Goal: Task Accomplishment & Management: Complete application form

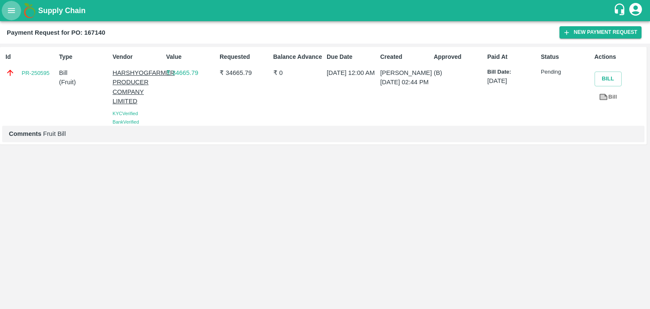
click at [13, 5] on button "open drawer" at bounding box center [11, 10] width 19 height 19
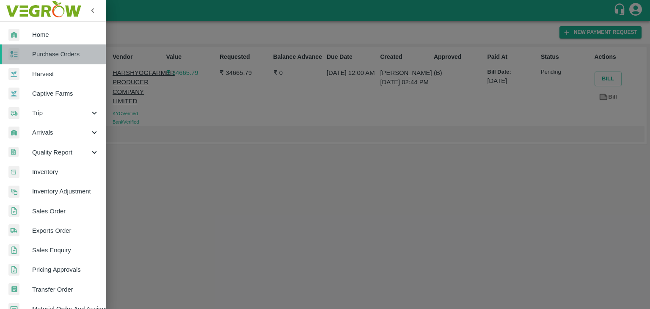
click at [58, 56] on span "Purchase Orders" at bounding box center [65, 53] width 67 height 9
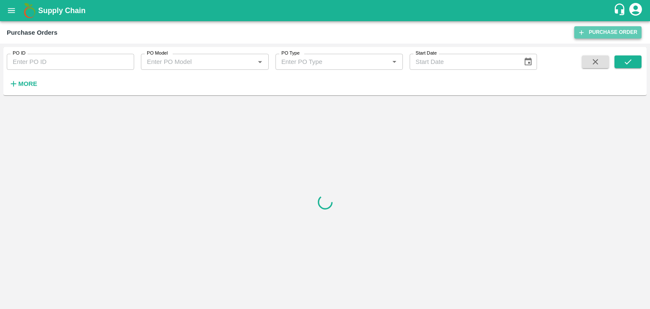
click at [601, 37] on link "Purchase Order" at bounding box center [607, 32] width 67 height 12
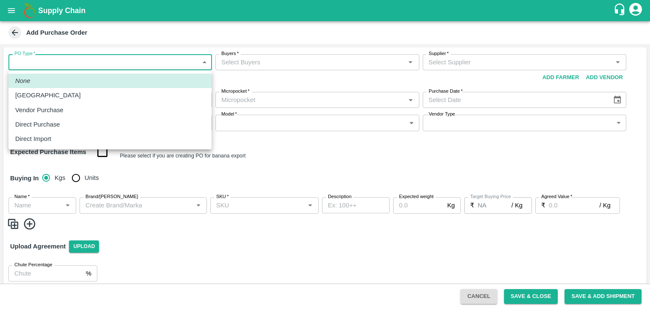
click at [72, 63] on body "Supply Chain Add Purchase Order PO Type   * ​ PO Type Buyers   * Buyers   * Sup…" at bounding box center [325, 154] width 650 height 309
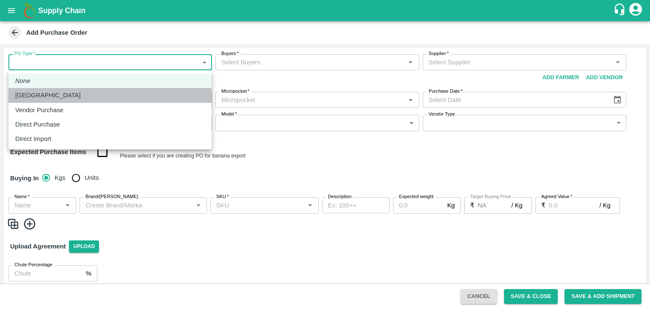
click at [57, 99] on div "[GEOGRAPHIC_DATA]" at bounding box center [109, 95] width 189 height 9
type input "1"
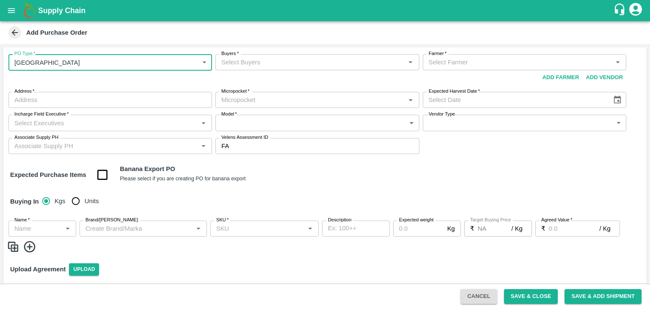
click at [245, 63] on input "Buyers   *" at bounding box center [310, 62] width 184 height 11
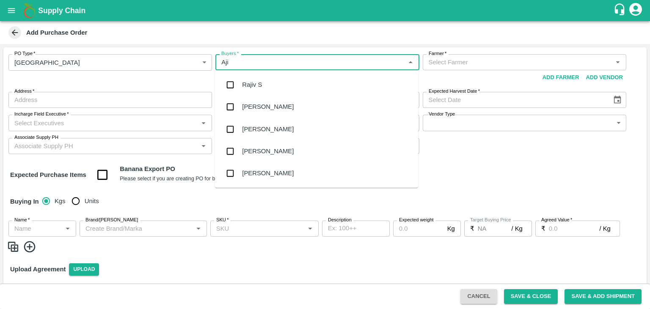
type input "Ajit"
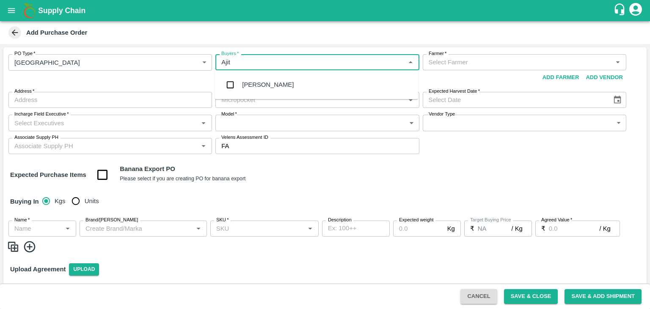
click at [266, 85] on div "Ajit Otari" at bounding box center [268, 84] width 52 height 9
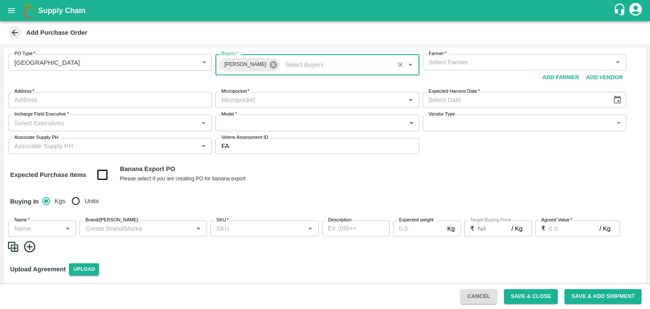
click at [269, 64] on icon at bounding box center [273, 65] width 8 height 8
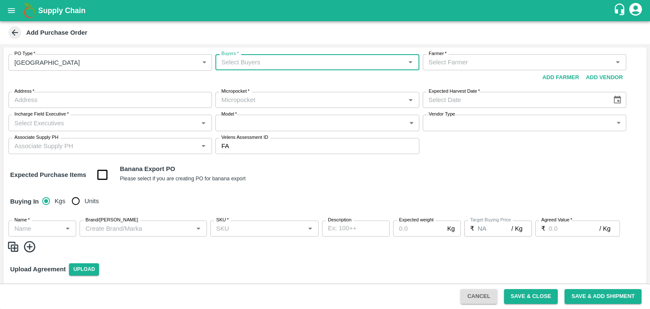
click at [243, 63] on input "Buyers   *" at bounding box center [310, 62] width 184 height 11
type input "Laxman"
click at [277, 85] on div "Nunavath Laxman" at bounding box center [268, 84] width 52 height 9
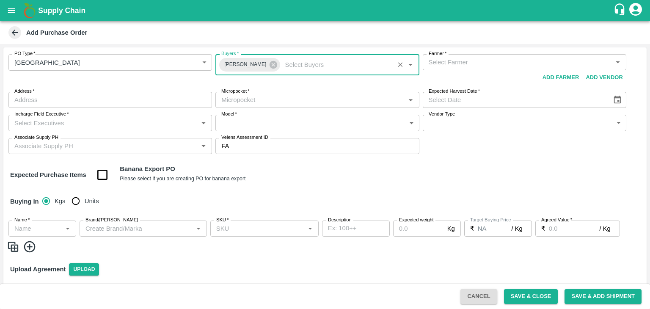
click at [444, 67] on input "Farmer   *" at bounding box center [517, 62] width 184 height 11
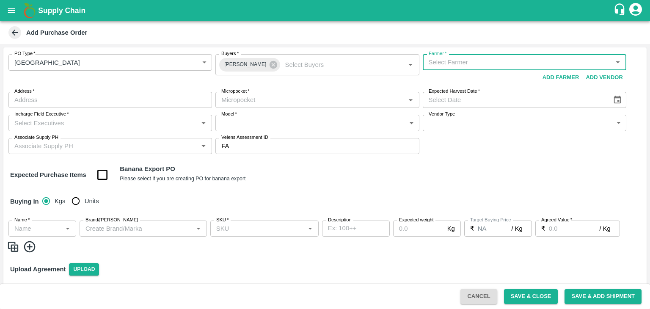
click at [461, 60] on input "Farmer   *" at bounding box center [517, 62] width 184 height 11
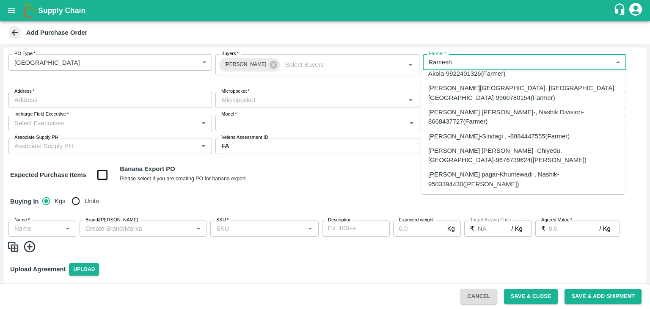
scroll to position [10988, 0]
type input "Ramesh"
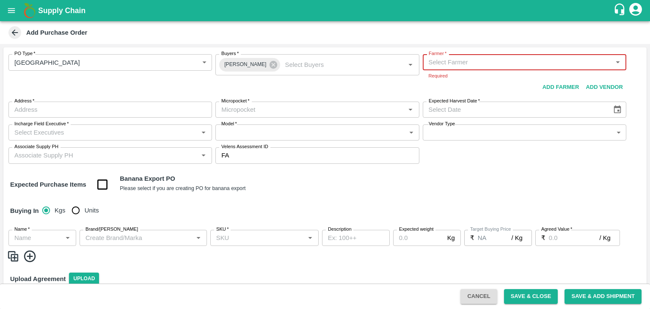
click at [508, 61] on input "Farmer   *" at bounding box center [517, 62] width 184 height 11
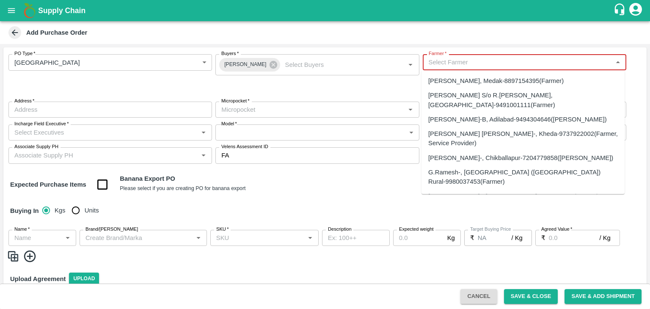
paste input "Sharada Ramesh Shinde"
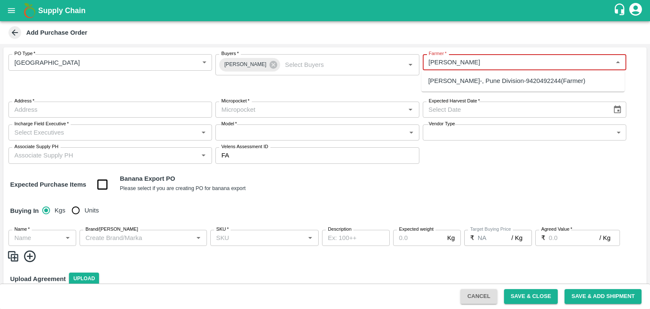
click at [521, 78] on div "Sharada Ramesh Shinde-, Pune Division-9420492244(Farmer)" at bounding box center [506, 80] width 157 height 9
type input "Sharada Ramesh Shinde-, Pune Division-9420492244(Farmer)"
type input ", Pune Division, , [GEOGRAPHIC_DATA]"
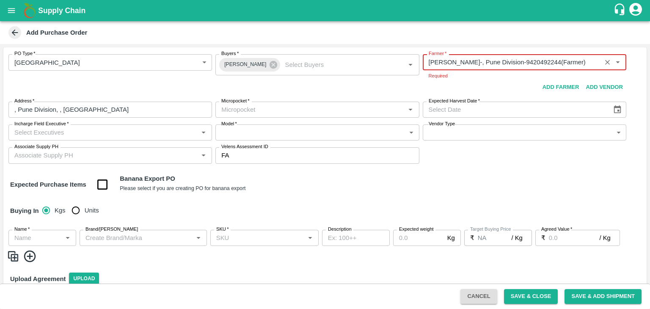
type input "Sharada Ramesh Shinde-, Pune Division-9420492244(Farmer)"
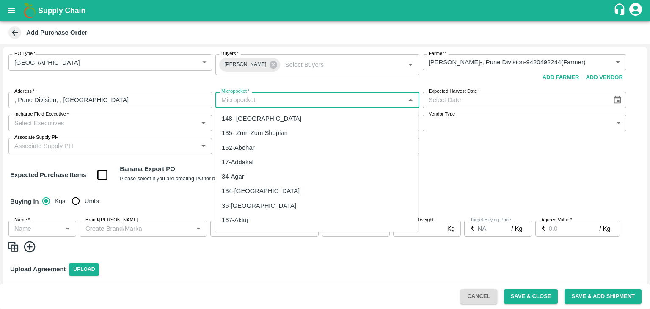
click at [246, 114] on body "Supply Chain Add Purchase Order PO Type   * Farm Gate 1 PO Type Buyers   * Nuna…" at bounding box center [325, 154] width 650 height 309
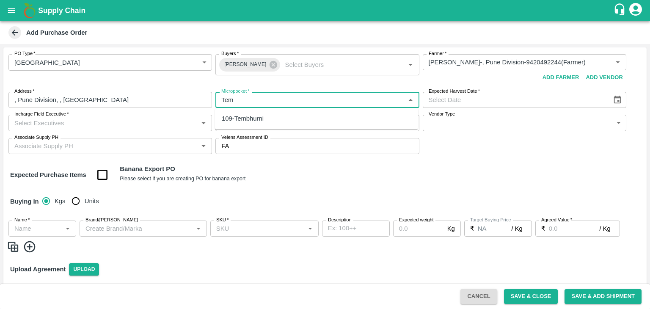
click at [250, 118] on div "109-Tembhurni" at bounding box center [243, 118] width 42 height 9
type input "109-Tembhurni"
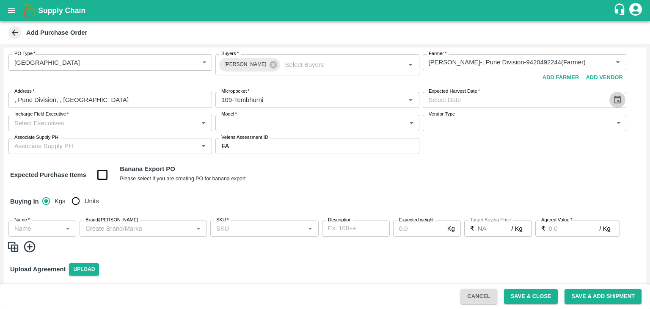
click at [616, 99] on icon "Choose date" at bounding box center [616, 99] width 9 height 9
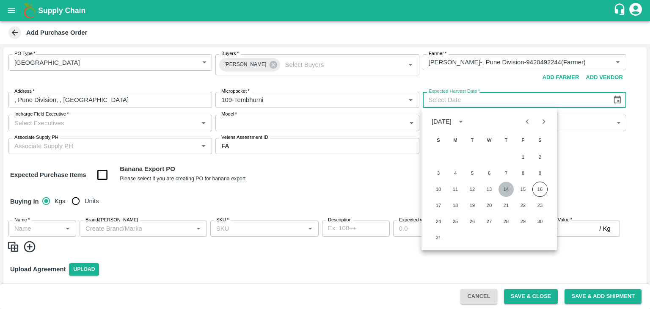
click at [502, 189] on button "14" at bounding box center [505, 188] width 15 height 15
type input "14/08/2025"
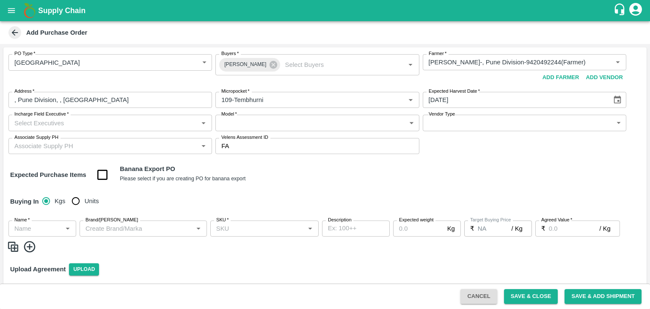
click at [109, 122] on input "Incharge Field Executive   *" at bounding box center [103, 122] width 184 height 11
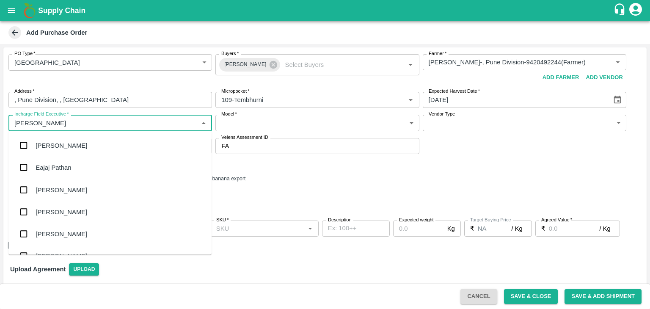
type input "Jay"
click at [64, 186] on div "jaydip Tale" at bounding box center [68, 189] width 65 height 9
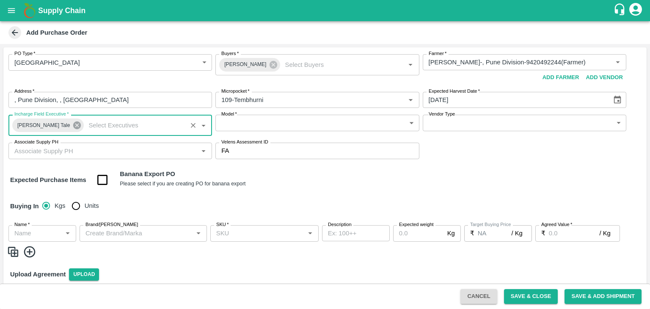
click at [73, 127] on icon at bounding box center [77, 125] width 8 height 8
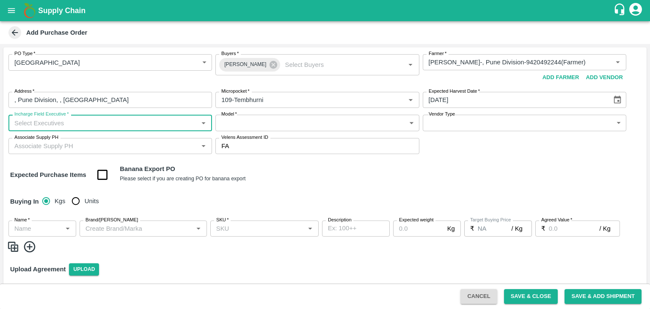
click at [39, 122] on input "Incharge Field Executive   *" at bounding box center [103, 122] width 184 height 11
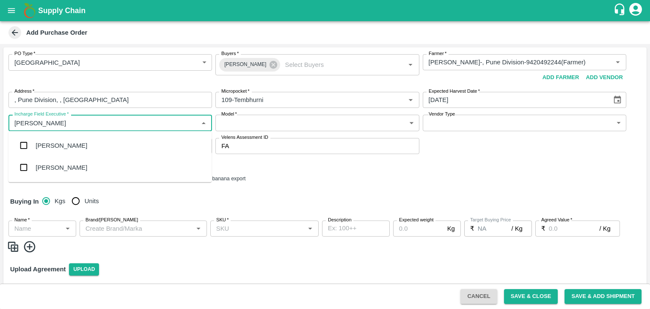
type input "laxman"
click at [69, 170] on div "Nunavath Laxman" at bounding box center [62, 167] width 52 height 9
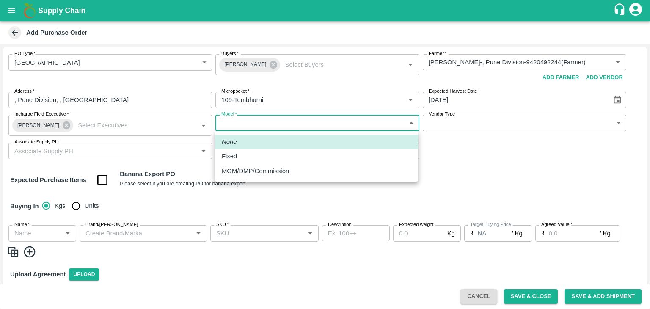
click at [332, 119] on body "Supply Chain Add Purchase Order PO Type   * Farm Gate 1 PO Type Buyers   * Nuna…" at bounding box center [325, 154] width 650 height 309
drag, startPoint x: 227, startPoint y: 164, endPoint x: 247, endPoint y: 154, distance: 22.9
click at [247, 154] on ul "None Fixed MGM/DMP/Commission" at bounding box center [316, 156] width 203 height 50
click at [247, 154] on div "Fixed" at bounding box center [316, 155] width 189 height 9
type input "Fixed"
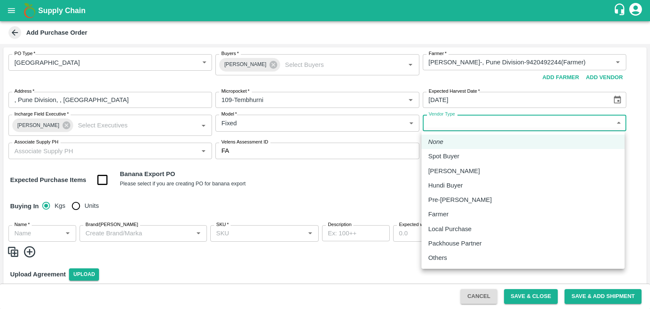
click at [450, 120] on body "Supply Chain Add Purchase Order PO Type   * Farm Gate 1 PO Type Buyers   * Nuna…" at bounding box center [325, 154] width 650 height 309
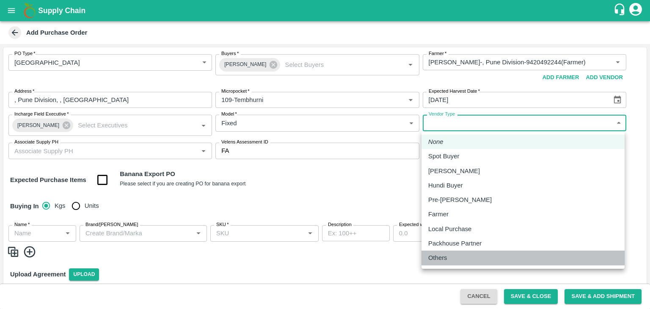
click at [439, 256] on p "Others" at bounding box center [437, 257] width 19 height 9
type input "OTHER"
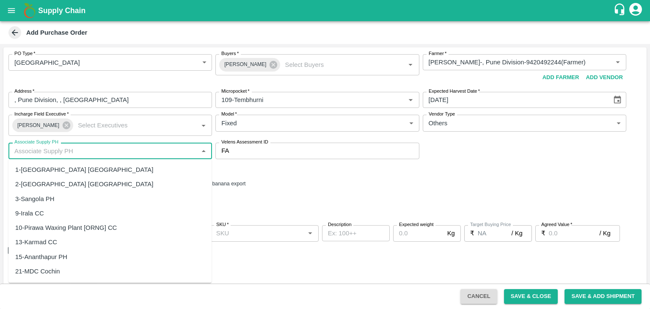
click at [83, 154] on input "Associate Supply PH" at bounding box center [103, 150] width 184 height 11
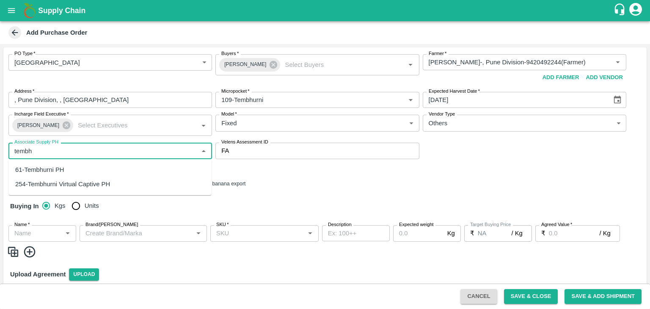
click at [67, 170] on div "61-Tembhurni PH" at bounding box center [109, 169] width 203 height 14
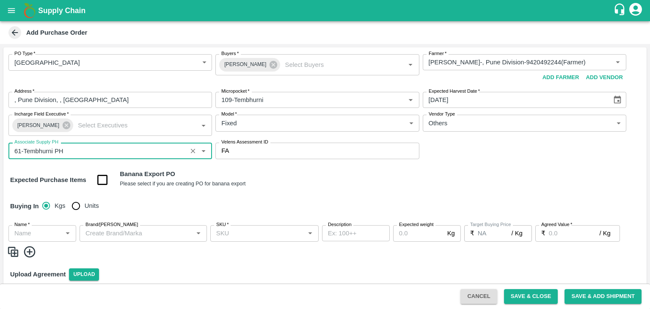
type input "61-Tembhurni PH"
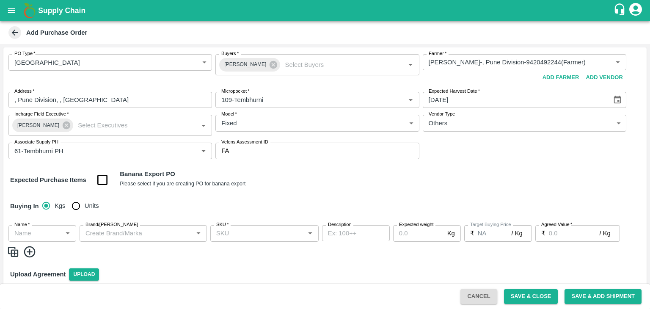
click at [505, 167] on div "PO Type   * Farm Gate 1 PO Type Buyers   * Nunavath Laxman Buyers   * Farmer   …" at bounding box center [324, 181] width 643 height 269
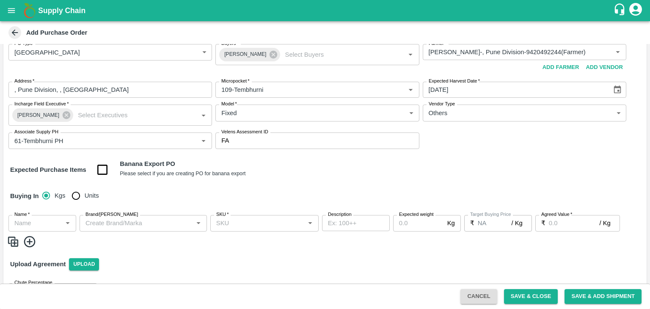
scroll to position [11, 0]
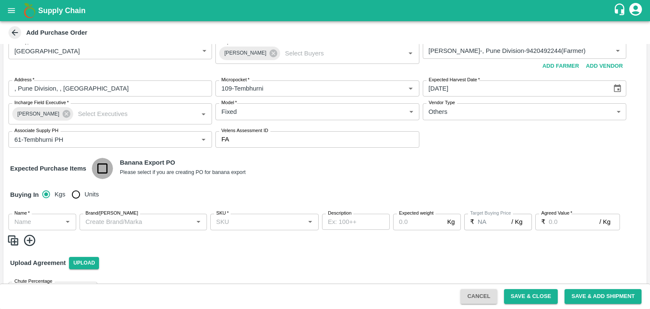
click at [109, 169] on input "checkbox" at bounding box center [103, 169] width 22 height 22
checkbox input "true"
type input "Banana Export"
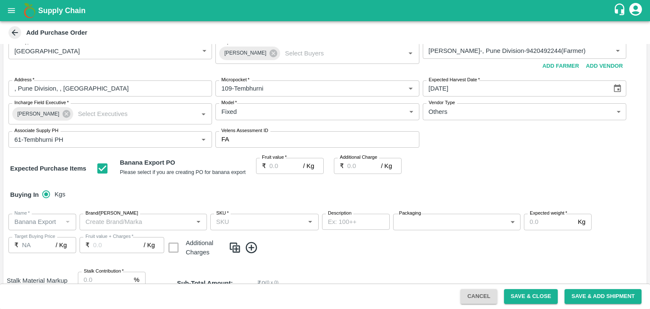
click at [288, 166] on input "Fruit value   *" at bounding box center [286, 166] width 34 height 16
type input "2"
type input "25"
type input "0"
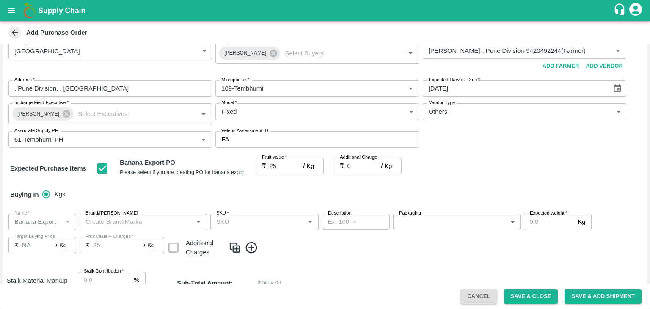
click at [292, 187] on div "Buying In Kgs" at bounding box center [324, 194] width 643 height 25
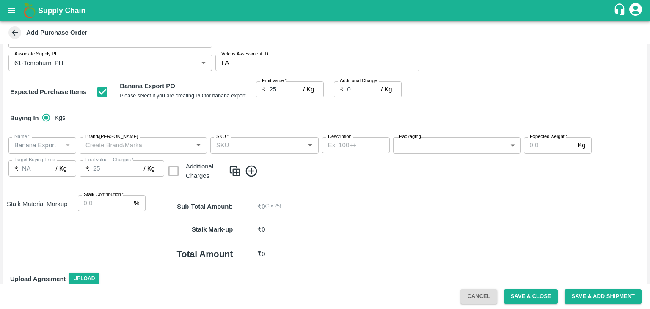
scroll to position [89, 0]
click at [107, 195] on label "Stalk Contribution   *" at bounding box center [104, 193] width 40 height 7
click at [107, 195] on input "Stalk Contribution   *" at bounding box center [104, 202] width 53 height 16
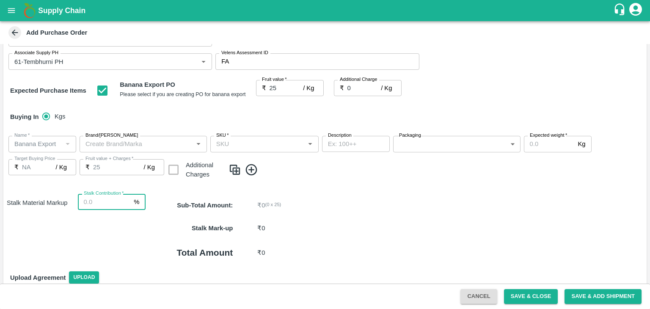
type input "7"
type input "8"
click at [384, 207] on p "₹ 0 ( 0 x 25 )" at bounding box center [431, 204] width 349 height 9
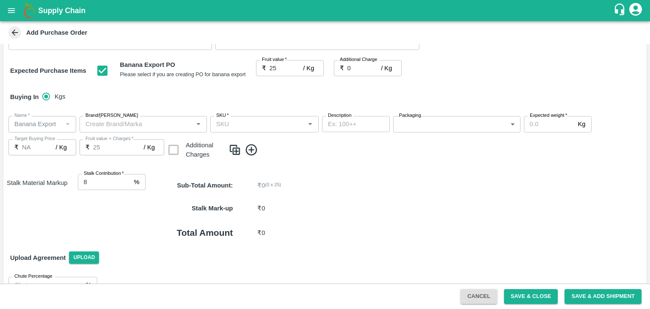
scroll to position [110, 0]
click at [250, 147] on icon at bounding box center [251, 150] width 14 height 14
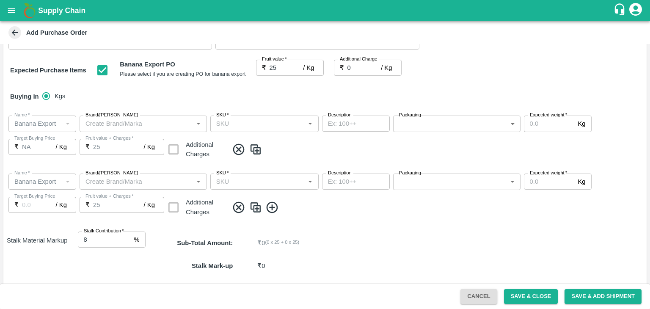
drag, startPoint x: 268, startPoint y: 198, endPoint x: 270, endPoint y: 208, distance: 9.5
click at [270, 208] on div "Name   * Name   * Brand/Marka Brand/Marka SKU   * SKU   * Description x Descrip…" at bounding box center [324, 196] width 643 height 58
click at [270, 208] on icon at bounding box center [272, 207] width 14 height 14
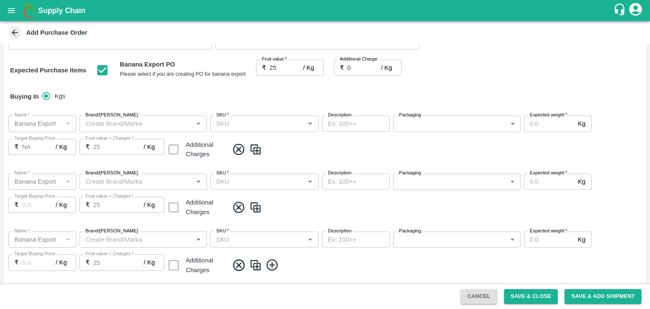
click at [273, 264] on icon at bounding box center [272, 265] width 14 height 14
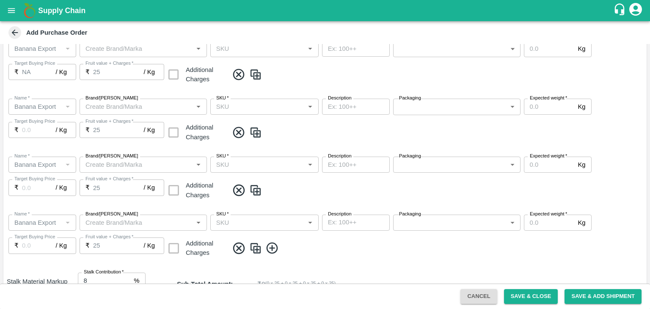
scroll to position [185, 0]
click at [271, 243] on icon at bounding box center [272, 247] width 14 height 14
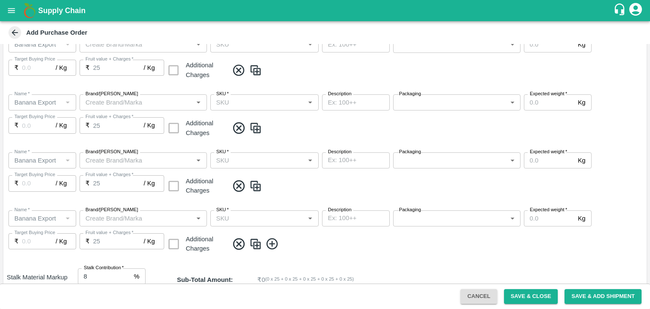
scroll to position [250, 0]
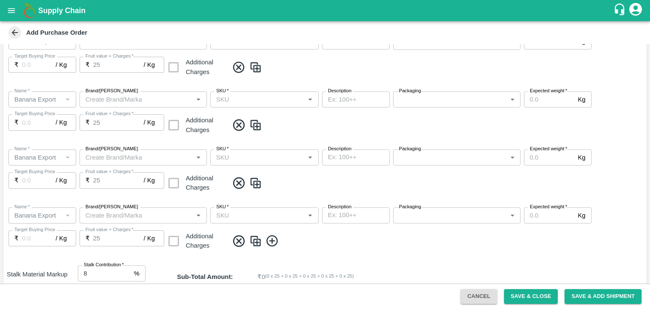
click at [274, 246] on icon at bounding box center [272, 241] width 14 height 14
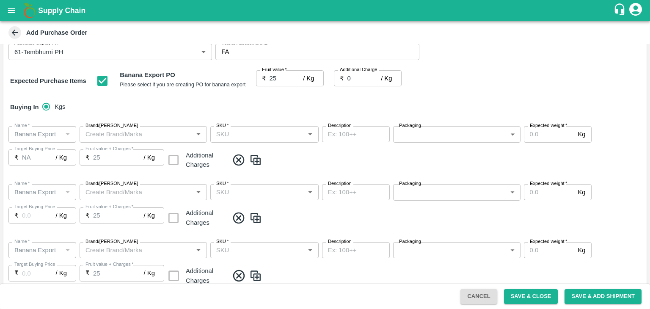
scroll to position [98, 0]
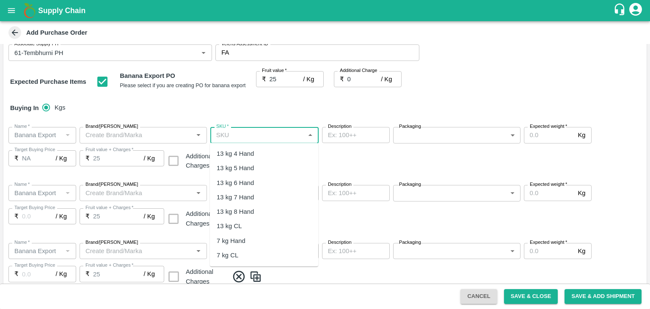
click at [255, 132] on input "SKU   *" at bounding box center [257, 134] width 89 height 11
click at [257, 151] on div "13 kg M N-CHL 4 Hand" at bounding box center [249, 153] width 65 height 9
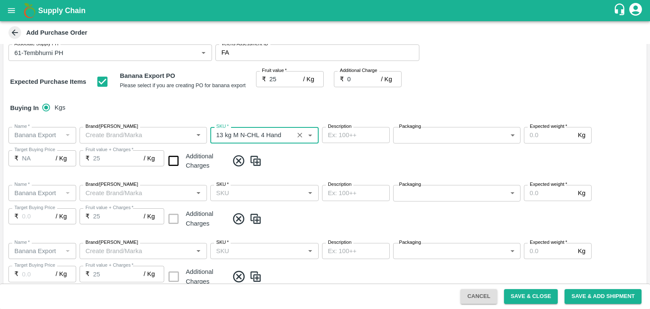
type input "13 kg M N-CHL 4 Hand"
click at [272, 194] on input "SKU   *" at bounding box center [257, 192] width 89 height 11
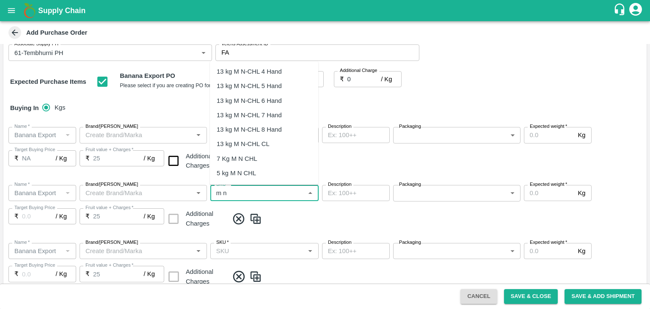
click at [269, 83] on div "13 kg M N-CHL 5 Hand" at bounding box center [249, 86] width 65 height 9
type input "13 kg M N-CHL 5 Hand"
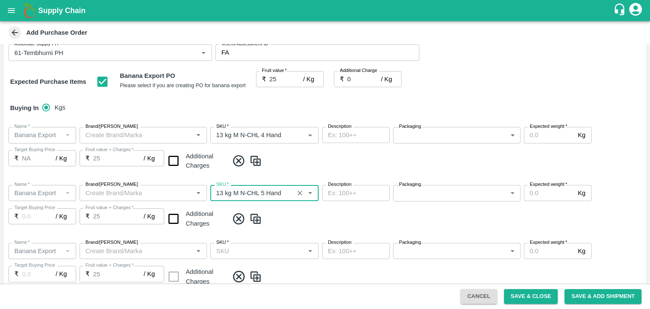
type input "NA"
type input "13 kg M N-CHL 5 Hand"
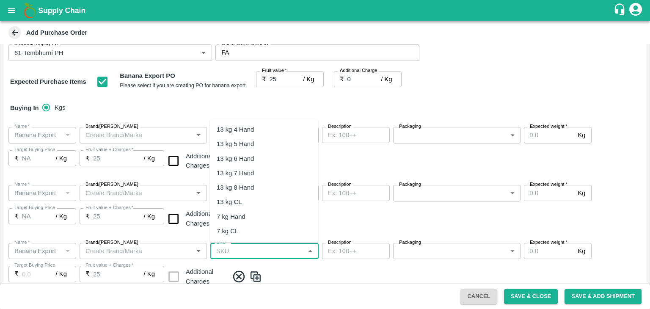
click at [271, 250] on input "SKU   *" at bounding box center [257, 250] width 89 height 11
click at [268, 156] on div "13 kg M N-CHL 6 Hand" at bounding box center [249, 158] width 65 height 9
type input "13 kg M N-CHL 6 Hand"
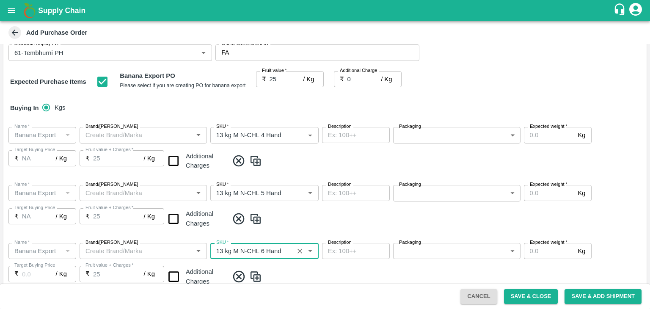
type input "NA"
type input "13 kg M N-CHL 6 Hand"
click at [325, 269] on span at bounding box center [435, 276] width 414 height 14
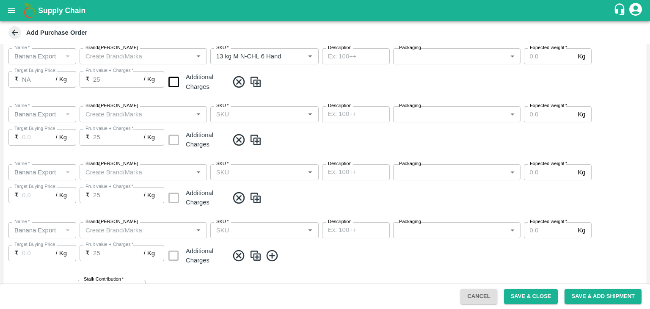
scroll to position [301, 0]
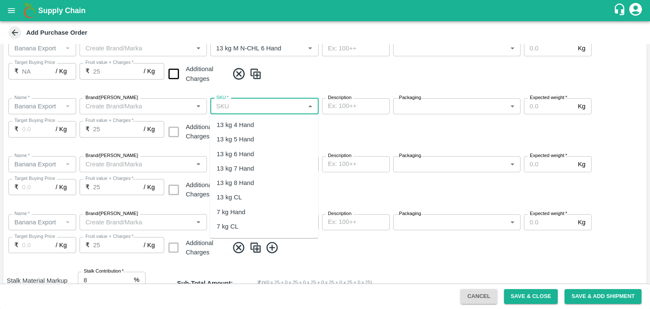
click at [277, 104] on input "SKU   *" at bounding box center [257, 106] width 89 height 11
click at [269, 182] on div "13 kg M N-CHL 8 Hand" at bounding box center [249, 182] width 65 height 9
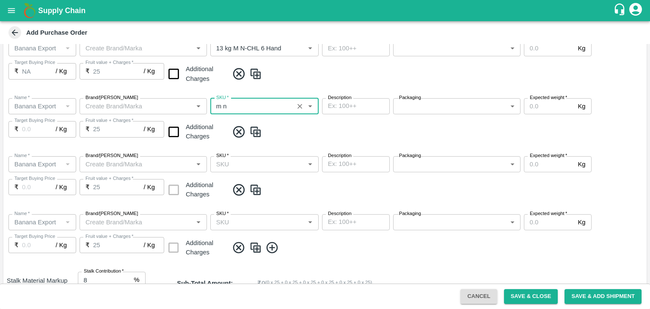
type input "13 kg M N-CHL 8 Hand"
type input "NA"
type input "13 kg M N-CHL 8 Hand"
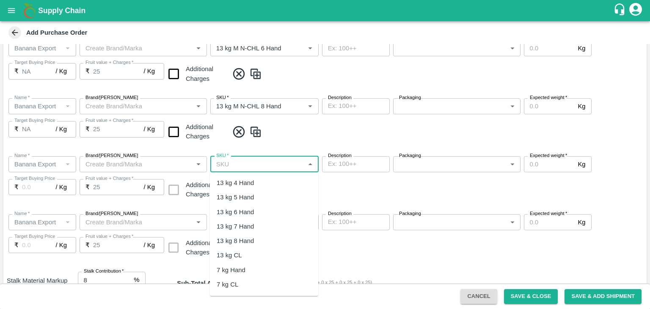
click at [289, 166] on input "SKU   *" at bounding box center [257, 164] width 89 height 11
click at [271, 259] on div "13 kg M N-CHL CL" at bounding box center [264, 255] width 108 height 14
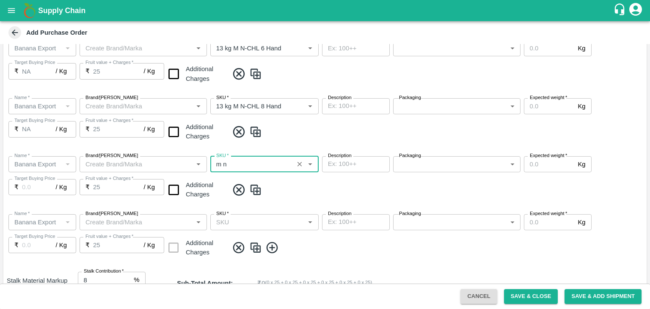
type input "13 kg M N-CHL CL"
type input "NA"
type input "13 kg M N-CHL CL"
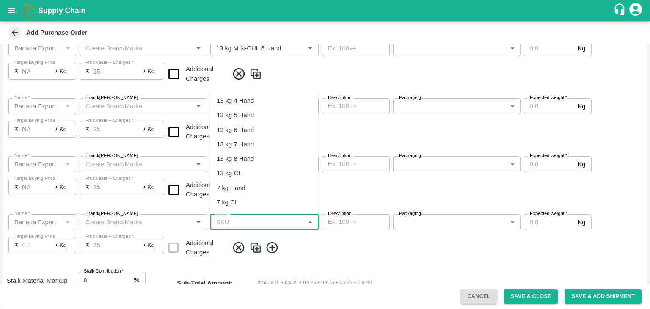
click at [273, 220] on input "SKU   *" at bounding box center [257, 222] width 89 height 11
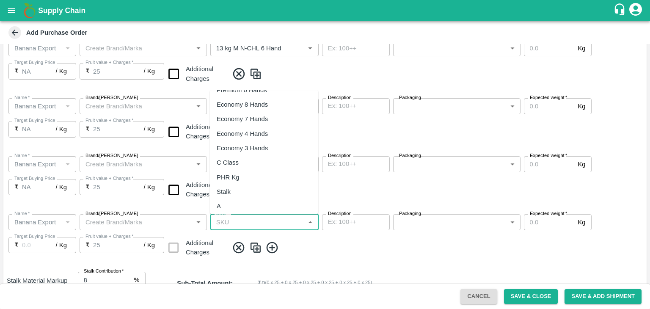
click at [244, 174] on div "PHR Kg" at bounding box center [264, 177] width 108 height 14
type input "PHR Kg"
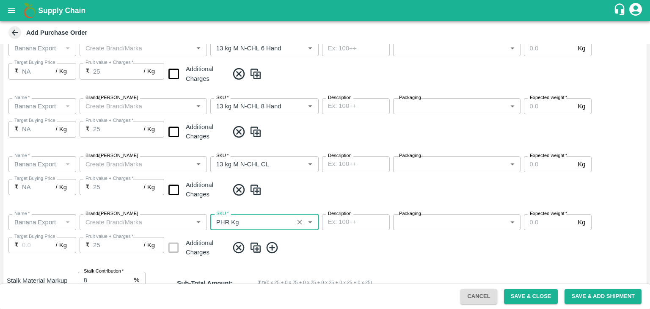
type input "NA"
click at [305, 246] on span at bounding box center [435, 248] width 414 height 14
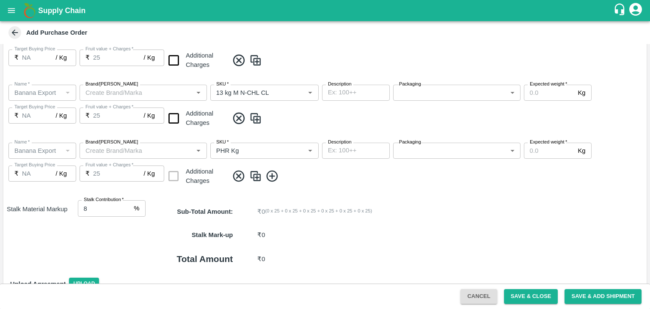
scroll to position [373, 0]
click at [274, 176] on icon at bounding box center [272, 175] width 14 height 14
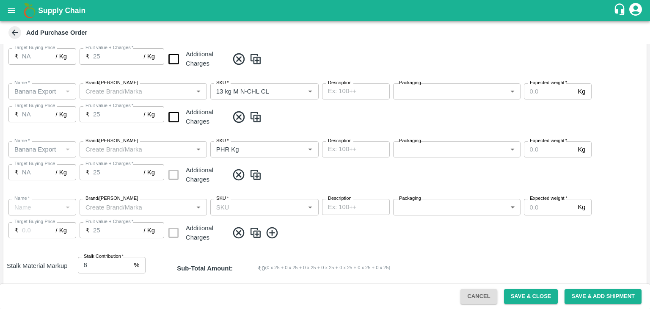
type input "Banana Export"
click at [241, 200] on div "SKU   *" at bounding box center [264, 207] width 108 height 16
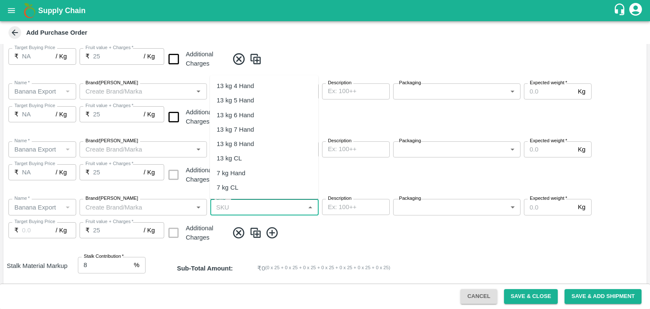
scroll to position [129, 0]
click at [240, 180] on div "C Class" at bounding box center [264, 174] width 108 height 14
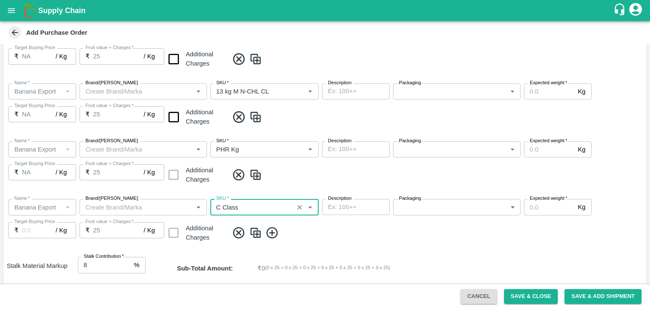
type input "C Class"
type input "NA"
click at [173, 116] on input "checkbox" at bounding box center [174, 117] width 22 height 22
checkbox input "true"
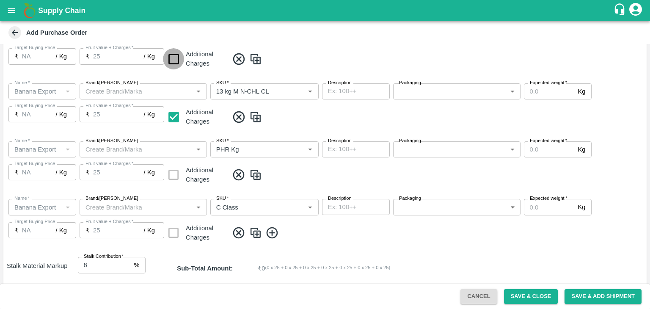
click at [173, 53] on input "checkbox" at bounding box center [174, 59] width 22 height 22
checkbox input "true"
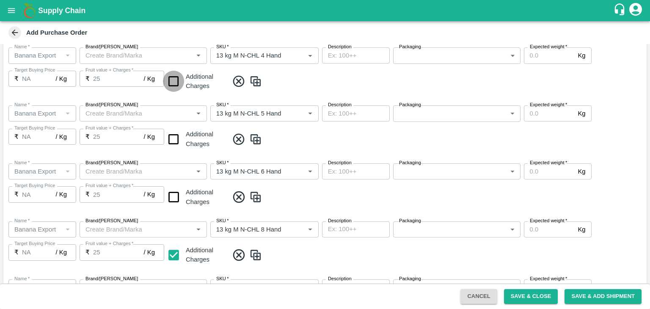
click at [176, 79] on input "checkbox" at bounding box center [174, 82] width 22 height 22
checkbox input "true"
click at [172, 141] on input "checkbox" at bounding box center [174, 140] width 22 height 22
checkbox input "true"
click at [174, 196] on input "checkbox" at bounding box center [174, 197] width 22 height 22
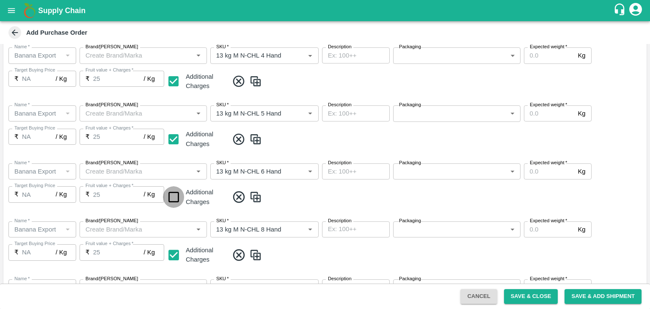
checkbox input "true"
click at [447, 61] on body "Supply Chain Add Purchase Order PO Type   * Farm Gate 1 PO Type Buyers   * Nuna…" at bounding box center [325, 154] width 650 height 309
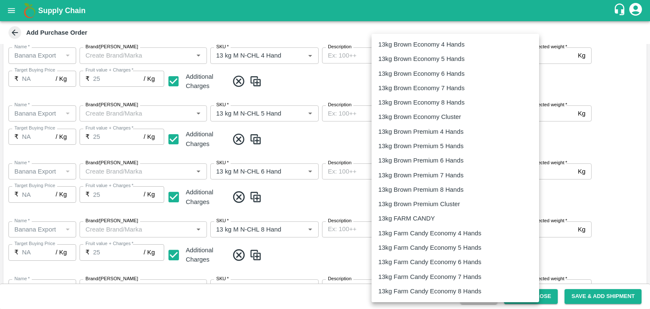
scroll to position [143, 0]
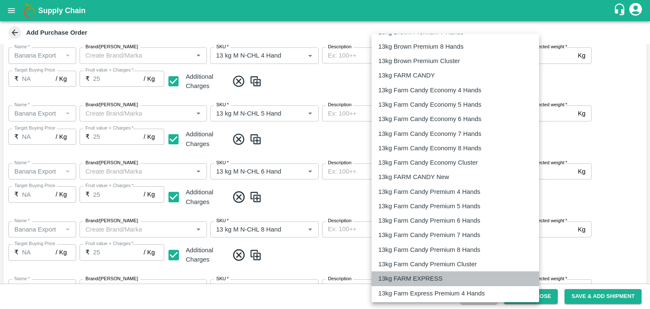
click at [423, 280] on p "13kg FARM EXPRESS" at bounding box center [410, 278] width 64 height 9
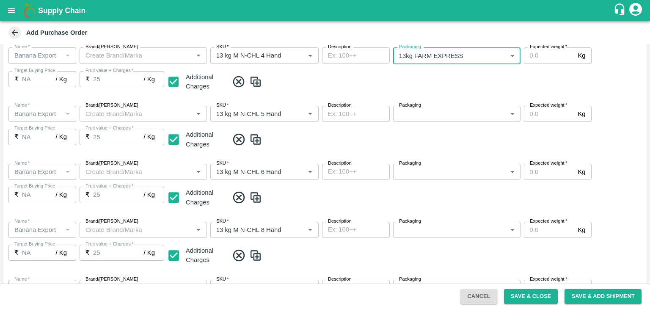
type input "468"
click at [443, 114] on body "Supply Chain Add Purchase Order PO Type   * Farm Gate 1 PO Type Buyers   * Nuna…" at bounding box center [325, 154] width 650 height 309
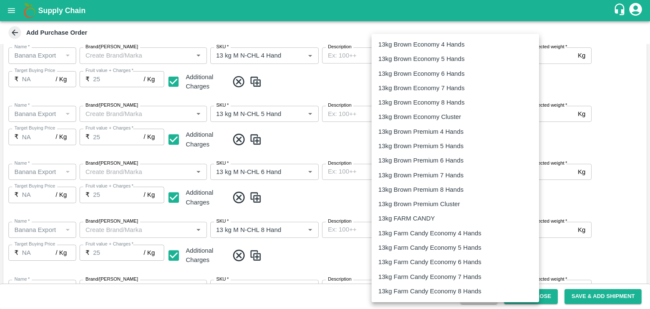
scroll to position [151, 0]
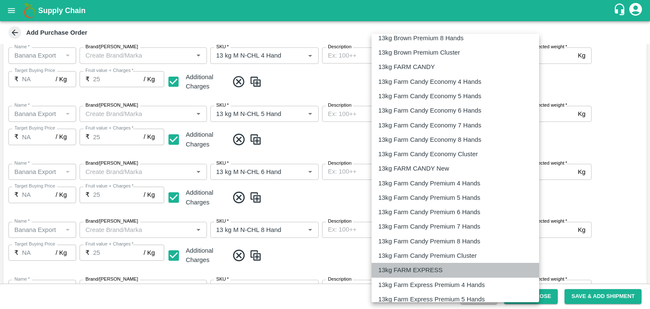
click at [418, 273] on p "13kg FARM EXPRESS" at bounding box center [410, 269] width 64 height 9
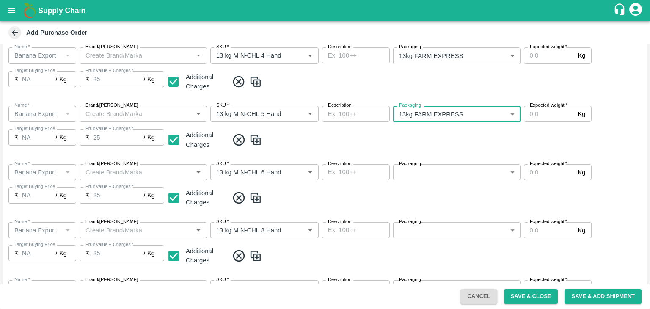
type input "468"
click at [435, 178] on body "Supply Chain Add Purchase Order PO Type   * Farm Gate 1 PO Type Buyers   * Nuna…" at bounding box center [325, 154] width 650 height 309
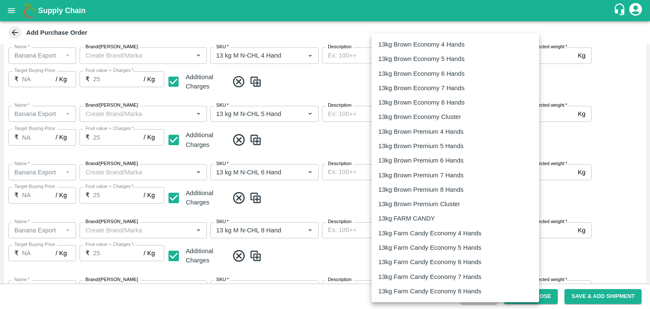
scroll to position [162, 0]
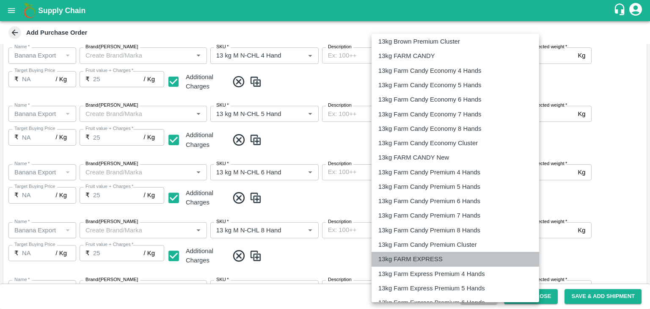
click at [430, 261] on p "13kg FARM EXPRESS" at bounding box center [410, 258] width 64 height 9
type input "468"
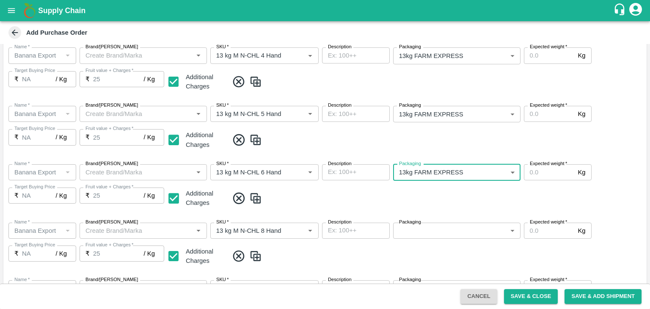
scroll to position [291, 0]
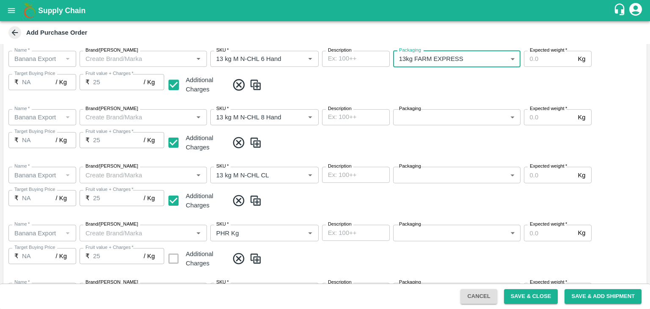
click at [432, 118] on body "Supply Chain Add Purchase Order PO Type   * Farm Gate 1 PO Type Buyers   * Nuna…" at bounding box center [325, 154] width 650 height 309
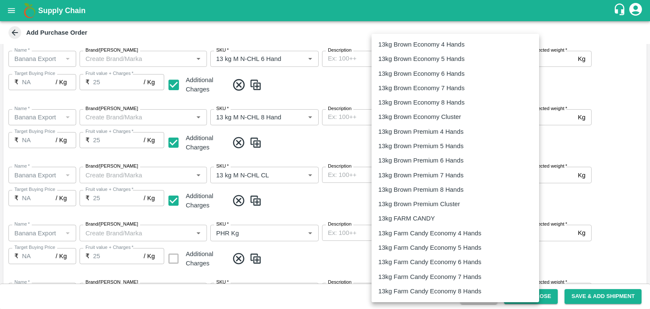
scroll to position [151, 0]
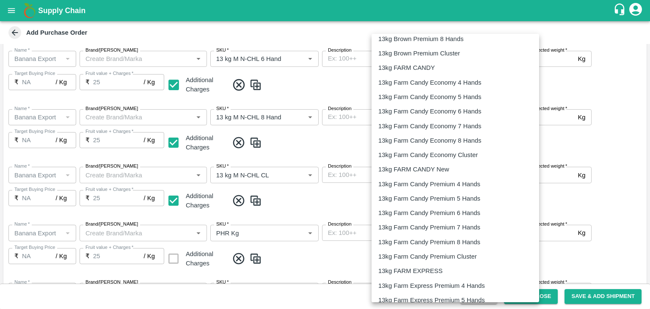
click at [420, 266] on p "13kg FARM EXPRESS" at bounding box center [410, 270] width 64 height 9
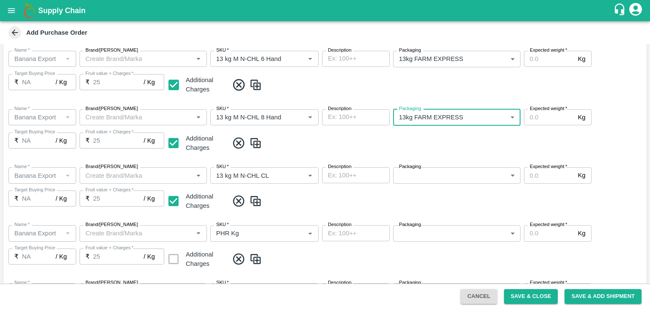
type input "468"
click at [436, 171] on body "Supply Chain Add Purchase Order PO Type   * Farm Gate 1 PO Type Buyers   * Nuna…" at bounding box center [325, 154] width 650 height 309
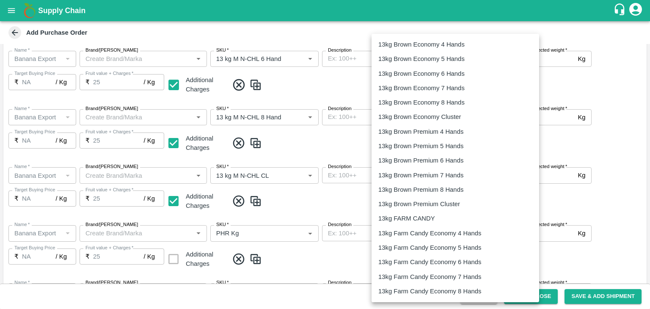
scroll to position [203, 0]
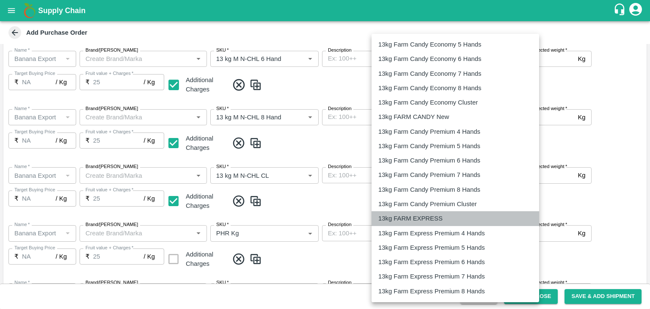
click at [406, 215] on p "13kg FARM EXPRESS" at bounding box center [410, 218] width 64 height 9
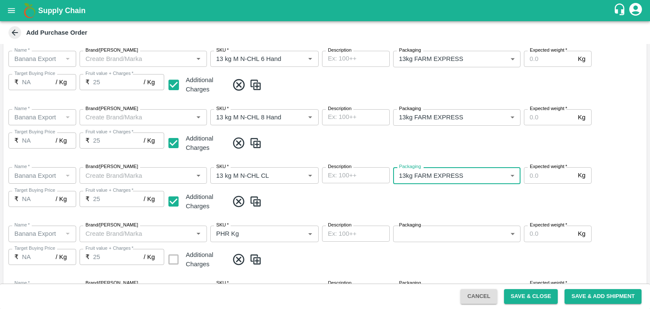
type input "468"
click at [439, 236] on body "Supply Chain Add Purchase Order PO Type   * Farm Gate 1 PO Type Buyers   * Nuna…" at bounding box center [325, 154] width 650 height 309
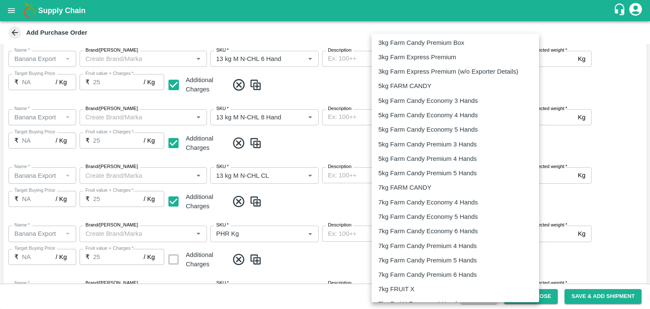
scroll to position [1320, 0]
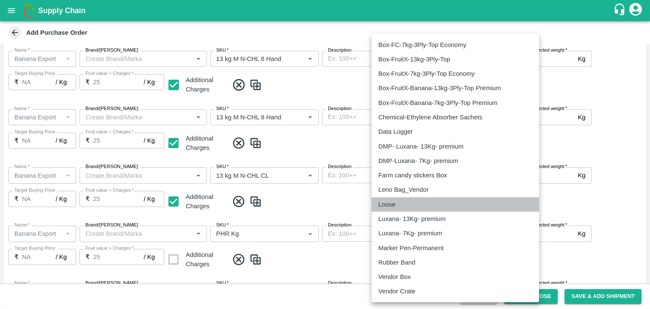
click at [389, 197] on li "Loose" at bounding box center [454, 204] width 167 height 14
type input "258"
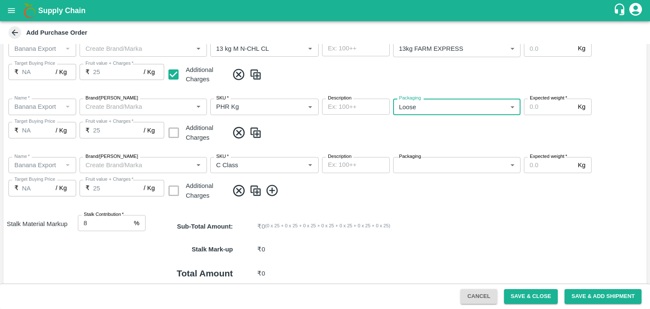
scroll to position [418, 0]
click at [425, 170] on body "Supply Chain Add Purchase Order PO Type   * Farm Gate 1 PO Type Buyers   * Nuna…" at bounding box center [325, 154] width 650 height 309
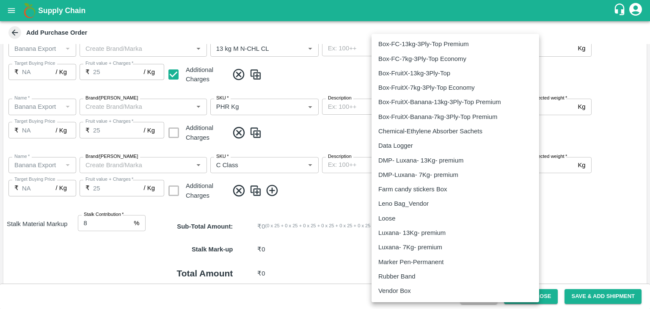
scroll to position [1320, 0]
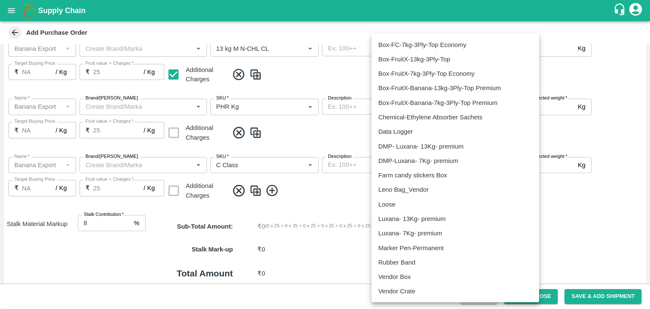
click at [391, 203] on p "Loose" at bounding box center [386, 204] width 17 height 9
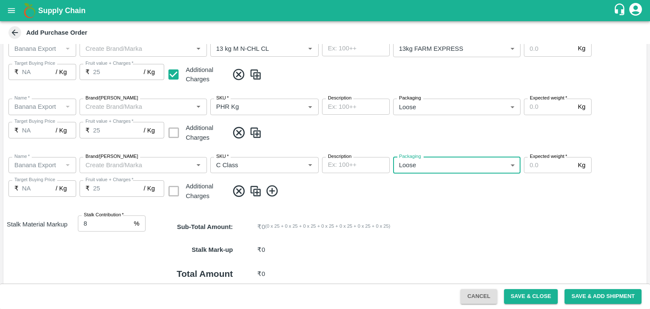
click at [475, 215] on div "Marker Pen-Permanent" at bounding box center [455, 214] width 115 height 5
drag, startPoint x: 450, startPoint y: 174, endPoint x: 449, endPoint y: 163, distance: 11.5
click at [449, 163] on div "Name   * Name   * Brand/Marka Brand/Marka SKU   * SKU   * Description x Descrip…" at bounding box center [324, 179] width 643 height 58
click at [449, 163] on body "Supply Chain Add Purchase Order PO Type   * Farm Gate 1 PO Type Buyers   * Nuna…" at bounding box center [325, 154] width 650 height 309
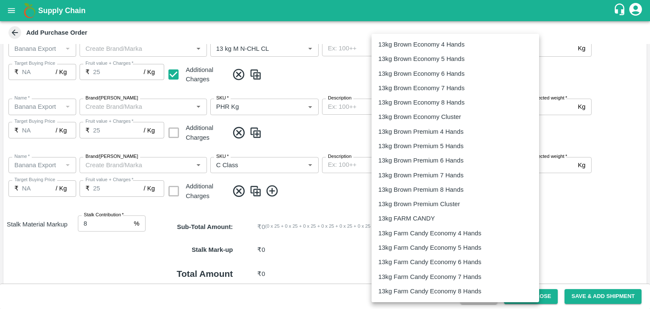
type input "258"
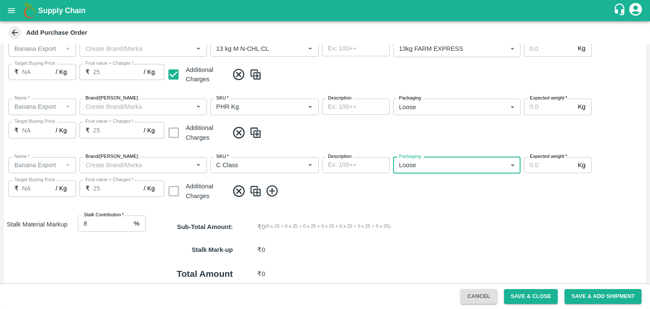
click at [452, 201] on div "Name   * Name   * Brand/Marka Brand/Marka SKU   * SKU   * Description x Descrip…" at bounding box center [324, 179] width 643 height 58
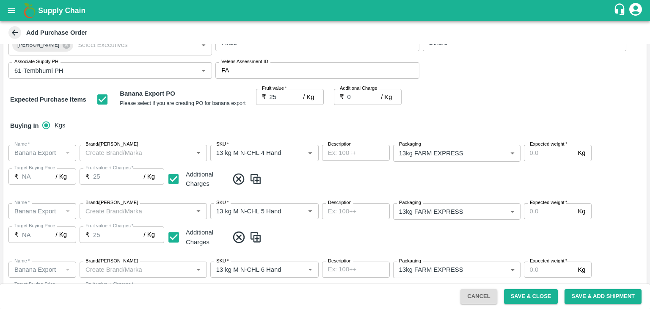
scroll to position [80, 0]
click at [552, 155] on input "Expected weight   *" at bounding box center [549, 153] width 51 height 16
type input "1200"
click at [539, 214] on input "Expected weight   *" at bounding box center [549, 212] width 51 height 16
type input "1200"
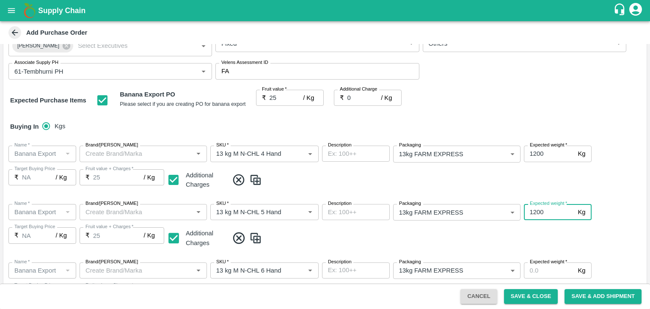
click at [543, 269] on input "Expected weight   *" at bounding box center [549, 270] width 51 height 16
type input "1500"
click at [645, 245] on div "PO Type   * Farm Gate 1 PO Type Buyers   * Nunavath Laxman Buyers   * Farmer   …" at bounding box center [325, 163] width 650 height 239
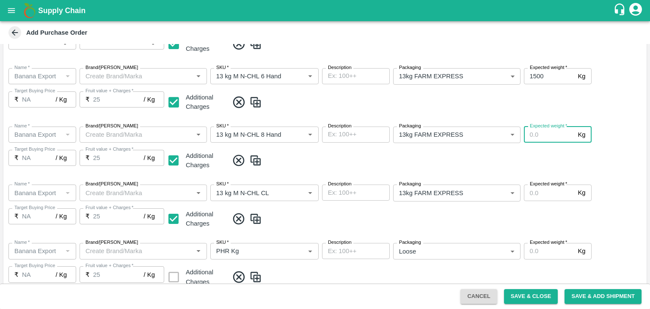
click at [542, 141] on input "Expected weight   *" at bounding box center [549, 134] width 51 height 16
type input "1500"
click at [538, 195] on input "Expected weight   *" at bounding box center [549, 192] width 51 height 16
type input "1200"
click at [548, 248] on input "Expected weight   *" at bounding box center [549, 251] width 51 height 16
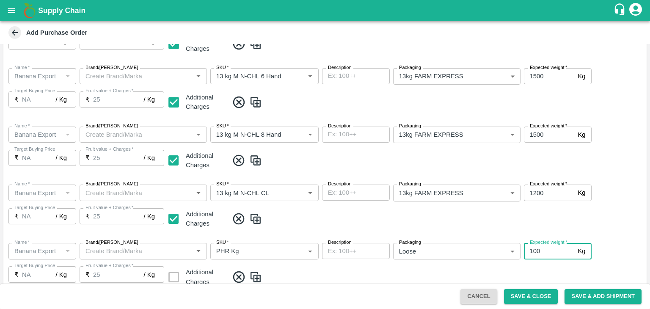
type input "100"
click at [558, 266] on div "Name   * Name   * Brand/Marka Brand/Marka SKU   * SKU   * Description x Descrip…" at bounding box center [324, 265] width 643 height 58
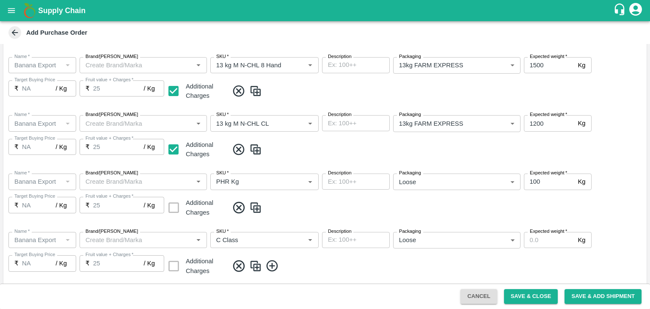
click at [548, 240] on input "Expected weight   *" at bounding box center [549, 240] width 51 height 16
type input "300"
click at [568, 262] on span at bounding box center [435, 266] width 414 height 14
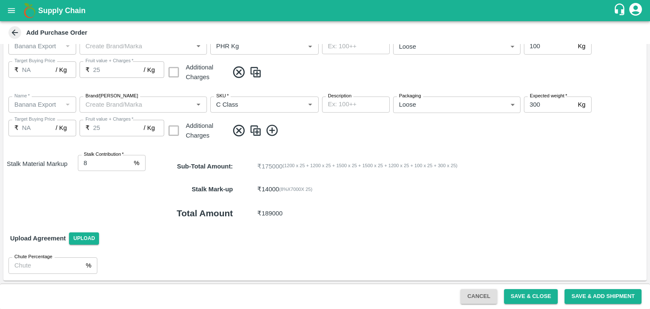
scroll to position [0, 0]
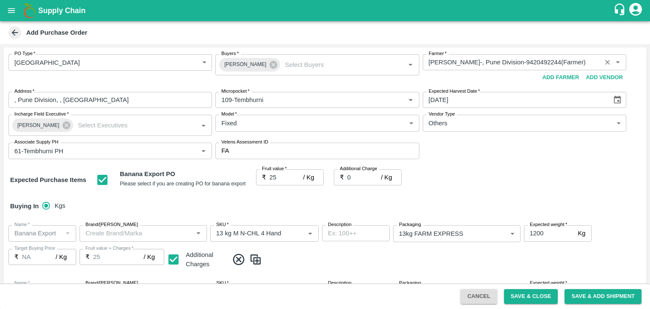
click at [603, 61] on icon "Clear" at bounding box center [607, 62] width 8 height 8
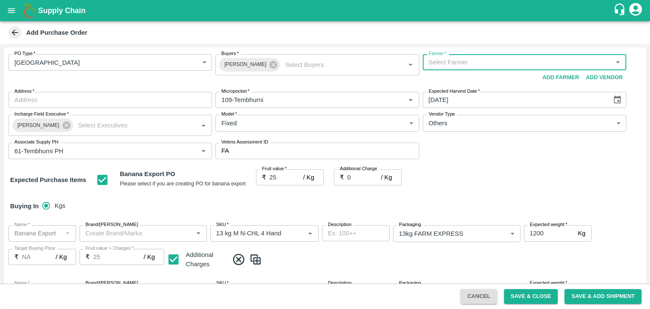
click at [501, 61] on input "Farmer   *" at bounding box center [517, 62] width 184 height 11
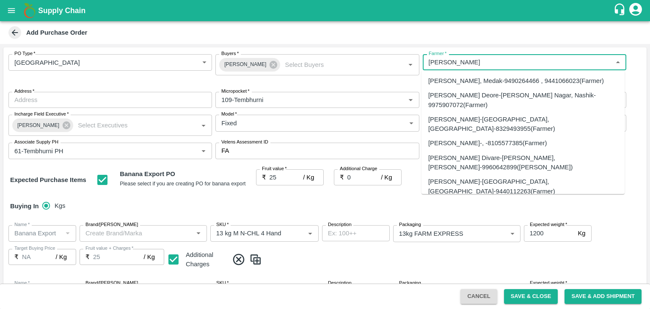
click at [494, 84] on div "G.N.Sharada-Buchanelli, Medak-9490264466 , 9441066023(Farmer)" at bounding box center [516, 80] width 176 height 9
type input "G.N.Sharada-Buchanelli, Medak-9490264466 , 9441066023(Farmer)"
type input "Buchanelli, Medak, Zaheerabad, Telangana"
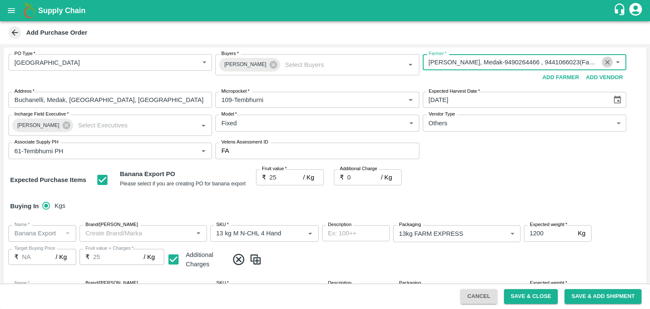
click at [606, 63] on icon "Clear" at bounding box center [607, 62] width 8 height 8
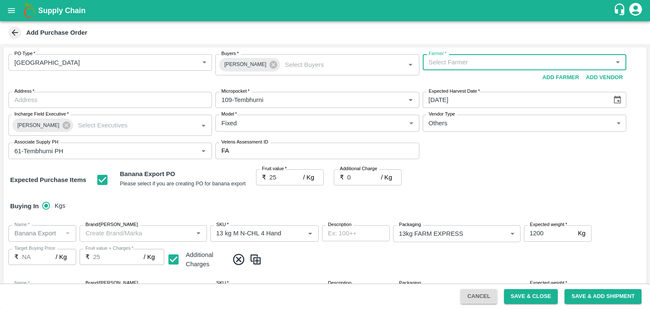
click at [484, 60] on input "Farmer   *" at bounding box center [517, 62] width 184 height 11
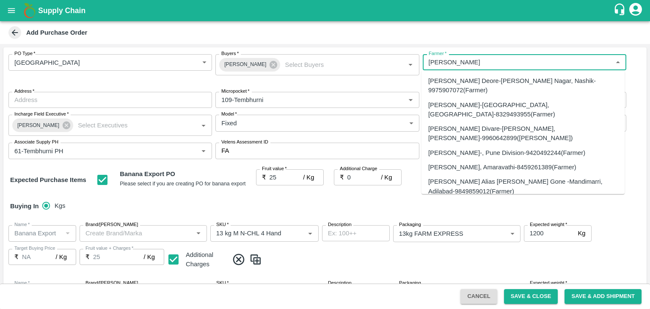
click at [491, 148] on div "Sharada Ramesh Shinde-, Pune Division-9420492244(Farmer)" at bounding box center [506, 152] width 157 height 9
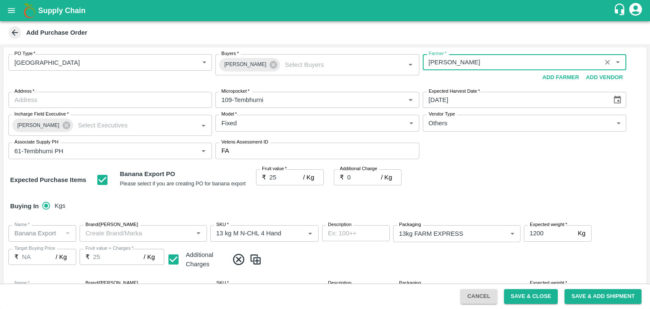
type input "Sharada Ramesh Shinde-, Pune Division-9420492244(Farmer)"
type input ", Pune Division, , Maharashtra"
type input "Sharada Ramesh Shinde-, Pune Division-9420492244(Farmer)"
click at [513, 169] on div "Expected Purchase Items Banana Export PO Please select if you are creating PO f…" at bounding box center [324, 180] width 629 height 22
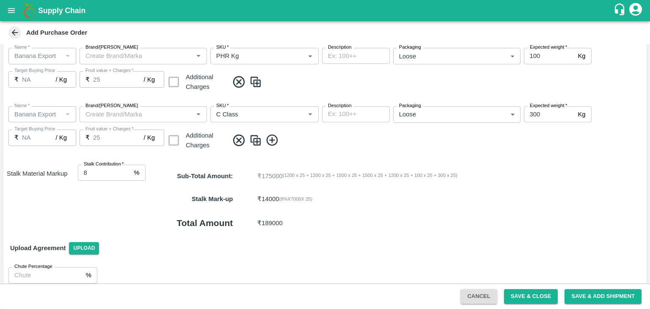
scroll to position [478, 0]
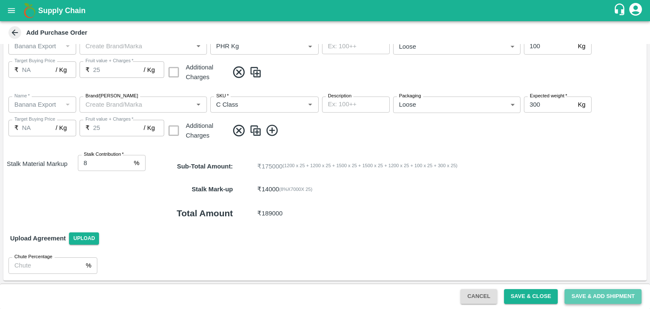
click at [598, 292] on button "Save & Add Shipment" at bounding box center [602, 296] width 77 height 15
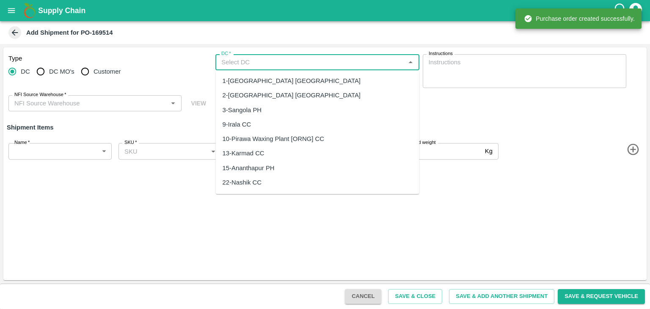
click at [231, 62] on input "DC   *" at bounding box center [310, 62] width 184 height 11
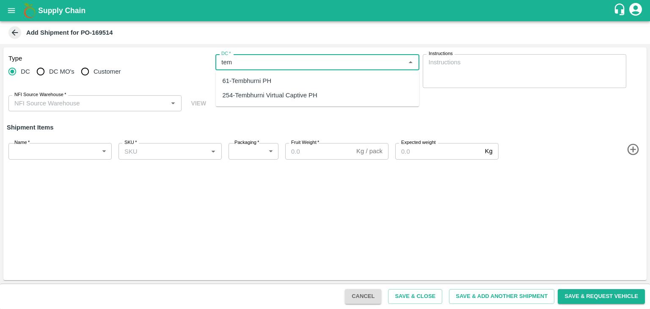
click at [262, 99] on div "254-Tembhurni Virtual Captive PH" at bounding box center [269, 95] width 95 height 9
type input "254-Tembhurni Virtual Captive PH"
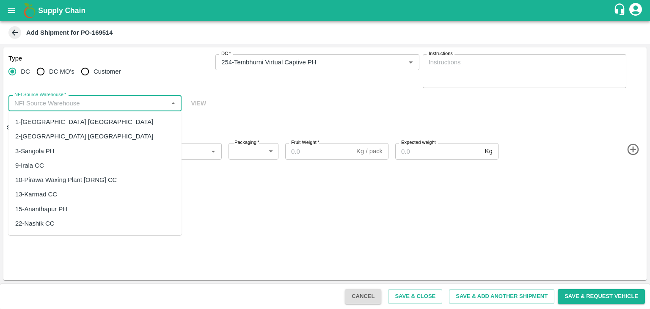
click at [95, 100] on input "NFI Source Warehouse   *" at bounding box center [88, 103] width 154 height 11
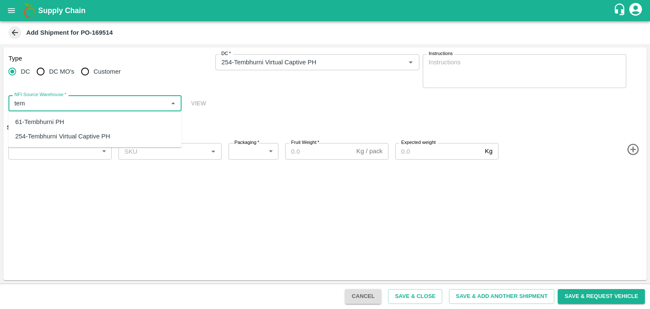
click at [61, 120] on div "61-Tembhurni PH" at bounding box center [39, 121] width 49 height 9
type input "61-Tembhurni PH"
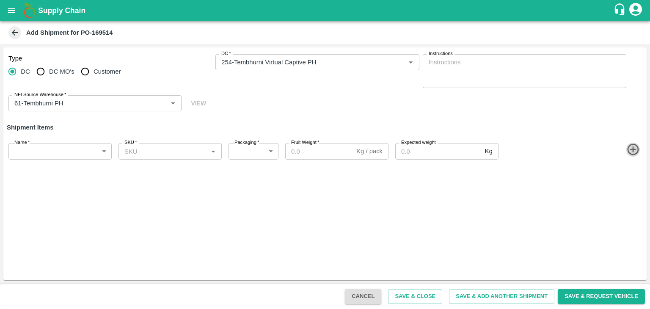
click at [633, 151] on icon "button" at bounding box center [632, 149] width 11 height 11
click at [634, 184] on icon "button" at bounding box center [632, 178] width 11 height 11
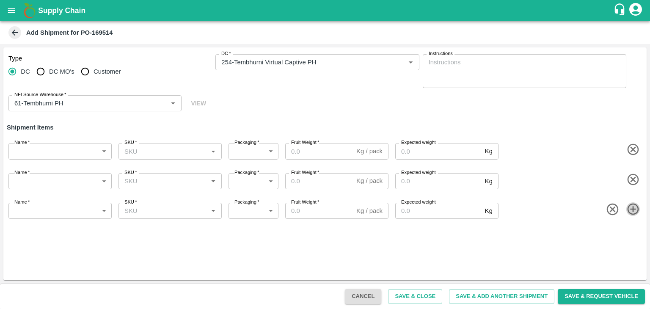
click at [632, 212] on icon "button" at bounding box center [633, 209] width 14 height 14
click at [631, 235] on icon "button" at bounding box center [633, 239] width 14 height 14
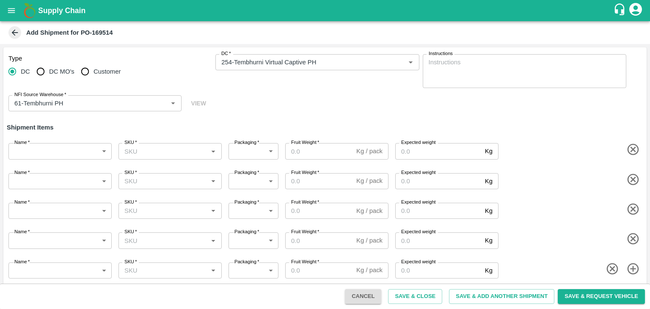
scroll to position [5, 0]
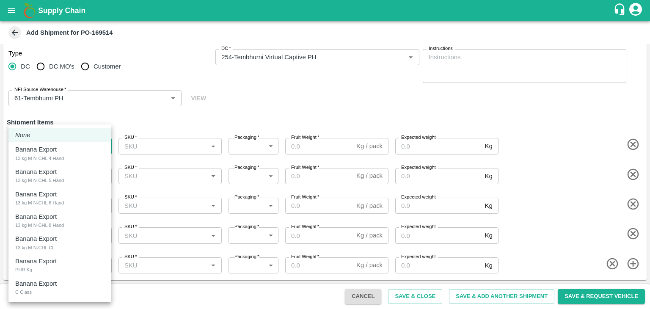
click at [43, 148] on body "Supply Chain Add Shipment for PO-169514 Type DC DC MO's Customer DC   * DC   * …" at bounding box center [325, 154] width 650 height 309
click at [49, 152] on p "Banana Export" at bounding box center [35, 149] width 41 height 9
type input "1914011"
type input "468"
type input "1200"
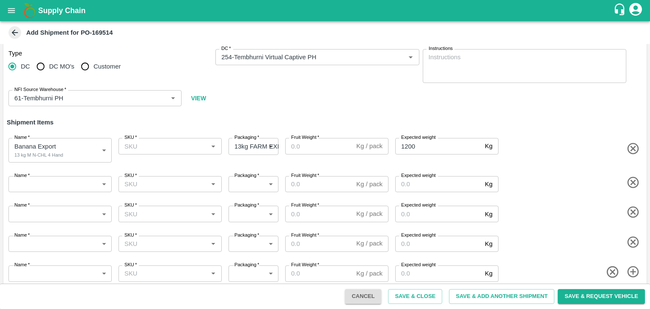
click at [56, 175] on div "Name   * ​ Name" at bounding box center [58, 182] width 107 height 19
click at [59, 184] on body "Supply Chain Add Shipment for PO-169514 Type DC DC MO's Customer DC   * DC   * …" at bounding box center [325, 154] width 650 height 309
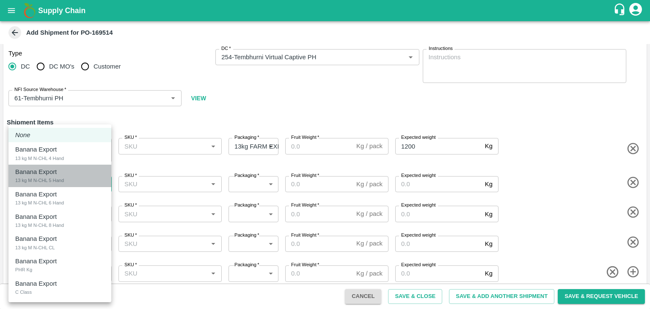
click at [59, 184] on div "13 kg M N-CHL 5 Hand" at bounding box center [39, 180] width 49 height 8
type input "1914012"
type input "468"
type input "1200"
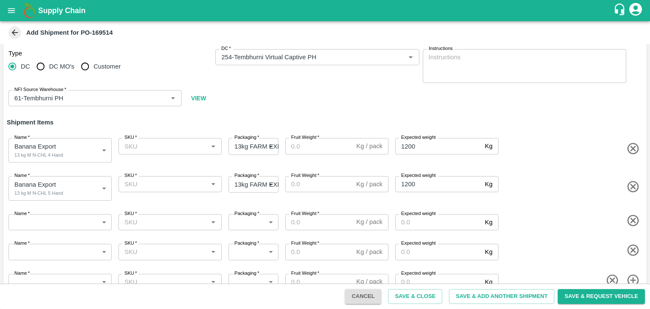
drag, startPoint x: 58, startPoint y: 212, endPoint x: 60, endPoint y: 225, distance: 13.2
click at [60, 225] on div "Name   * ​ Name" at bounding box center [58, 220] width 107 height 19
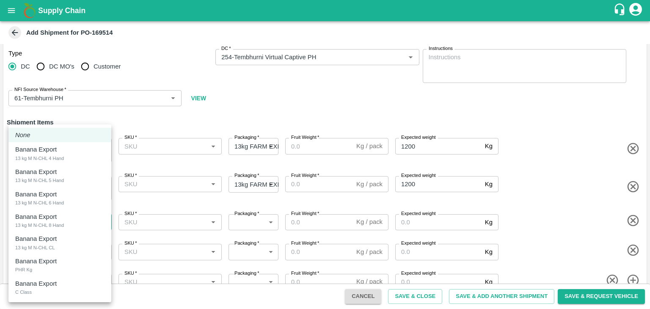
click at [60, 225] on body "Supply Chain Add Shipment for PO-169514 Type DC DC MO's Customer DC   * DC   * …" at bounding box center [325, 154] width 650 height 309
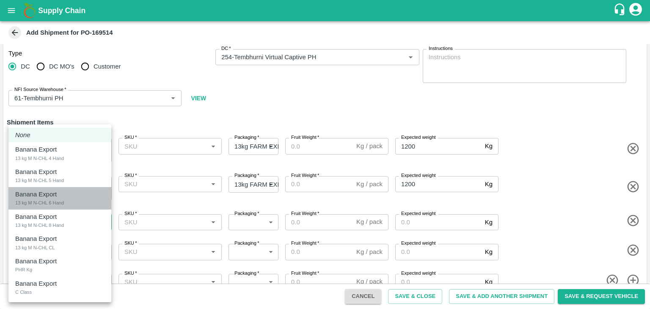
click at [66, 204] on div "Banana Export 13 kg M N-CHL 6 Hand" at bounding box center [59, 197] width 89 height 17
type input "1914013"
type input "468"
type input "1500"
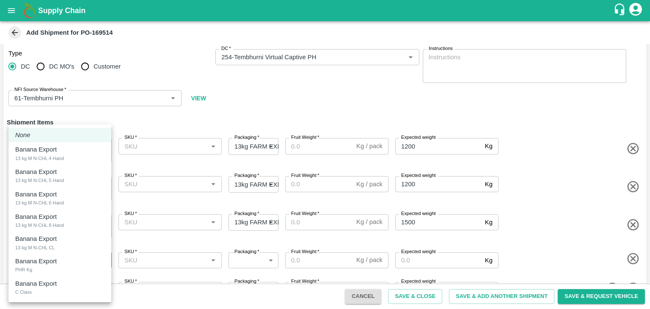
click at [66, 265] on body "Supply Chain Add Shipment for PO-169514 Type DC DC MO's Customer DC   * DC   * …" at bounding box center [325, 154] width 650 height 309
click at [77, 227] on div "Banana Export 13 kg M N-CHL 8 Hand" at bounding box center [59, 220] width 89 height 17
type input "1914014"
type input "468"
type input "1500"
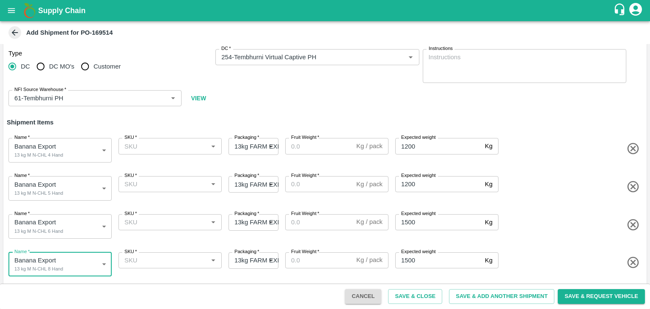
scroll to position [38, 0]
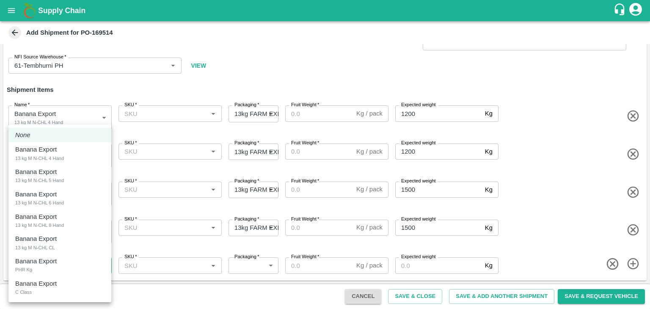
click at [73, 263] on body "Supply Chain Add Shipment for PO-169514 Type DC DC MO's Customer DC   * DC   * …" at bounding box center [325, 154] width 650 height 309
click at [68, 244] on div "Banana Export 13 kg M N-CHL CL" at bounding box center [59, 242] width 89 height 17
type input "1914015"
type input "468"
type input "1200"
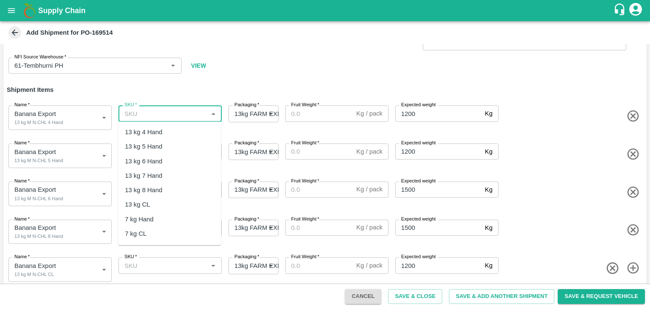
click at [180, 114] on input "SKU   *" at bounding box center [163, 113] width 84 height 11
click at [177, 134] on div "13 kg M N-CHL 4 Hand" at bounding box center [157, 131] width 65 height 9
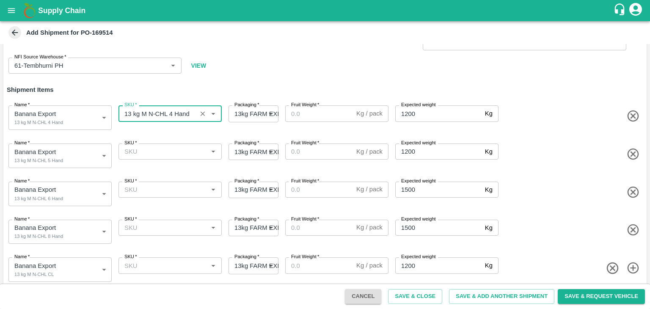
type input "13 kg M N-CHL 4 Hand"
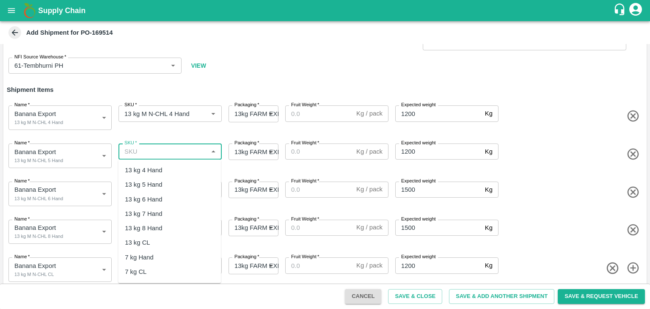
click at [179, 149] on input "SKU   *" at bounding box center [163, 151] width 84 height 11
click at [180, 183] on div "13 kg M N-CHL 5 Hand" at bounding box center [157, 184] width 65 height 9
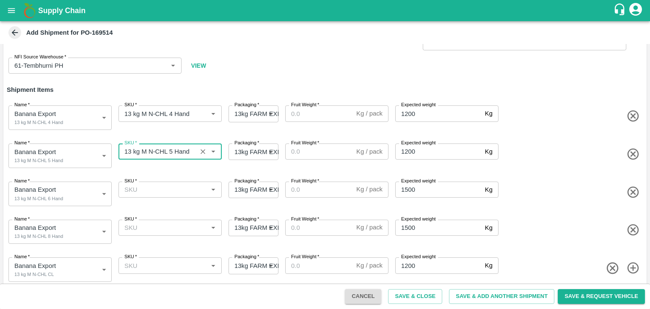
type input "13 kg M N-CHL 5 Hand"
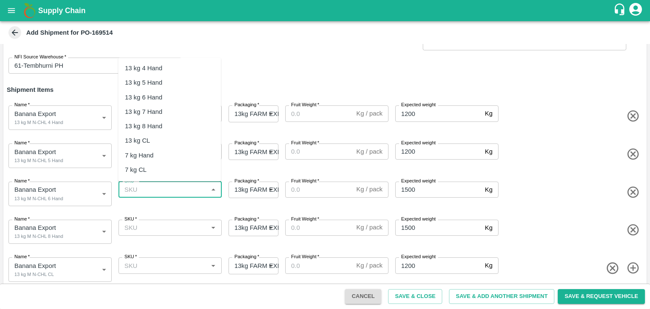
click at [184, 191] on input "SKU   *" at bounding box center [163, 189] width 84 height 11
click at [171, 95] on div "13 kg M N-CHL 6 Hand" at bounding box center [157, 97] width 65 height 9
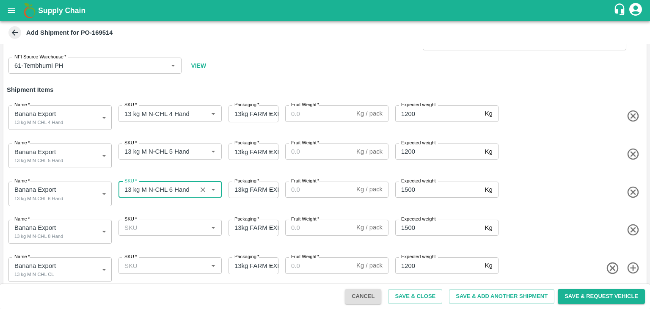
type input "13 kg M N-CHL 6 Hand"
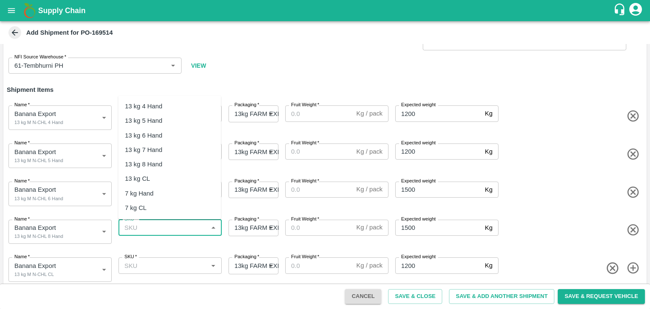
click at [173, 231] on input "SKU   *" at bounding box center [163, 227] width 84 height 11
click at [180, 166] on div "13 kg M N-CHL 8 Hand" at bounding box center [157, 163] width 65 height 9
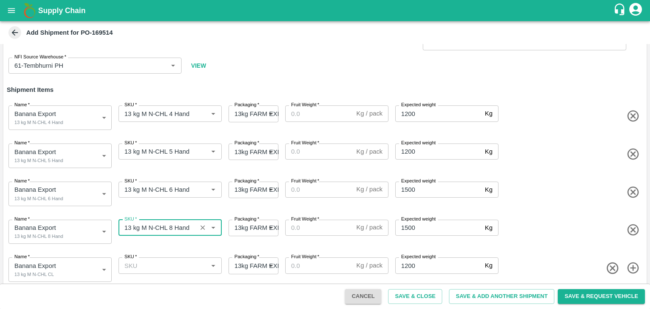
type input "13 kg M N-CHL 8 Hand"
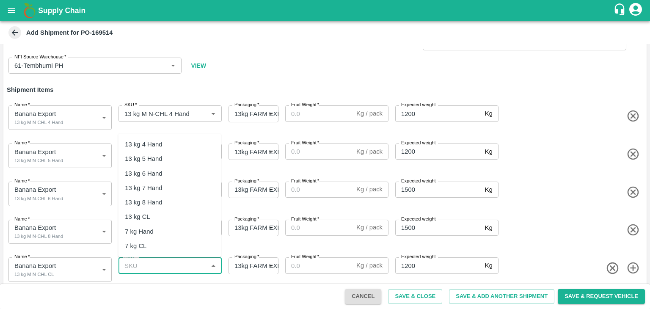
click at [184, 269] on input "SKU   *" at bounding box center [163, 265] width 84 height 11
click at [176, 210] on div "13 kg M N-CHL CL" at bounding box center [169, 216] width 103 height 14
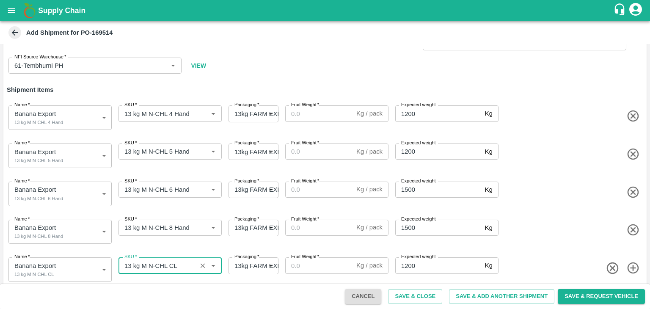
type input "13 kg M N-CHL CL"
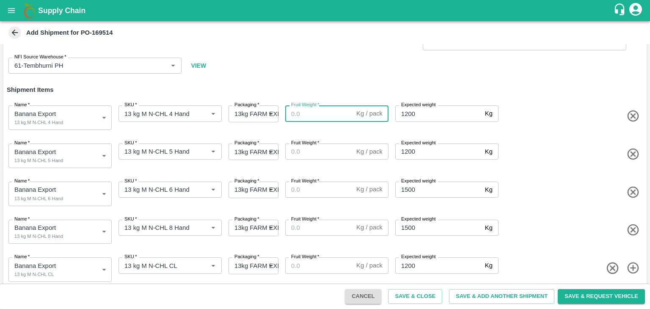
click at [312, 112] on input "Fruit Weight   *" at bounding box center [319, 113] width 68 height 16
type input "13"
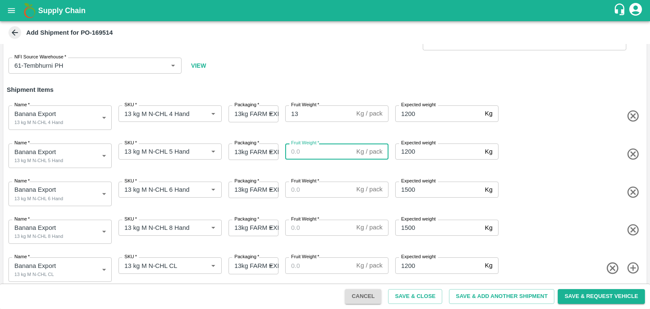
click at [305, 157] on input "Fruit Weight   *" at bounding box center [319, 151] width 68 height 16
type input "13"
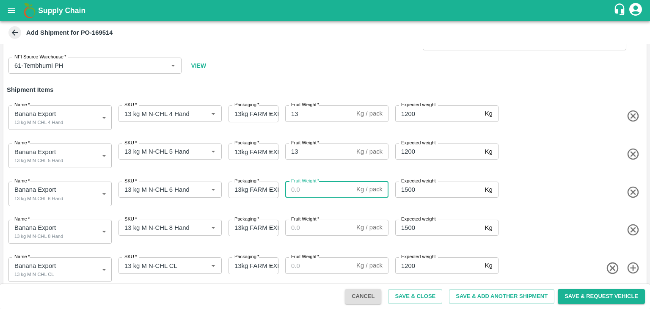
click at [310, 190] on input "Fruit Weight   *" at bounding box center [319, 189] width 68 height 16
type input "13"
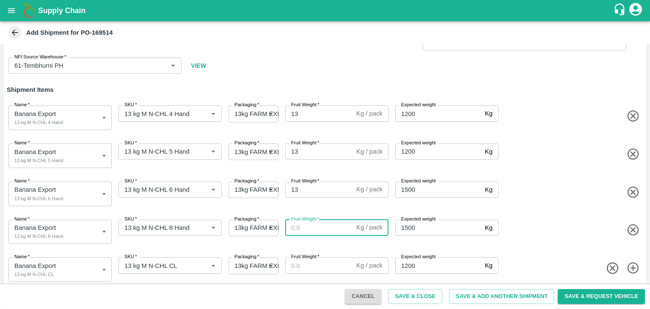
click at [320, 229] on input "Fruit Weight   *" at bounding box center [319, 228] width 68 height 16
type input "13"
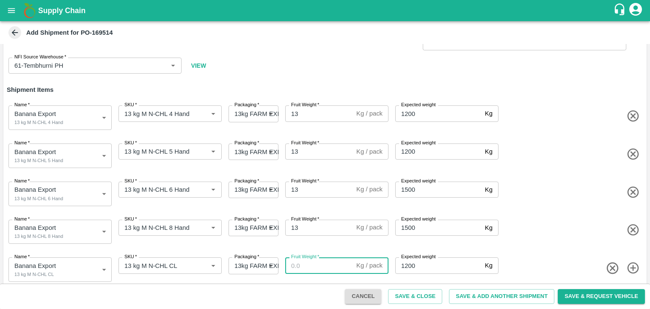
click at [318, 264] on input "Fruit Weight   *" at bounding box center [319, 265] width 68 height 16
type input "13"
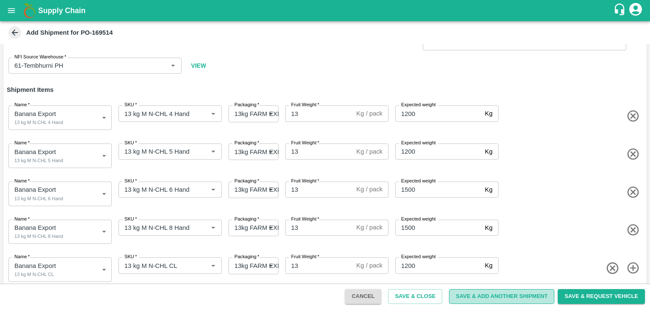
click at [483, 297] on button "Save & Add Another Shipment" at bounding box center [501, 296] width 105 height 15
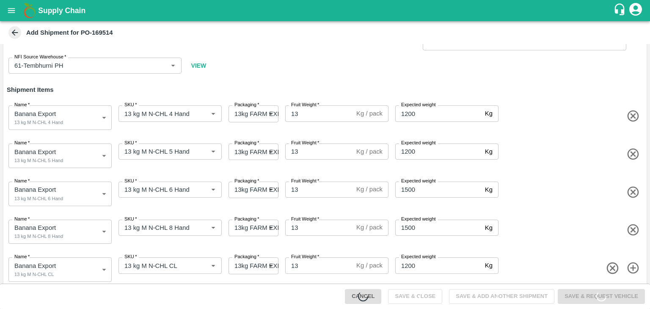
scroll to position [0, 0]
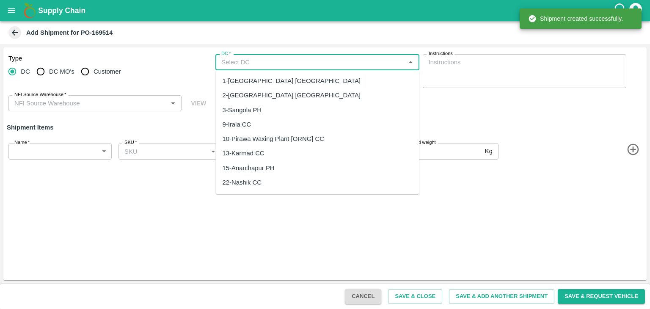
click at [243, 63] on input "DC   *" at bounding box center [310, 62] width 184 height 11
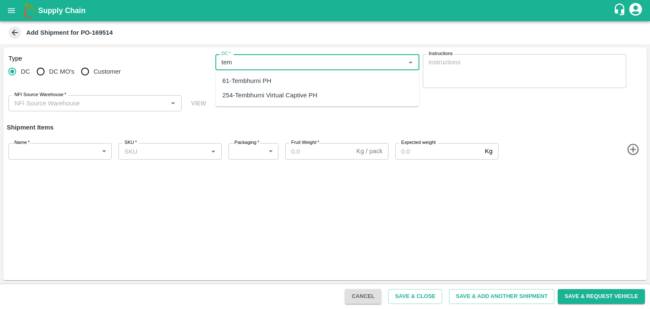
click at [264, 92] on div "254-Tembhurni Virtual Captive PH" at bounding box center [269, 95] width 95 height 9
type input "254-Tembhurni Virtual Captive PH"
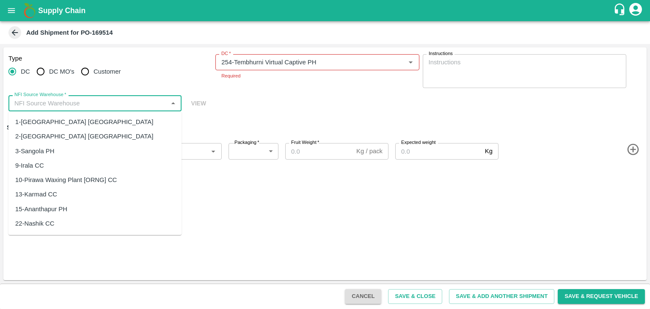
click at [77, 102] on input "NFI Source Warehouse   *" at bounding box center [88, 103] width 154 height 11
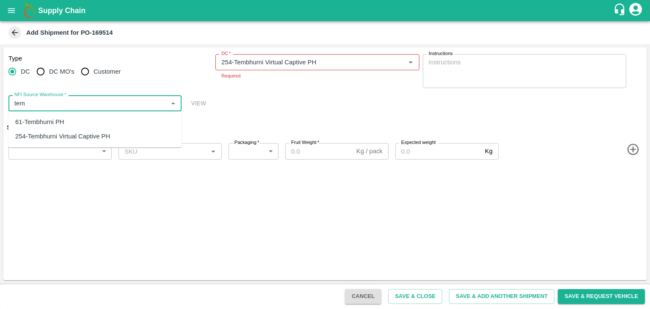
click at [69, 118] on div "61-Tembhurni PH" at bounding box center [94, 122] width 173 height 14
type input "61-Tembhurni PH"
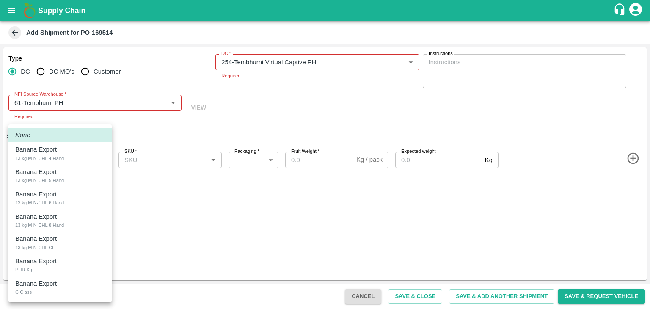
click at [53, 151] on body "Supply Chain Add Shipment for PO-169514 Type DC DC MO's Customer DC   * DC   * …" at bounding box center [325, 154] width 650 height 309
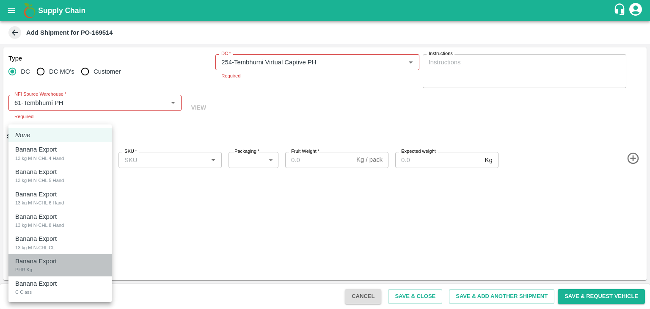
click at [44, 263] on p "Banana Export" at bounding box center [35, 260] width 41 height 9
type input "1914016"
type input "258"
type input "100"
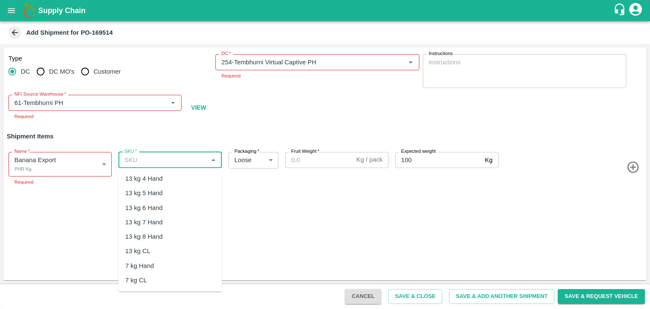
click at [172, 156] on input "SKU   *" at bounding box center [163, 159] width 84 height 11
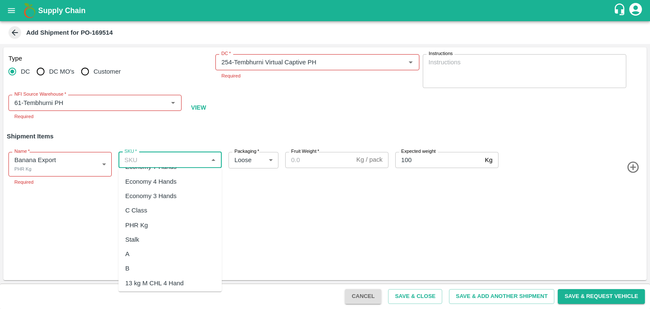
scroll to position [186, 0]
click at [153, 224] on div "PHR Kg" at bounding box center [169, 224] width 103 height 14
type input "PHR Kg"
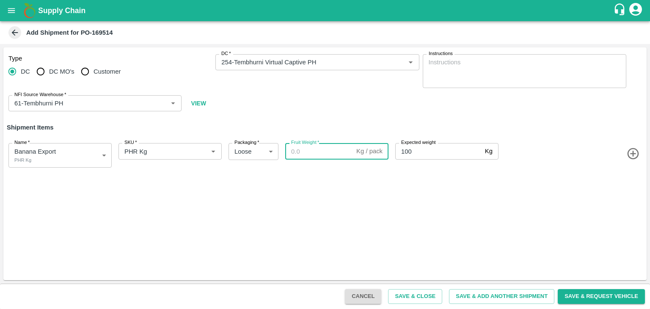
click at [310, 156] on input "Fruit Weight   *" at bounding box center [319, 151] width 68 height 16
click at [316, 151] on input "Fruit Weight   *" at bounding box center [319, 151] width 68 height 16
paste input "84"
type input "84"
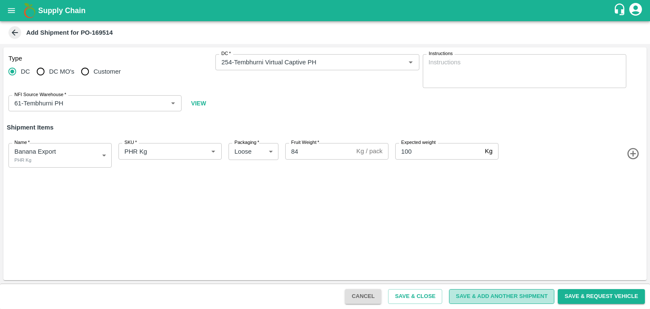
click at [509, 298] on button "Save & Add Another Shipment" at bounding box center [501, 296] width 105 height 15
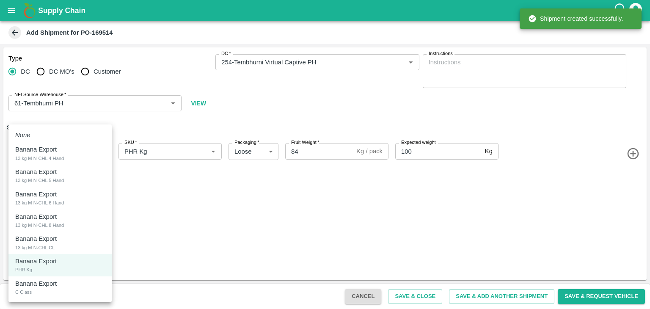
click at [63, 154] on body "Supply Chain Add Shipment for PO-169514 Type DC DC MO's Customer DC   * DC   * …" at bounding box center [325, 154] width 650 height 309
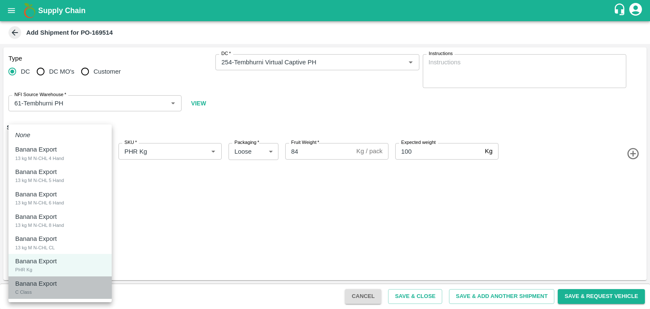
click at [54, 288] on div "Banana Export C Class" at bounding box center [60, 287] width 90 height 17
type input "1914017"
type input "300"
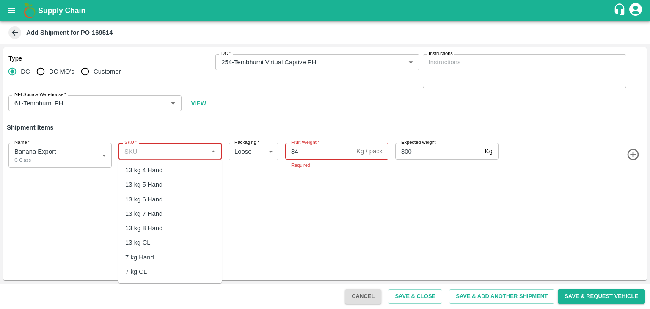
click at [166, 150] on input "SKU   *" at bounding box center [163, 150] width 84 height 11
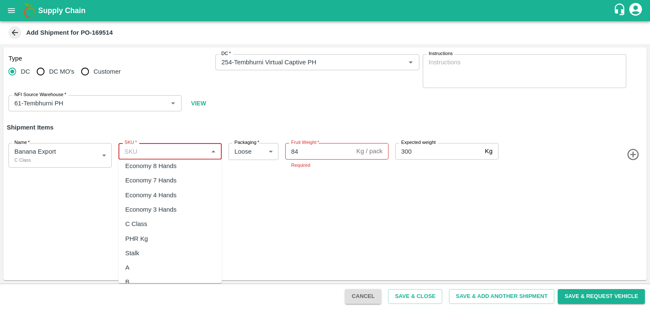
scroll to position [164, 0]
click at [151, 220] on div "C Class" at bounding box center [169, 223] width 103 height 14
type input "C Class"
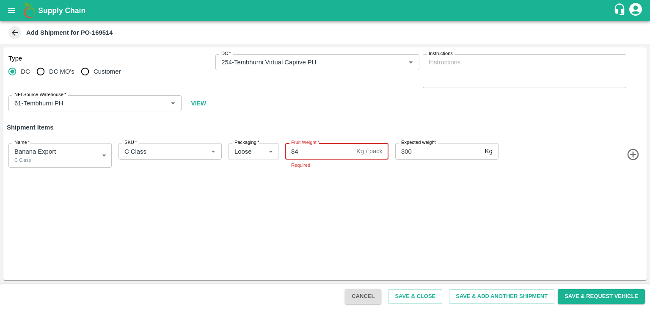
click at [329, 151] on input "84" at bounding box center [319, 151] width 68 height 16
type input "8"
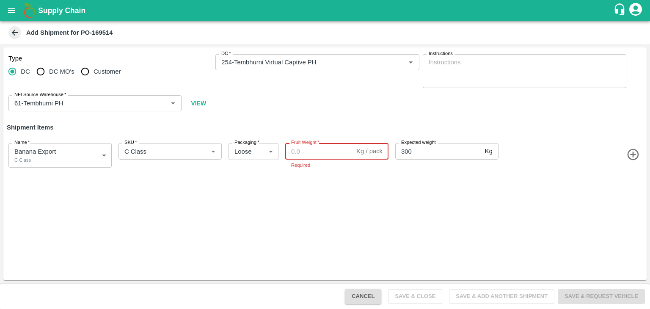
paste input "208"
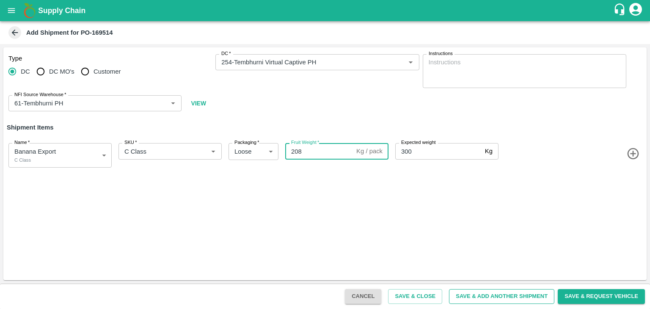
type input "208"
click at [495, 298] on button "Save & Add Another Shipment" at bounding box center [501, 296] width 105 height 15
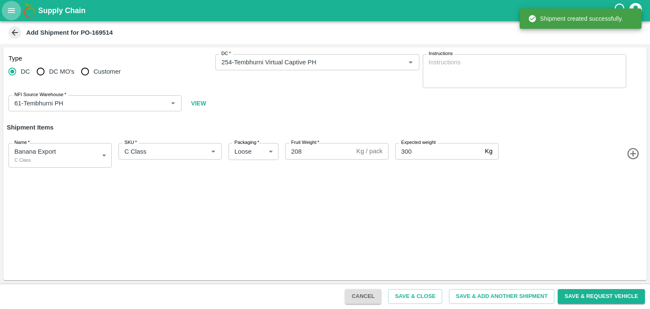
click at [8, 12] on icon "open drawer" at bounding box center [11, 10] width 7 height 5
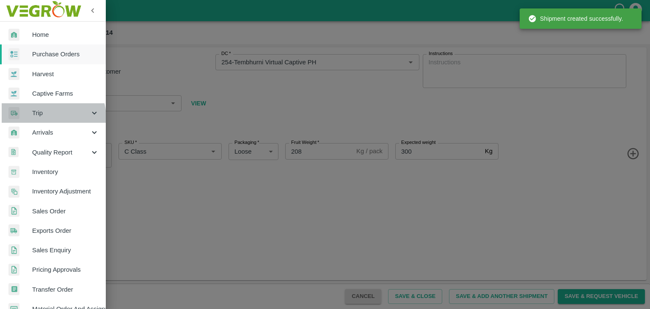
click at [51, 117] on span "Trip" at bounding box center [61, 112] width 58 height 9
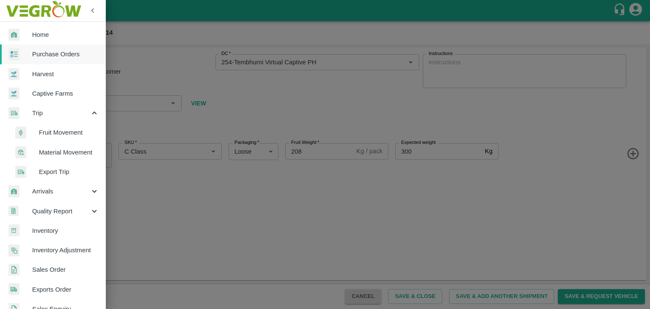
click at [71, 134] on span "Fruit Movement" at bounding box center [69, 132] width 60 height 9
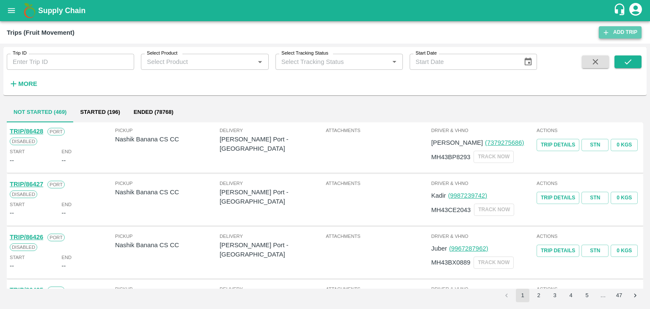
click at [609, 31] on link "Add Trip" at bounding box center [619, 32] width 43 height 12
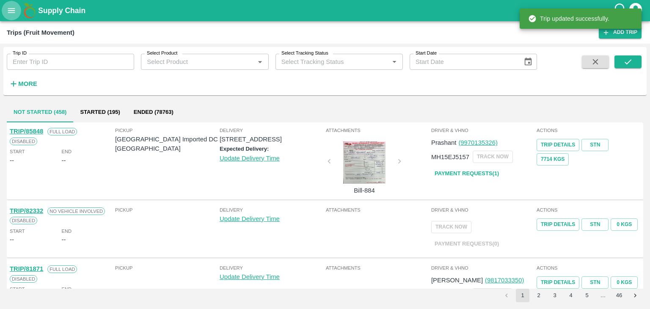
click at [11, 11] on icon "open drawer" at bounding box center [11, 10] width 7 height 5
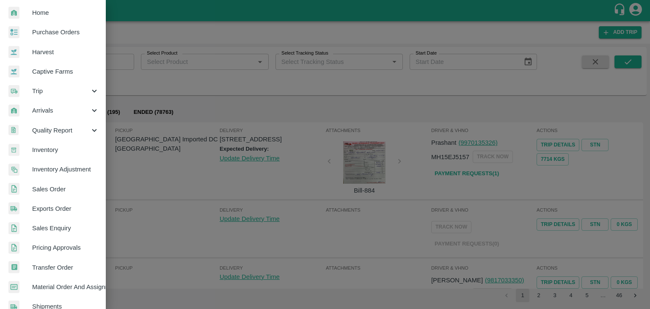
scroll to position [22, 0]
click at [56, 66] on link "Captive Farms" at bounding box center [53, 71] width 106 height 19
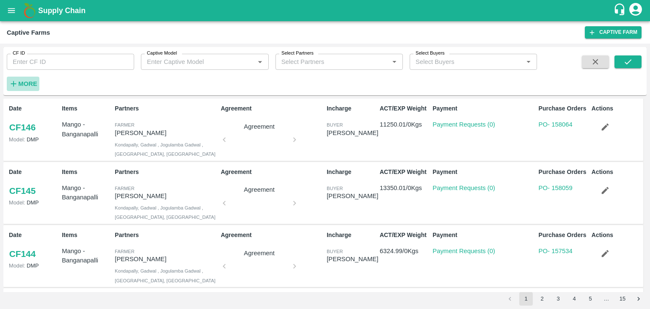
click at [30, 80] on strong "More" at bounding box center [27, 83] width 19 height 7
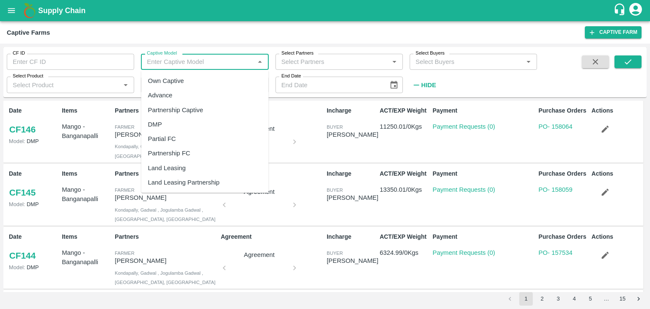
click at [202, 61] on input "Captive Model" at bounding box center [197, 61] width 108 height 11
click at [187, 164] on div "Land Leasing" at bounding box center [204, 167] width 127 height 14
type input "Land Leasing"
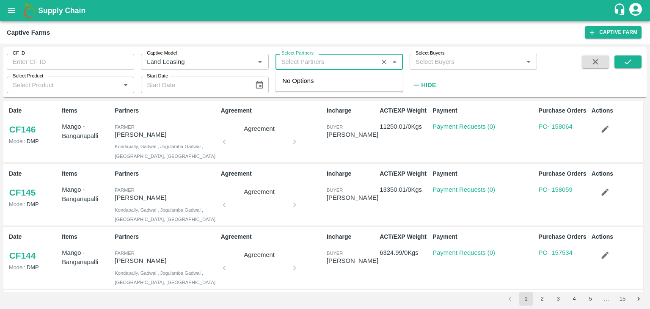
click at [322, 61] on input "Select Partners" at bounding box center [326, 61] width 97 height 11
type input "ramesh"
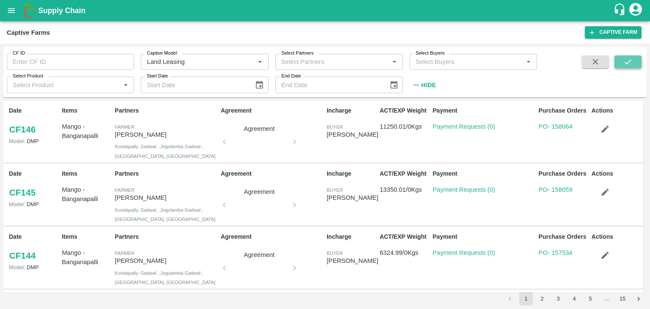
click at [630, 65] on icon "submit" at bounding box center [627, 61] width 9 height 9
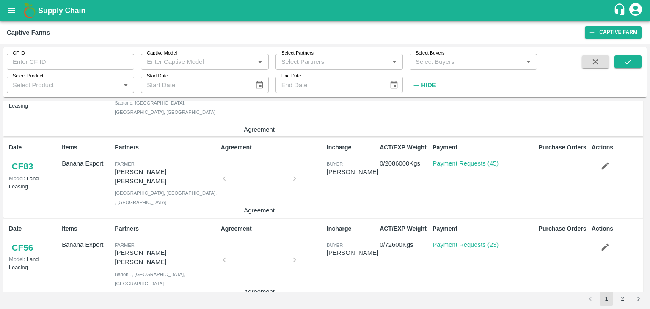
scroll to position [431, 0]
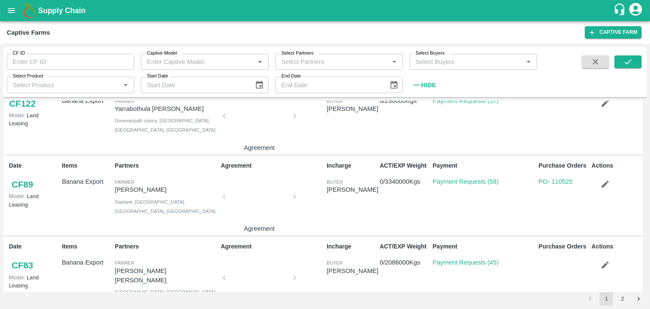
drag, startPoint x: 185, startPoint y: 188, endPoint x: 115, endPoint y: 192, distance: 69.9
click at [115, 192] on p "[PERSON_NAME]" at bounding box center [166, 189] width 102 height 9
copy p "[PERSON_NAME]"
click at [7, 5] on button "open drawer" at bounding box center [11, 10] width 19 height 19
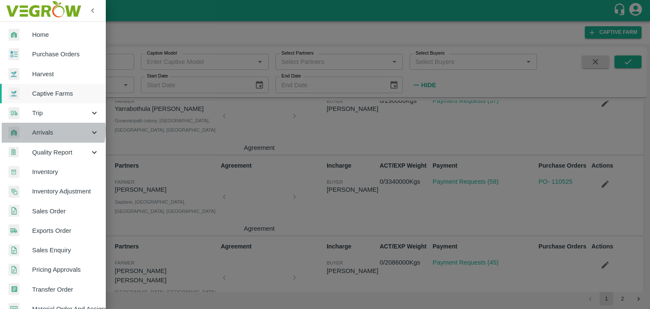
click at [47, 130] on span "Arrivals" at bounding box center [61, 132] width 58 height 9
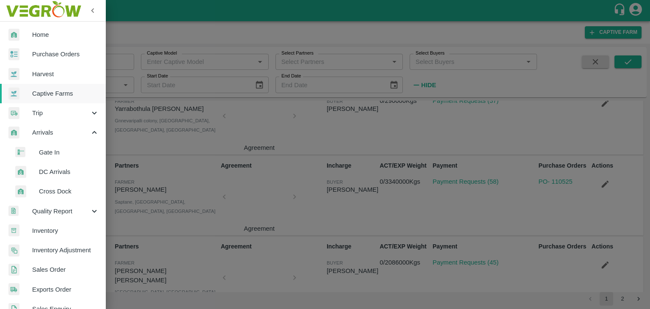
click at [63, 169] on span "DC Arrivals" at bounding box center [69, 171] width 60 height 9
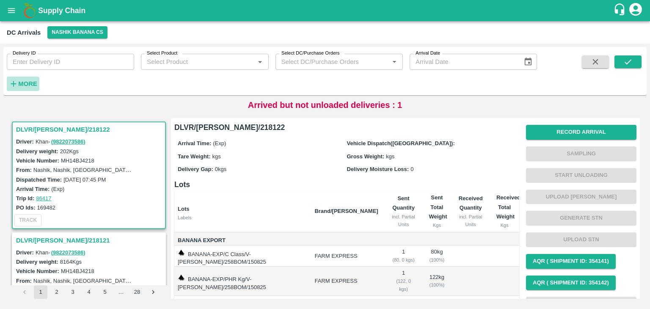
click at [30, 83] on strong "More" at bounding box center [27, 83] width 19 height 7
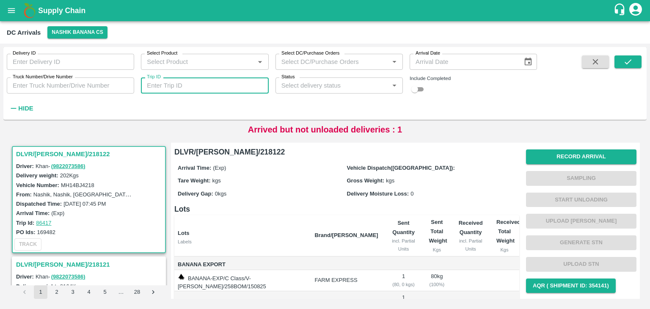
click at [211, 83] on input "Trip ID" at bounding box center [204, 85] width 127 height 16
type input "86410"
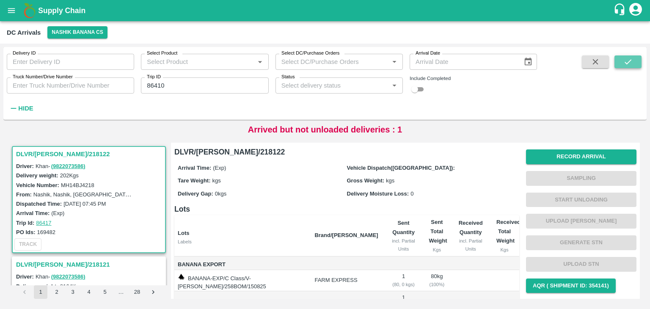
click at [628, 62] on icon "submit" at bounding box center [627, 61] width 7 height 5
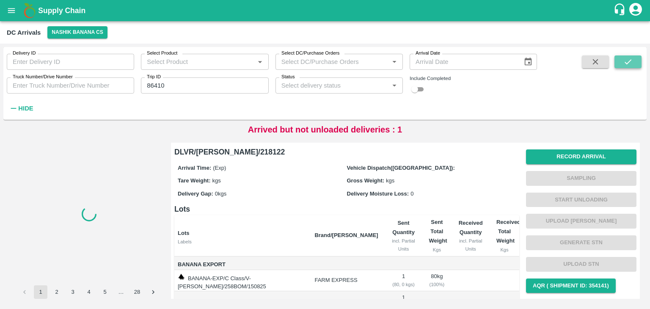
click at [628, 62] on icon "submit" at bounding box center [627, 61] width 7 height 5
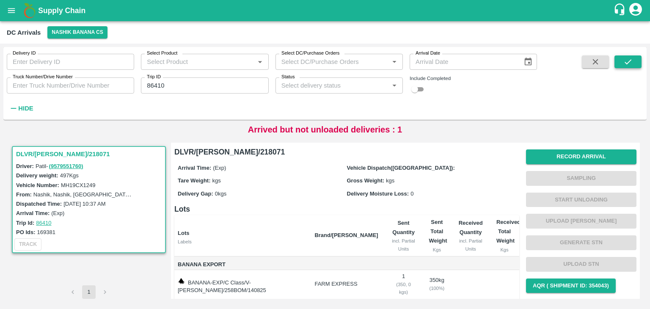
click at [628, 62] on icon "submit" at bounding box center [627, 61] width 7 height 5
click at [561, 154] on button "Record Arrival" at bounding box center [581, 156] width 110 height 15
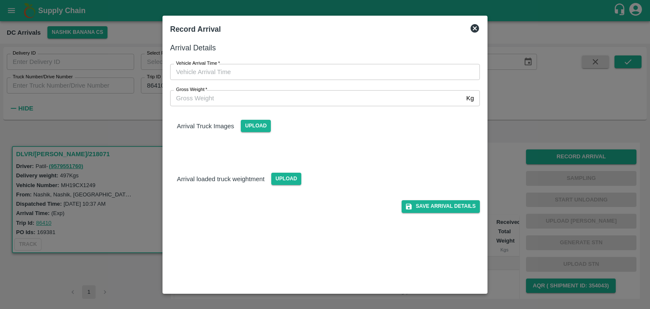
type input "DD/MM/YYYY hh:mm aa"
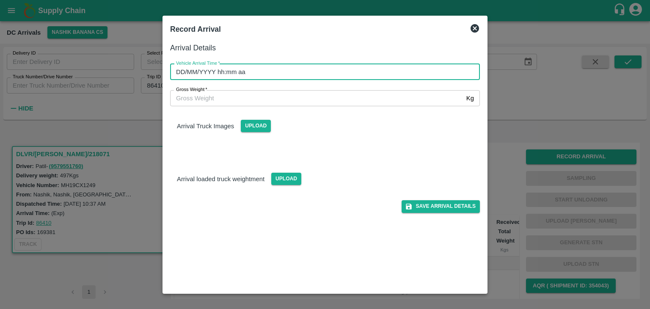
click at [327, 74] on input "DD/MM/YYYY hh:mm aa" at bounding box center [322, 72] width 304 height 16
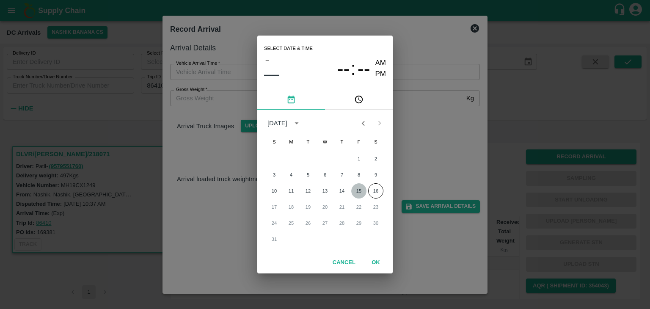
click at [356, 189] on button "15" at bounding box center [358, 190] width 15 height 15
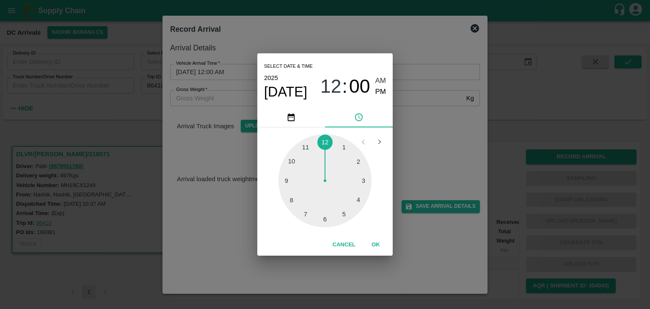
click at [287, 191] on div at bounding box center [324, 180] width 93 height 93
type input "15/08/2025 08:42 AM"
click at [384, 244] on button "OK" at bounding box center [375, 244] width 27 height 15
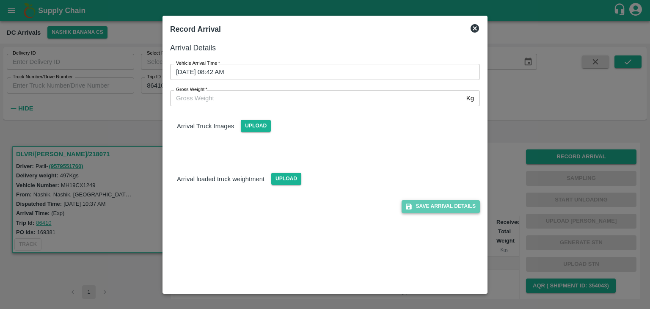
click at [433, 209] on button "Save Arrival Details" at bounding box center [440, 206] width 78 height 12
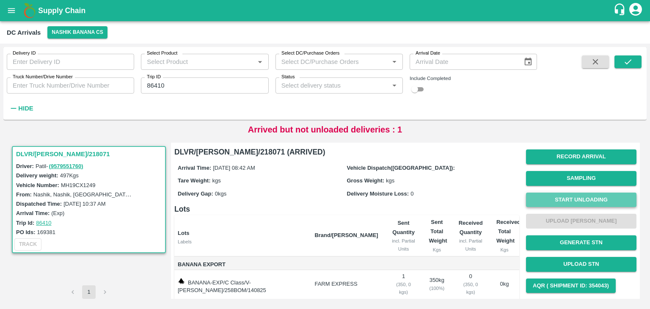
click at [551, 197] on button "Start Unloading" at bounding box center [581, 199] width 110 height 15
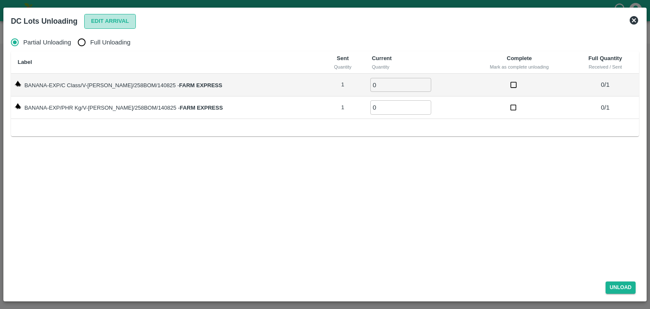
click at [116, 25] on button "Edit Arrival" at bounding box center [110, 21] width 52 height 15
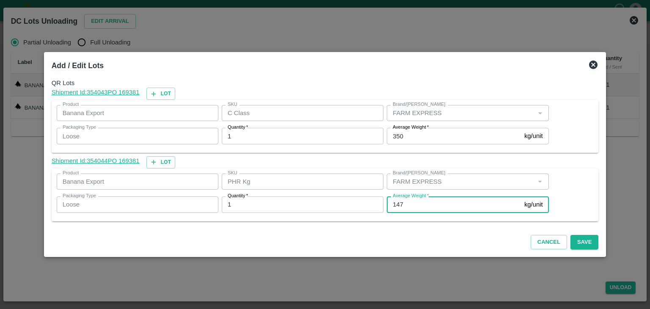
click at [427, 203] on input "147" at bounding box center [454, 204] width 134 height 16
type input "1"
type input "12"
click at [577, 236] on button "Save" at bounding box center [584, 242] width 28 height 15
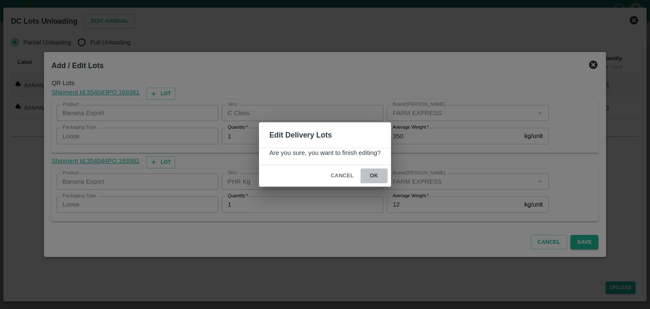
click at [376, 175] on button "ok" at bounding box center [373, 175] width 27 height 15
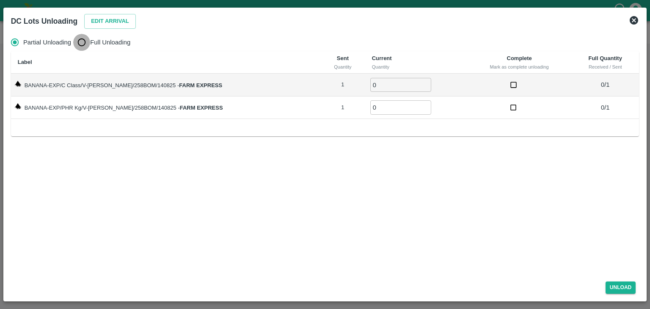
click at [88, 43] on input "Full Unloading" at bounding box center [81, 42] width 17 height 17
radio input "true"
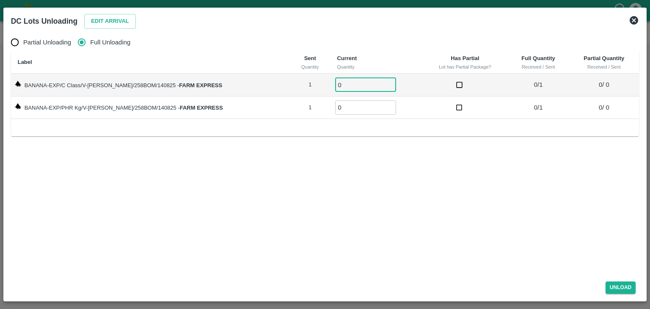
click at [340, 84] on input "0" at bounding box center [365, 85] width 61 height 14
type input "01"
click at [338, 107] on input "0" at bounding box center [365, 107] width 61 height 14
type input "01"
click at [621, 285] on button "Unload" at bounding box center [620, 287] width 30 height 12
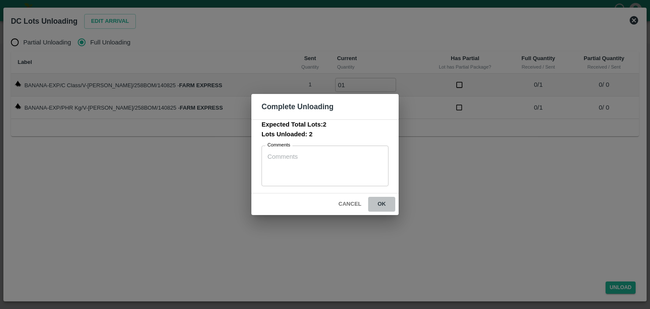
click at [382, 200] on button "ok" at bounding box center [381, 204] width 27 height 15
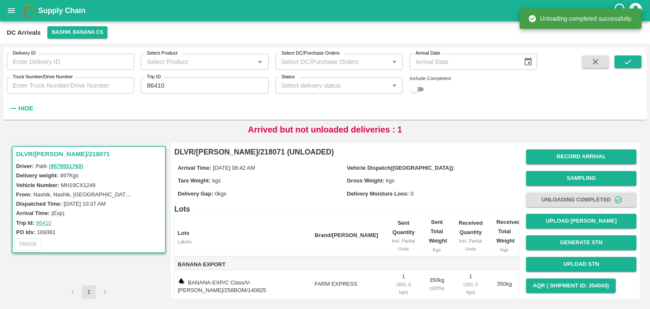
scroll to position [52, 0]
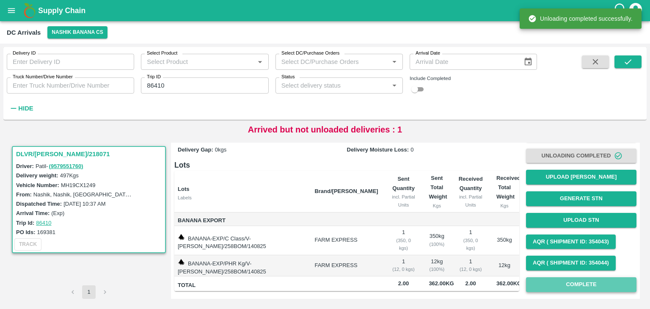
click at [589, 281] on button "Complete" at bounding box center [581, 284] width 110 height 15
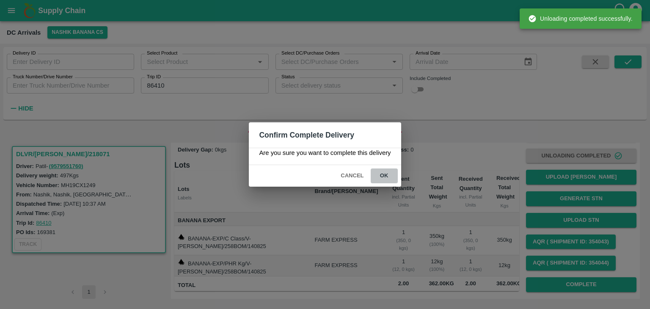
click at [384, 173] on button "ok" at bounding box center [383, 175] width 27 height 15
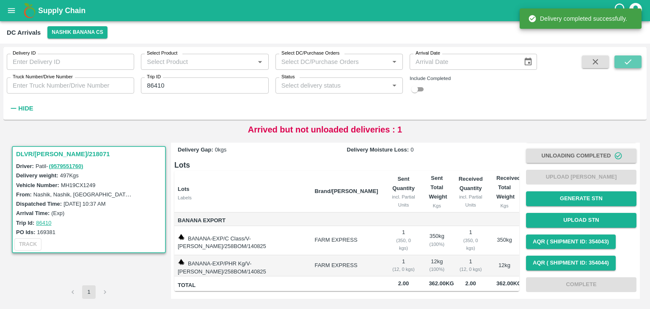
click at [628, 58] on icon "submit" at bounding box center [627, 61] width 9 height 9
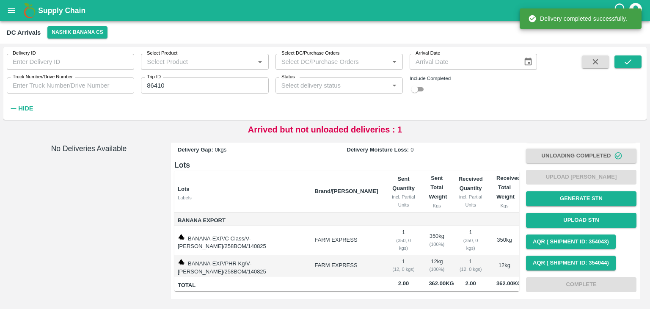
click at [1, 4] on div "Supply Chain" at bounding box center [325, 10] width 650 height 21
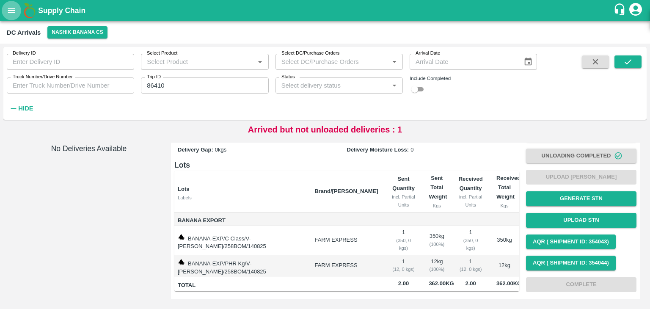
click at [10, 11] on icon "open drawer" at bounding box center [11, 10] width 9 height 9
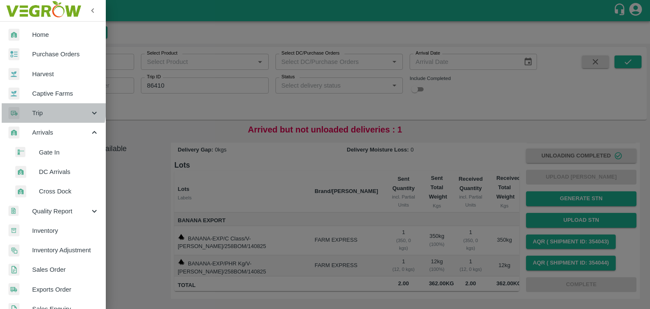
click at [47, 109] on span "Trip" at bounding box center [61, 112] width 58 height 9
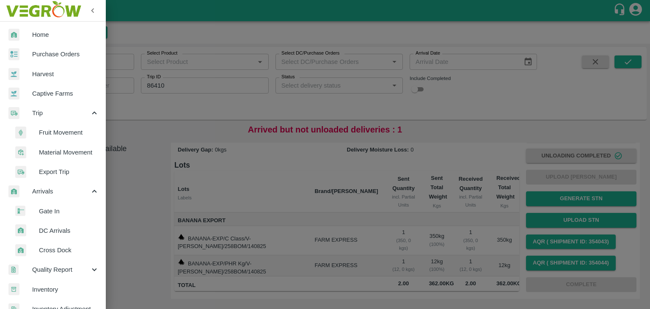
click at [68, 131] on span "Fruit Movement" at bounding box center [69, 132] width 60 height 9
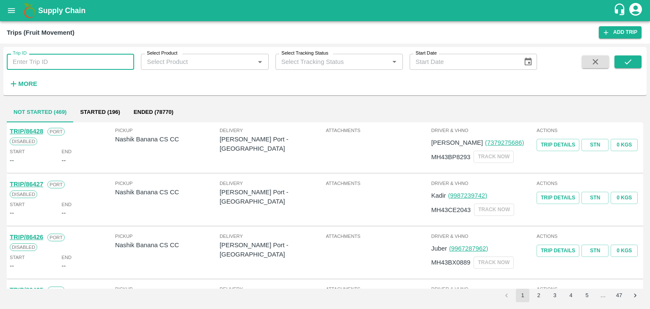
click at [88, 59] on input "Trip ID" at bounding box center [70, 62] width 127 height 16
type input "86410"
click at [628, 67] on button "submit" at bounding box center [627, 61] width 27 height 13
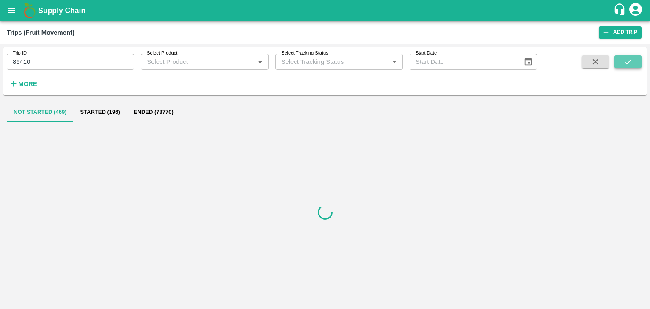
click at [628, 67] on button "submit" at bounding box center [627, 61] width 27 height 13
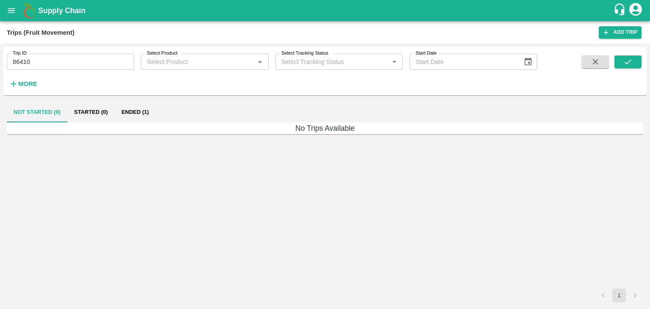
click at [133, 115] on button "Ended (1)" at bounding box center [135, 112] width 41 height 20
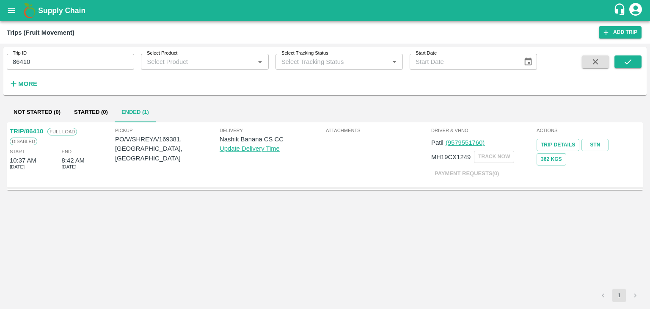
click at [29, 129] on link "TRIP/86410" at bounding box center [26, 131] width 33 height 7
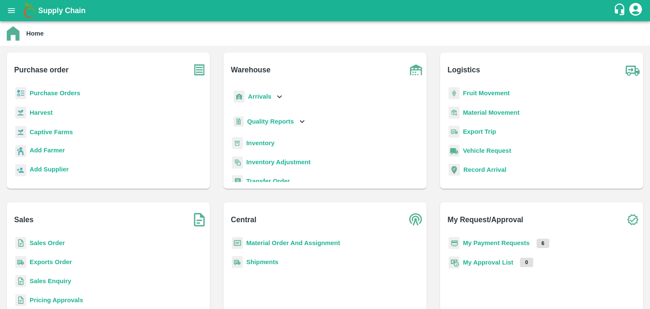
click at [58, 95] on b "Purchase Orders" at bounding box center [55, 93] width 51 height 7
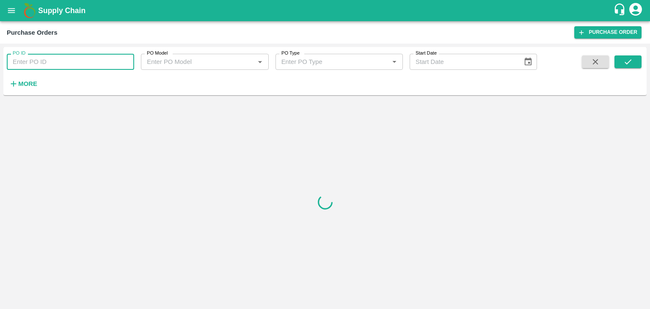
click at [51, 59] on input "PO ID" at bounding box center [70, 62] width 127 height 16
paste input "169045"
type input "169045"
click at [632, 58] on button "submit" at bounding box center [627, 61] width 27 height 13
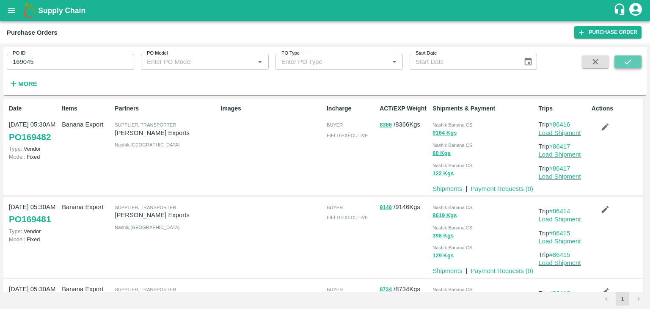
click at [629, 57] on icon "submit" at bounding box center [627, 61] width 9 height 9
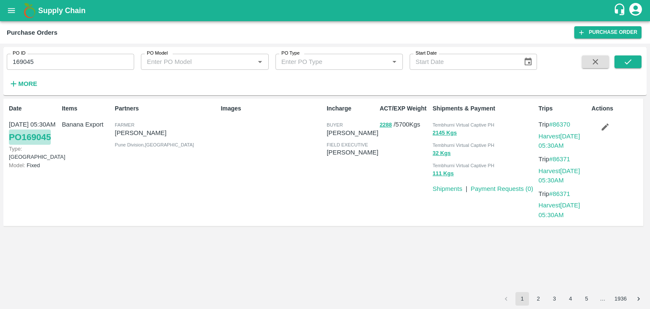
click at [33, 135] on link "PO 169045" at bounding box center [30, 136] width 42 height 15
click at [601, 129] on icon "button" at bounding box center [604, 126] width 9 height 9
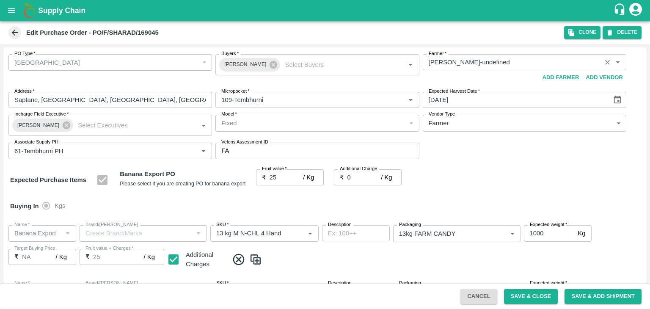
click at [538, 61] on input "Farmer   *" at bounding box center [511, 62] width 173 height 11
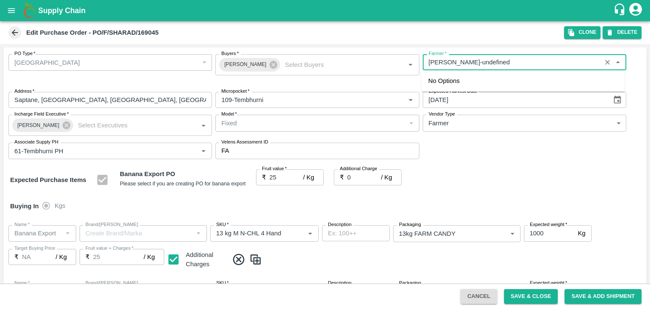
click at [108, 100] on input "Saptane, solapur, tembhurni, Maharashtra" at bounding box center [109, 100] width 203 height 16
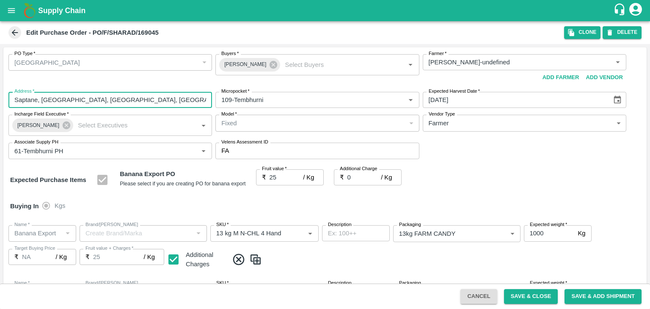
click at [149, 101] on input "Saptane, solapur, tembhurni, Maharashtra" at bounding box center [109, 100] width 203 height 16
click at [170, 101] on input "Saptane, solapur, tembhurni, Maharashtra" at bounding box center [109, 100] width 203 height 16
click at [511, 58] on input "Farmer   *" at bounding box center [511, 62] width 173 height 11
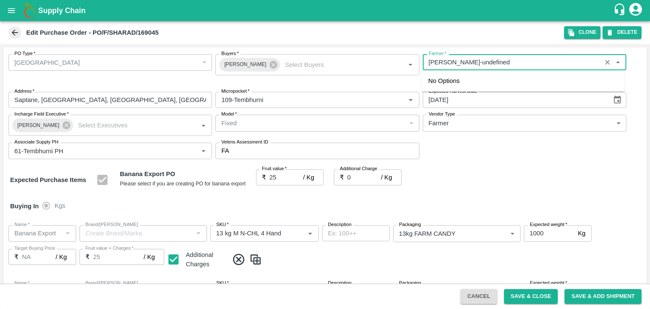
click at [521, 61] on input "Farmer   *" at bounding box center [511, 62] width 173 height 11
click at [492, 169] on div "Expected Purchase Items Banana Export PO Please select if you are creating PO f…" at bounding box center [324, 180] width 629 height 22
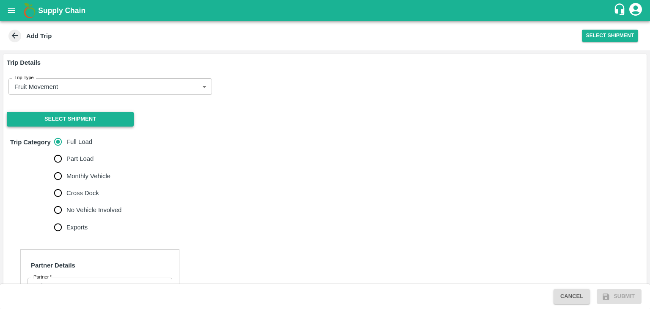
click at [39, 119] on button "Select Shipment" at bounding box center [70, 119] width 127 height 15
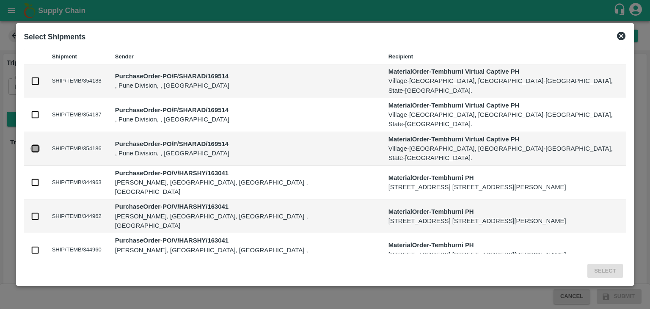
click at [37, 144] on input "checkbox" at bounding box center [34, 148] width 9 height 9
checkbox input "true"
click at [600, 268] on button "Select" at bounding box center [604, 270] width 35 height 15
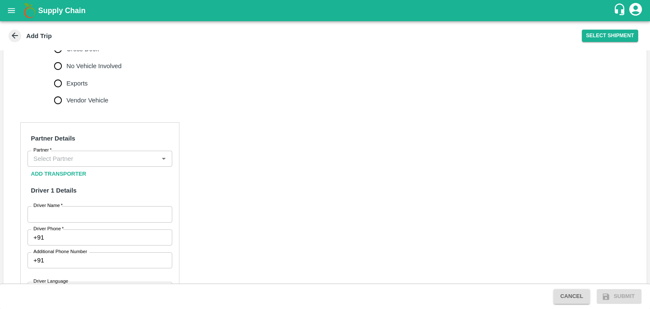
scroll to position [320, 0]
click at [105, 153] on input "Partner   *" at bounding box center [93, 158] width 126 height 11
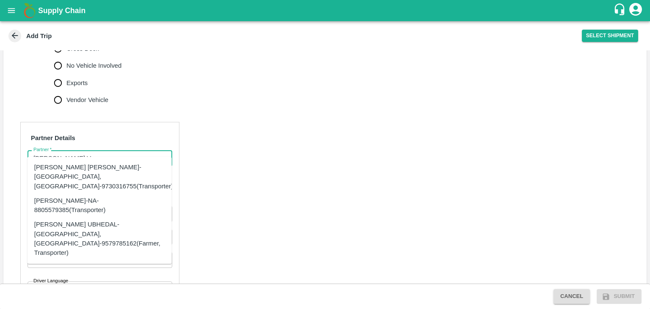
click at [117, 167] on div "[PERSON_NAME] [PERSON_NAME]-[GEOGRAPHIC_DATA], [GEOGRAPHIC_DATA]-9730316755(Tra…" at bounding box center [103, 176] width 139 height 28
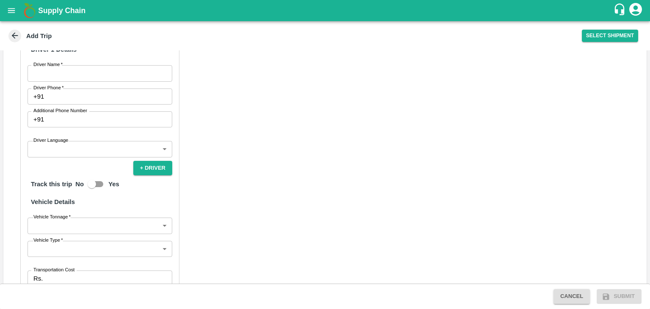
scroll to position [461, 0]
type input "[PERSON_NAME] [PERSON_NAME]-[GEOGRAPHIC_DATA], [GEOGRAPHIC_DATA]-9730316755(Tra…"
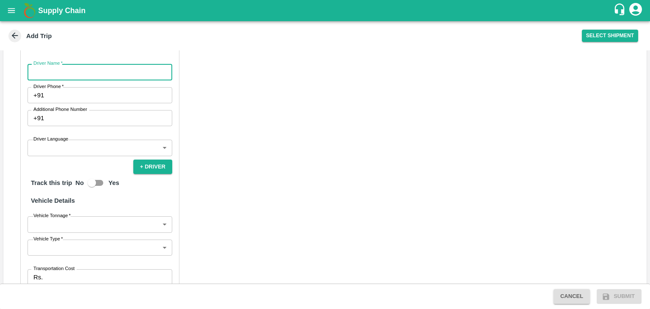
click at [44, 64] on input "Driver Name   *" at bounding box center [99, 72] width 145 height 16
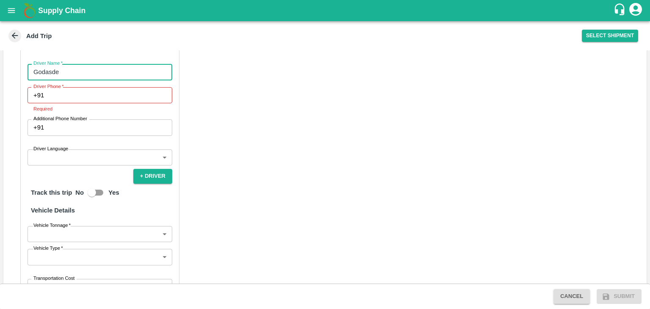
click at [110, 65] on input "Godasde" at bounding box center [99, 72] width 145 height 16
type input "[PERSON_NAME]"
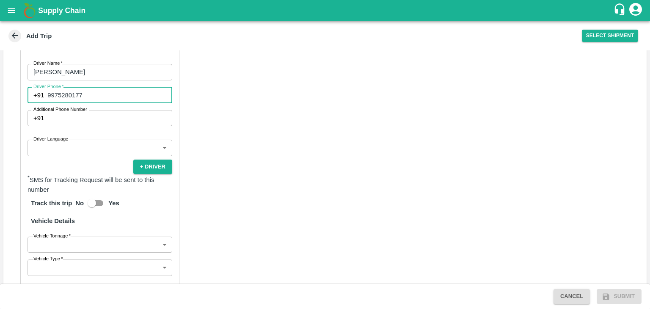
type input "9975280177"
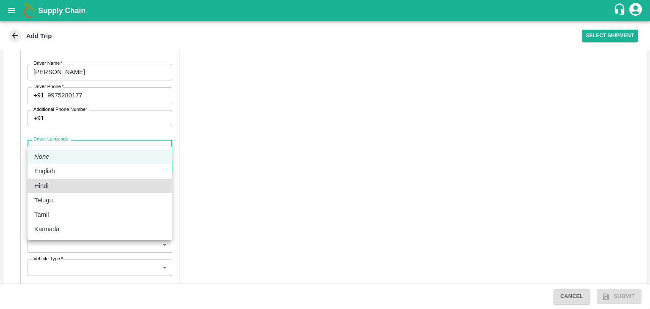
type input "hi"
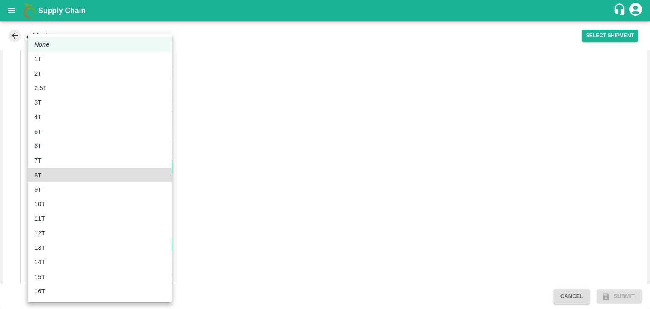
type input "8000"
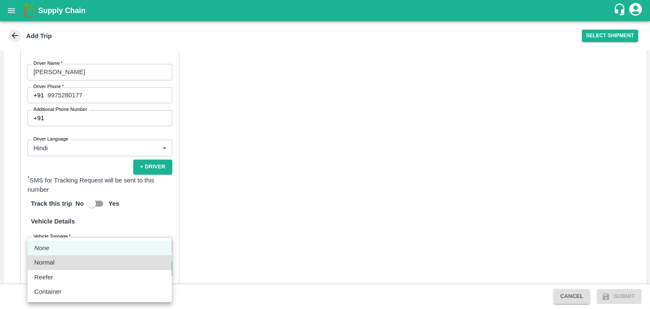
type input "Normal"
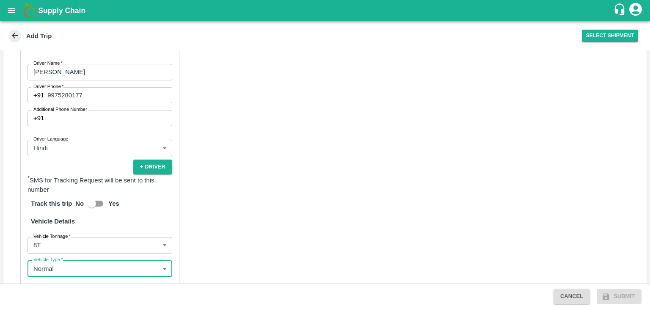
scroll to position [475, 0]
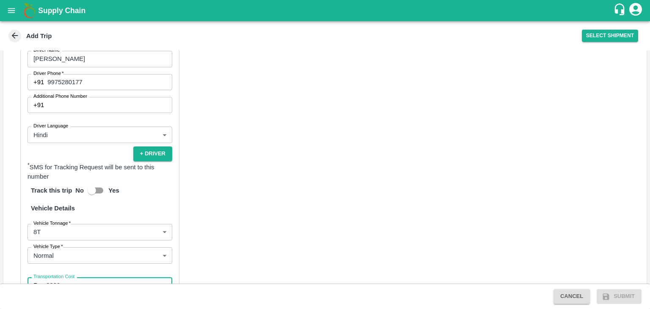
type input "8880"
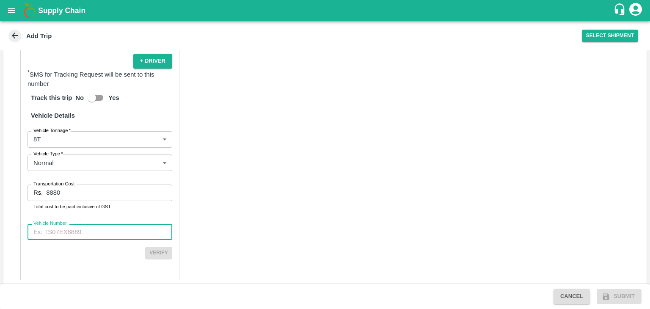
paste input "MH10Z3780"
type input "MH10Z3780"
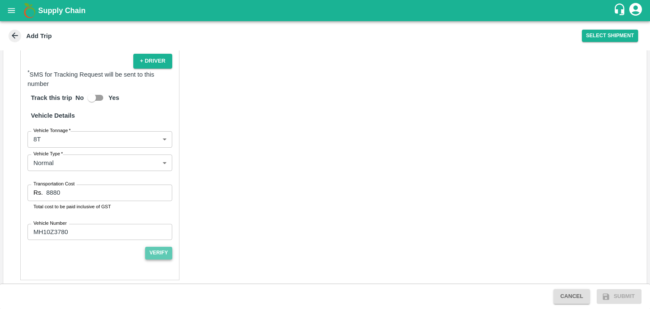
click at [162, 247] on button "Verify" at bounding box center [158, 253] width 27 height 12
click at [623, 294] on button "Submit" at bounding box center [618, 296] width 45 height 15
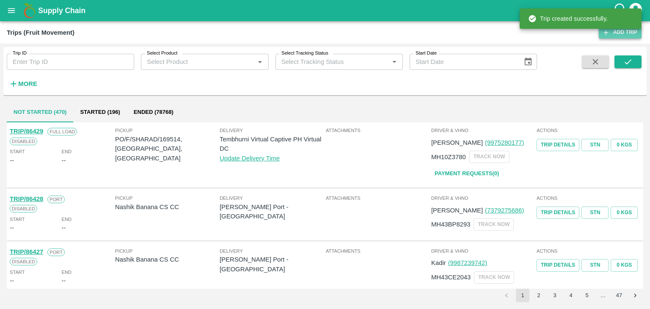
click at [611, 35] on link "Add Trip" at bounding box center [619, 32] width 43 height 12
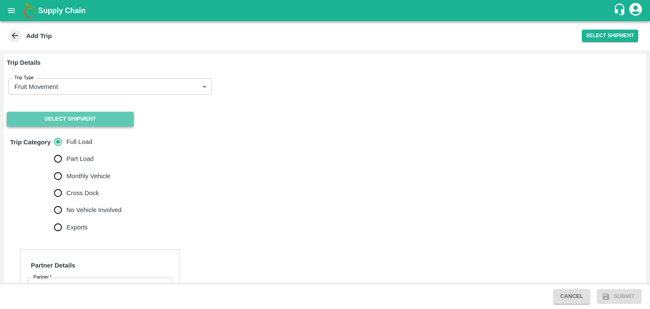
click at [68, 121] on button "Select Shipment" at bounding box center [70, 119] width 127 height 15
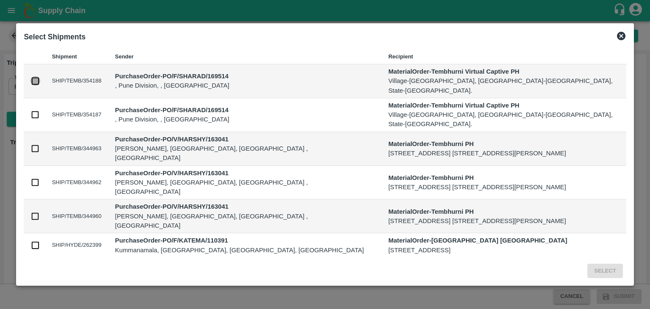
click at [33, 78] on input "checkbox" at bounding box center [34, 80] width 9 height 9
checkbox input "true"
click at [36, 110] on input "checkbox" at bounding box center [34, 114] width 9 height 9
checkbox input "true"
click at [608, 271] on button "Select" at bounding box center [604, 270] width 35 height 15
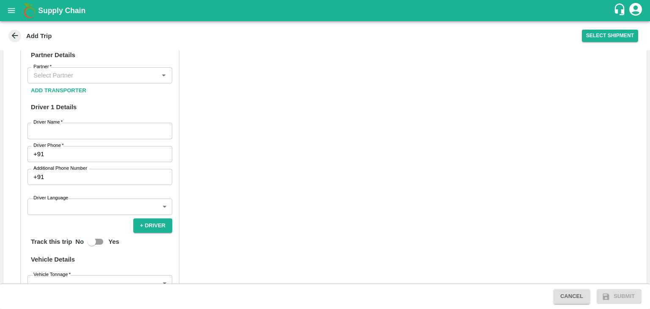
scroll to position [225, 0]
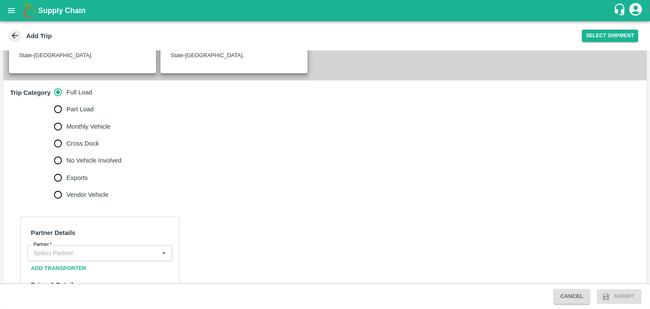
click at [87, 156] on span "No Vehicle Involved" at bounding box center [93, 160] width 55 height 9
click at [66, 152] on input "No Vehicle Involved" at bounding box center [57, 160] width 17 height 17
radio input "true"
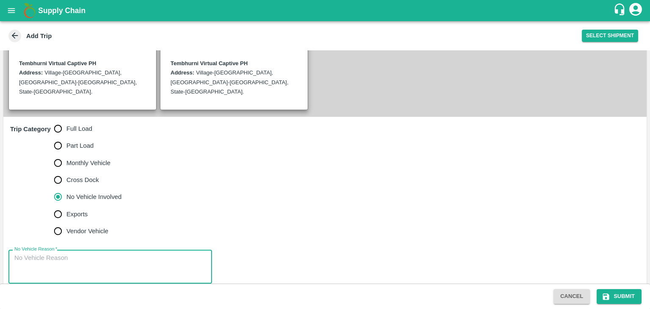
click at [107, 257] on textarea "No Vehicle Reason   *" at bounding box center [110, 266] width 192 height 27
type textarea "Field Dump"
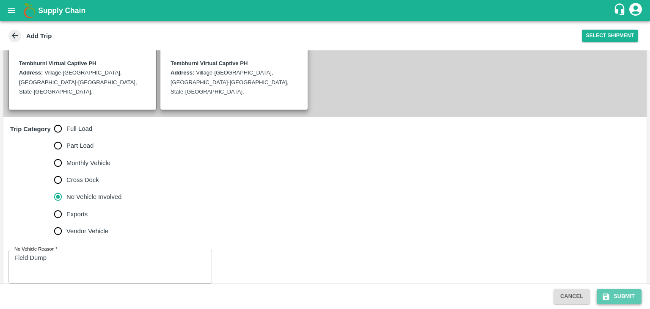
click at [637, 298] on button "Submit" at bounding box center [618, 296] width 45 height 15
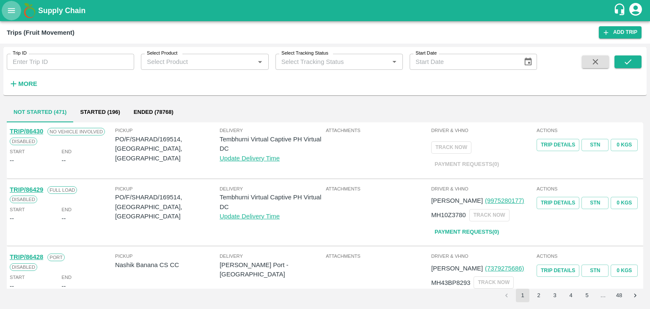
click at [15, 9] on icon "open drawer" at bounding box center [11, 10] width 9 height 9
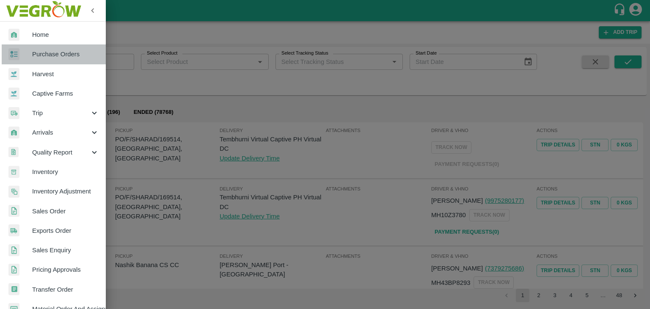
click at [58, 56] on span "Purchase Orders" at bounding box center [65, 53] width 67 height 9
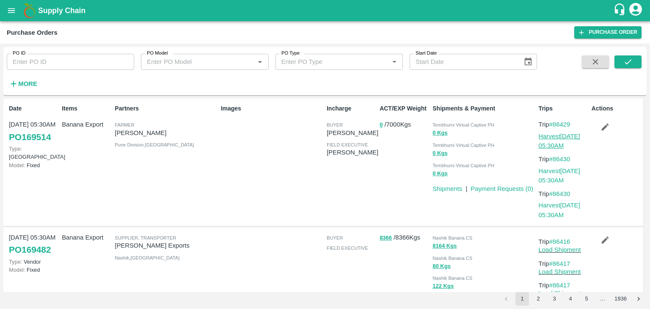
click at [557, 137] on link "Harvest 14 Aug, 05:30AM" at bounding box center [558, 141] width 41 height 16
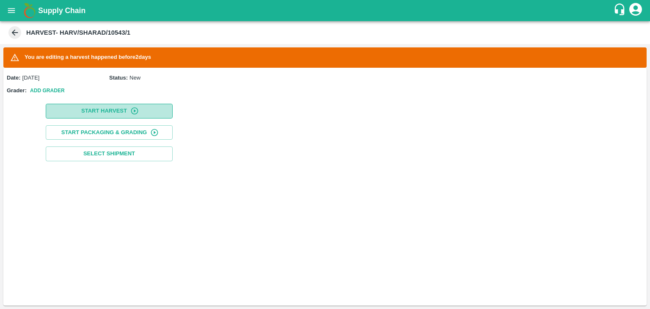
click at [88, 114] on button "Start Harvest" at bounding box center [109, 111] width 127 height 15
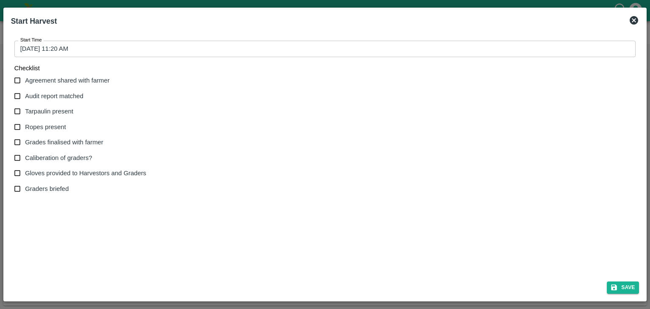
click at [40, 77] on span "Agreement shared with farmer" at bounding box center [67, 80] width 85 height 9
click at [25, 77] on input "Agreement shared with farmer" at bounding box center [18, 81] width 16 height 16
checkbox input "true"
drag, startPoint x: 49, startPoint y: 93, endPoint x: 51, endPoint y: 119, distance: 26.3
click at [51, 119] on div "Agreement shared with farmer Audit report matched Tarpaulin present Ropes prese…" at bounding box center [83, 135] width 139 height 124
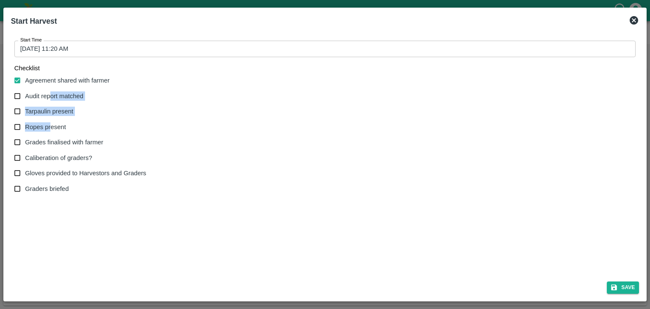
click at [51, 119] on label "Ropes present" at bounding box center [78, 127] width 137 height 16
click at [25, 119] on input "Ropes present" at bounding box center [18, 127] width 16 height 16
checkbox input "true"
click at [56, 107] on span "Tarpaulin present" at bounding box center [49, 111] width 48 height 9
click at [25, 107] on input "Tarpaulin present" at bounding box center [18, 112] width 16 height 16
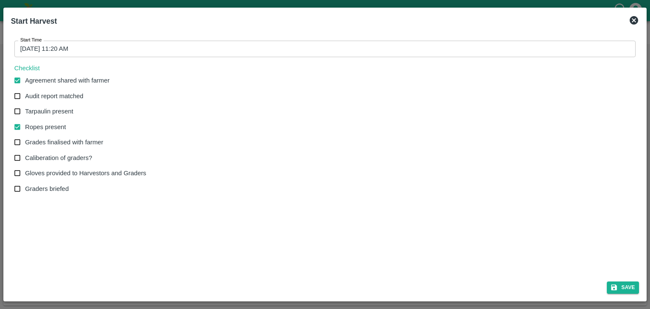
checkbox input "true"
click at [63, 98] on span "Audit report matched" at bounding box center [54, 95] width 58 height 9
click at [25, 98] on input "Audit report matched" at bounding box center [18, 96] width 16 height 16
checkbox input "true"
drag, startPoint x: 56, startPoint y: 136, endPoint x: 54, endPoint y: 159, distance: 23.3
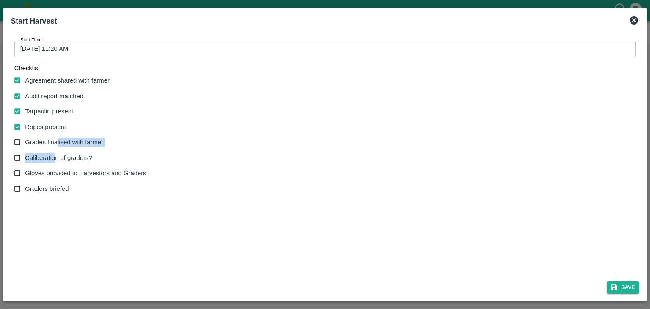
click at [54, 159] on div "Agreement shared with farmer Audit report matched Tarpaulin present Ropes prese…" at bounding box center [83, 135] width 139 height 124
click at [54, 159] on span "Caliberation of graders?" at bounding box center [58, 157] width 67 height 9
click at [25, 159] on input "Caliberation of graders?" at bounding box center [18, 158] width 16 height 16
checkbox input "true"
click at [67, 140] on span "Grades finalised with farmer" at bounding box center [64, 141] width 78 height 9
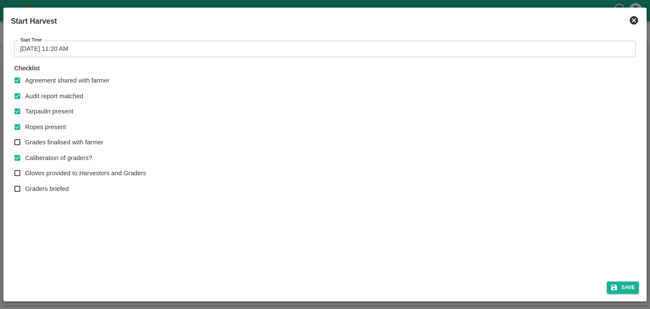
click at [25, 140] on input "Grades finalised with farmer" at bounding box center [18, 142] width 16 height 16
checkbox input "true"
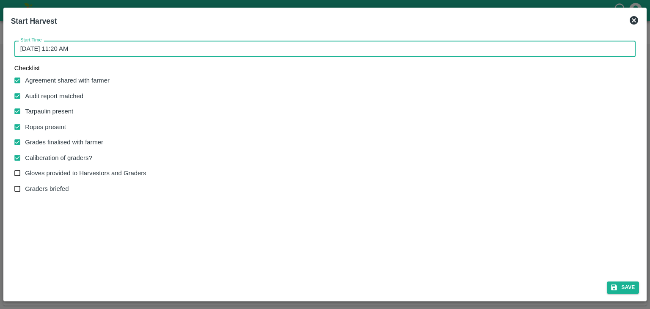
click at [245, 46] on input "[DATE] 11:20 AM" at bounding box center [321, 49] width 615 height 16
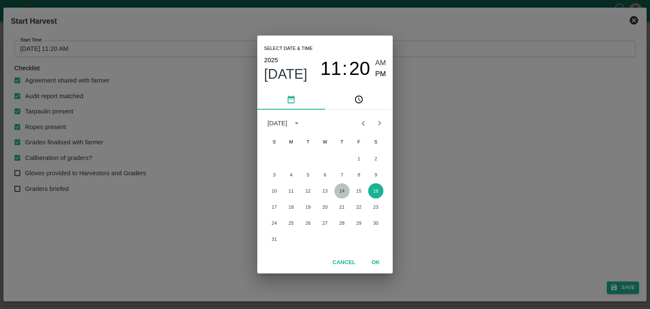
click at [342, 187] on button "14" at bounding box center [341, 190] width 15 height 15
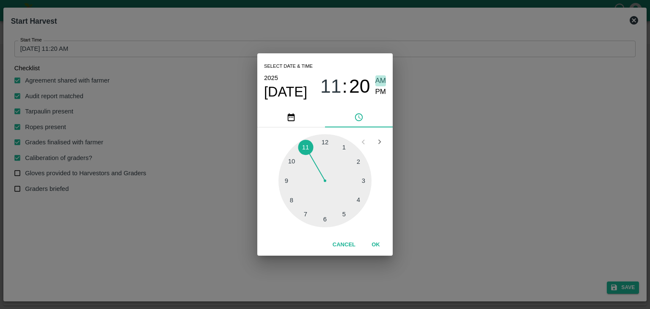
click at [378, 76] on span "AM" at bounding box center [380, 80] width 11 height 11
click at [286, 182] on div at bounding box center [324, 180] width 93 height 93
type input "[DATE] 09:45 AM"
click at [383, 243] on button "OK" at bounding box center [375, 244] width 27 height 15
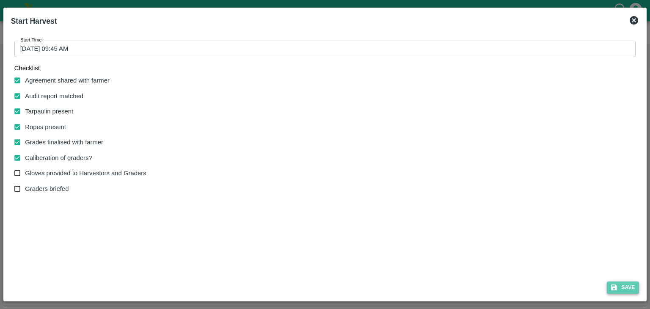
click at [624, 288] on button "Save" at bounding box center [622, 287] width 32 height 12
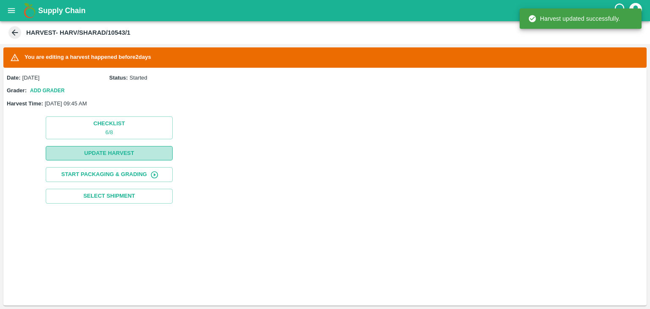
click at [155, 157] on button "Update Harvest" at bounding box center [109, 153] width 127 height 15
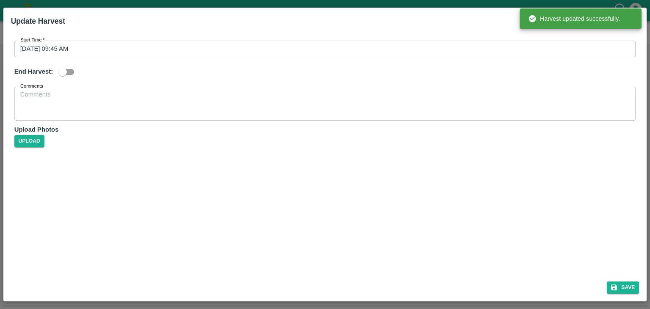
click at [78, 69] on input "checkbox" at bounding box center [62, 72] width 48 height 16
checkbox input "true"
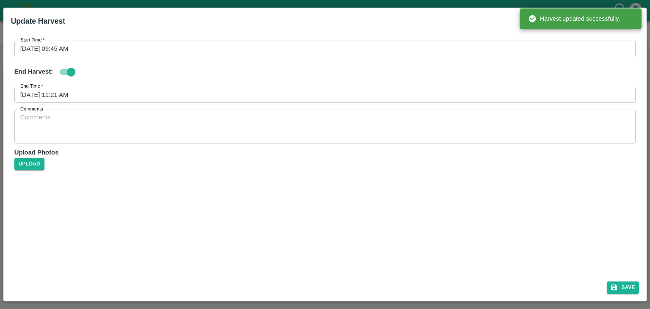
click at [84, 97] on input "[DATE] 11:21 AM" at bounding box center [321, 95] width 615 height 16
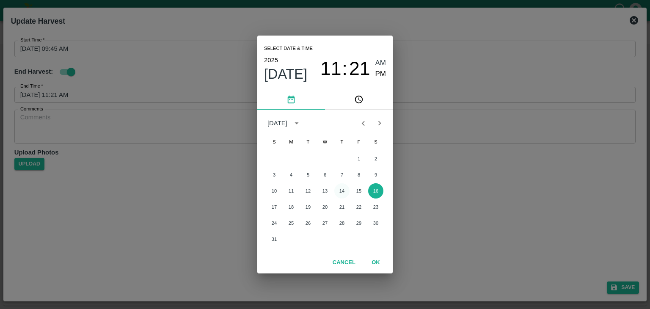
click at [340, 191] on button "14" at bounding box center [341, 190] width 15 height 15
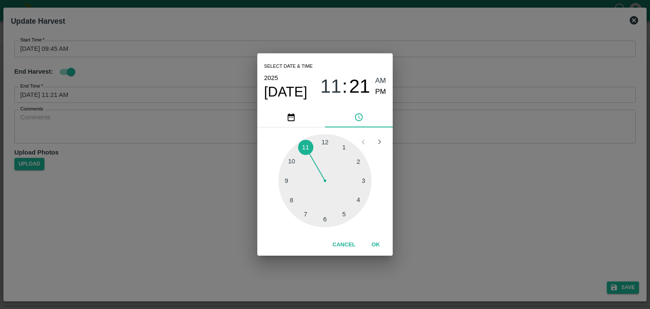
click at [365, 190] on div at bounding box center [324, 180] width 93 height 93
click at [376, 98] on div "[DATE] 03 : 17 AM PM" at bounding box center [325, 86] width 122 height 28
click at [381, 92] on span "PM" at bounding box center [380, 91] width 11 height 11
type input "[DATE] 03:17 PM"
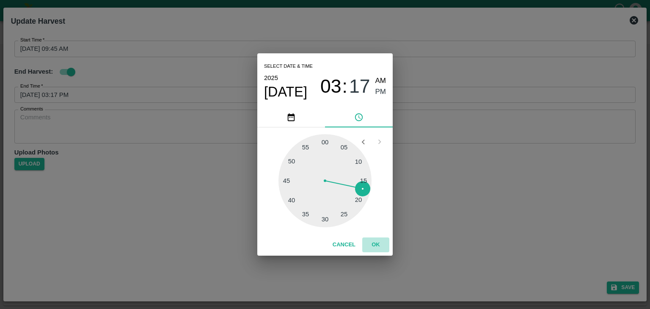
click at [381, 242] on button "OK" at bounding box center [375, 244] width 27 height 15
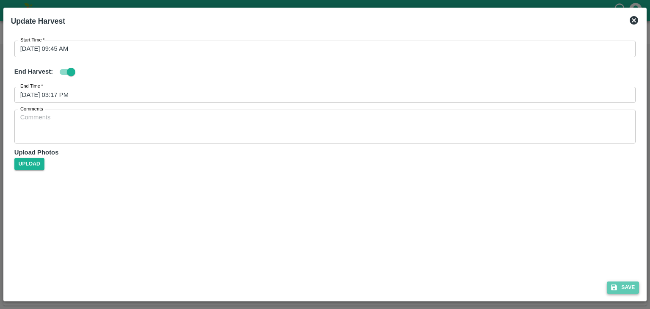
click at [614, 289] on icon "submit" at bounding box center [614, 287] width 8 height 8
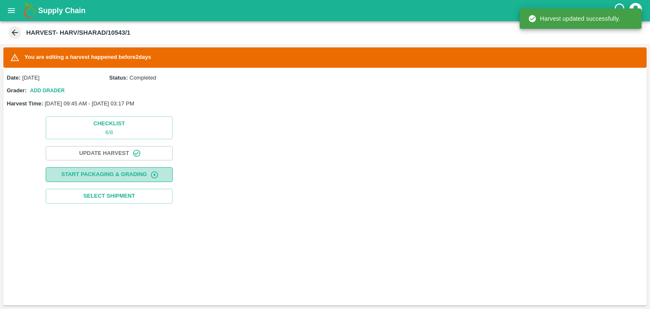
click at [120, 173] on button "Start Packaging & Grading" at bounding box center [109, 174] width 127 height 15
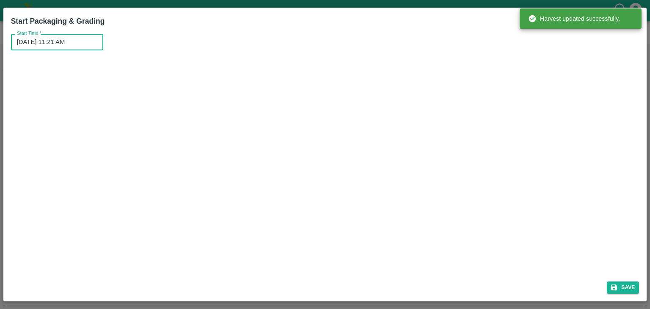
click at [70, 41] on input "[DATE] 11:21 AM" at bounding box center [54, 42] width 86 height 16
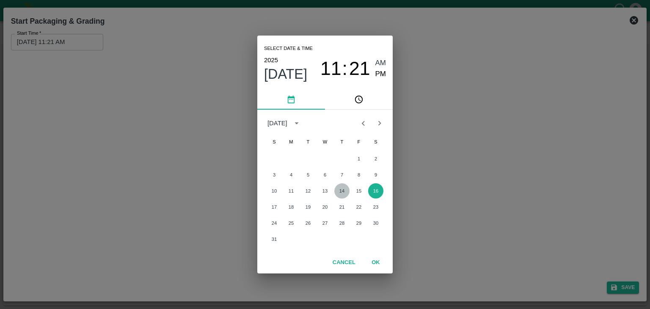
click at [343, 192] on button "14" at bounding box center [341, 190] width 15 height 15
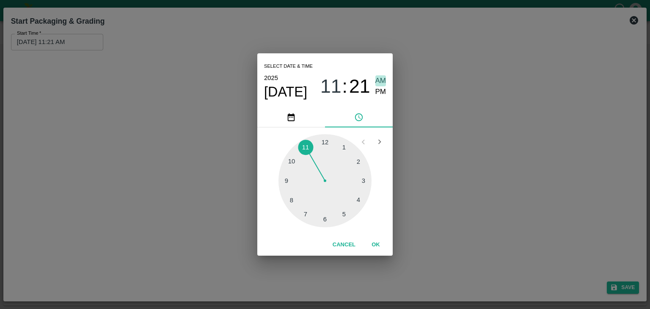
click at [380, 78] on span "AM" at bounding box center [380, 80] width 11 height 11
click at [295, 171] on div at bounding box center [324, 180] width 93 height 93
type input "[DATE] 10:48 AM"
click at [379, 241] on button "OK" at bounding box center [375, 244] width 27 height 15
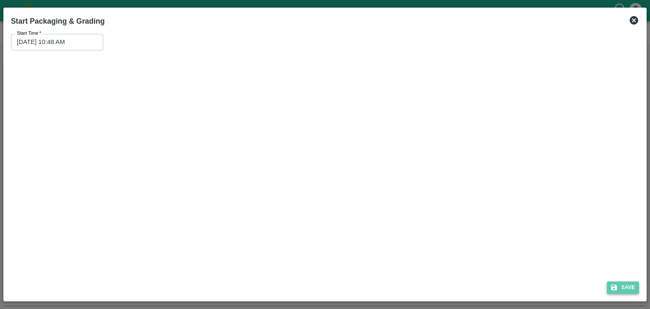
click at [611, 289] on icon "submit" at bounding box center [614, 287] width 6 height 6
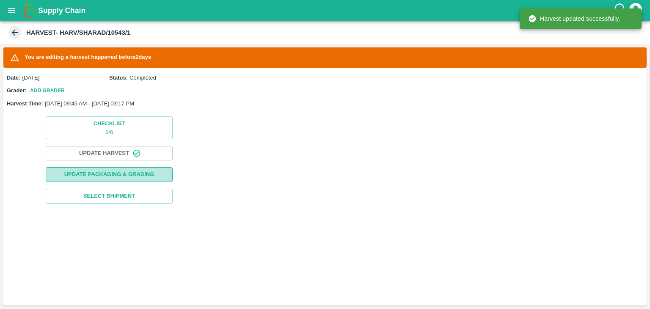
click at [137, 170] on button "Update Packaging & Grading" at bounding box center [109, 174] width 127 height 15
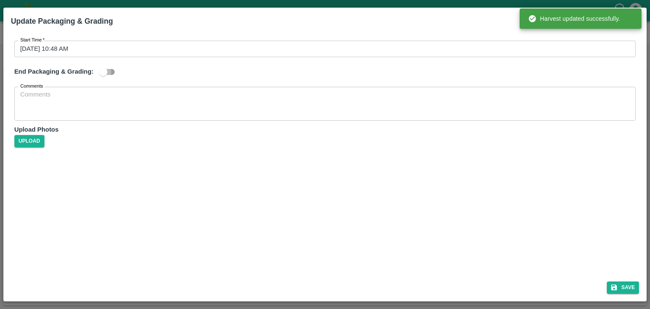
click at [115, 71] on input "checkbox" at bounding box center [103, 72] width 48 height 16
checkbox input "true"
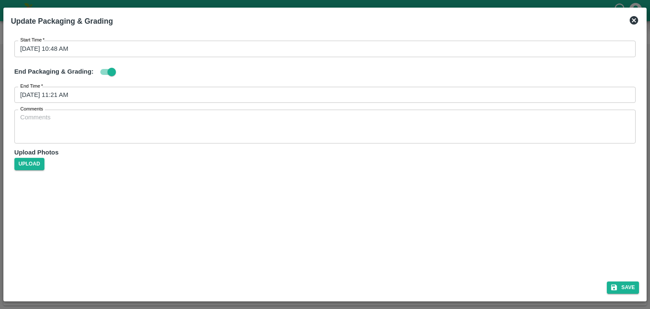
click at [177, 92] on input "[DATE] 11:21 AM" at bounding box center [321, 95] width 615 height 16
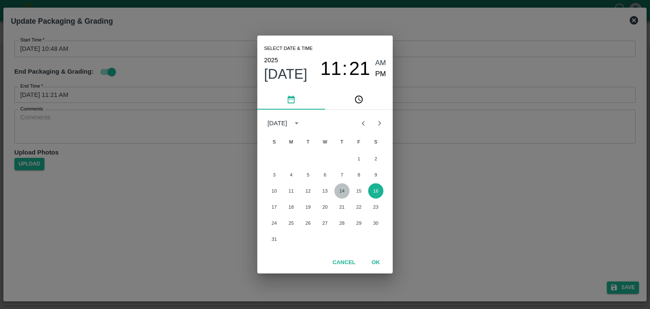
click at [345, 189] on button "14" at bounding box center [341, 190] width 15 height 15
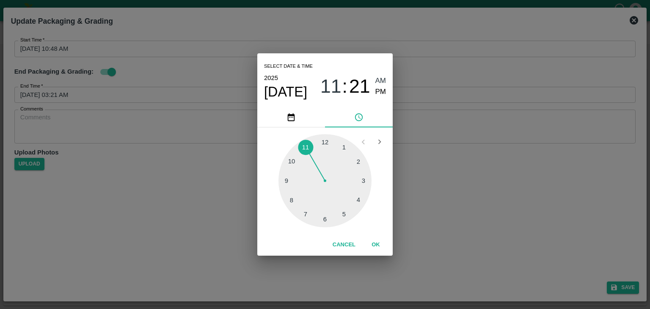
drag, startPoint x: 358, startPoint y: 192, endPoint x: 367, endPoint y: 189, distance: 9.2
click at [367, 189] on div at bounding box center [324, 180] width 93 height 93
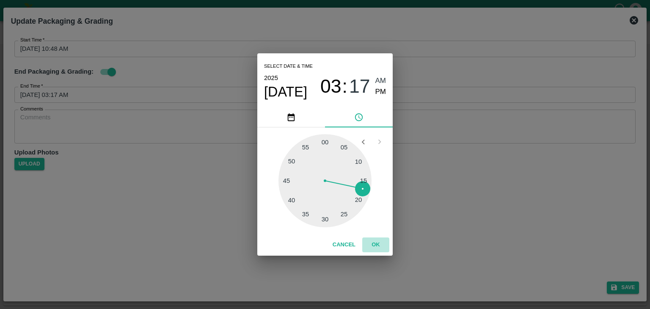
click at [376, 242] on button "OK" at bounding box center [375, 244] width 27 height 15
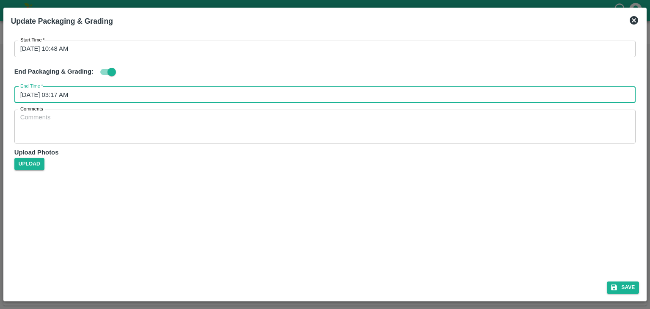
click at [308, 97] on input "[DATE] 03:17 AM" at bounding box center [321, 95] width 615 height 16
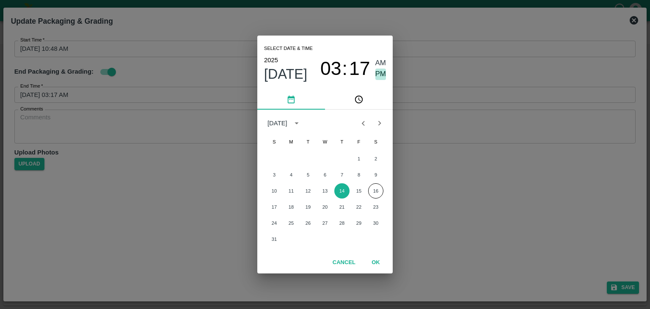
click at [379, 72] on span "PM" at bounding box center [380, 74] width 11 height 11
type input "[DATE] 03:17 PM"
click at [379, 258] on button "OK" at bounding box center [375, 262] width 27 height 15
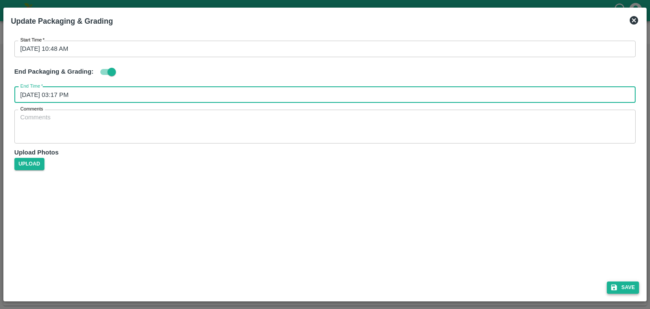
click at [635, 286] on button "Save" at bounding box center [622, 287] width 32 height 12
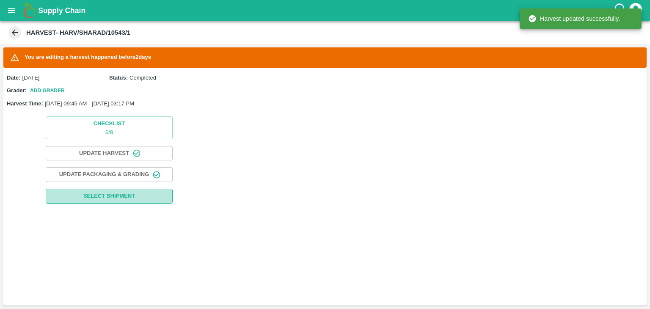
click at [144, 198] on button "Select Shipment" at bounding box center [109, 196] width 127 height 15
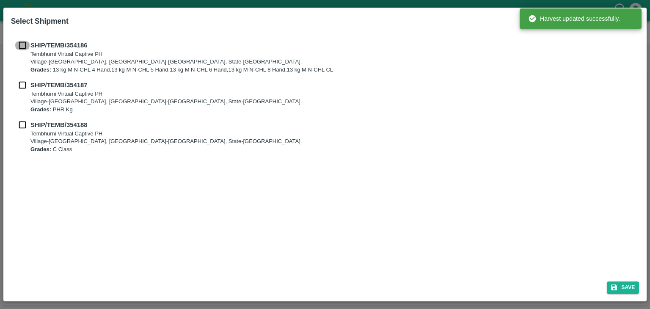
click at [20, 41] on input "checkbox" at bounding box center [22, 45] width 16 height 9
checkbox input "true"
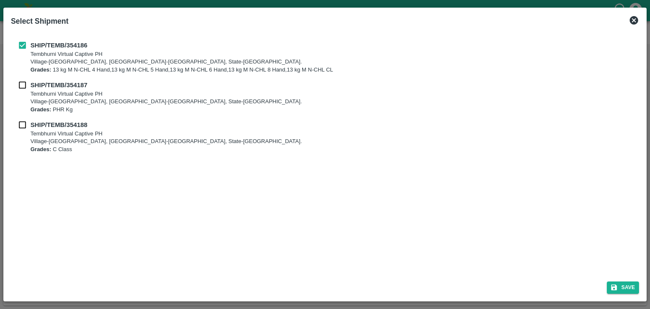
drag, startPoint x: 23, startPoint y: 78, endPoint x: 22, endPoint y: 85, distance: 7.0
click at [22, 85] on div "SHIP/TEMB/354186 Tembhurni Virtual Captive [GEOGRAPHIC_DATA]-[GEOGRAPHIC_DATA],…" at bounding box center [325, 97] width 628 height 126
click at [22, 85] on input "checkbox" at bounding box center [22, 84] width 16 height 9
checkbox input "true"
click at [18, 125] on input "checkbox" at bounding box center [22, 124] width 16 height 9
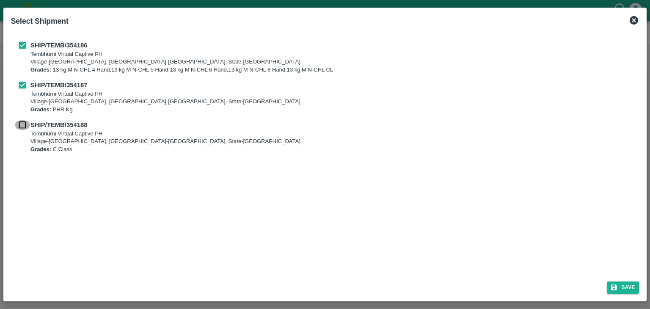
checkbox input "true"
click at [620, 281] on button "Save" at bounding box center [622, 287] width 32 height 12
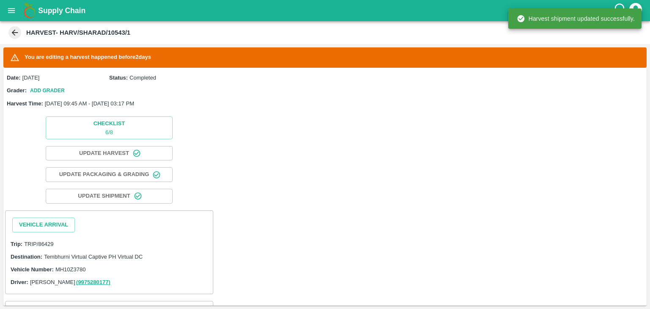
scroll to position [90, 0]
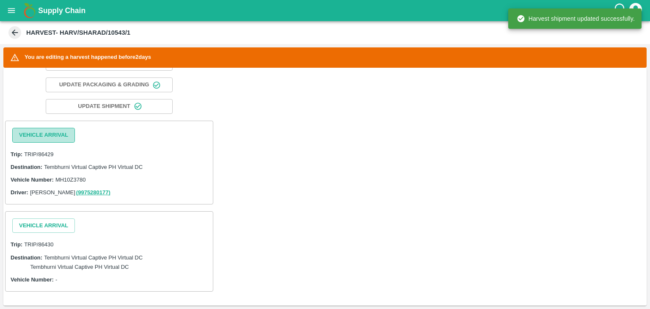
click at [58, 134] on button "Vehicle Arrival" at bounding box center [43, 135] width 63 height 15
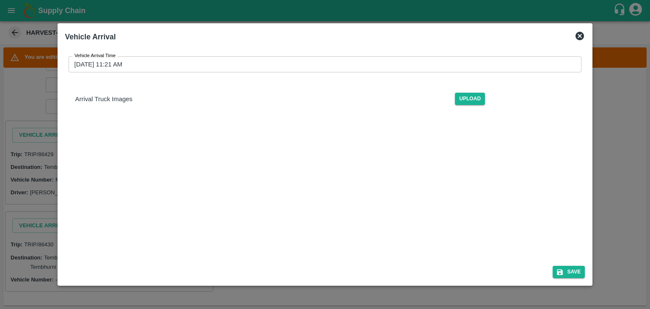
drag, startPoint x: 305, startPoint y: 74, endPoint x: 326, endPoint y: 62, distance: 24.4
click at [326, 62] on div "Vehicle Arrival Time [DATE] 11:21 AM Vehicle Arrival Time Arrival Truck Images …" at bounding box center [325, 83] width 520 height 69
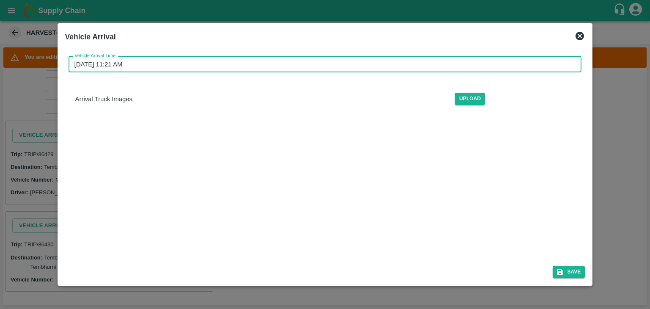
click at [326, 62] on input "[DATE] 11:21 AM" at bounding box center [322, 64] width 507 height 16
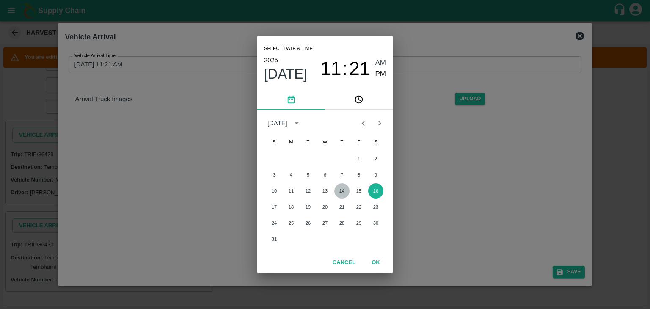
click at [343, 189] on button "14" at bounding box center [341, 190] width 15 height 15
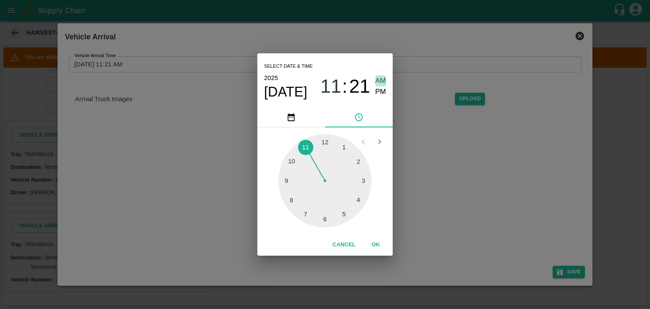
click at [379, 76] on span "AM" at bounding box center [380, 80] width 11 height 11
click at [291, 178] on div at bounding box center [324, 180] width 93 height 93
type input "[DATE] 09:46 AM"
click at [373, 246] on button "OK" at bounding box center [375, 244] width 27 height 15
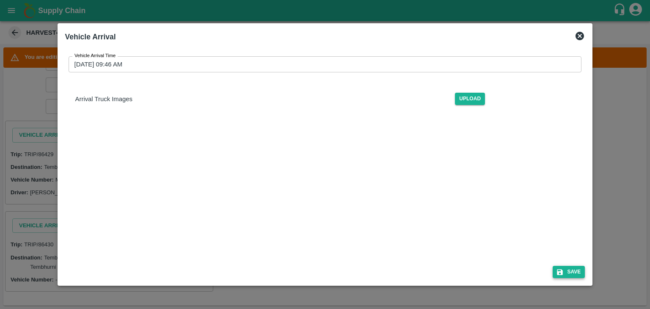
drag, startPoint x: 580, startPoint y: 280, endPoint x: 575, endPoint y: 273, distance: 8.1
click at [575, 273] on div "Save" at bounding box center [325, 270] width 527 height 22
click at [575, 273] on button "Save" at bounding box center [568, 272] width 32 height 12
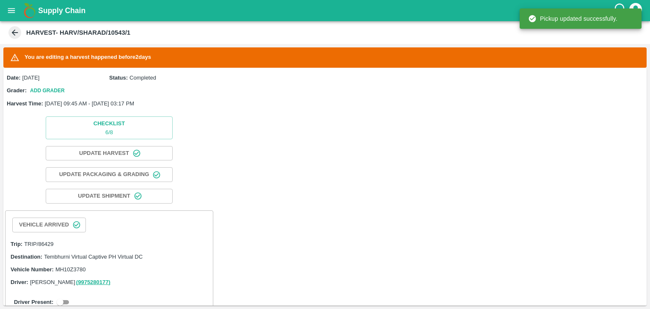
scroll to position [132, 0]
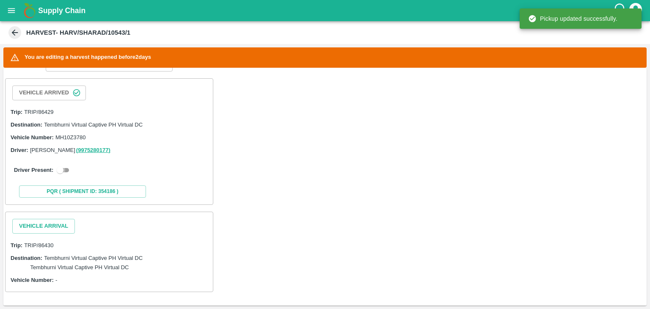
click at [57, 168] on input "checkbox" at bounding box center [60, 170] width 30 height 10
checkbox input "true"
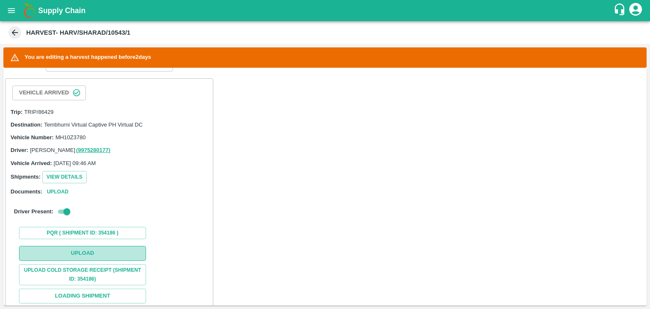
click at [116, 248] on button "Upload" at bounding box center [82, 253] width 127 height 15
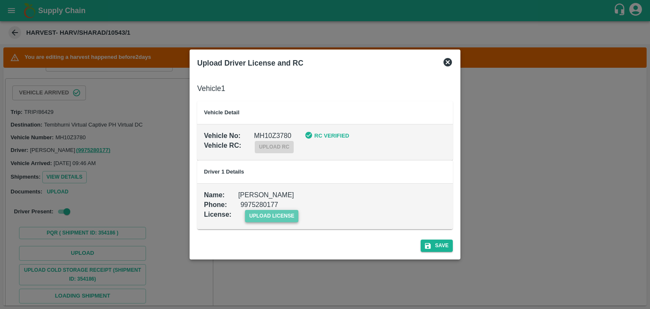
click at [274, 210] on span "upload license" at bounding box center [272, 216] width 54 height 12
click at [0, 0] on input "upload license" at bounding box center [0, 0] width 0 height 0
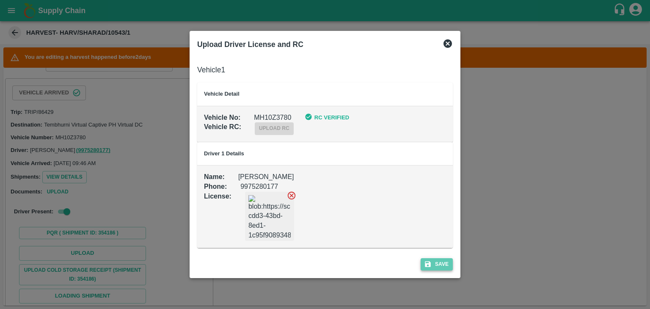
click at [439, 263] on button "Save" at bounding box center [436, 264] width 32 height 12
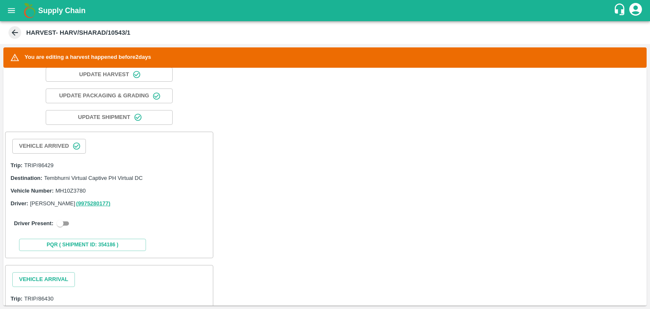
scroll to position [80, 0]
click at [64, 224] on input "checkbox" at bounding box center [60, 222] width 30 height 10
checkbox input "true"
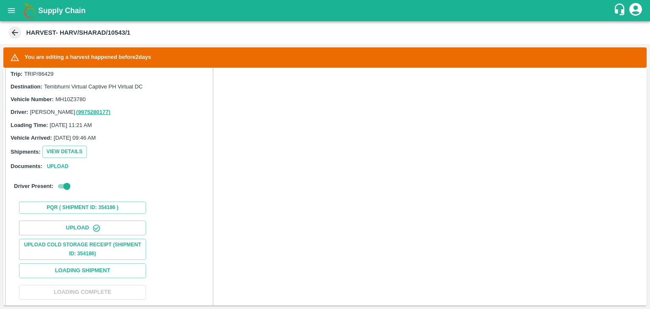
scroll to position [171, 0]
click at [105, 270] on button "Loading Shipment" at bounding box center [82, 269] width 127 height 15
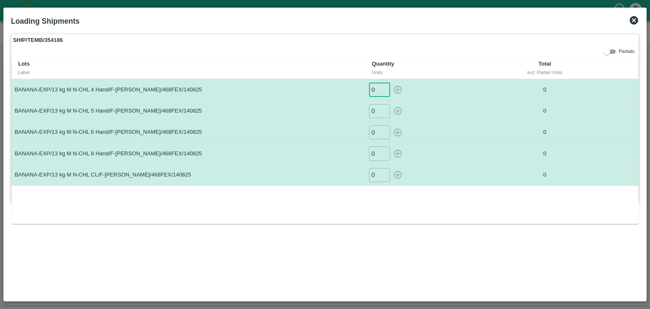
click at [377, 91] on input "0" at bounding box center [379, 89] width 21 height 14
type input "08"
click at [391, 82] on button "button" at bounding box center [398, 89] width 14 height 14
type input "0"
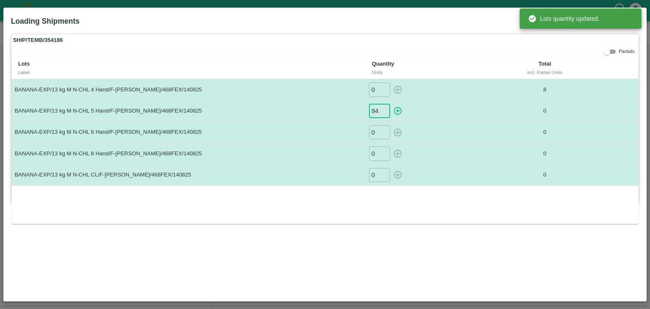
type input "94"
click at [391, 104] on button "button" at bounding box center [398, 111] width 14 height 14
type input "0"
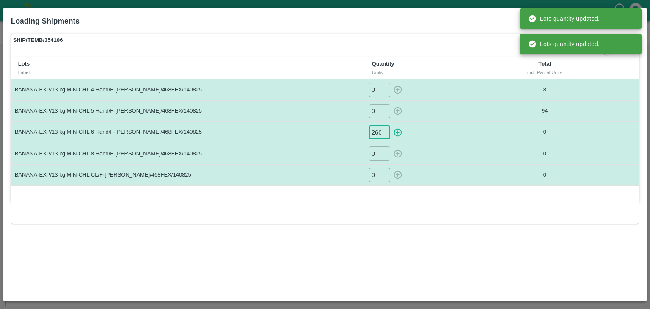
scroll to position [0, 0]
type input "260"
click at [391, 125] on button "button" at bounding box center [398, 132] width 14 height 14
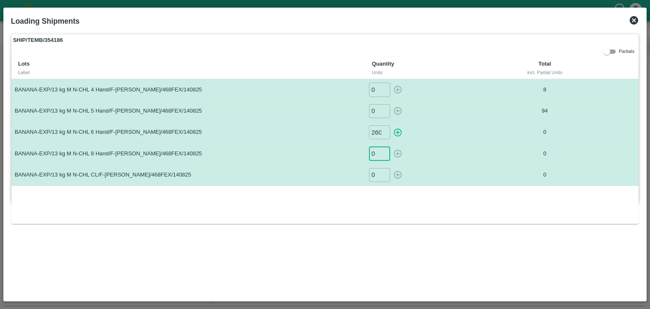
type input "0"
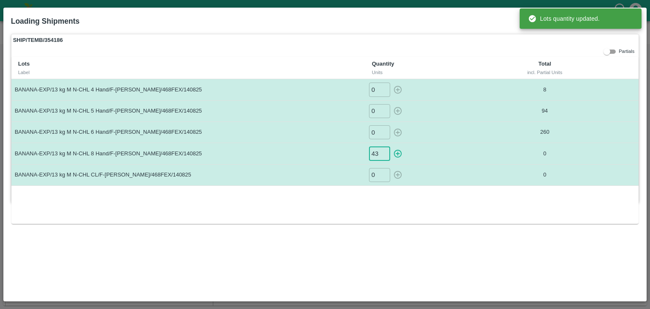
type input "43"
click at [391, 146] on button "button" at bounding box center [398, 153] width 14 height 14
type input "0"
type input "26"
click at [391, 168] on button "button" at bounding box center [398, 175] width 14 height 14
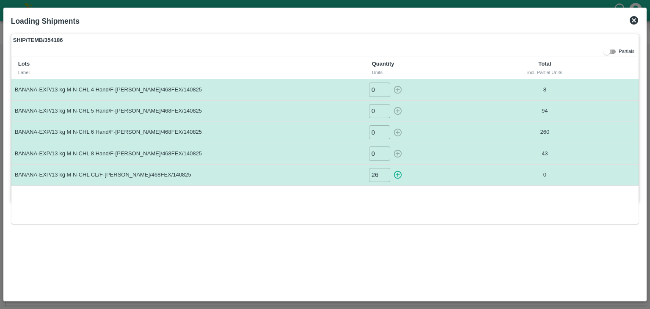
type input "0"
click at [636, 21] on icon at bounding box center [633, 20] width 8 height 8
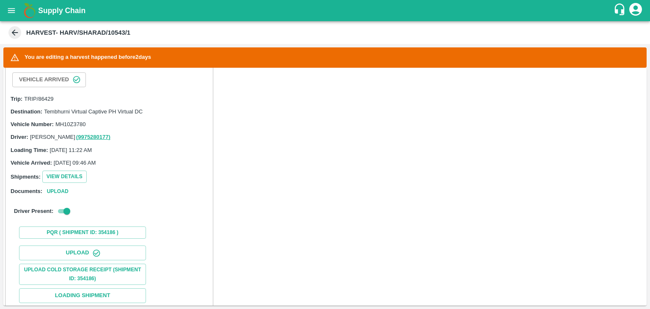
scroll to position [345, 0]
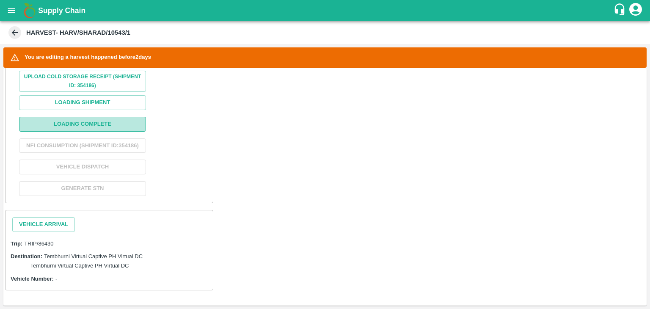
click at [89, 117] on button "Loading Complete" at bounding box center [82, 124] width 127 height 15
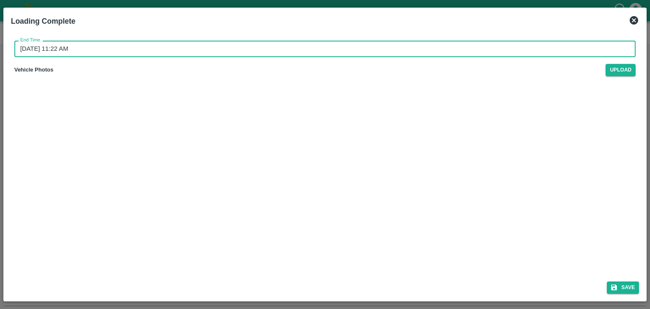
click at [333, 44] on input "[DATE] 11:22 AM" at bounding box center [321, 49] width 615 height 16
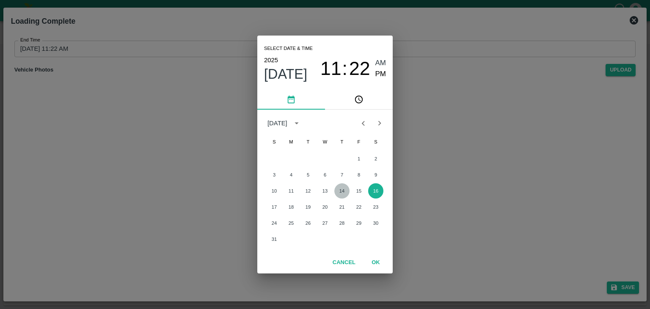
click at [339, 192] on button "14" at bounding box center [341, 190] width 15 height 15
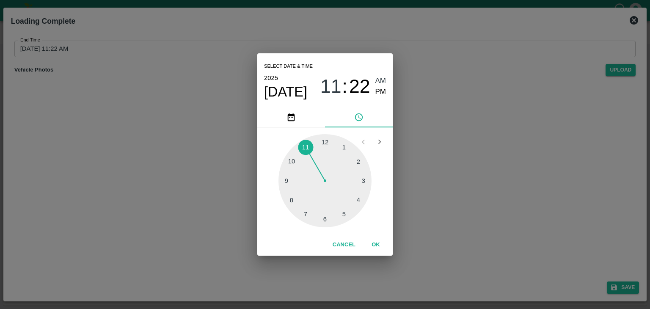
click at [364, 176] on div at bounding box center [324, 180] width 93 height 93
click at [377, 91] on span "PM" at bounding box center [380, 91] width 11 height 11
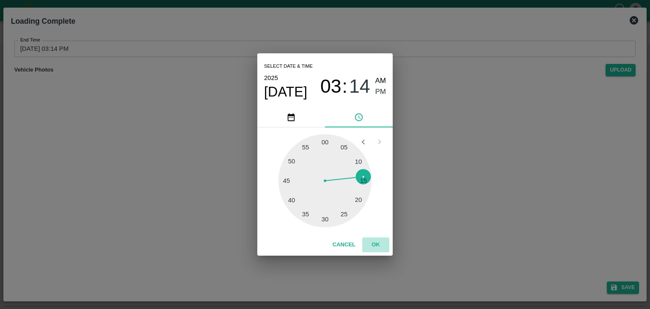
click at [377, 247] on button "OK" at bounding box center [375, 244] width 27 height 15
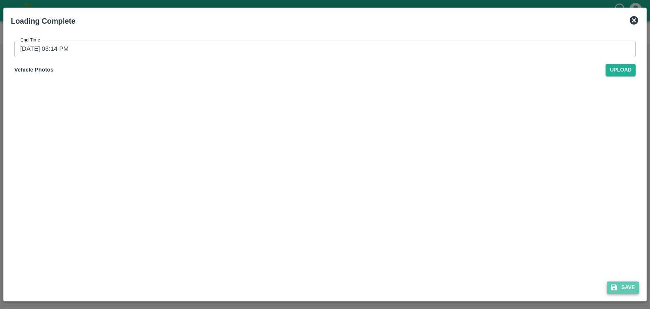
click at [627, 285] on button "Save" at bounding box center [622, 287] width 32 height 12
type input "[DATE] 11:22 AM"
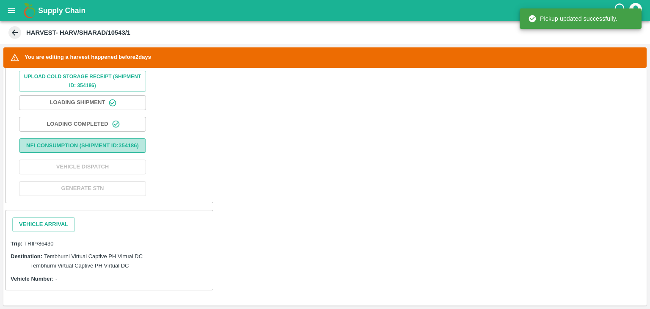
click at [84, 142] on button "Nfi Consumption (SHIPMENT ID: 354186 )" at bounding box center [82, 145] width 127 height 15
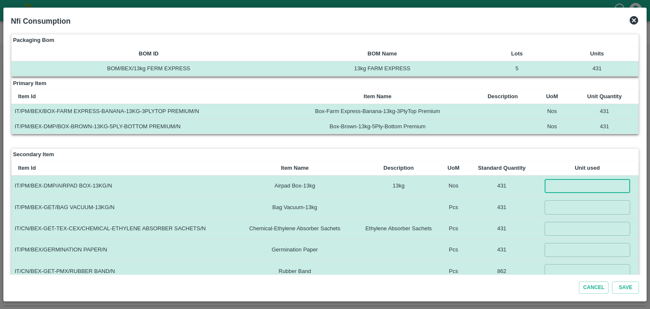
click at [568, 186] on input "number" at bounding box center [586, 186] width 85 height 14
type input "431"
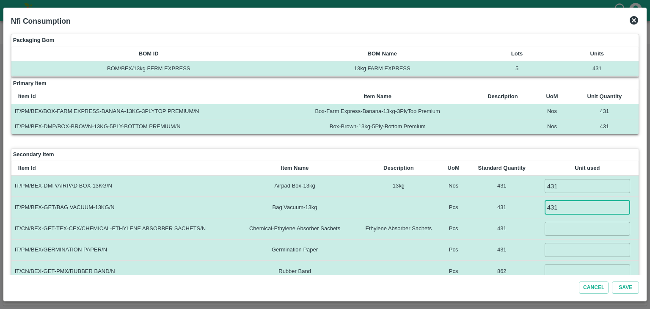
type input "431"
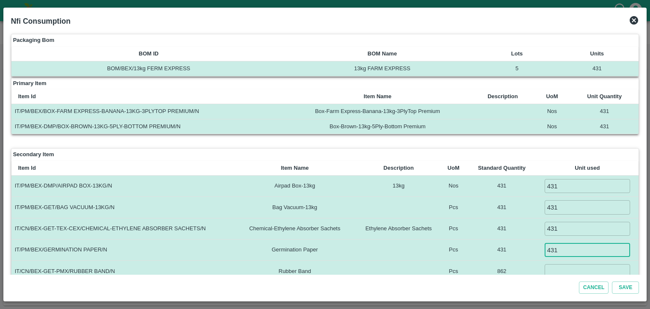
type input "431"
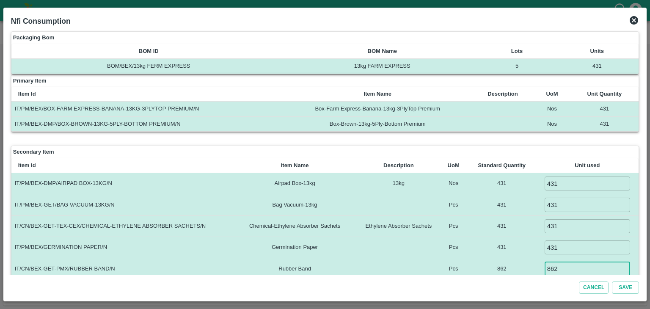
type input "862"
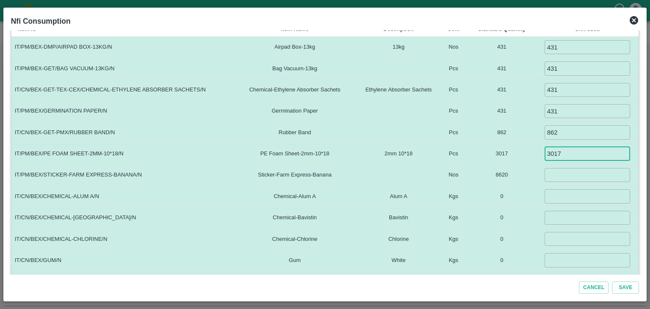
type input "3017"
type input "8620"
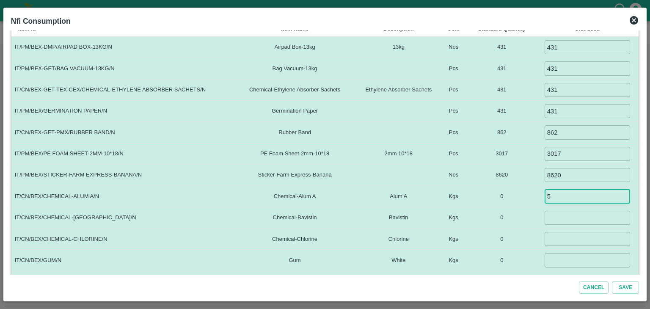
type input "5"
type input "1.5"
type input "0"
type input "0.1"
type input "2"
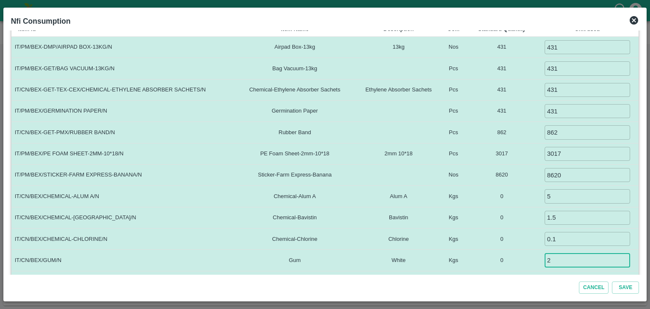
scroll to position [151, 0]
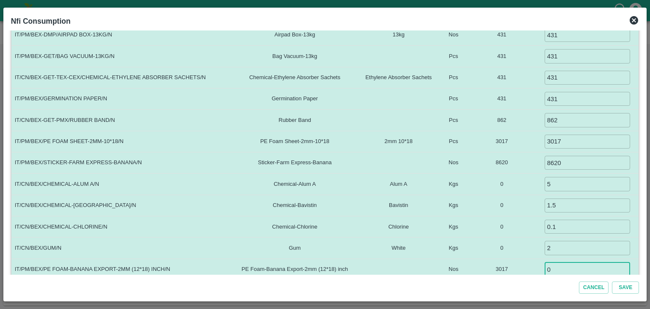
type input "0"
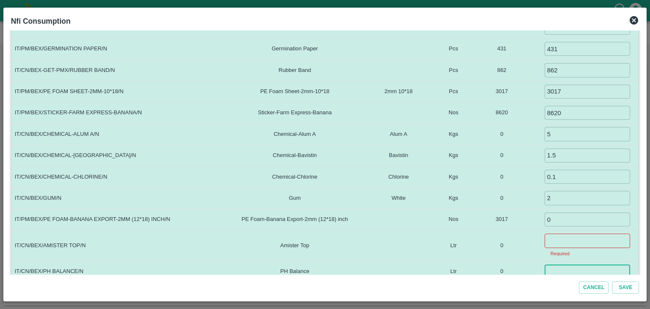
scroll to position [203, 0]
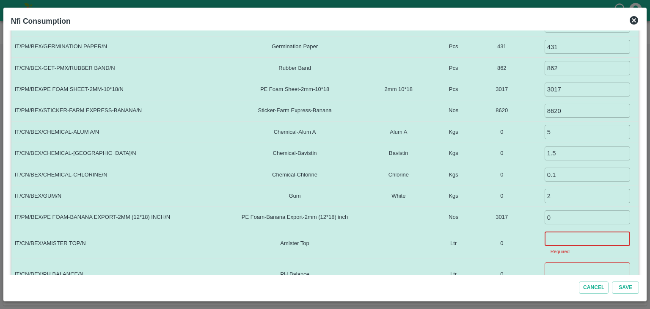
click at [569, 236] on input "number" at bounding box center [586, 238] width 85 height 14
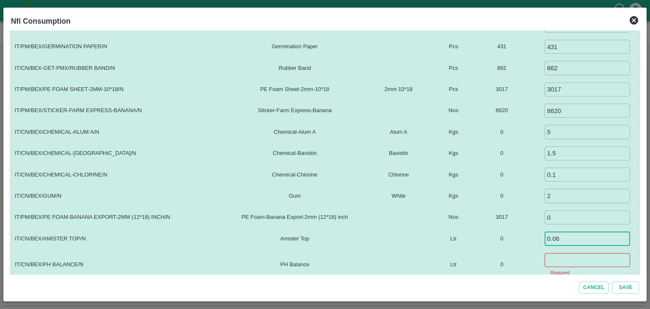
type input "0.06"
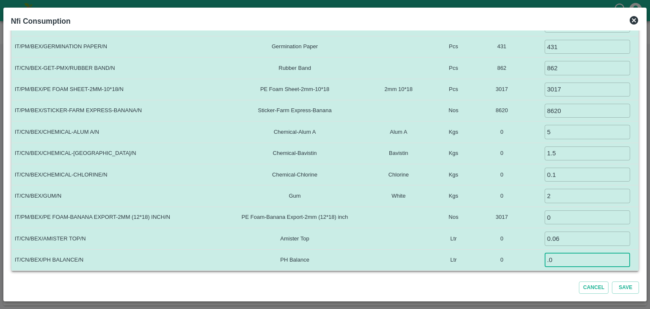
scroll to position [201, 0]
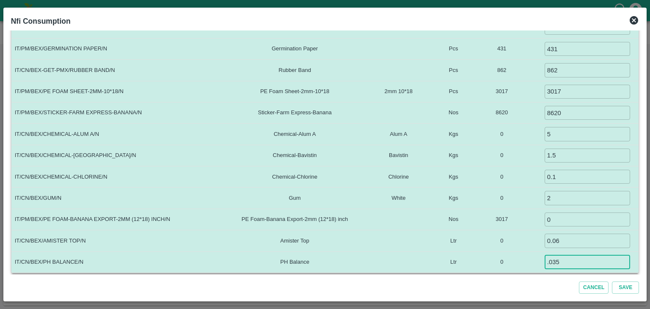
type input ".035"
click at [623, 285] on button "Save" at bounding box center [625, 287] width 27 height 12
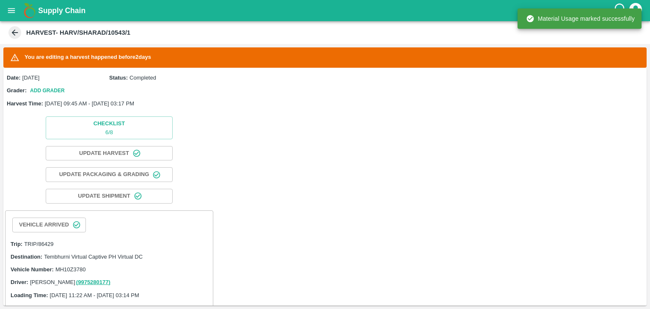
scroll to position [345, 0]
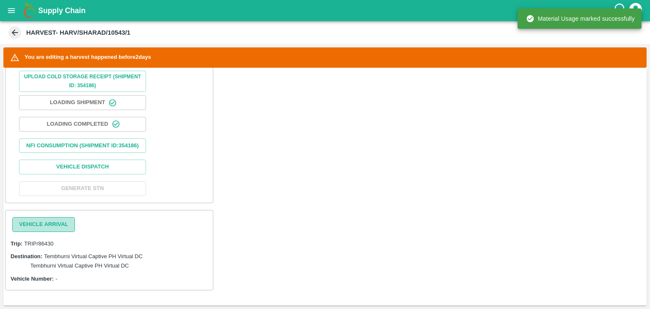
click at [44, 224] on button "Vehicle Arrival" at bounding box center [43, 224] width 63 height 15
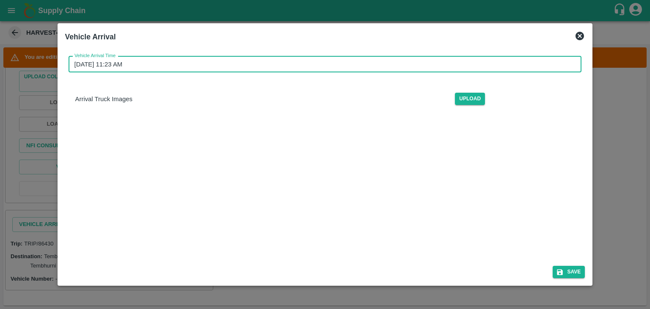
click at [315, 66] on input "[DATE] 11:23 AM" at bounding box center [322, 64] width 507 height 16
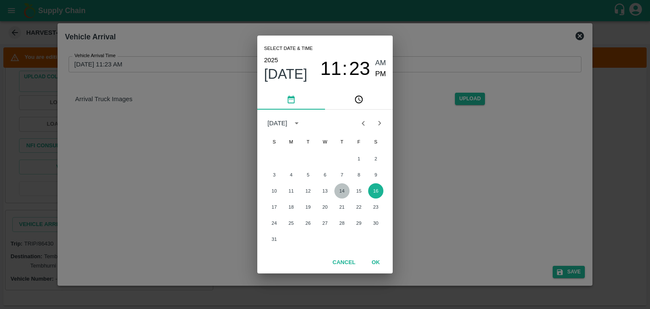
click at [341, 191] on button "14" at bounding box center [341, 190] width 15 height 15
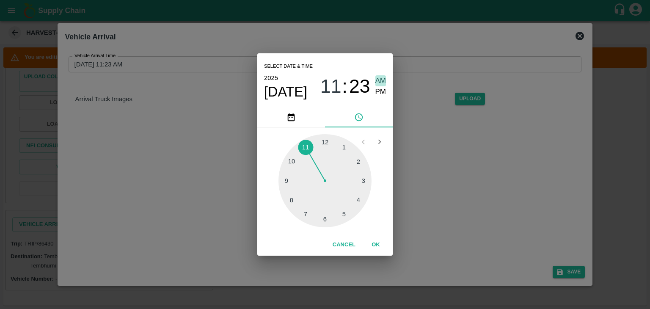
click at [377, 80] on span "AM" at bounding box center [380, 80] width 11 height 11
click at [288, 175] on div at bounding box center [324, 180] width 93 height 93
type input "[DATE] 09:46 AM"
click at [383, 242] on button "OK" at bounding box center [375, 244] width 27 height 15
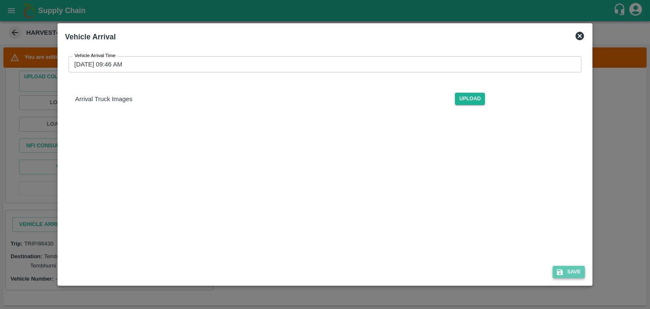
click at [576, 272] on button "Save" at bounding box center [568, 272] width 32 height 12
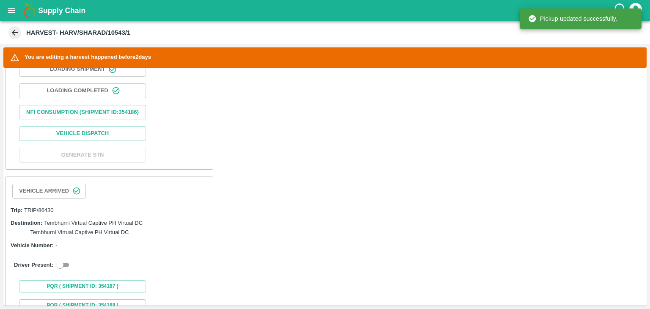
scroll to position [406, 0]
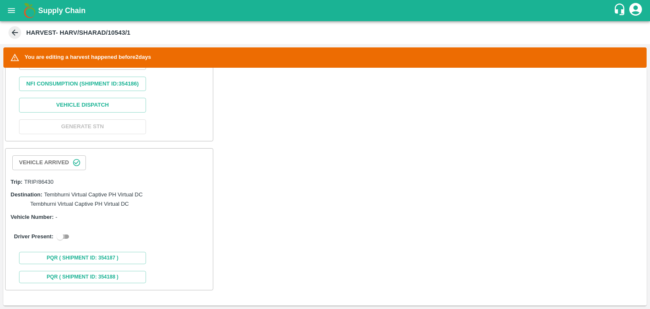
click at [70, 232] on input "checkbox" at bounding box center [60, 236] width 30 height 10
checkbox input "true"
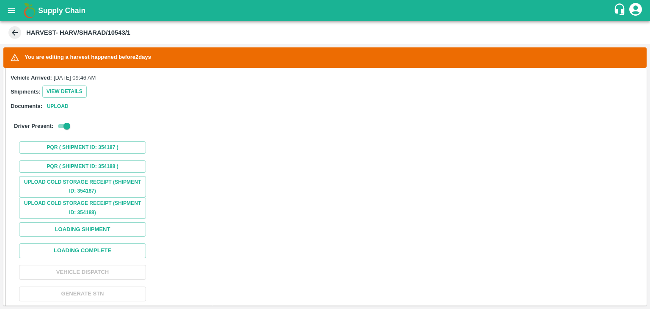
scroll to position [565, 0]
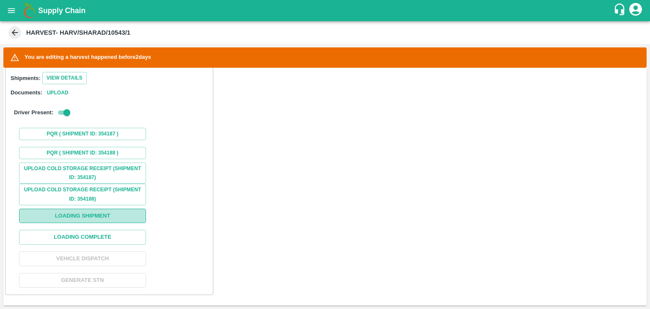
click at [104, 223] on button "Loading Shipment" at bounding box center [82, 216] width 127 height 15
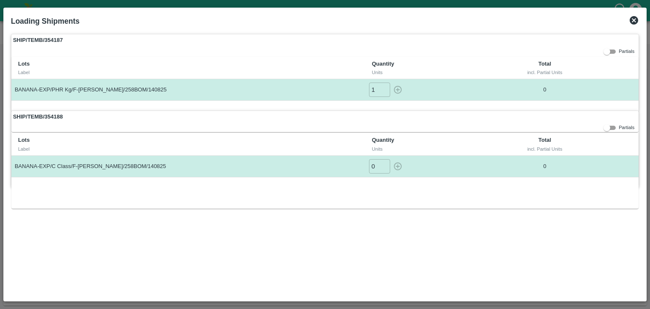
click at [381, 88] on input "1" at bounding box center [379, 89] width 21 height 14
click at [398, 88] on icon "button" at bounding box center [398, 90] width 8 height 8
type input "0"
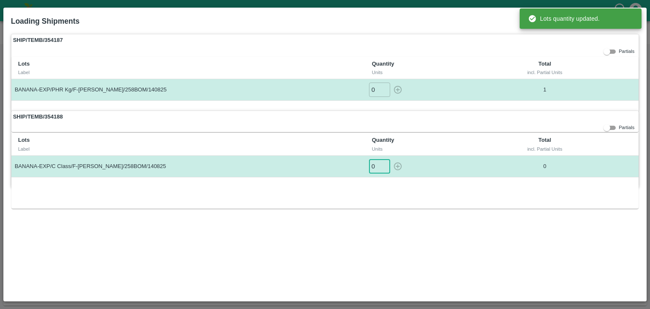
click at [384, 159] on input "0" at bounding box center [379, 166] width 21 height 14
click at [383, 162] on input "1" at bounding box center [379, 166] width 21 height 14
click at [396, 163] on icon "button" at bounding box center [397, 166] width 9 height 9
type input "0"
click at [535, 129] on div "SHIP/TEMB/354188 Partials Lots Label Quantity Units Total incl. Partial Units B…" at bounding box center [325, 148] width 628 height 77
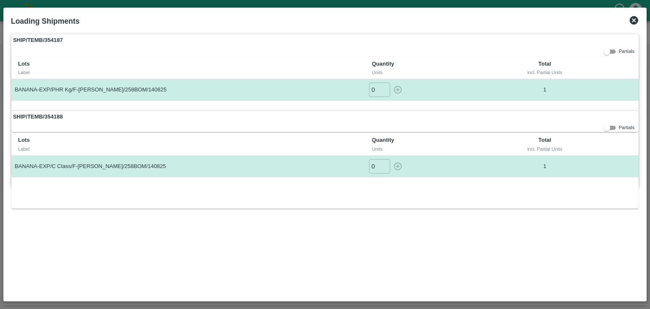
click at [631, 16] on icon at bounding box center [633, 20] width 10 height 10
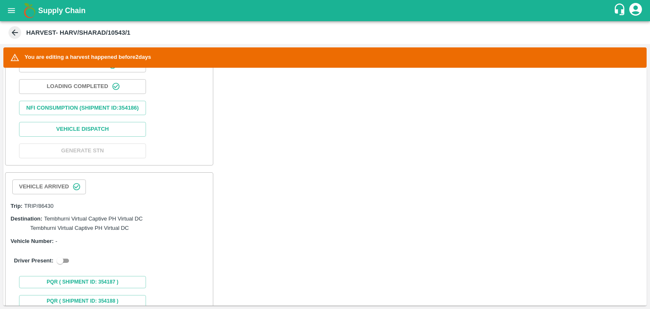
scroll to position [406, 0]
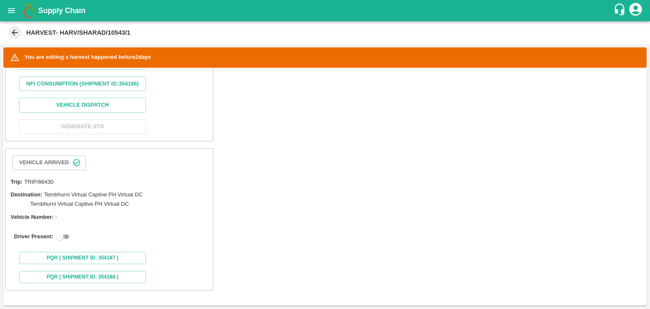
click at [65, 237] on input "checkbox" at bounding box center [60, 236] width 30 height 10
checkbox input "true"
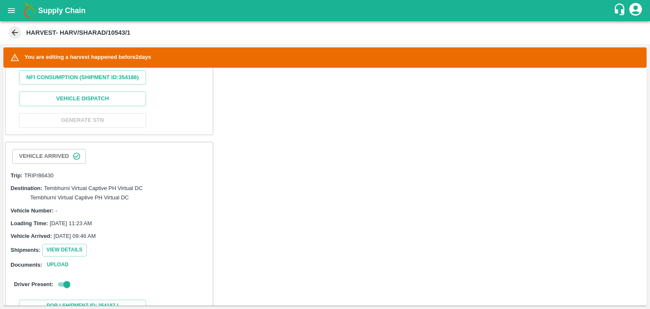
scroll to position [588, 0]
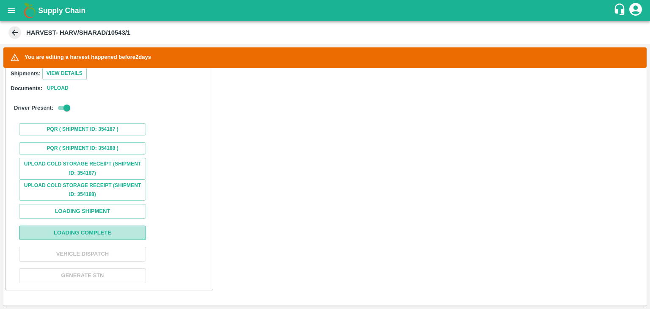
click at [101, 232] on button "Loading Complete" at bounding box center [82, 232] width 127 height 15
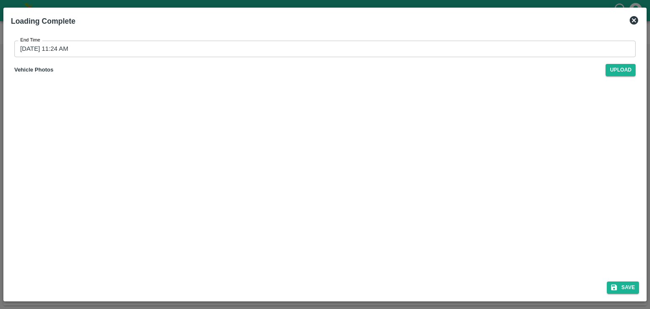
click at [329, 42] on input "[DATE] 11:24 AM" at bounding box center [321, 49] width 615 height 16
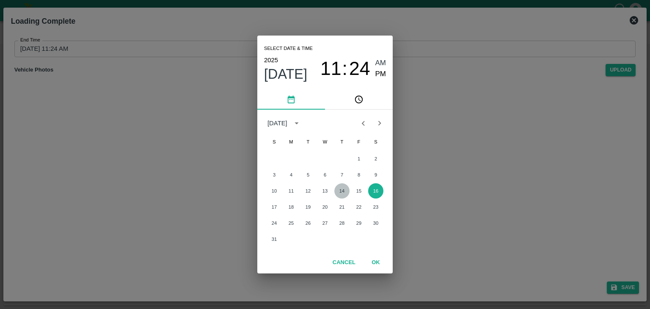
click at [338, 189] on button "14" at bounding box center [341, 190] width 15 height 15
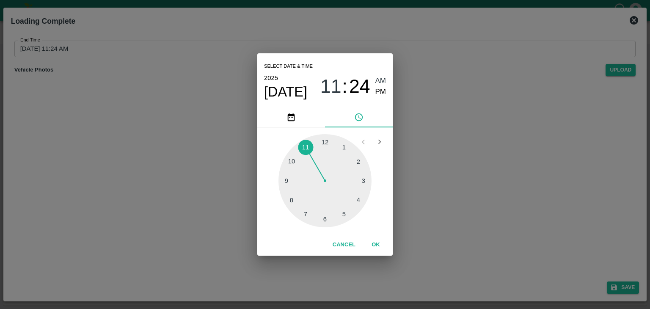
click at [360, 183] on div at bounding box center [324, 180] width 93 height 93
click at [377, 88] on span "PM" at bounding box center [380, 91] width 11 height 11
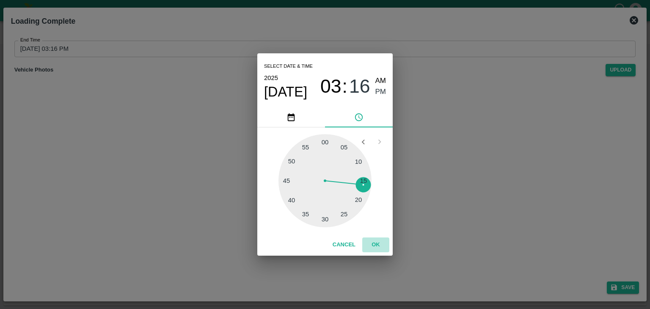
click at [376, 247] on button "OK" at bounding box center [375, 244] width 27 height 15
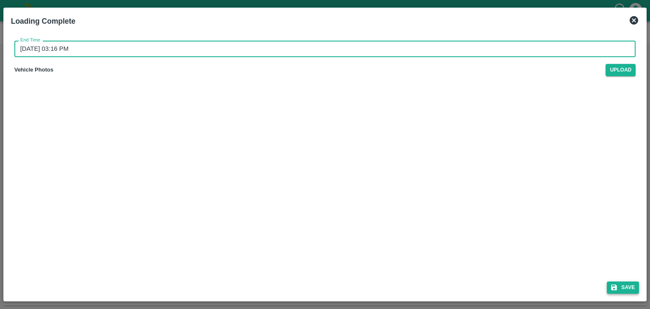
click at [610, 284] on icon "submit" at bounding box center [614, 287] width 8 height 8
type input "[DATE] 11:24 AM"
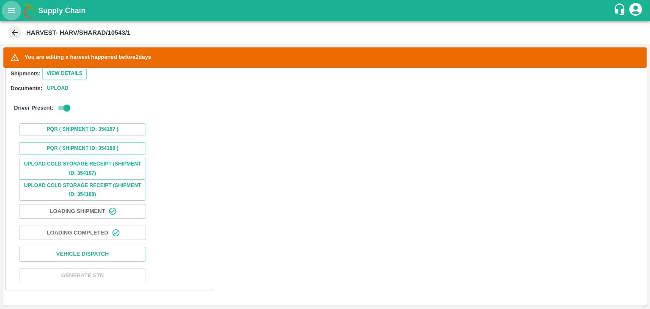
click at [8, 8] on icon "open drawer" at bounding box center [11, 10] width 9 height 9
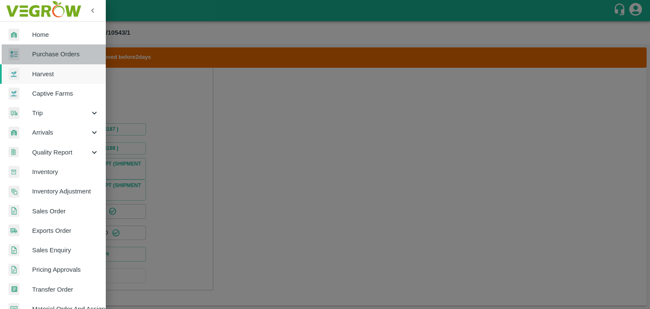
click at [76, 56] on span "Purchase Orders" at bounding box center [65, 53] width 67 height 9
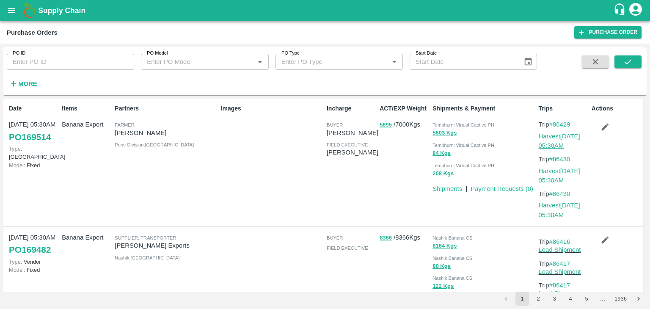
click at [553, 136] on link "Harvest [DATE] 05:30AM" at bounding box center [558, 141] width 41 height 16
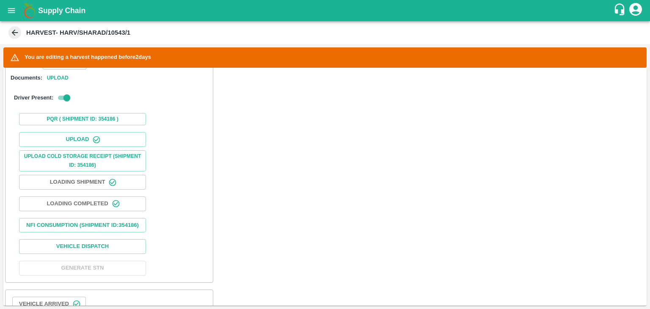
scroll to position [259, 0]
click at [108, 248] on button "Vehicle Dispatch" at bounding box center [82, 246] width 127 height 15
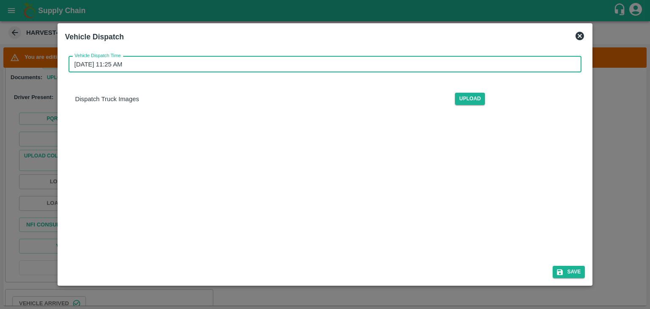
click at [377, 58] on input "[DATE] 11:25 AM" at bounding box center [322, 64] width 507 height 16
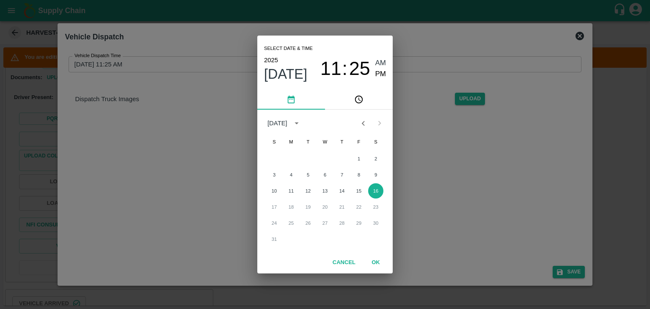
click at [377, 58] on span "AM" at bounding box center [380, 63] width 11 height 11
click at [342, 190] on button "14" at bounding box center [341, 190] width 15 height 15
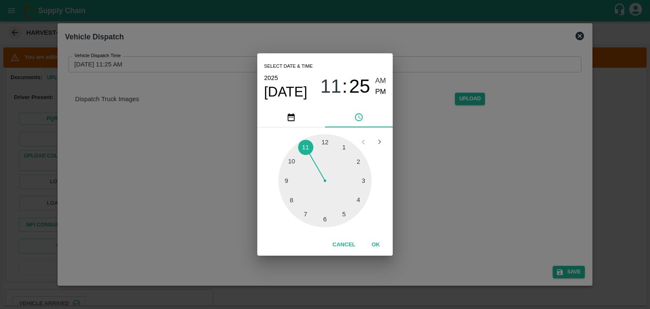
click at [359, 202] on div at bounding box center [324, 180] width 93 height 93
click at [378, 92] on span "PM" at bounding box center [380, 91] width 11 height 11
type input "[DATE] 04:20 PM"
click at [376, 240] on button "OK" at bounding box center [375, 244] width 27 height 15
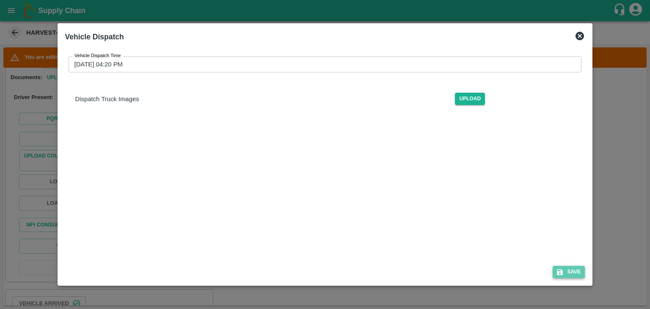
click at [576, 270] on button "Save" at bounding box center [568, 272] width 32 height 12
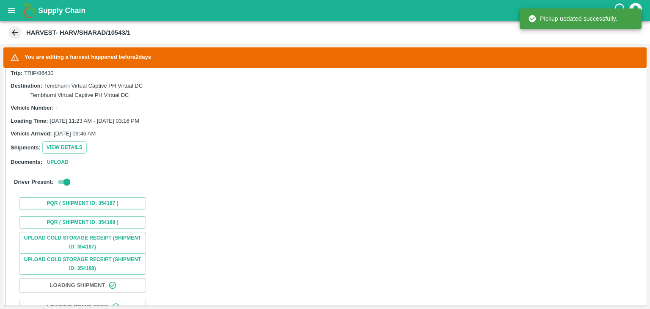
scroll to position [589, 0]
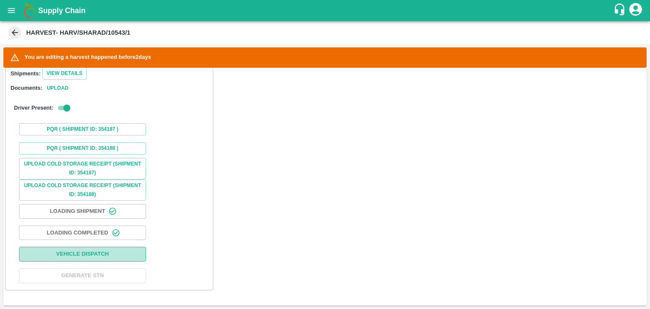
click at [115, 256] on button "Vehicle Dispatch" at bounding box center [82, 254] width 127 height 15
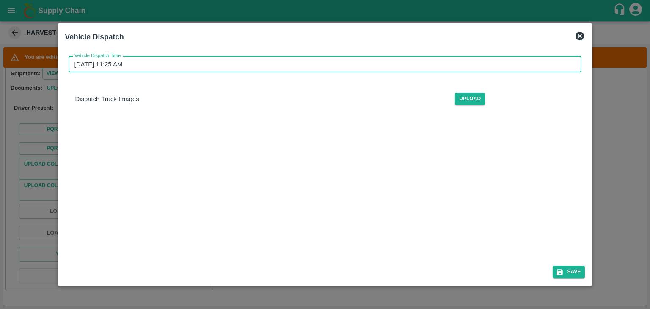
click at [384, 60] on input "[DATE] 11:25 AM" at bounding box center [322, 64] width 507 height 16
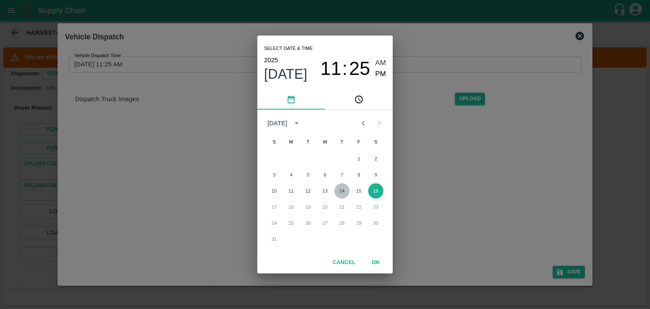
click at [343, 189] on button "14" at bounding box center [341, 190] width 15 height 15
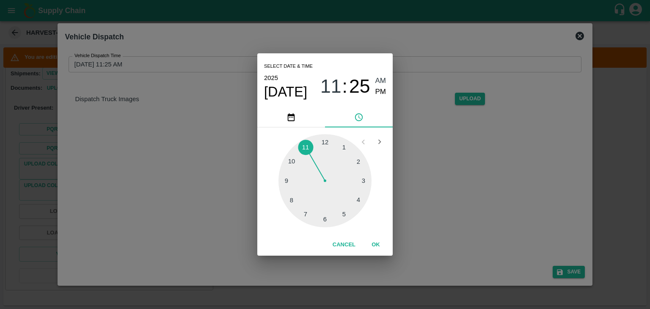
click at [360, 197] on div at bounding box center [324, 180] width 93 height 93
click at [382, 92] on span "PM" at bounding box center [380, 91] width 11 height 11
type input "[DATE] 04:19 PM"
click at [371, 246] on button "OK" at bounding box center [375, 244] width 27 height 15
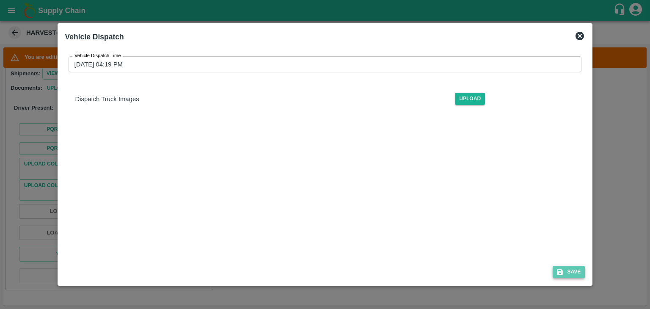
click at [574, 268] on button "Save" at bounding box center [568, 272] width 32 height 12
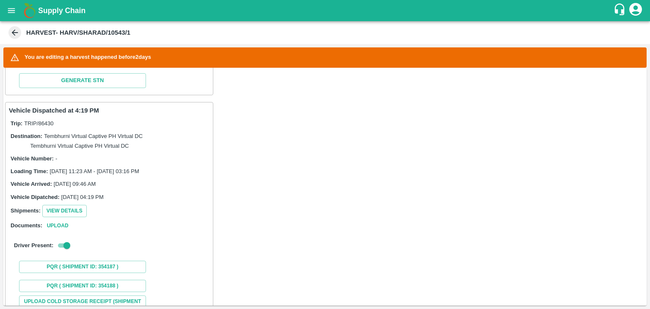
scroll to position [590, 0]
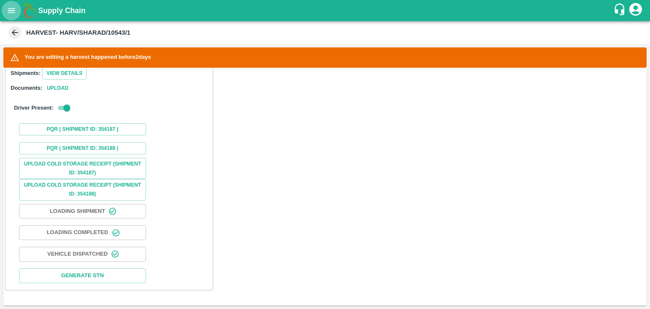
click at [15, 7] on icon "open drawer" at bounding box center [11, 10] width 9 height 9
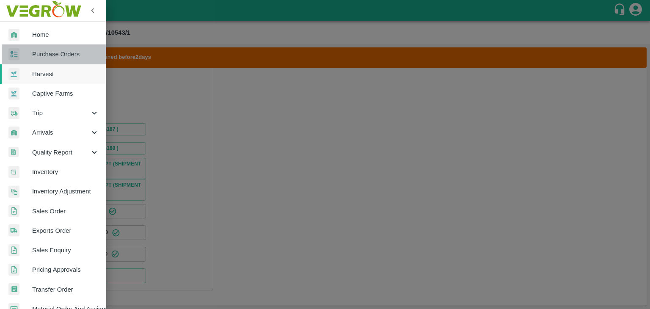
click at [93, 55] on span "Purchase Orders" at bounding box center [65, 53] width 67 height 9
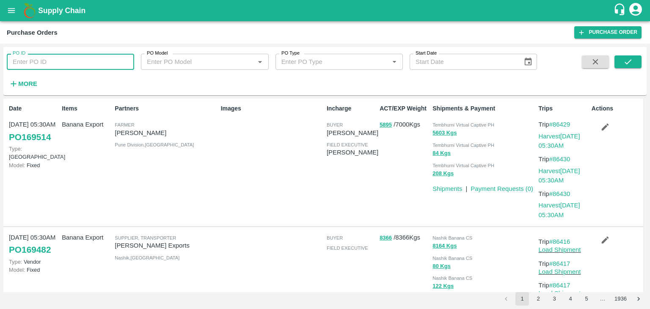
click at [47, 60] on input "PO ID" at bounding box center [70, 62] width 127 height 16
paste input "169381"
type input "169381"
click at [630, 65] on icon "submit" at bounding box center [627, 61] width 9 height 9
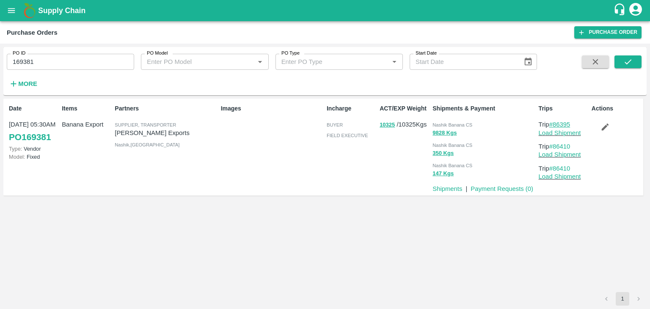
click at [562, 121] on link "#86395" at bounding box center [559, 124] width 21 height 7
click at [570, 130] on link "Load Shipment" at bounding box center [559, 132] width 42 height 7
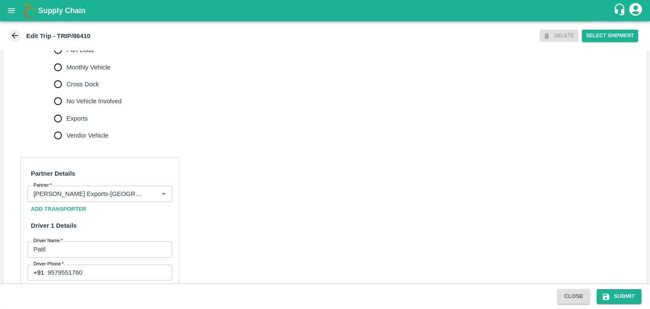
scroll to position [286, 0]
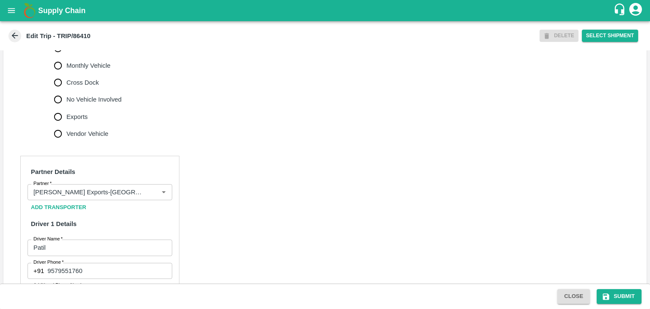
click at [88, 104] on span "No Vehicle Involved" at bounding box center [93, 99] width 55 height 9
click at [66, 108] on input "No Vehicle Involved" at bounding box center [57, 99] width 17 height 17
radio input "true"
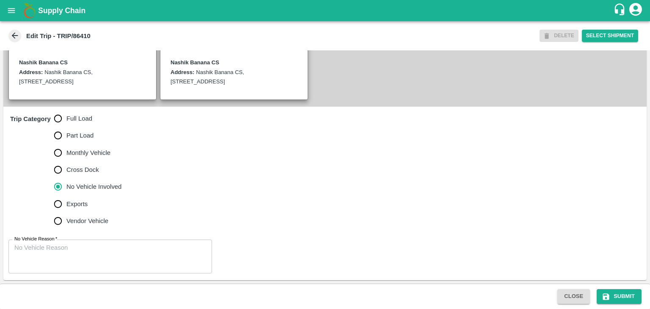
scroll to position [208, 0]
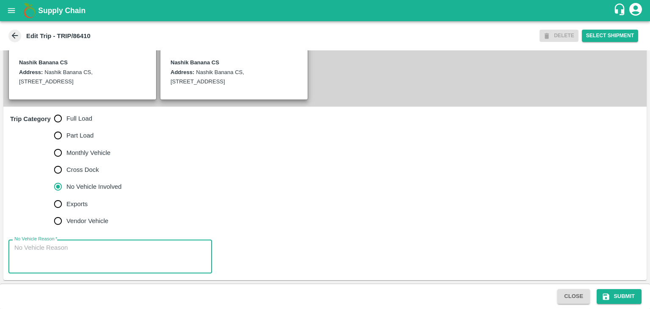
click at [105, 256] on textarea "No Vehicle Reason   *" at bounding box center [110, 256] width 192 height 27
type textarea "Field Dump"
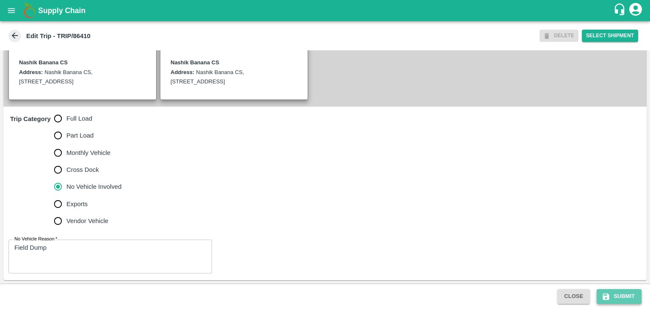
click at [609, 291] on button "Submit" at bounding box center [618, 296] width 45 height 15
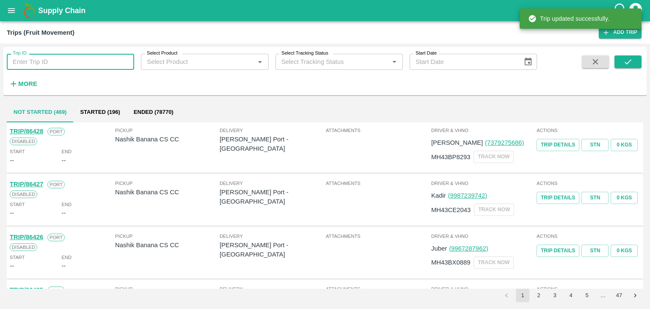
click at [76, 61] on input "Trip ID" at bounding box center [70, 62] width 127 height 16
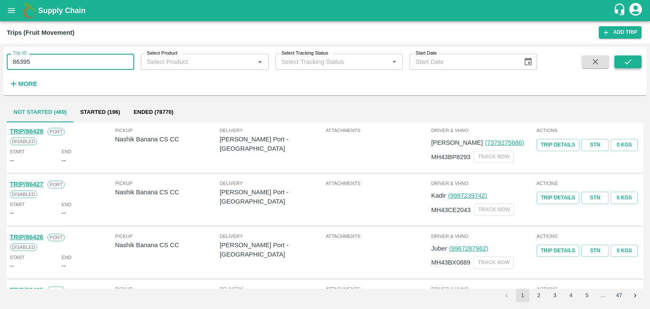
type input "86395"
click at [625, 64] on icon "submit" at bounding box center [627, 61] width 9 height 9
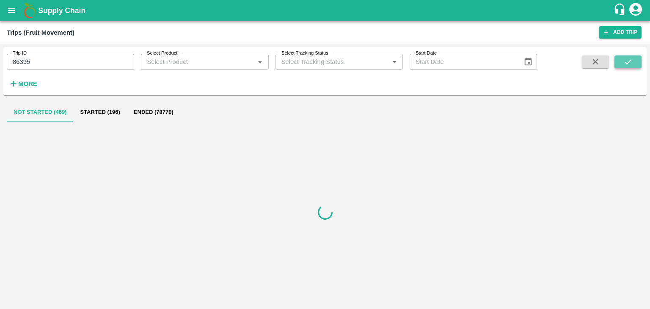
click at [625, 64] on icon "submit" at bounding box center [627, 61] width 9 height 9
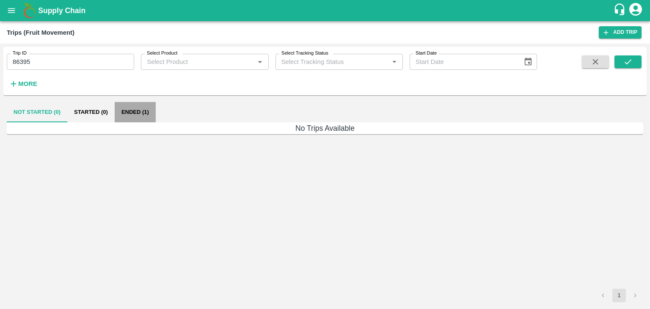
click at [123, 109] on button "Ended (1)" at bounding box center [135, 112] width 41 height 20
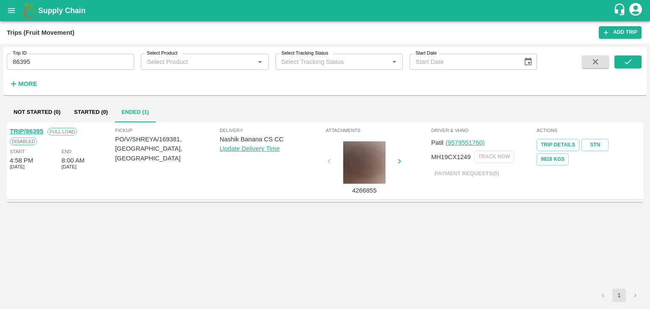
click at [29, 129] on link "TRIP/86395" at bounding box center [26, 131] width 33 height 7
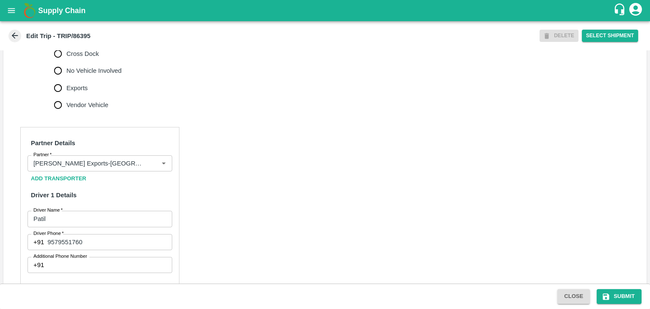
scroll to position [345, 0]
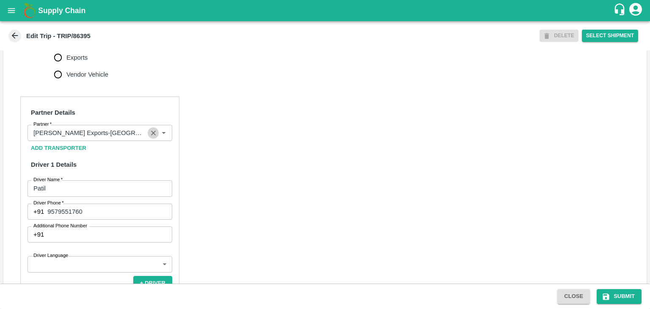
click at [148, 139] on button "Clear" at bounding box center [153, 132] width 11 height 11
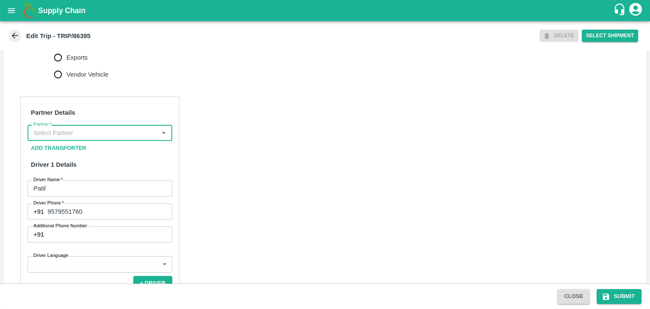
scroll to position [0, 0]
click at [126, 138] on input "Partner   *" at bounding box center [93, 132] width 126 height 11
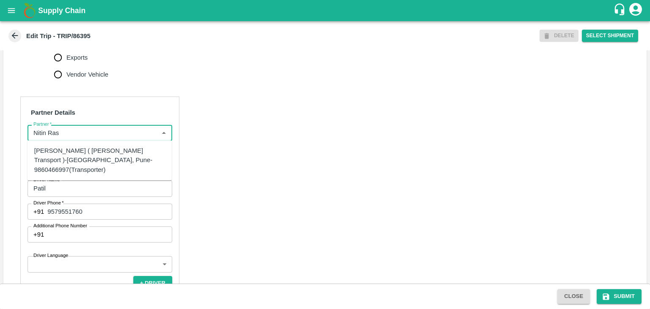
scroll to position [357, 0]
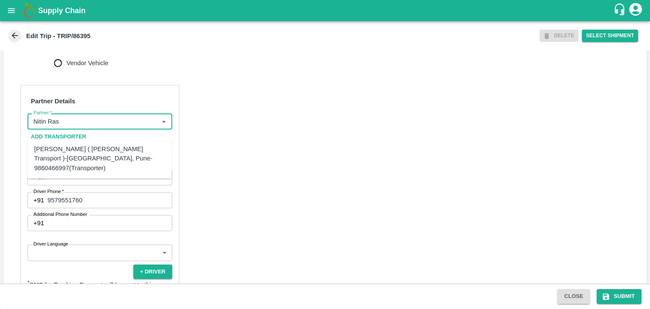
click at [112, 161] on div "[PERSON_NAME] ( [PERSON_NAME] Transport )-[GEOGRAPHIC_DATA], Pune-9860466997(Tr…" at bounding box center [99, 158] width 131 height 28
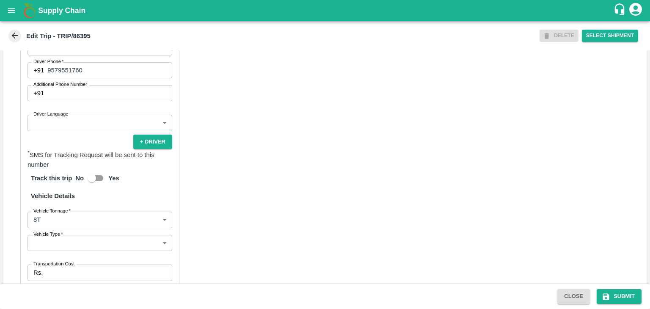
scroll to position [487, 0]
type input "[PERSON_NAME] ( [PERSON_NAME] Transport )-[GEOGRAPHIC_DATA], Pune-9860466997(Tr…"
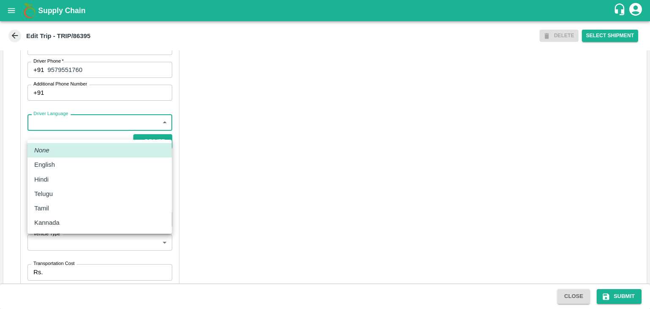
click at [59, 129] on body "Supply Chain Edit Trip - TRIP/86395 DELETE Select Shipment Trip Details Trip Ty…" at bounding box center [325, 154] width 650 height 309
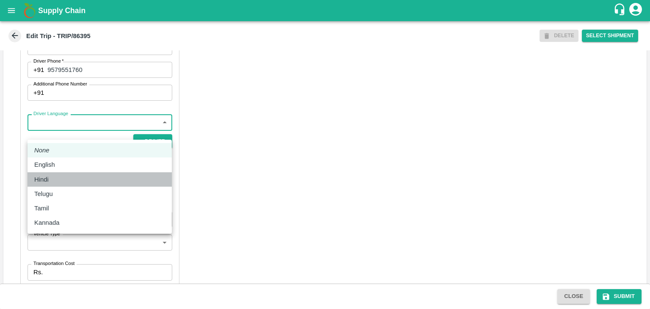
click at [63, 179] on div "Hindi" at bounding box center [99, 179] width 131 height 9
type input "hi"
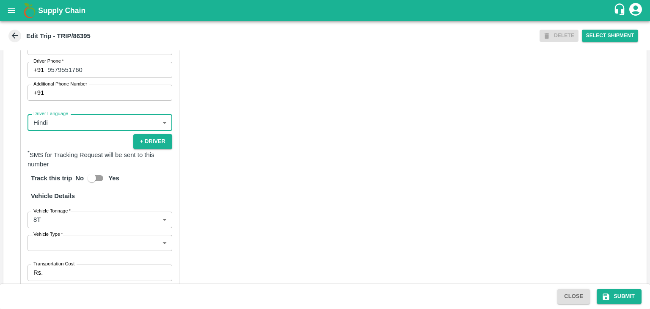
scroll to position [559, 0]
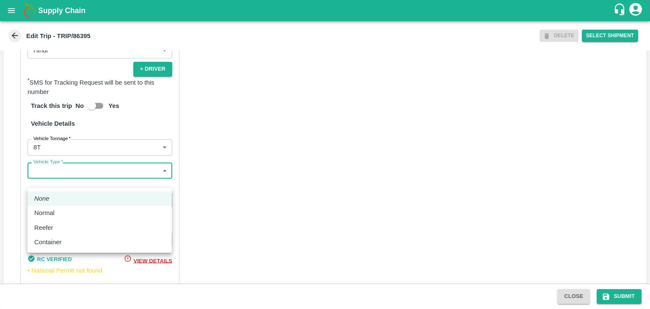
click at [75, 178] on body "Supply Chain Edit Trip - TRIP/86395 DELETE Select Shipment Trip Details Trip Ty…" at bounding box center [325, 154] width 650 height 309
click at [56, 206] on li "Normal" at bounding box center [99, 213] width 144 height 14
type input "Normal"
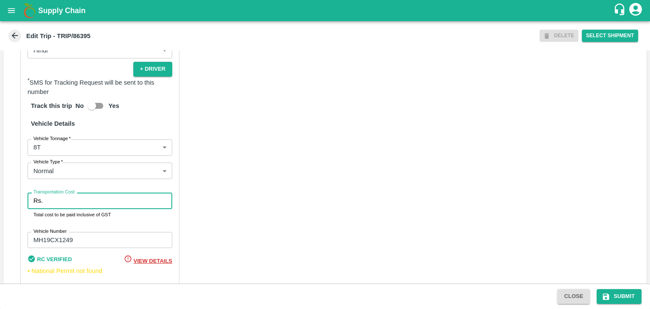
click at [61, 209] on input "Transportation Cost" at bounding box center [109, 200] width 126 height 16
type input "10000"
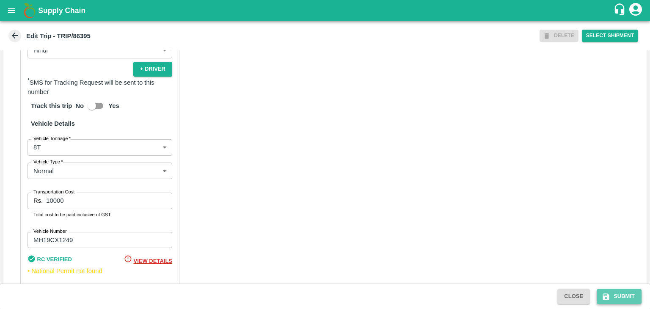
click at [603, 296] on icon "submit" at bounding box center [606, 296] width 6 height 6
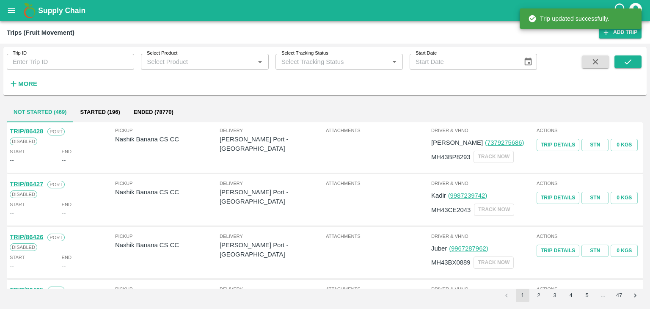
click at [6, 6] on button "open drawer" at bounding box center [11, 10] width 19 height 19
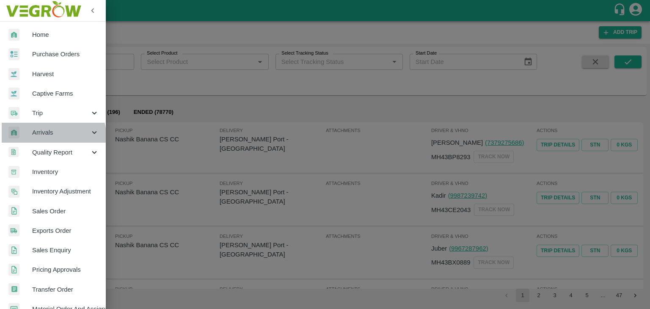
click at [39, 139] on div "Arrivals" at bounding box center [53, 132] width 106 height 19
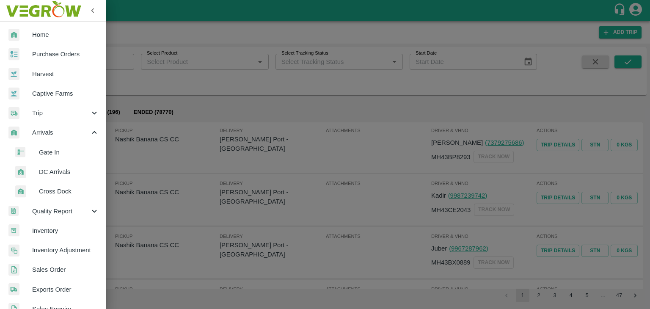
click at [50, 174] on span "DC Arrivals" at bounding box center [69, 171] width 60 height 9
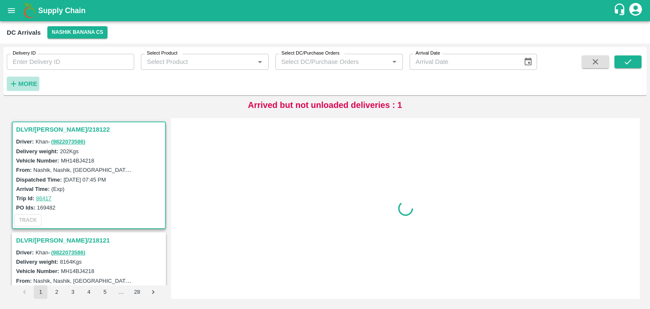
click at [29, 80] on strong "More" at bounding box center [27, 83] width 19 height 7
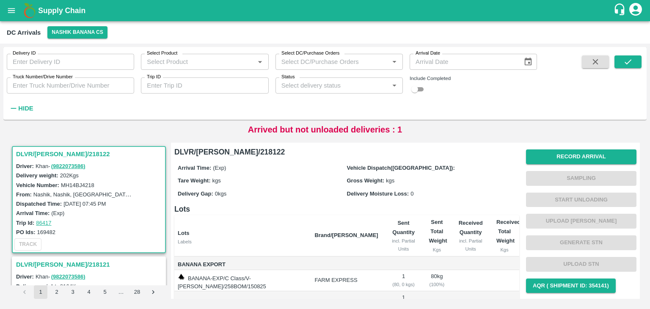
click at [212, 84] on input "Trip ID" at bounding box center [204, 85] width 127 height 16
type input "86397"
click at [634, 60] on button "submit" at bounding box center [627, 61] width 27 height 13
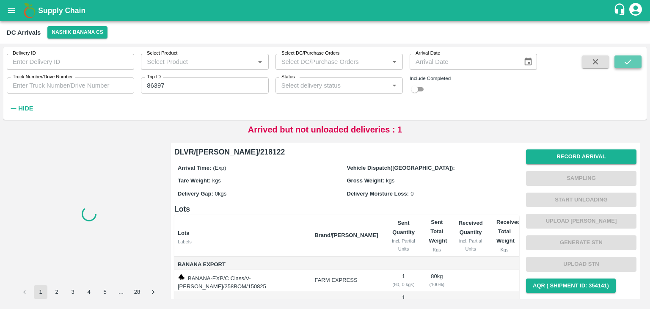
click at [634, 60] on button "submit" at bounding box center [627, 61] width 27 height 13
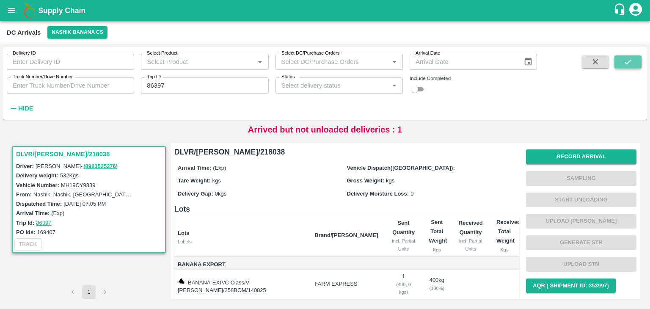
click at [634, 60] on button "submit" at bounding box center [627, 61] width 27 height 13
click at [546, 157] on button "Record Arrival" at bounding box center [581, 156] width 110 height 15
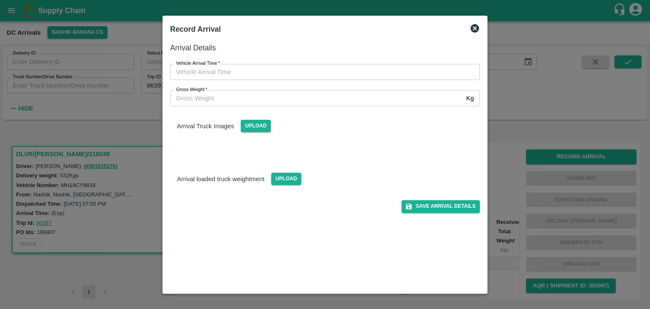
type input "DD/MM/YYYY hh:mm aa"
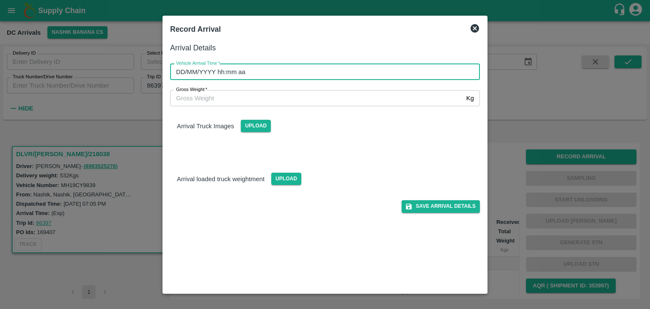
click at [360, 74] on input "DD/MM/YYYY hh:mm aa" at bounding box center [322, 72] width 304 height 16
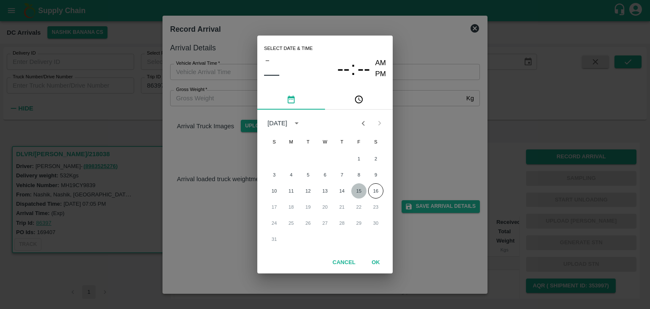
click at [359, 190] on button "15" at bounding box center [358, 190] width 15 height 15
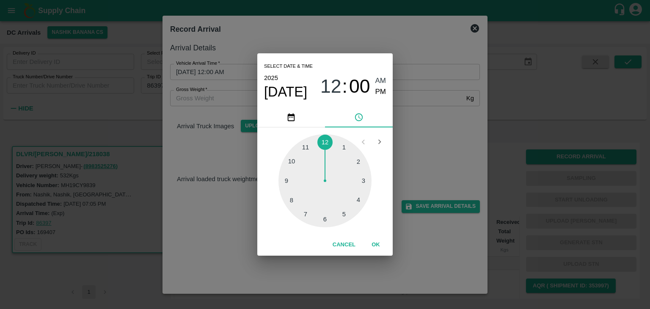
click at [300, 193] on div at bounding box center [324, 180] width 93 height 93
type input "15/08/2025 08:40 AM"
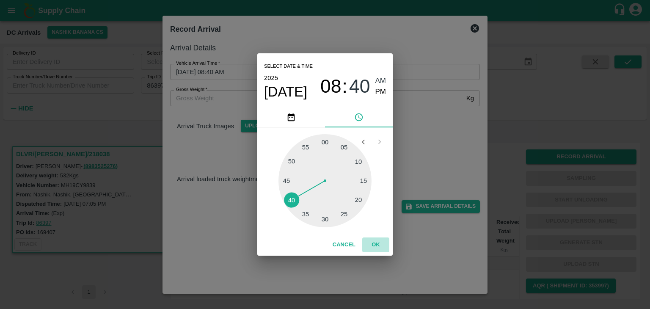
click at [371, 240] on button "OK" at bounding box center [375, 244] width 27 height 15
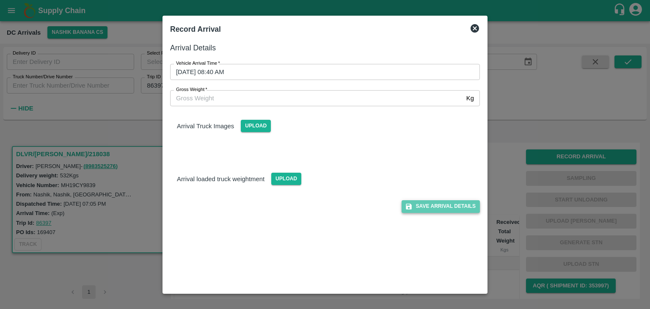
click at [432, 200] on button "Save Arrival Details" at bounding box center [440, 206] width 78 height 12
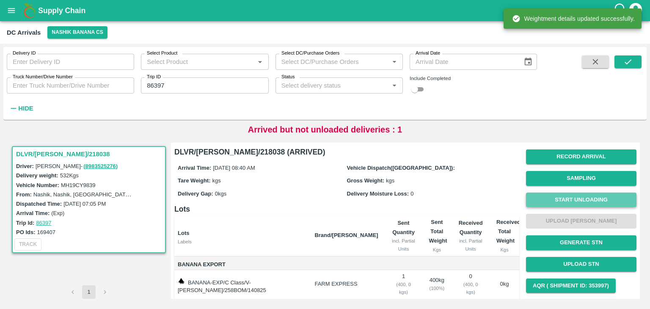
click at [549, 194] on button "Start Unloading" at bounding box center [581, 199] width 110 height 15
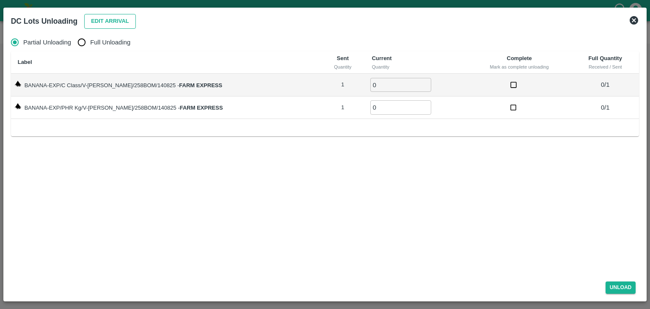
click at [133, 20] on button "Edit Arrival" at bounding box center [110, 21] width 52 height 15
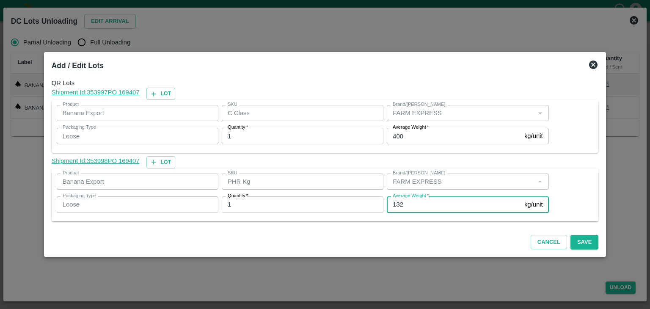
click at [414, 203] on input "132" at bounding box center [454, 204] width 134 height 16
type input "129"
click at [581, 244] on button "Save" at bounding box center [584, 242] width 28 height 15
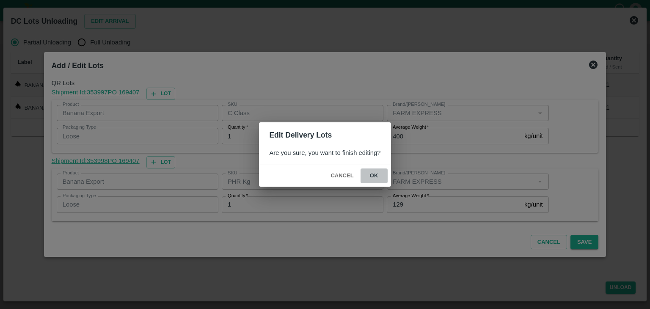
click at [373, 175] on button "ok" at bounding box center [373, 175] width 27 height 15
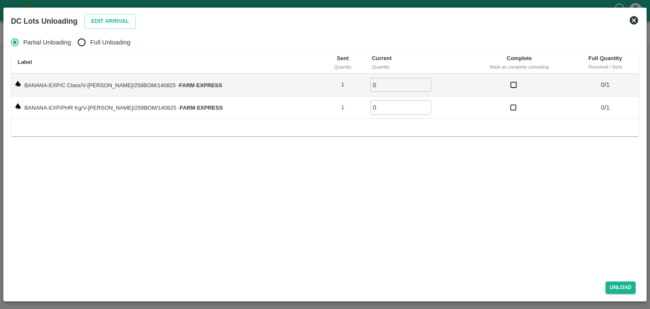
click at [98, 41] on span "Full Unloading" at bounding box center [110, 42] width 40 height 9
click at [90, 41] on input "Full Unloading" at bounding box center [81, 42] width 17 height 17
radio input "true"
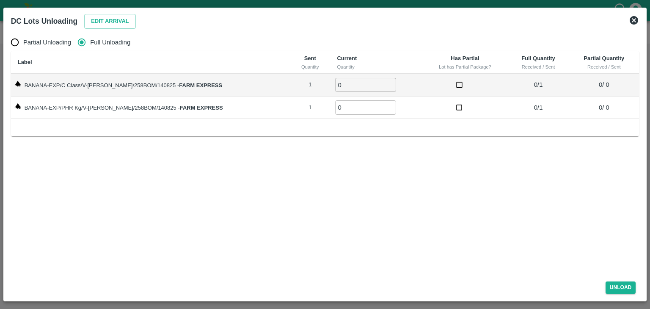
click at [346, 85] on input "0" at bounding box center [365, 85] width 61 height 14
type input "01"
click at [348, 109] on input "0" at bounding box center [365, 107] width 61 height 14
type input "01"
click at [628, 288] on button "Unload" at bounding box center [620, 287] width 30 height 12
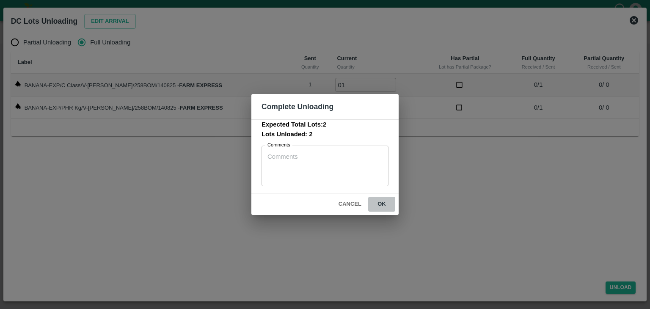
click at [377, 202] on button "ok" at bounding box center [381, 204] width 27 height 15
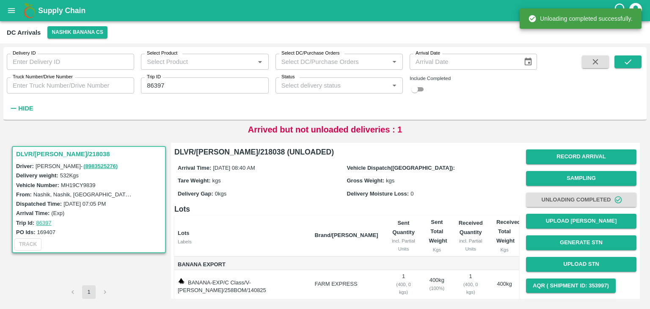
scroll to position [60, 0]
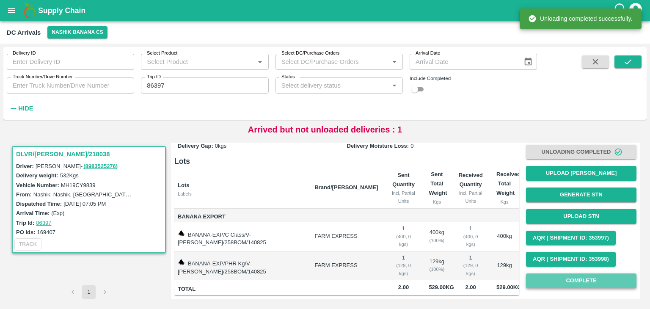
click at [597, 273] on button "Complete" at bounding box center [581, 280] width 110 height 15
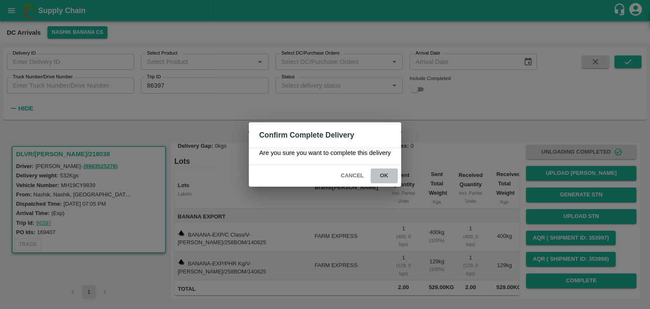
click at [376, 176] on button "ok" at bounding box center [383, 175] width 27 height 15
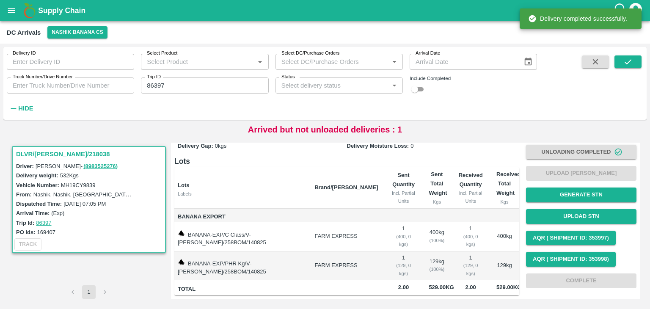
scroll to position [60, 0]
click at [632, 59] on button "submit" at bounding box center [627, 61] width 27 height 13
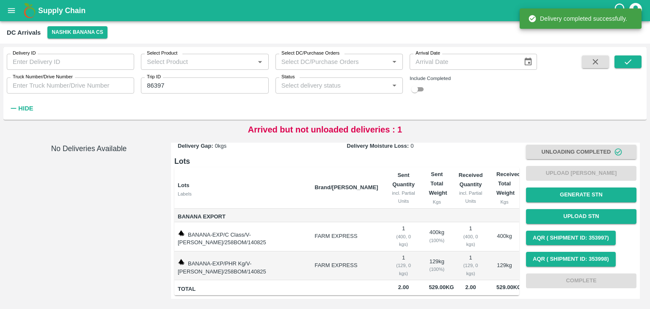
click at [0, 10] on div "Supply Chain" at bounding box center [325, 10] width 650 height 21
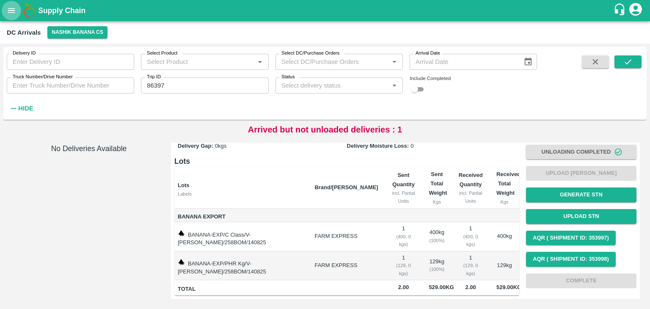
click at [10, 11] on icon "open drawer" at bounding box center [11, 10] width 9 height 9
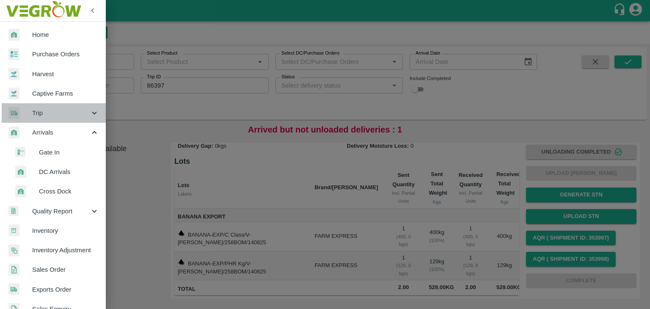
click at [63, 113] on span "Trip" at bounding box center [61, 112] width 58 height 9
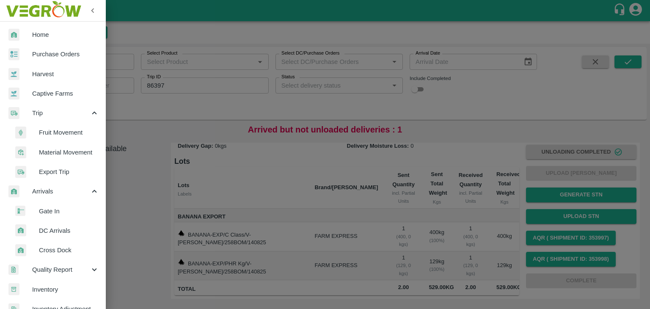
click at [68, 134] on span "Fruit Movement" at bounding box center [69, 132] width 60 height 9
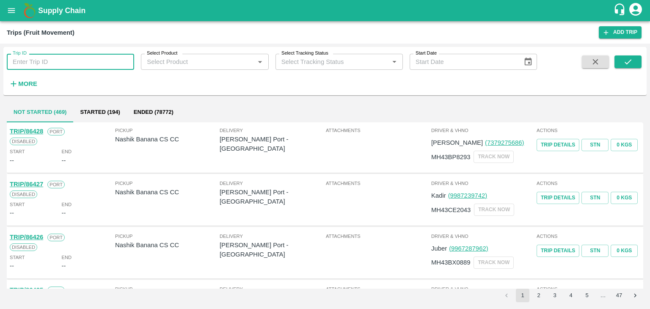
click at [106, 63] on input "Trip ID" at bounding box center [70, 62] width 127 height 16
type input "86397"
click at [634, 63] on button "submit" at bounding box center [627, 61] width 27 height 13
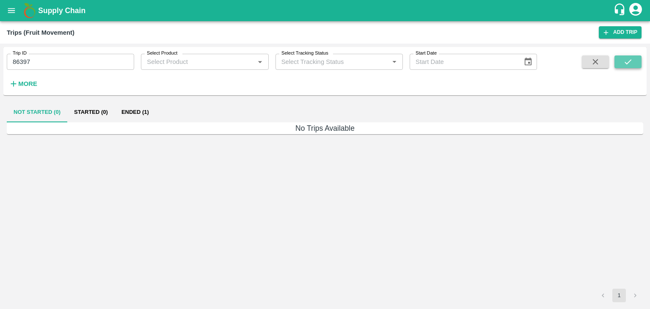
click at [634, 63] on button "submit" at bounding box center [627, 61] width 27 height 13
click at [150, 109] on button "Ended (1)" at bounding box center [135, 112] width 41 height 20
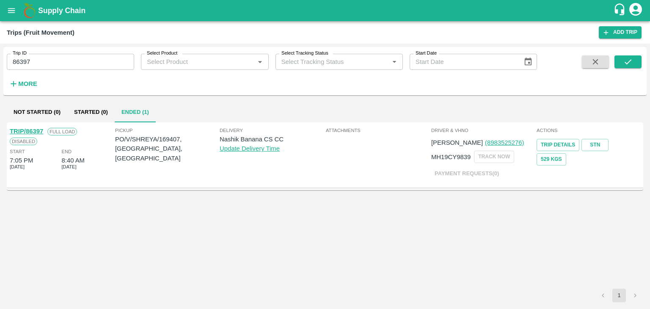
click at [29, 126] on div "TRIP/86397 Full Load Disabled Start 7:05 PM 14 Aug 2025 End 8:40 AM 15 Aug 2025" at bounding box center [61, 154] width 105 height 61
click at [32, 130] on link "TRIP/86397" at bounding box center [26, 131] width 33 height 7
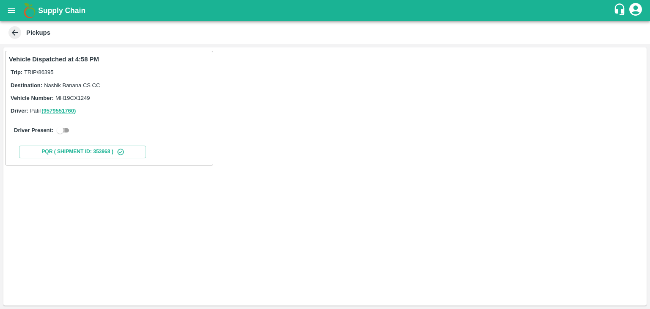
click at [55, 125] on input "checkbox" at bounding box center [60, 130] width 30 height 10
checkbox input "true"
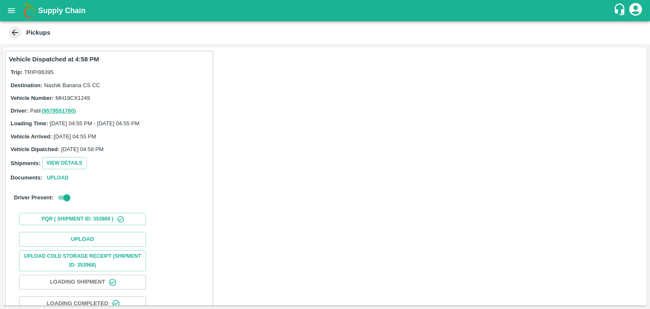
click at [102, 231] on div "Upload Upload Cold Storage Receipt (SHIPMENT ID: 353968) Loading Shipment Loadi…" at bounding box center [109, 292] width 200 height 129
click at [112, 236] on button "Upload" at bounding box center [82, 239] width 127 height 15
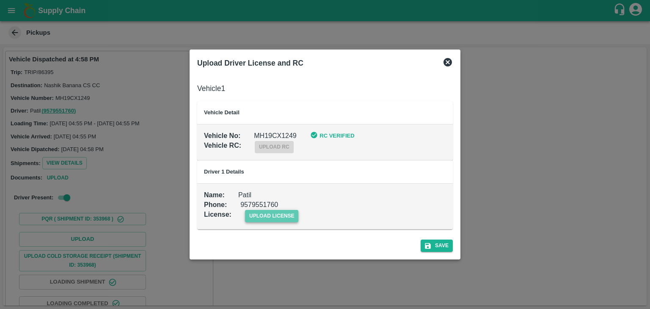
click at [292, 216] on span "upload license" at bounding box center [272, 216] width 54 height 12
click at [0, 0] on input "upload license" at bounding box center [0, 0] width 0 height 0
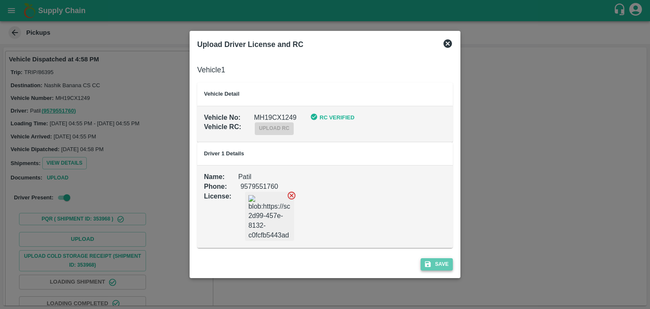
click at [442, 263] on button "Save" at bounding box center [436, 264] width 32 height 12
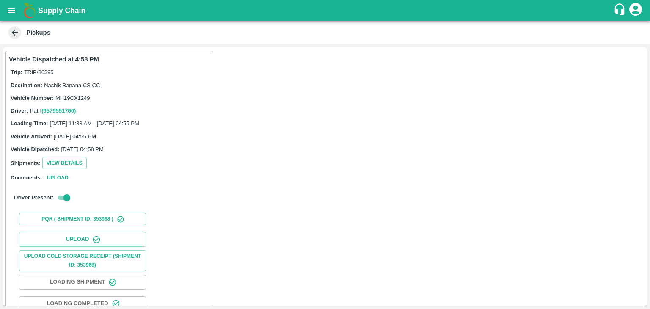
scroll to position [88, 0]
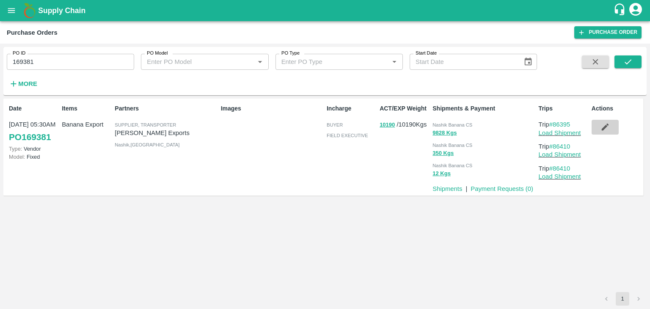
click at [601, 129] on icon "button" at bounding box center [604, 126] width 9 height 9
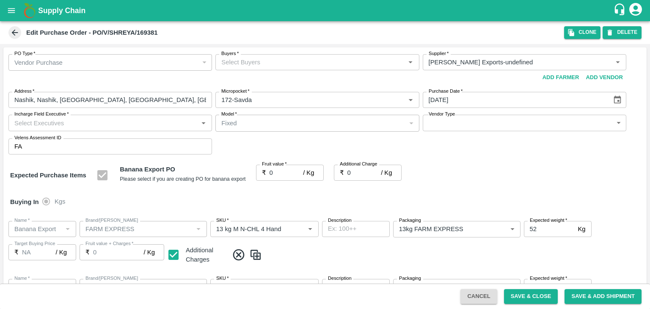
click at [269, 65] on input "Buyers   *" at bounding box center [310, 62] width 184 height 11
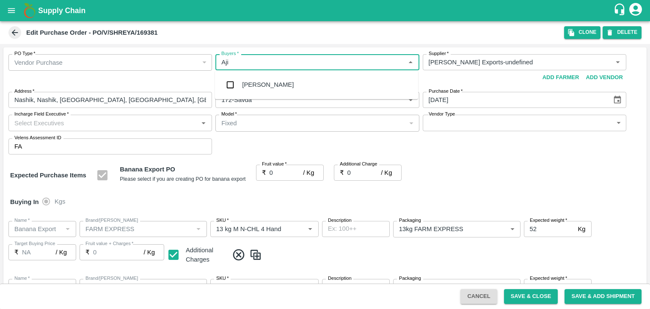
type input "Ajit"
click at [269, 83] on div "[PERSON_NAME]" at bounding box center [316, 85] width 203 height 22
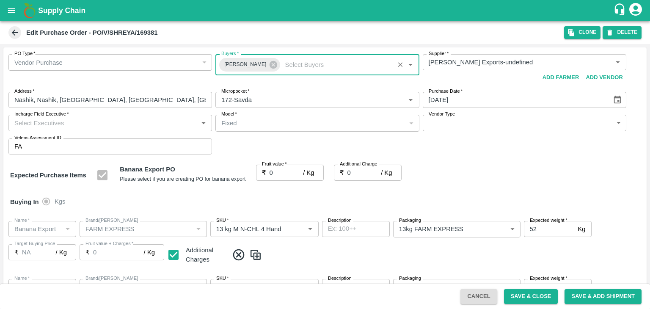
click at [113, 128] on input "Incharge Field Executive   *" at bounding box center [103, 122] width 184 height 11
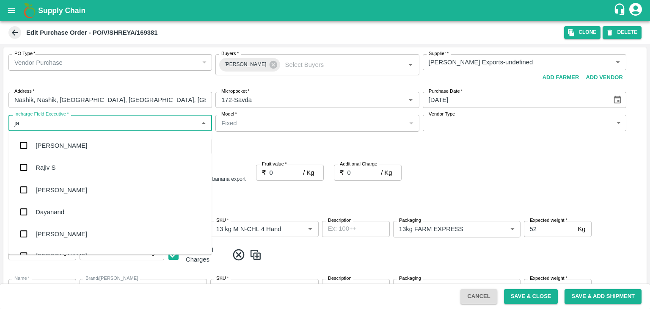
type input "[PERSON_NAME]"
click at [69, 189] on div "[PERSON_NAME] Tale" at bounding box center [109, 189] width 203 height 22
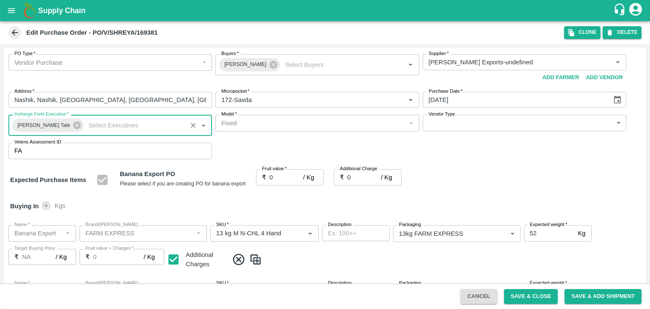
click at [452, 121] on body "Supply Chain Edit Purchase Order - PO/V/SHREYA/169381 Clone DELETE PO Type   * …" at bounding box center [325, 154] width 650 height 309
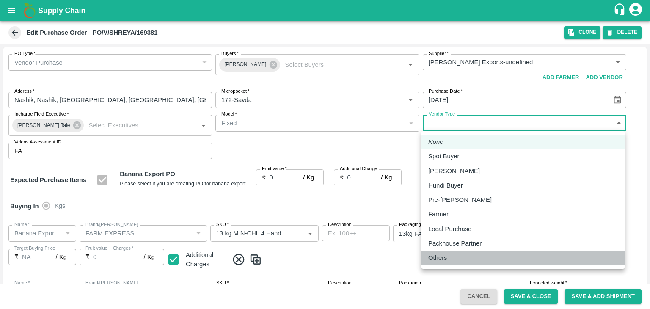
click at [439, 262] on p "Others" at bounding box center [437, 257] width 19 height 9
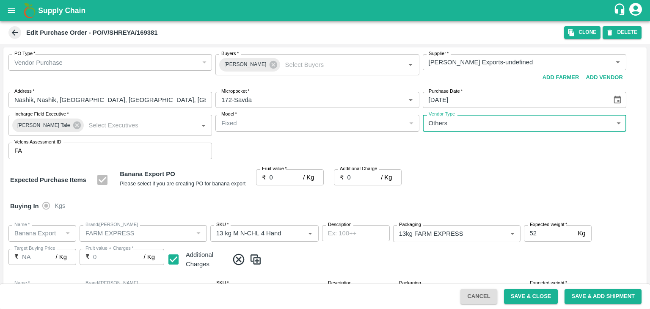
type input "OTHER"
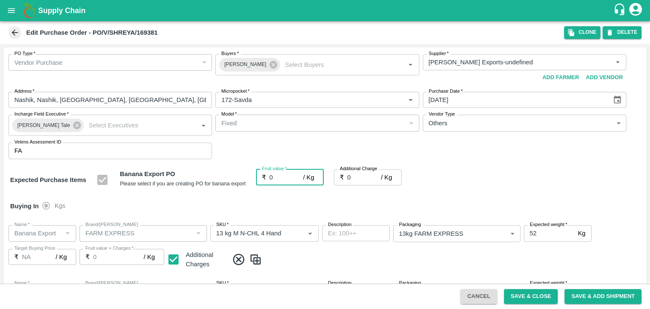
click at [274, 181] on input "0" at bounding box center [286, 177] width 34 height 16
click at [279, 178] on input "0" at bounding box center [286, 177] width 34 height 16
type input "20"
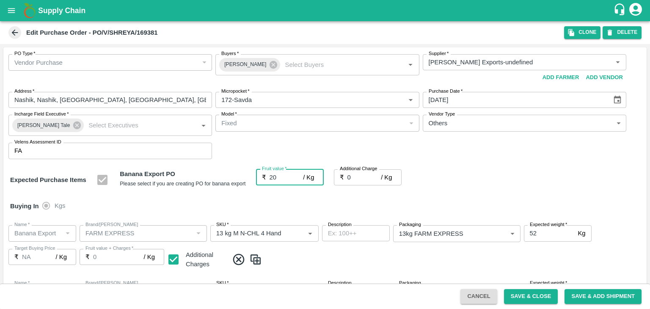
type input "20"
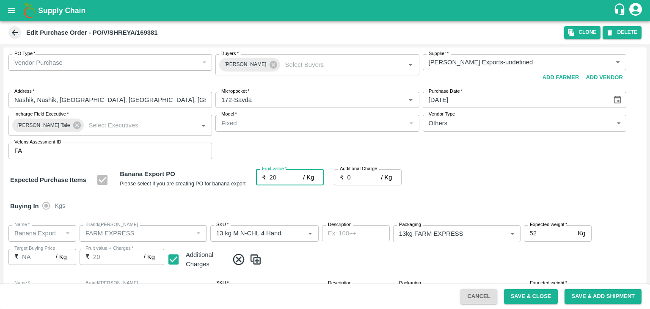
type input "20"
type input "2"
type input "22"
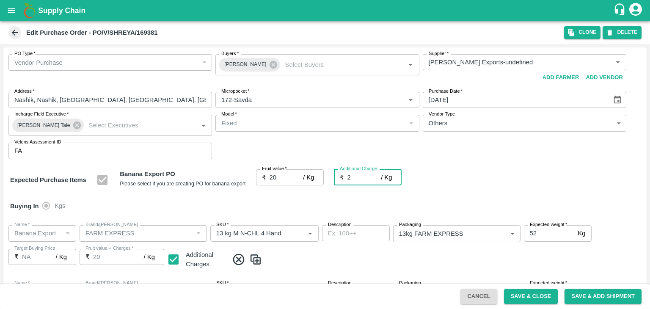
type input "22"
type input "2.7"
type input "22.7"
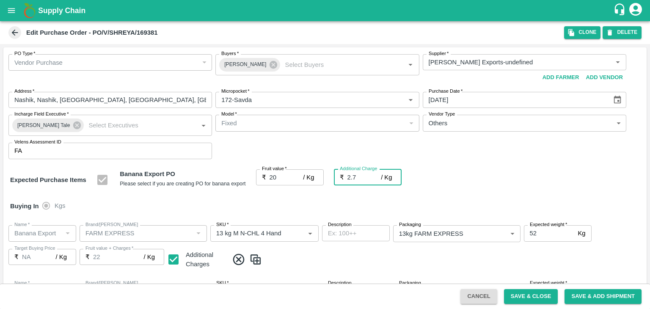
type input "22.7"
type input "2.75"
type input "22.75"
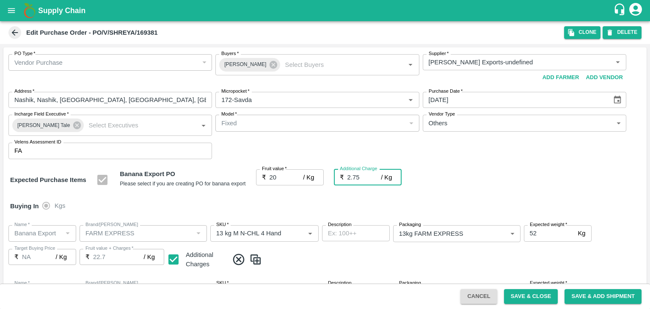
type input "22.75"
type input "2.75"
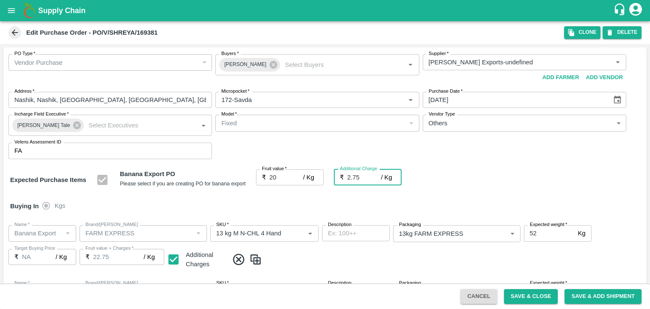
click at [305, 195] on div "Buying In Kgs" at bounding box center [324, 206] width 643 height 25
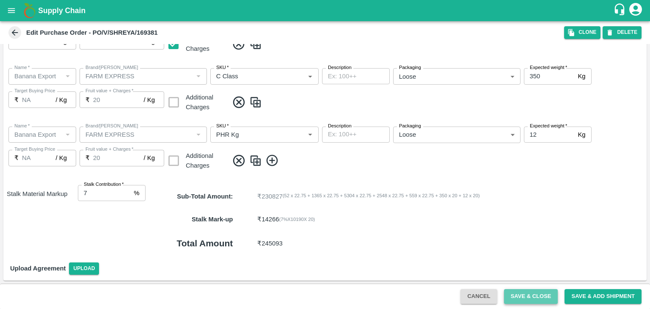
click at [537, 298] on button "Save & Close" at bounding box center [531, 296] width 54 height 15
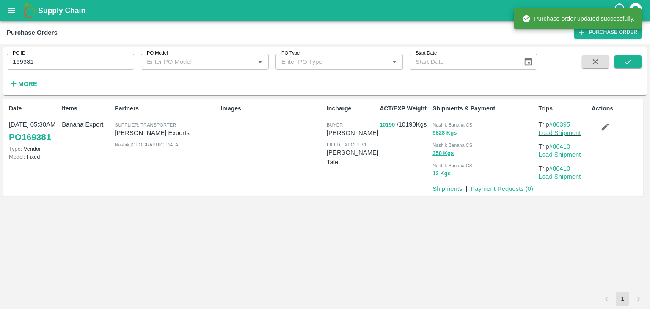
click at [84, 65] on input "169381" at bounding box center [70, 62] width 127 height 16
paste input "text"
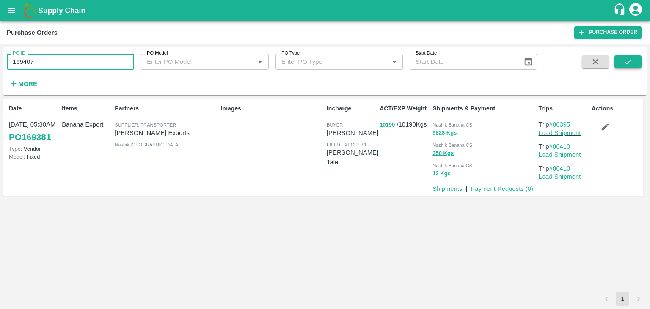
type input "169407"
click at [622, 62] on button "submit" at bounding box center [627, 61] width 27 height 13
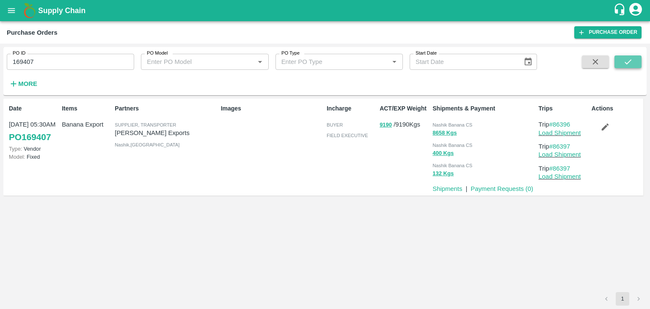
click at [630, 60] on icon "submit" at bounding box center [627, 61] width 7 height 5
click at [567, 134] on link "Load Shipment" at bounding box center [559, 132] width 42 height 7
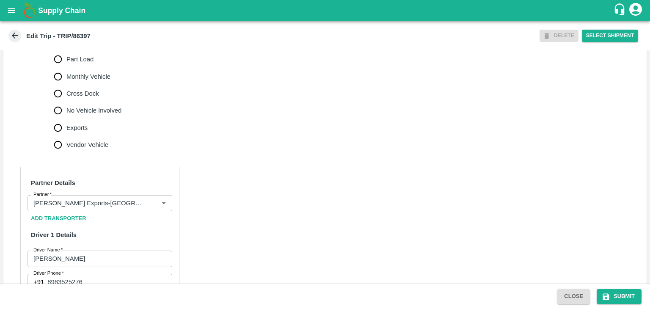
scroll to position [280, 0]
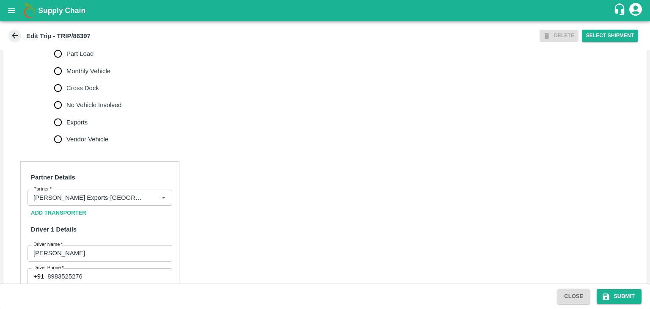
click at [69, 108] on label "No Vehicle Involved" at bounding box center [85, 104] width 72 height 17
click at [66, 108] on input "No Vehicle Involved" at bounding box center [57, 104] width 17 height 17
radio input "true"
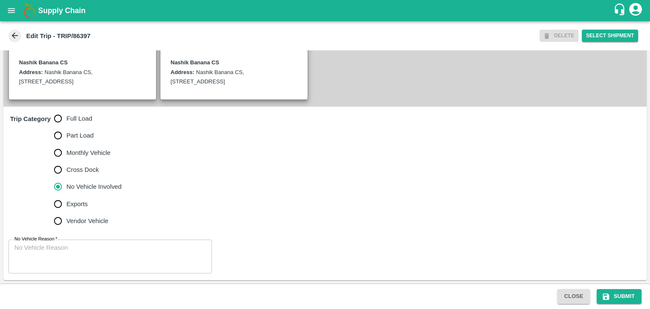
scroll to position [208, 0]
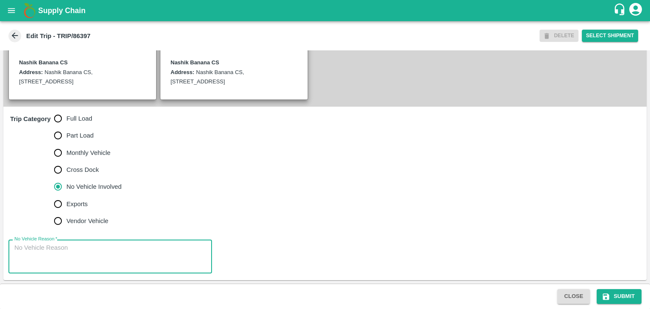
click at [98, 265] on textarea "No Vehicle Reason   *" at bounding box center [110, 256] width 192 height 27
type textarea "Field Dump"
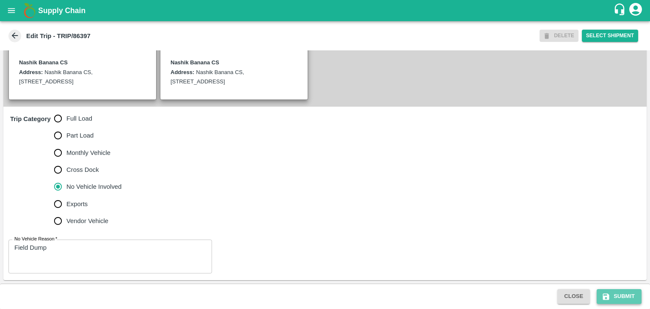
click at [635, 291] on button "Submit" at bounding box center [618, 296] width 45 height 15
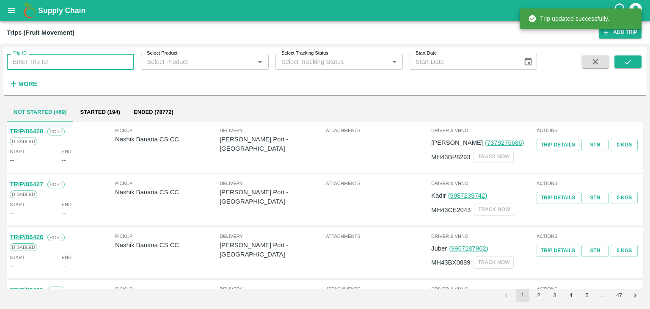
click at [42, 63] on input "Trip ID" at bounding box center [70, 62] width 127 height 16
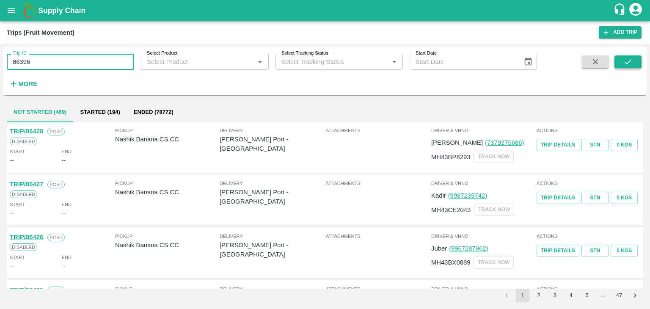
type input "86396"
click at [632, 66] on button "submit" at bounding box center [627, 61] width 27 height 13
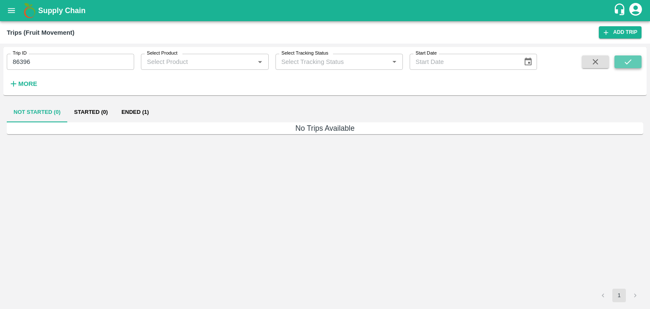
click at [632, 66] on button "submit" at bounding box center [627, 61] width 27 height 13
click at [135, 110] on button "Ended (1)" at bounding box center [135, 112] width 41 height 20
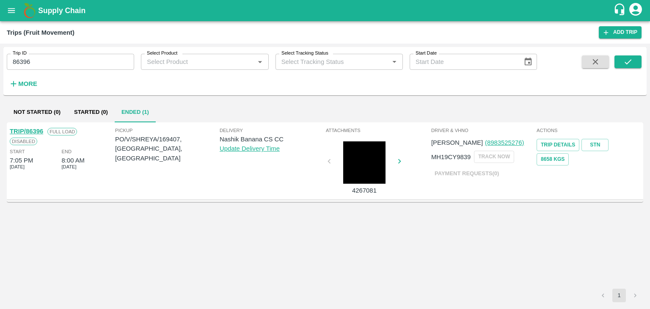
click at [32, 126] on div "TRIP/86396" at bounding box center [26, 130] width 33 height 9
click at [33, 129] on link "TRIP/86396" at bounding box center [26, 131] width 33 height 7
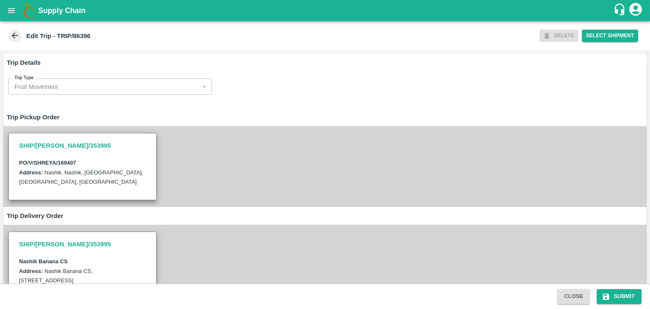
scroll to position [266, 0]
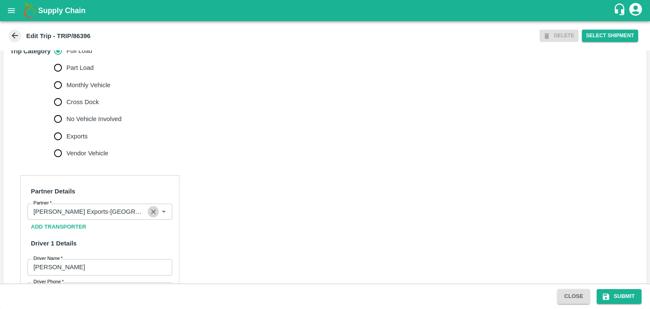
click at [148, 217] on button "Clear" at bounding box center [153, 211] width 11 height 11
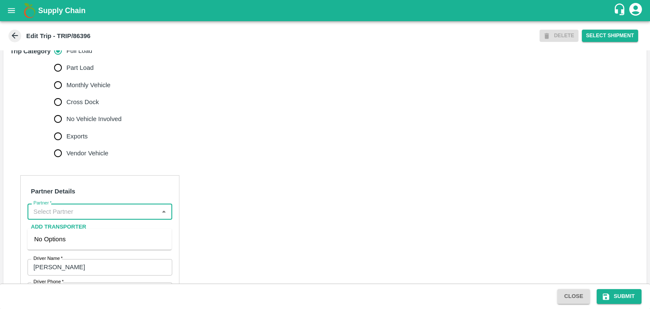
click at [113, 217] on input "Partner   *" at bounding box center [93, 211] width 126 height 11
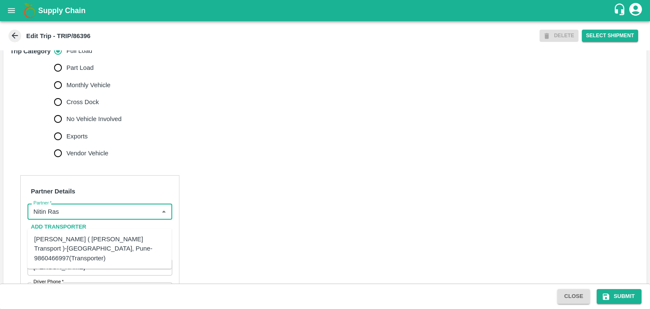
click at [103, 240] on div "[PERSON_NAME] ( [PERSON_NAME] Transport )-[GEOGRAPHIC_DATA], Pune-9860466997(Tr…" at bounding box center [99, 248] width 131 height 28
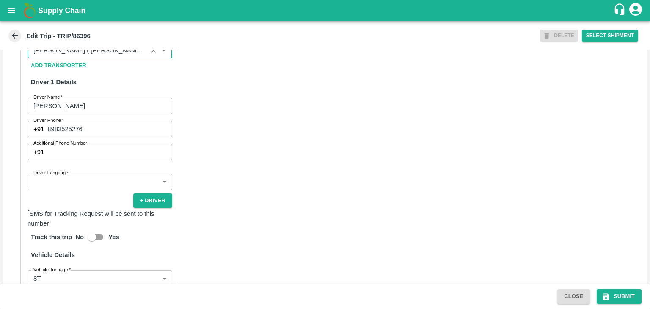
scroll to position [428, 0]
type input "Nitin Rasal ( Bhairavnath Transport )-Deulgaon, Pune-9860466997(Transporter)"
click at [73, 191] on body "Supply Chain Edit Trip - TRIP/86396 DELETE Select Shipment Trip Details Trip Ty…" at bounding box center [325, 154] width 650 height 309
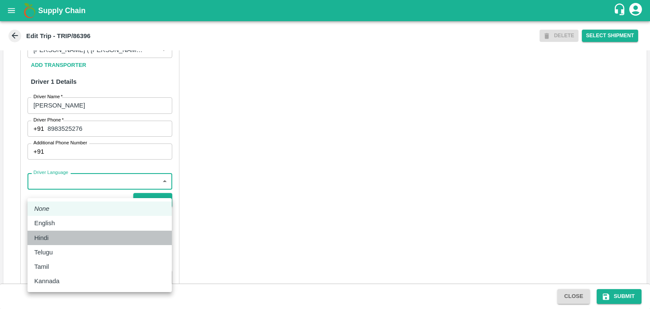
click at [71, 240] on div "Hindi" at bounding box center [99, 237] width 131 height 9
type input "hi"
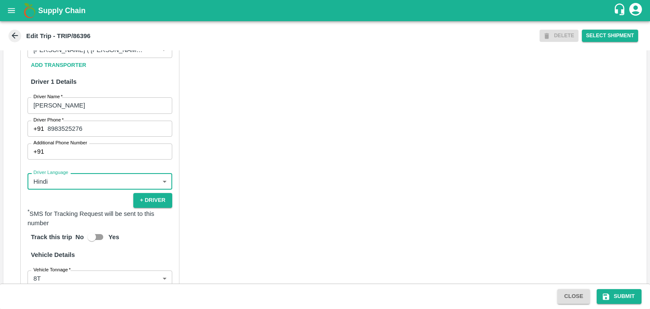
scroll to position [585, 0]
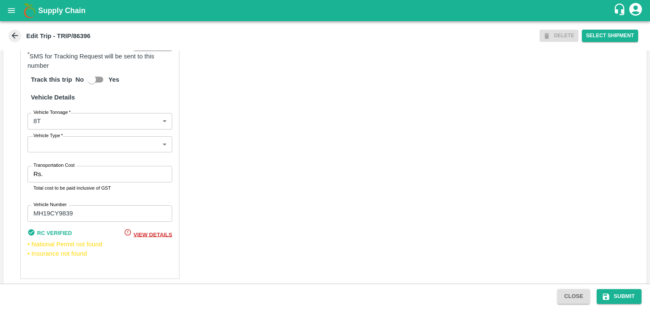
click at [44, 159] on body "Supply Chain Edit Trip - TRIP/86396 DELETE Select Shipment Trip Details Trip Ty…" at bounding box center [325, 154] width 650 height 309
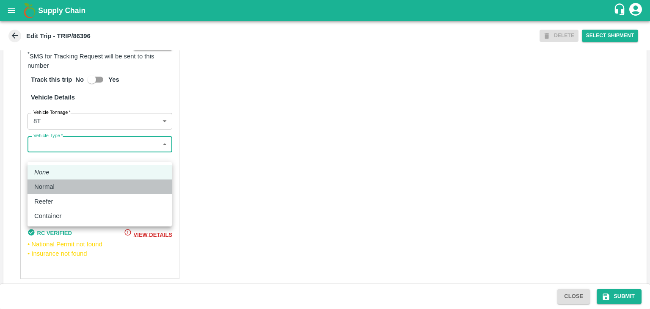
click at [63, 190] on div "Normal" at bounding box center [99, 186] width 131 height 9
type input "Normal"
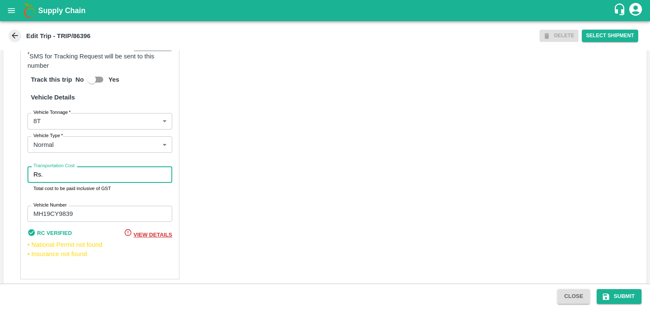
click at [76, 182] on input "Transportation Cost" at bounding box center [109, 174] width 126 height 16
type input "10000"
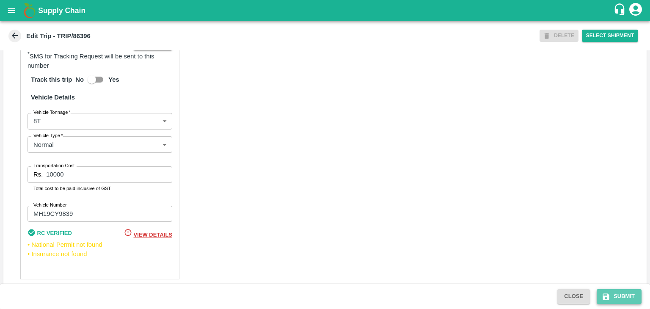
click at [609, 293] on icon "submit" at bounding box center [605, 296] width 8 height 8
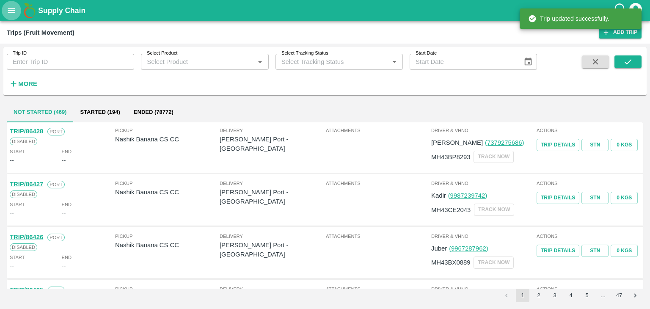
click at [10, 8] on icon "open drawer" at bounding box center [11, 10] width 7 height 5
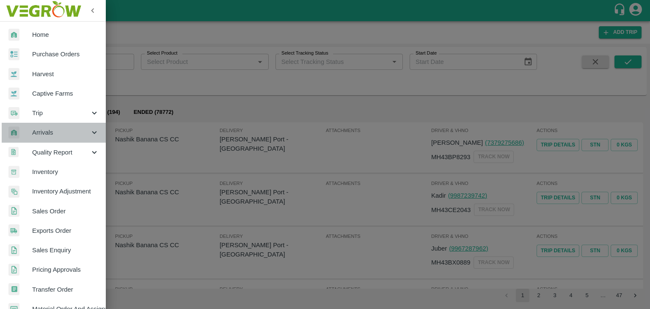
click at [55, 134] on span "Arrivals" at bounding box center [61, 132] width 58 height 9
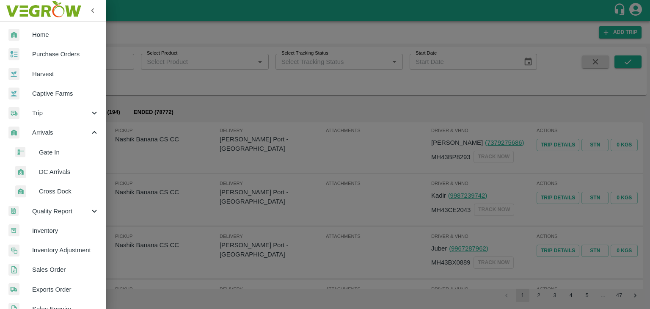
click at [60, 172] on span "DC Arrivals" at bounding box center [69, 171] width 60 height 9
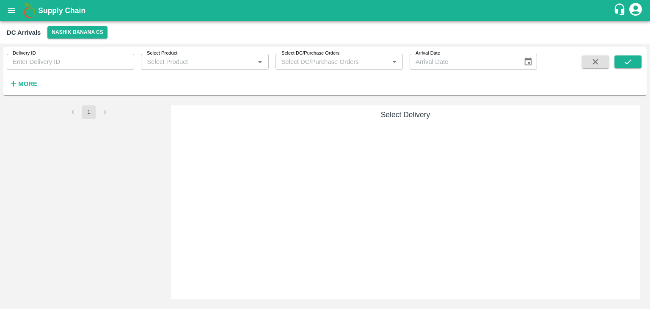
click at [35, 78] on h6 "More" at bounding box center [27, 83] width 19 height 11
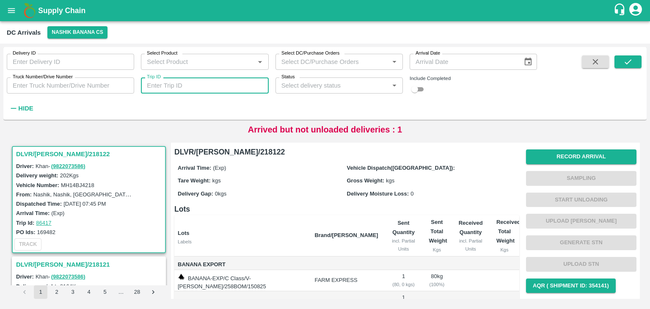
click at [196, 89] on input "Trip ID" at bounding box center [204, 85] width 127 height 16
type input "86399"
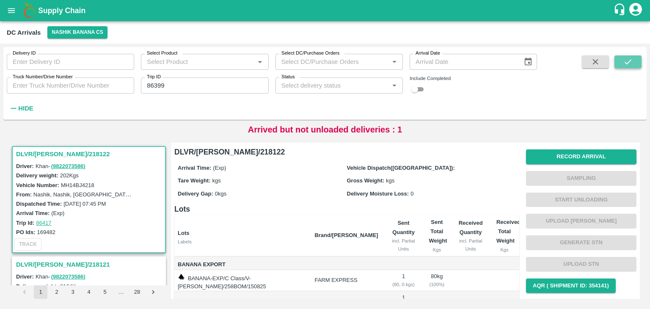
click at [631, 62] on icon "submit" at bounding box center [627, 61] width 9 height 9
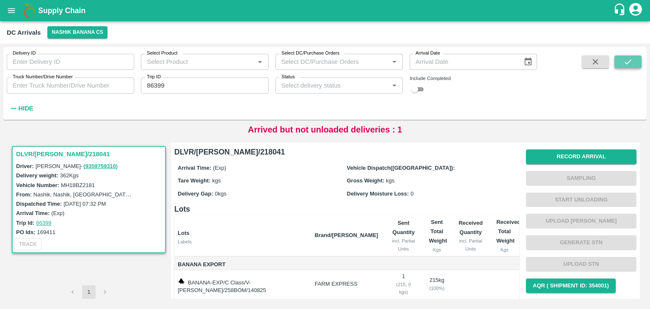
click at [631, 62] on icon "submit" at bounding box center [627, 61] width 9 height 9
click at [560, 161] on button "Record Arrival" at bounding box center [581, 156] width 110 height 15
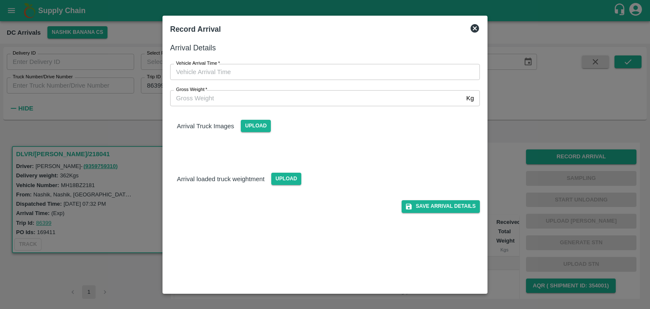
type input "DD/MM/YYYY hh:mm aa"
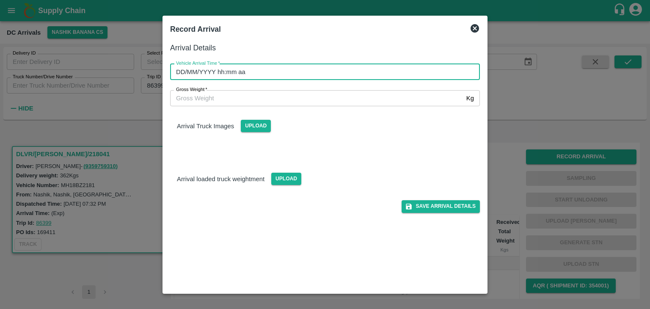
click at [299, 67] on input "DD/MM/YYYY hh:mm aa" at bounding box center [322, 72] width 304 height 16
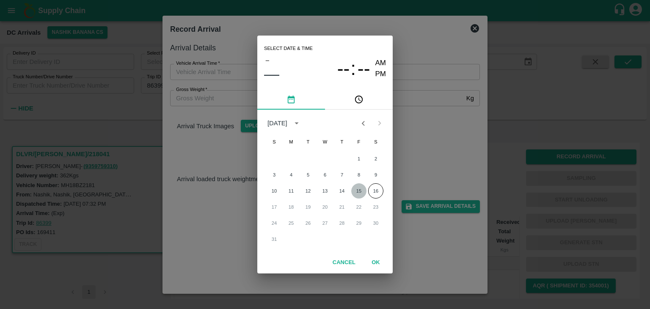
click at [358, 189] on button "15" at bounding box center [358, 190] width 15 height 15
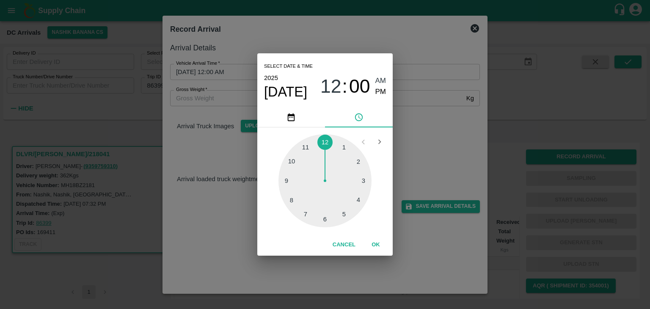
click at [289, 189] on div at bounding box center [324, 180] width 93 height 93
type input "15/08/2025 09:43 AM"
click at [386, 247] on button "OK" at bounding box center [375, 244] width 27 height 15
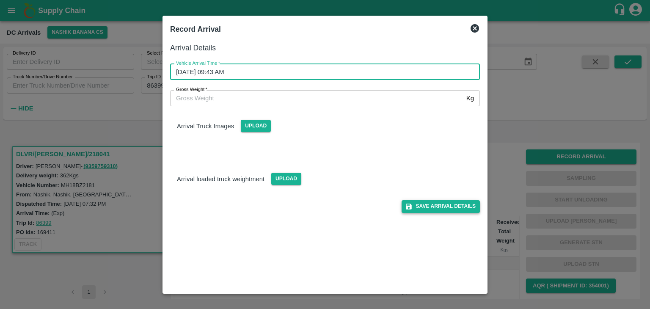
click at [439, 209] on button "Save Arrival Details" at bounding box center [440, 206] width 78 height 12
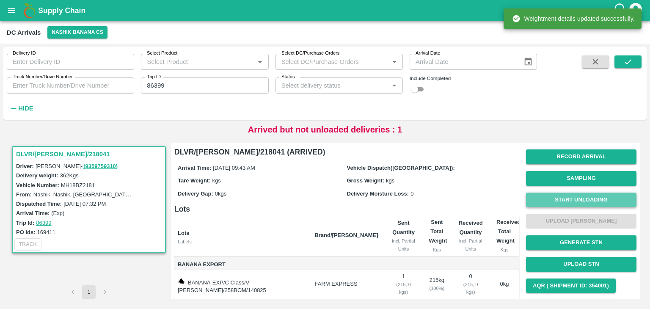
click at [583, 200] on button "Start Unloading" at bounding box center [581, 199] width 110 height 15
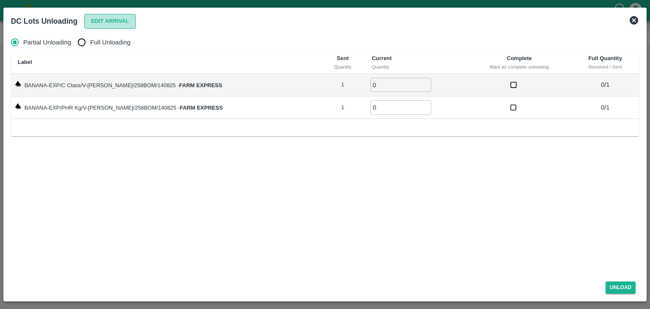
click at [121, 21] on button "Edit Arrival" at bounding box center [110, 21] width 52 height 15
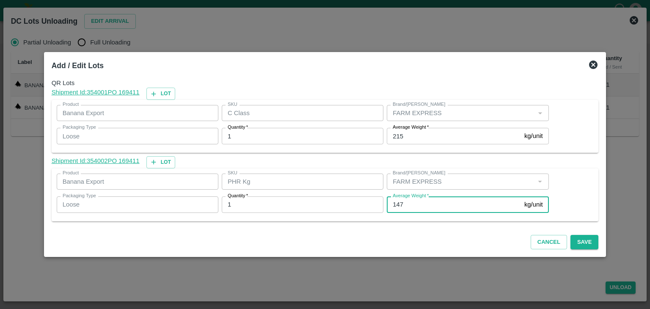
click at [416, 208] on input "147" at bounding box center [454, 204] width 134 height 16
type input "161"
click at [572, 243] on button "Save" at bounding box center [584, 242] width 28 height 15
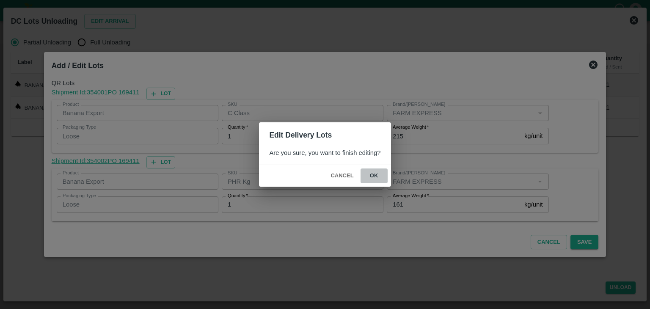
click at [376, 176] on button "ok" at bounding box center [373, 175] width 27 height 15
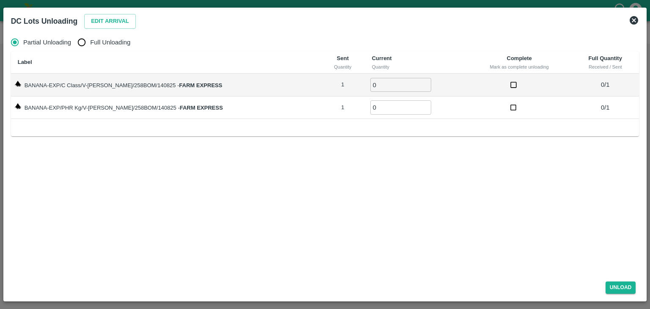
click at [112, 42] on span "Full Unloading" at bounding box center [110, 42] width 40 height 9
click at [90, 42] on input "Full Unloading" at bounding box center [81, 42] width 17 height 17
radio input "true"
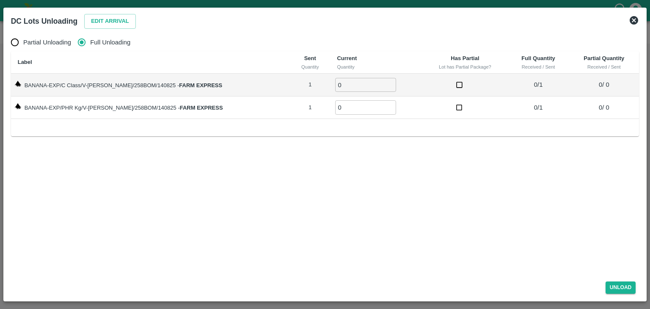
click at [351, 87] on input "0" at bounding box center [365, 85] width 61 height 14
type input "01"
click at [350, 102] on input "0" at bounding box center [365, 107] width 61 height 14
type input "01"
click at [619, 283] on button "Unload" at bounding box center [620, 287] width 30 height 12
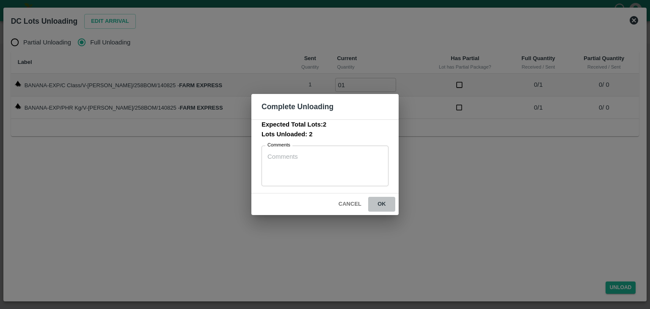
click at [374, 203] on button "ok" at bounding box center [381, 204] width 27 height 15
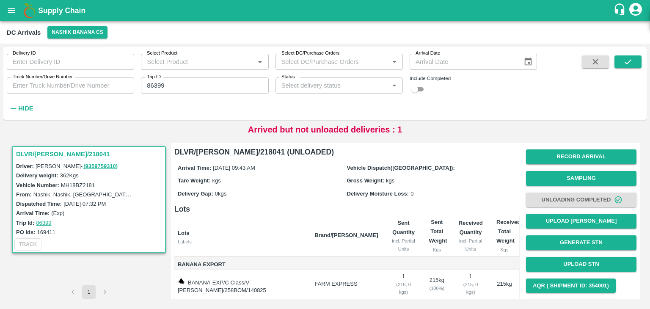
scroll to position [60, 0]
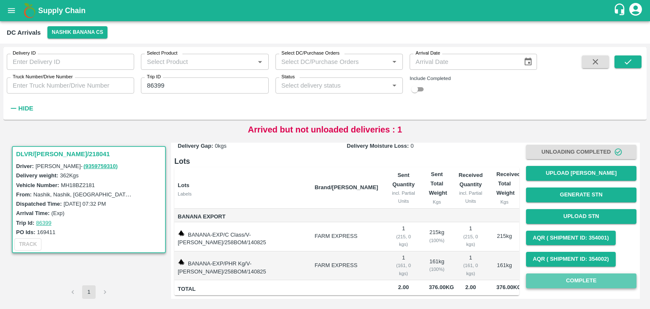
click at [598, 273] on button "Complete" at bounding box center [581, 280] width 110 height 15
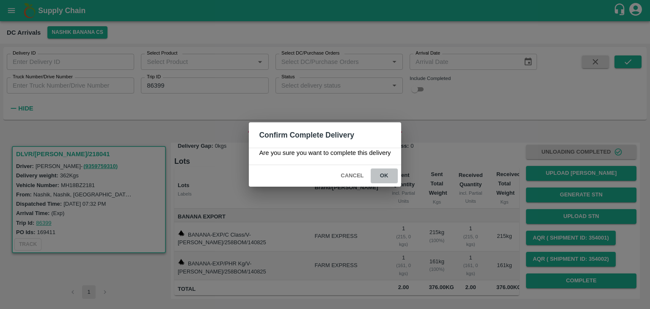
click at [391, 172] on button "ok" at bounding box center [383, 175] width 27 height 15
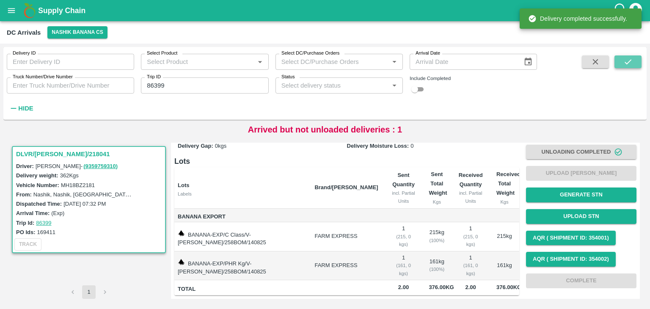
click at [633, 61] on button "submit" at bounding box center [627, 61] width 27 height 13
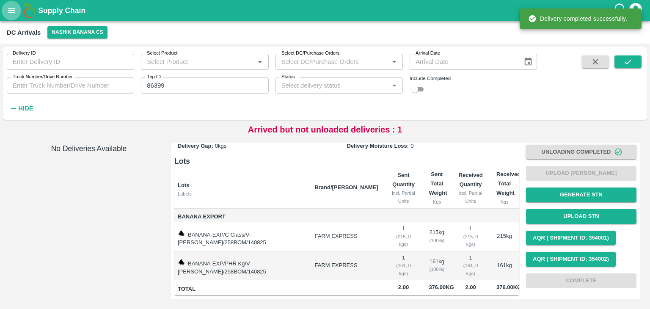
click at [12, 7] on icon "open drawer" at bounding box center [11, 10] width 9 height 9
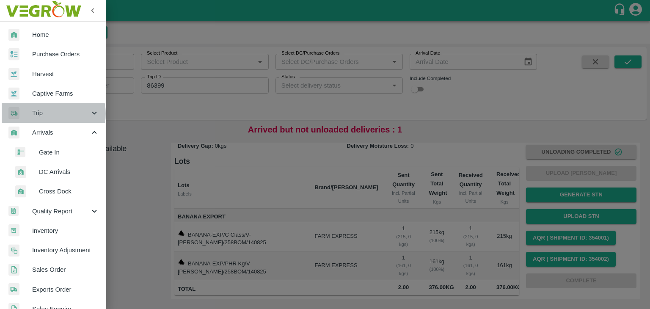
click at [52, 114] on span "Trip" at bounding box center [61, 112] width 58 height 9
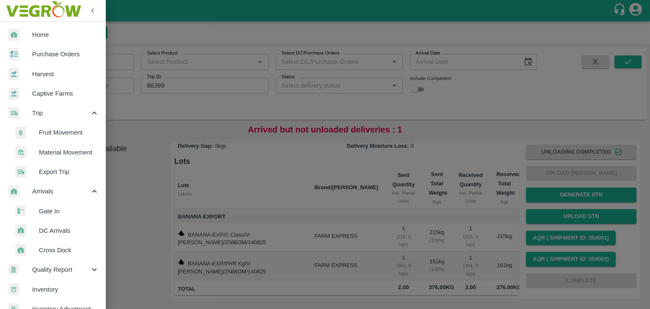
click at [70, 132] on span "Fruit Movement" at bounding box center [69, 132] width 60 height 9
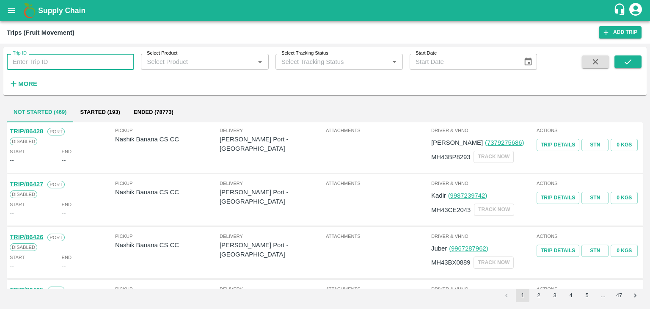
click at [99, 63] on input "Trip ID" at bounding box center [70, 62] width 127 height 16
type input "86399"
click at [626, 63] on icon "submit" at bounding box center [627, 61] width 9 height 9
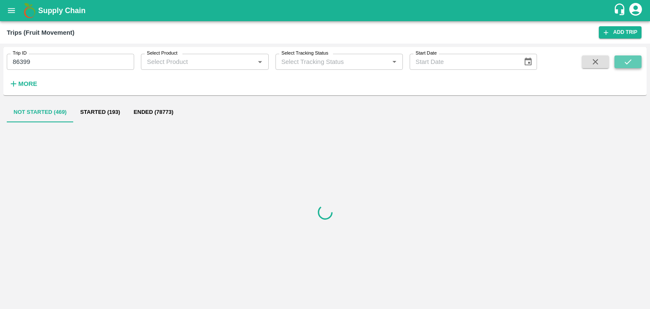
click at [626, 63] on icon "submit" at bounding box center [627, 61] width 9 height 9
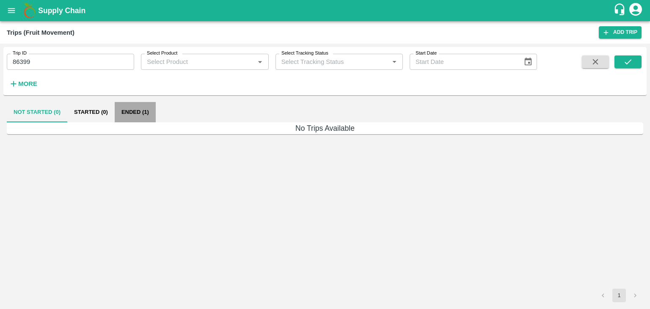
click at [115, 111] on button "Ended (1)" at bounding box center [135, 112] width 41 height 20
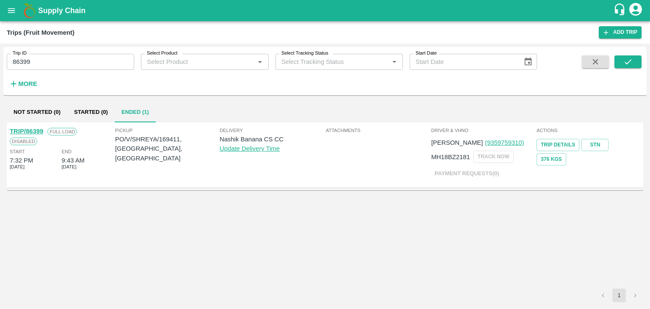
click at [36, 129] on link "TRIP/86399" at bounding box center [26, 131] width 33 height 7
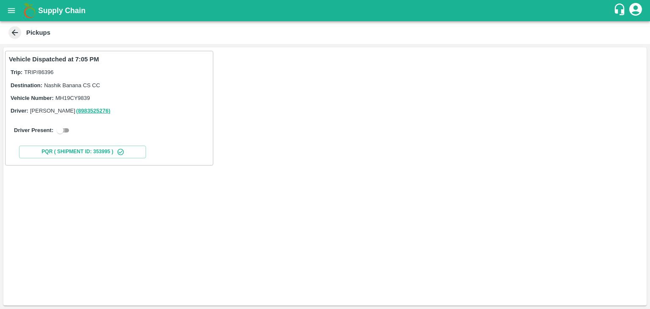
click at [64, 129] on input "checkbox" at bounding box center [60, 130] width 30 height 10
checkbox input "true"
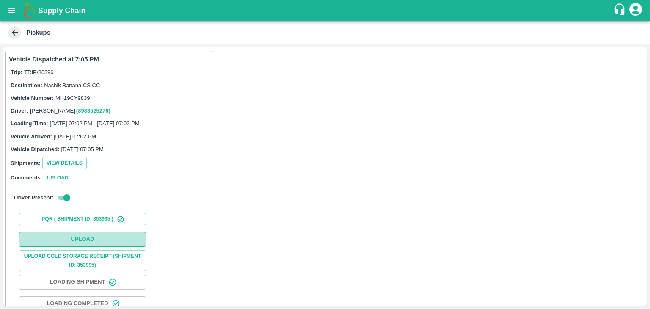
click at [94, 239] on button "Upload" at bounding box center [82, 239] width 127 height 15
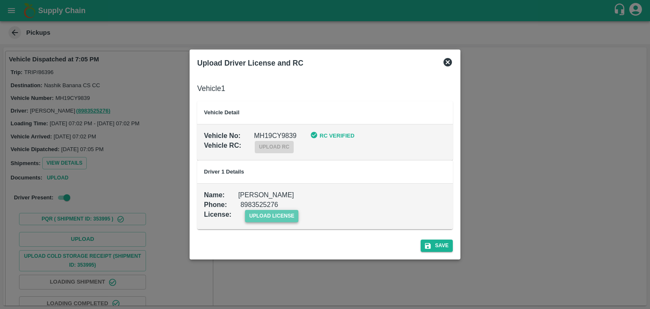
click at [277, 219] on span "upload license" at bounding box center [272, 216] width 54 height 12
click at [0, 0] on input "upload license" at bounding box center [0, 0] width 0 height 0
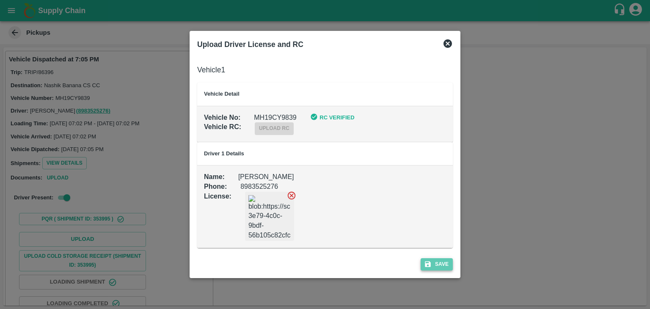
click at [435, 261] on button "Save" at bounding box center [436, 264] width 32 height 12
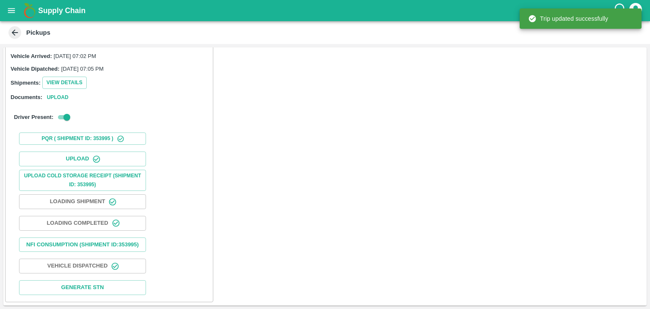
scroll to position [88, 0]
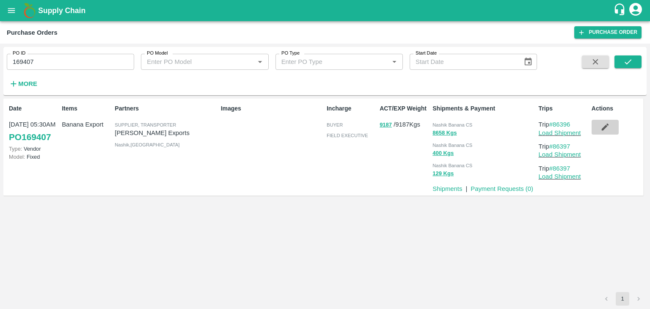
click at [601, 131] on icon "button" at bounding box center [604, 126] width 9 height 9
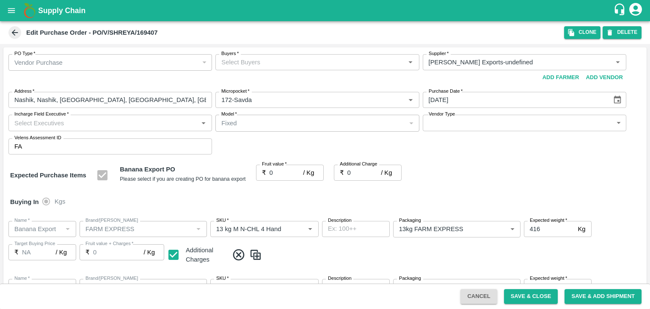
click at [270, 58] on input "Buyers   *" at bounding box center [310, 62] width 184 height 11
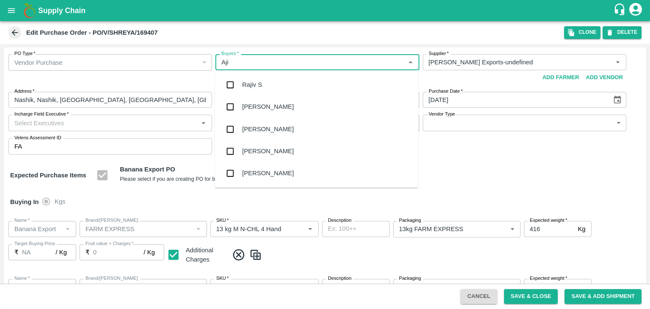
type input "Ajit"
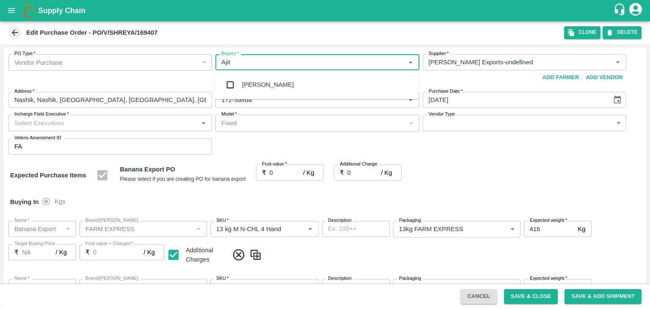
click at [266, 87] on div "[PERSON_NAME]" at bounding box center [316, 85] width 203 height 22
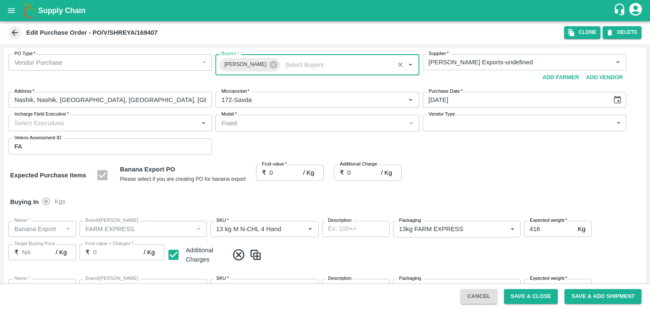
click at [91, 121] on input "Incharge Field Executive   *" at bounding box center [103, 122] width 184 height 11
type input "[PERSON_NAME]"
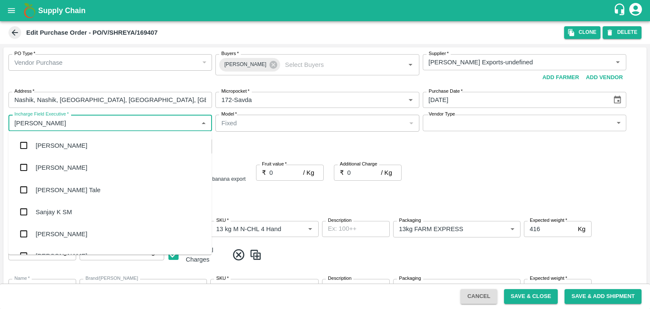
click at [72, 188] on div "[PERSON_NAME] Tale" at bounding box center [109, 189] width 203 height 22
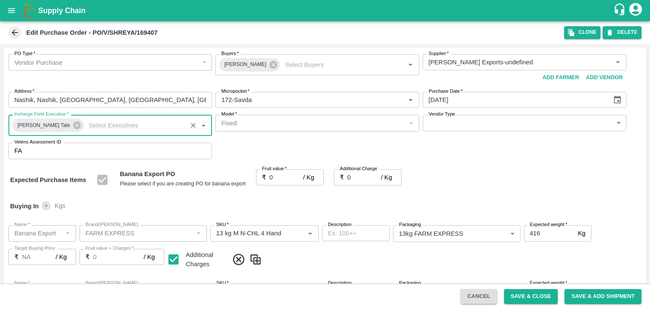
click at [465, 121] on body "Supply Chain Edit Purchase Order - PO/V/SHREYA/169407 Clone DELETE PO Type   * …" at bounding box center [325, 154] width 650 height 309
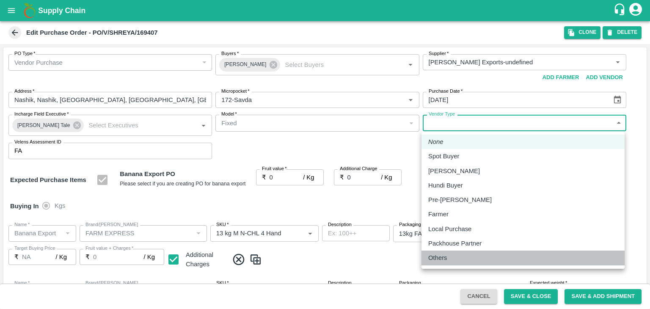
click at [440, 262] on p "Others" at bounding box center [437, 257] width 19 height 9
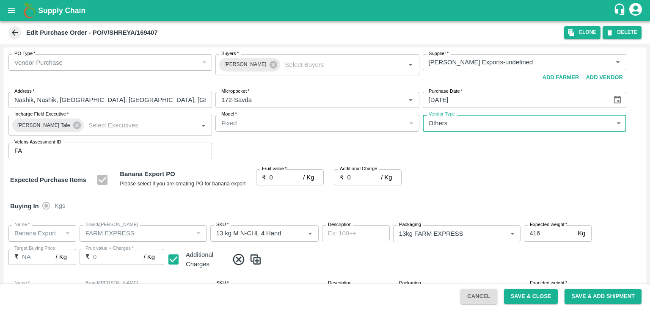
type input "OTHER"
click at [281, 177] on input "0" at bounding box center [286, 177] width 34 height 16
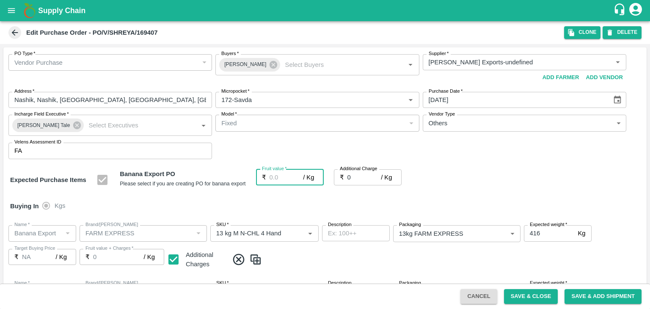
type input "2"
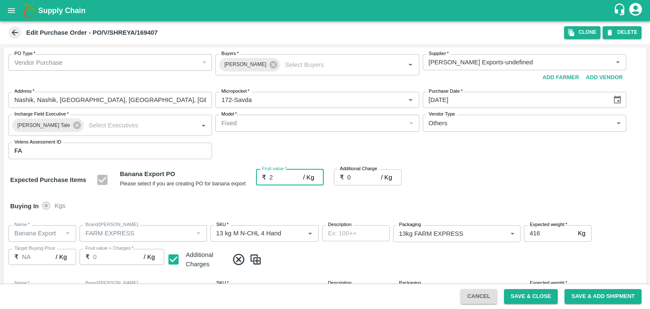
type input "2"
type input "20"
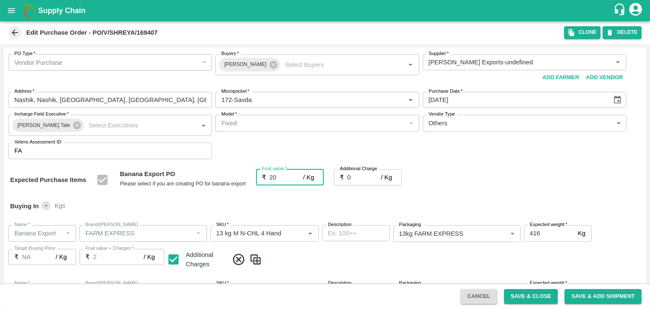
type input "20"
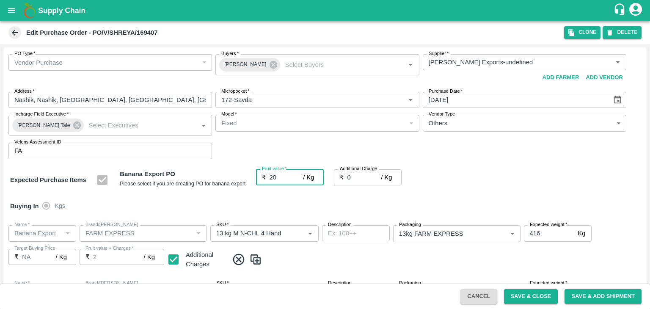
type input "20"
type input "2"
type input "22"
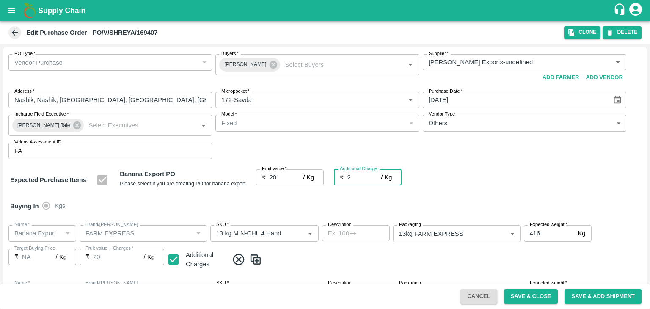
type input "22"
type input "2.7"
type input "22.7"
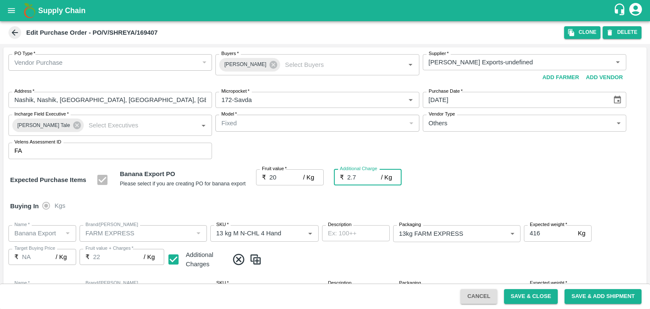
type input "22.7"
type input "2.75"
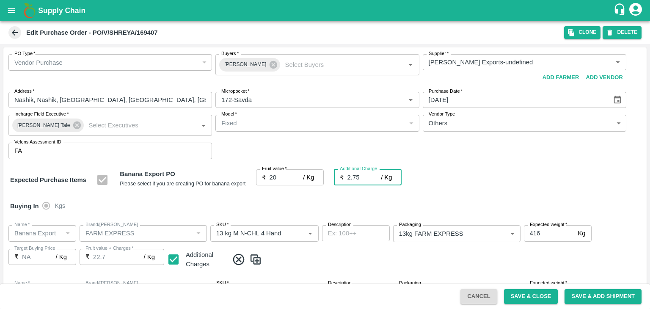
type input "22.75"
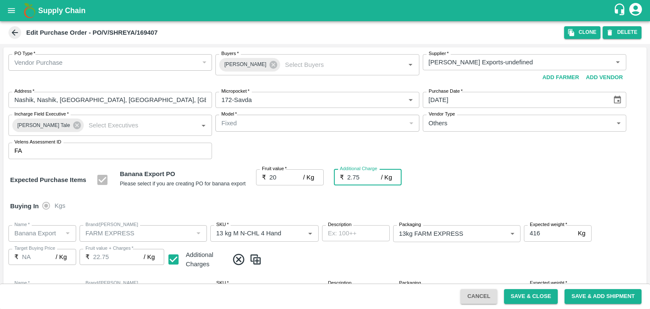
type input "2.75"
click at [310, 222] on div "Name   * Name   * Brand/Marka Brand/Marka SKU   * SKU   * Description x Descrip…" at bounding box center [324, 247] width 643 height 58
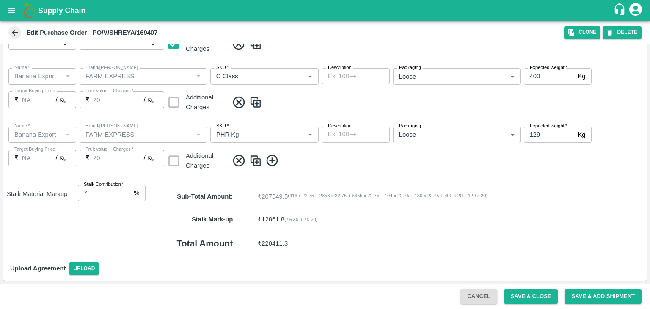
click at [530, 288] on div "Cancel Save & Close Save & Add Shipment" at bounding box center [325, 295] width 650 height 25
click at [541, 297] on button "Save & Close" at bounding box center [531, 296] width 54 height 15
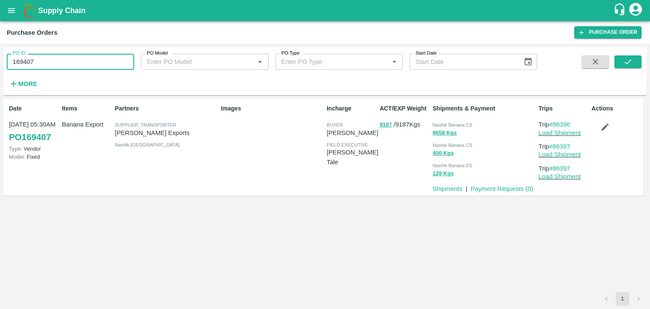
click at [53, 58] on input "169407" at bounding box center [70, 62] width 127 height 16
paste input "text"
type input "169411"
click at [627, 61] on icon "submit" at bounding box center [627, 61] width 9 height 9
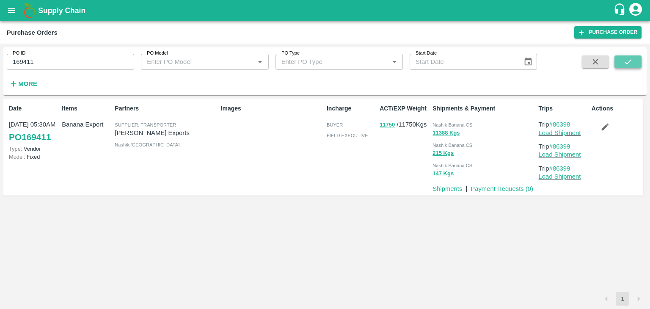
click at [636, 56] on button "submit" at bounding box center [627, 61] width 27 height 13
click at [573, 129] on link "Load Shipment" at bounding box center [559, 132] width 42 height 7
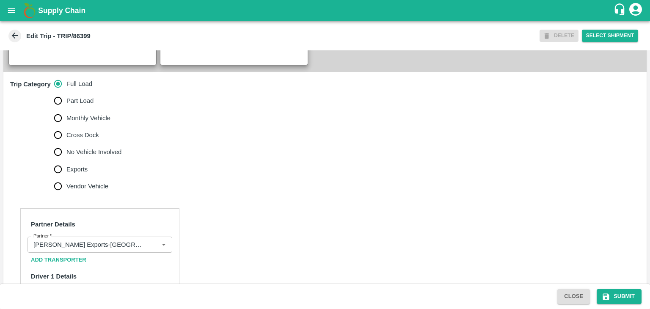
scroll to position [235, 0]
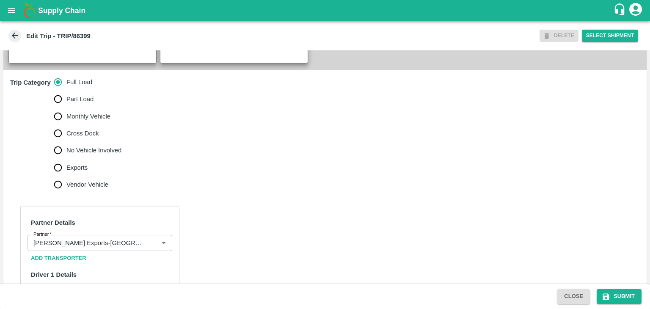
click at [71, 155] on span "No Vehicle Involved" at bounding box center [93, 149] width 55 height 9
click at [66, 156] on input "No Vehicle Involved" at bounding box center [57, 150] width 17 height 17
radio input "true"
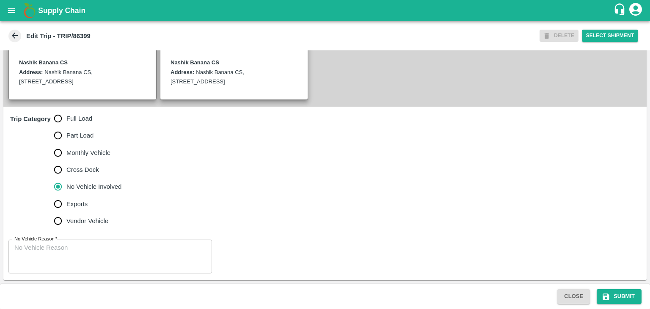
scroll to position [208, 0]
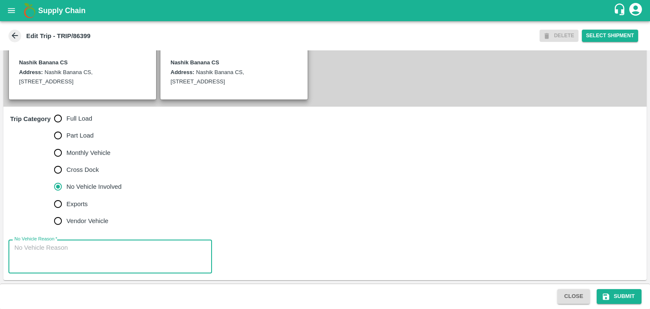
click at [96, 264] on textarea "No Vehicle Reason   *" at bounding box center [110, 256] width 192 height 27
type textarea "Field Dump"
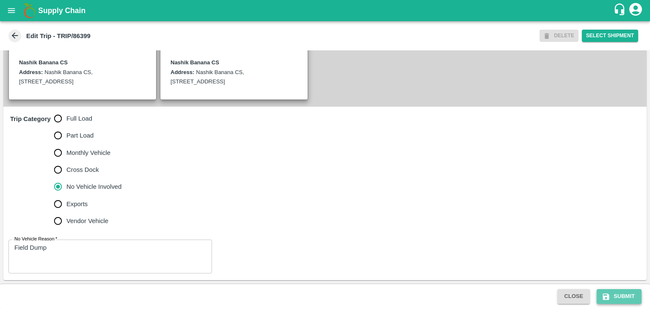
click at [617, 295] on button "Submit" at bounding box center [618, 296] width 45 height 15
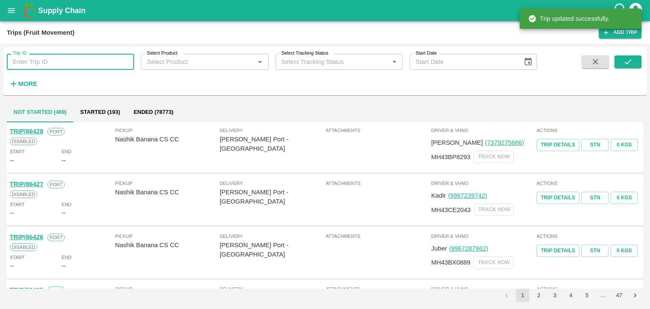
click at [79, 63] on input "Trip ID" at bounding box center [70, 62] width 127 height 16
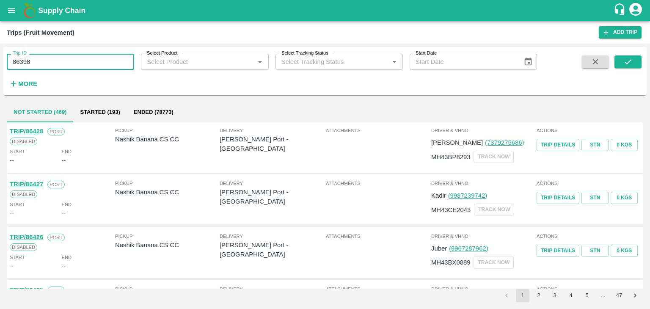
type input "86398"
drag, startPoint x: 644, startPoint y: 66, endPoint x: 628, endPoint y: 63, distance: 15.9
click at [628, 63] on div "Trip ID 86398 Trip ID Select Product Select Product   * Select Tracking Status …" at bounding box center [324, 70] width 643 height 41
click at [628, 63] on icon "submit" at bounding box center [627, 61] width 9 height 9
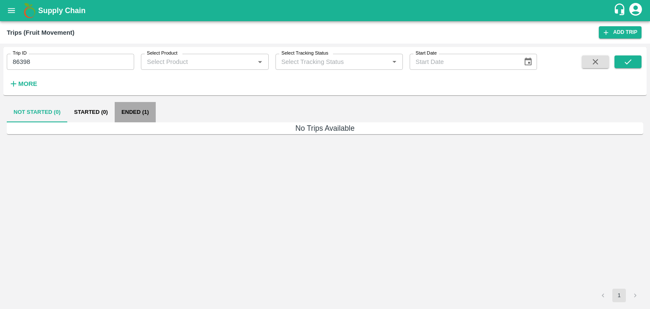
click at [135, 104] on button "Ended (1)" at bounding box center [135, 112] width 41 height 20
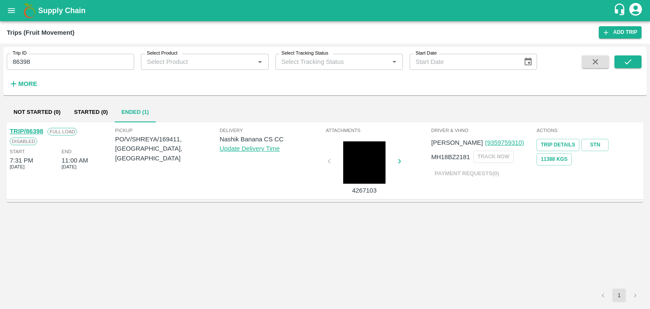
click at [28, 128] on link "TRIP/86398" at bounding box center [26, 131] width 33 height 7
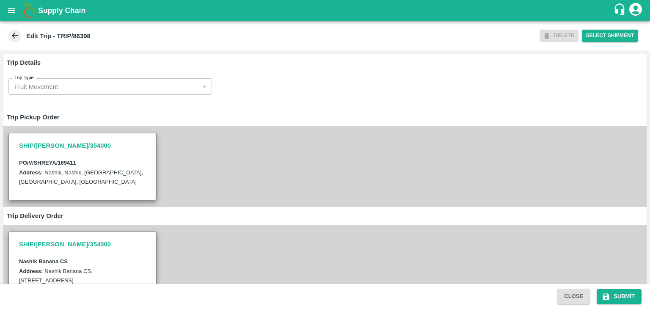
scroll to position [255, 0]
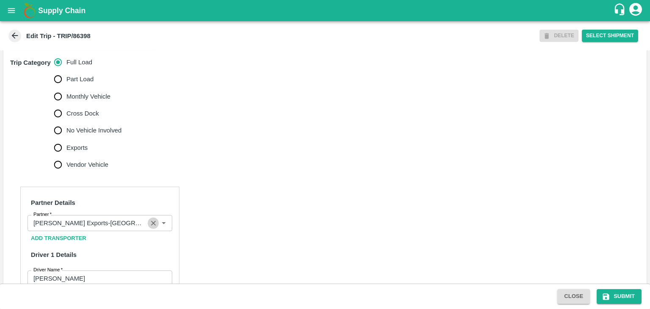
click at [153, 227] on icon "Clear" at bounding box center [153, 223] width 8 height 8
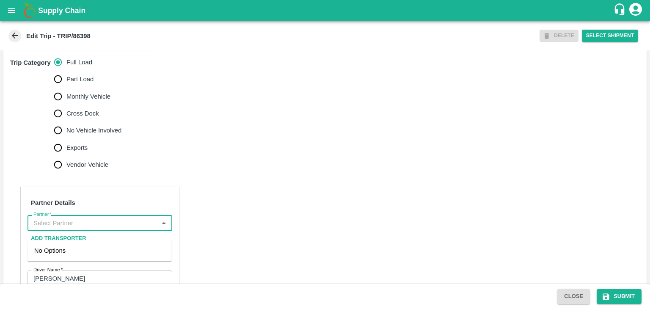
click at [132, 228] on input "Partner   *" at bounding box center [93, 222] width 126 height 11
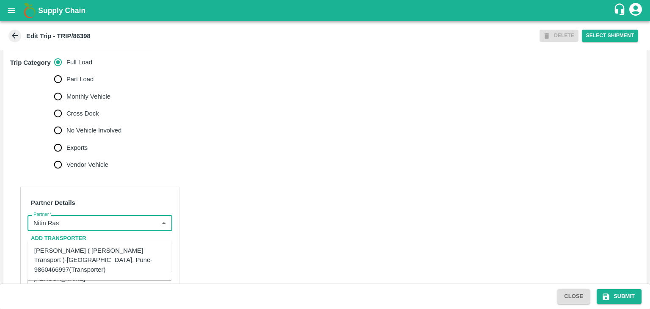
click at [103, 255] on div "[PERSON_NAME] ( [PERSON_NAME] Transport )-[GEOGRAPHIC_DATA], Pune-9860466997(Tr…" at bounding box center [99, 260] width 131 height 28
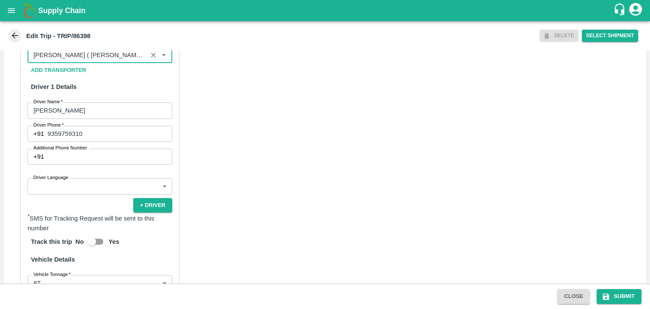
scroll to position [423, 0]
type input "[PERSON_NAME] ( [PERSON_NAME] Transport )-[GEOGRAPHIC_DATA], Pune-9860466997(Tr…"
click at [83, 205] on div "Partner Details Partner   * Partner Add Transporter Driver 1 Details Driver Nam…" at bounding box center [99, 225] width 159 height 413
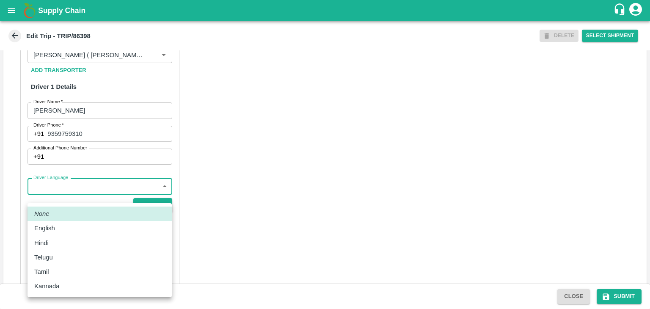
drag, startPoint x: 88, startPoint y: 201, endPoint x: 76, endPoint y: 234, distance: 35.4
click at [76, 234] on body "Supply Chain Edit Trip - TRIP/86398 DELETE Select Shipment Trip Details Trip Ty…" at bounding box center [325, 154] width 650 height 309
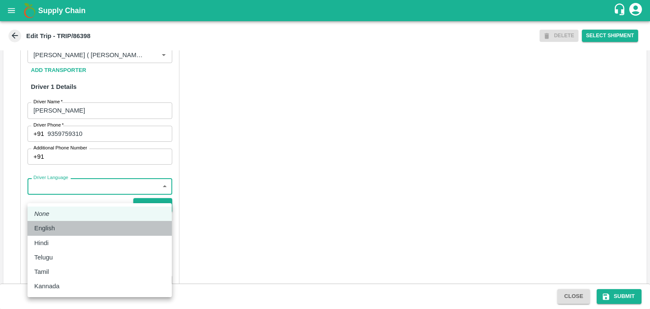
drag, startPoint x: 76, startPoint y: 234, endPoint x: 76, endPoint y: 240, distance: 5.5
click at [76, 240] on ul "None English Hindi Telugu Tamil Kannada" at bounding box center [99, 250] width 144 height 94
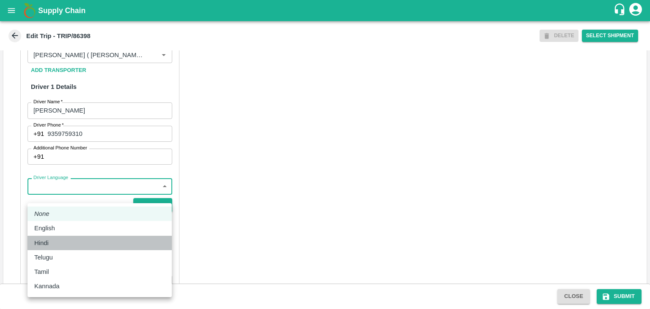
click at [76, 240] on div "Hindi" at bounding box center [99, 242] width 131 height 9
type input "hi"
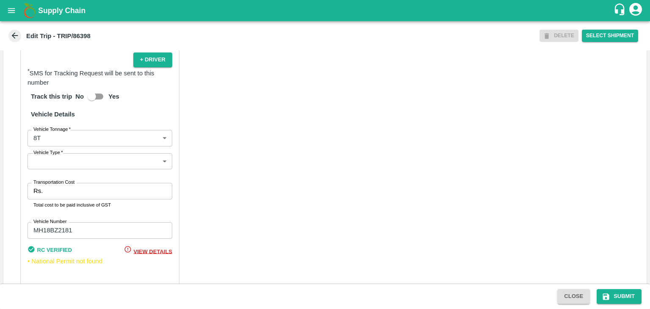
scroll to position [568, 0]
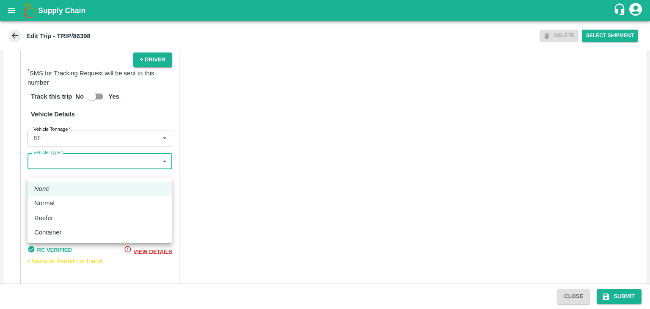
click at [56, 170] on body "Supply Chain Edit Trip - TRIP/86398 DELETE Select Shipment Trip Details Trip Ty…" at bounding box center [325, 154] width 650 height 309
click at [61, 204] on div "Normal" at bounding box center [99, 202] width 131 height 9
type input "Normal"
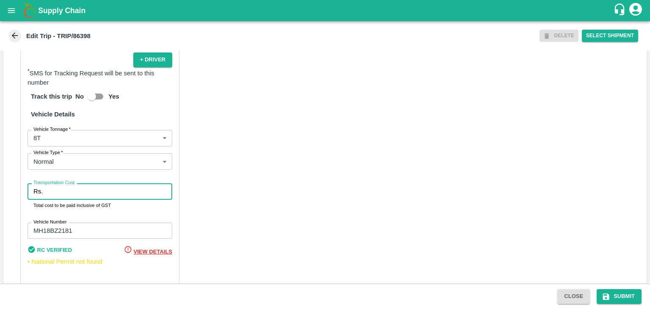
click at [77, 199] on input "Transportation Cost" at bounding box center [109, 191] width 126 height 16
type input "10000"
click at [540, 261] on div "Partner Details Partner   * Partner Add Transporter Driver 1 Details Driver Nam…" at bounding box center [324, 80] width 643 height 434
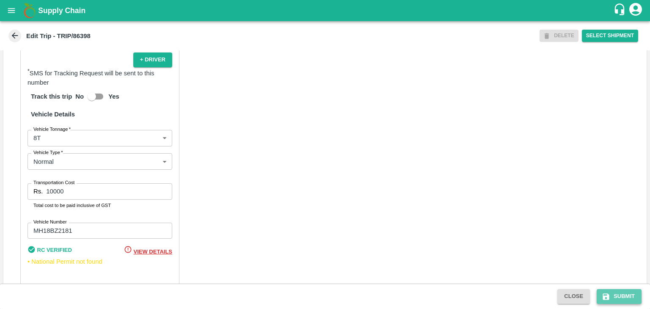
click at [625, 302] on button "Submit" at bounding box center [618, 296] width 45 height 15
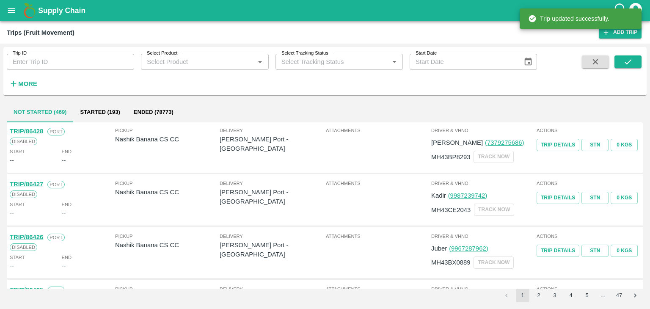
click at [14, 11] on icon "open drawer" at bounding box center [11, 10] width 9 height 9
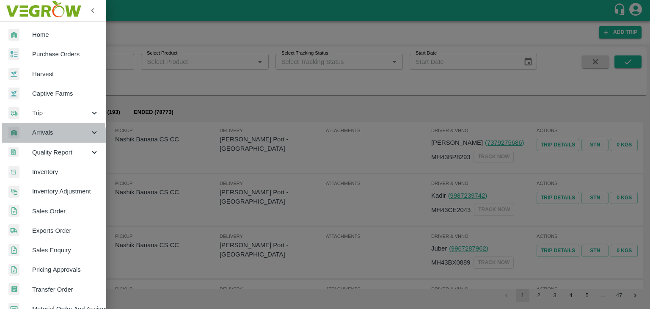
click at [44, 136] on span "Arrivals" at bounding box center [61, 132] width 58 height 9
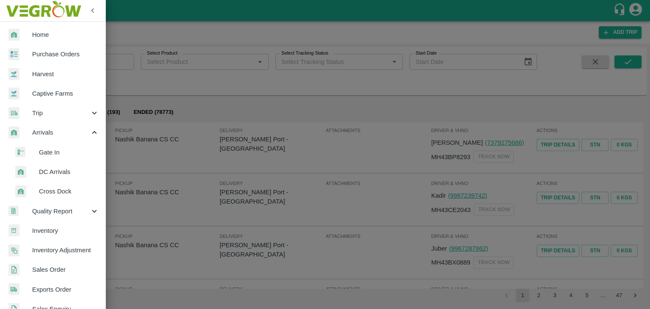
click at [72, 170] on span "DC Arrivals" at bounding box center [69, 171] width 60 height 9
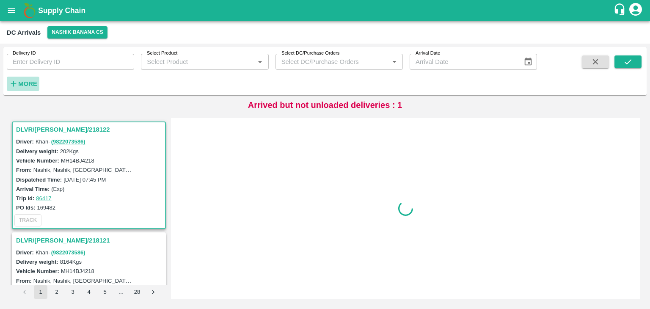
click at [20, 79] on h6 "More" at bounding box center [27, 83] width 19 height 11
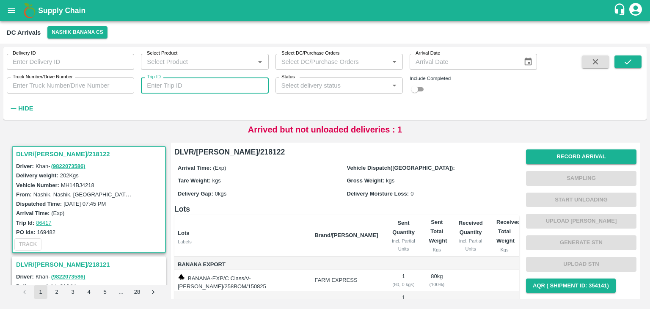
click at [175, 82] on input "Trip ID" at bounding box center [204, 85] width 127 height 16
type input "86408"
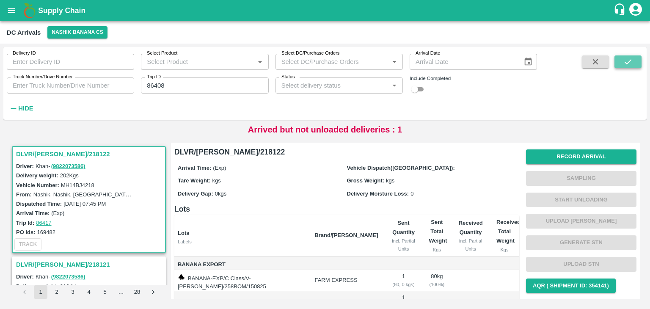
click at [633, 60] on button "submit" at bounding box center [627, 61] width 27 height 13
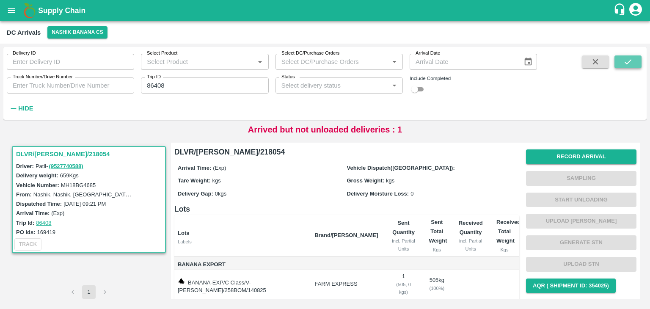
click at [633, 60] on button "submit" at bounding box center [627, 61] width 27 height 13
click at [584, 156] on button "Record Arrival" at bounding box center [581, 156] width 110 height 15
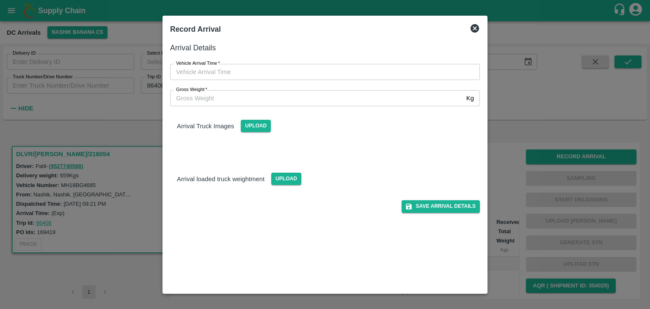
type input "DD/MM/YYYY hh:mm aa"
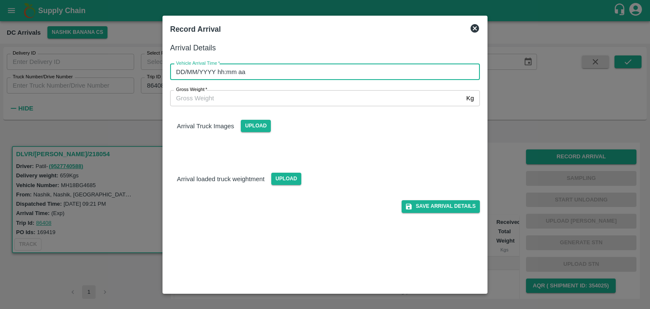
click at [377, 66] on input "DD/MM/YYYY hh:mm aa" at bounding box center [322, 72] width 304 height 16
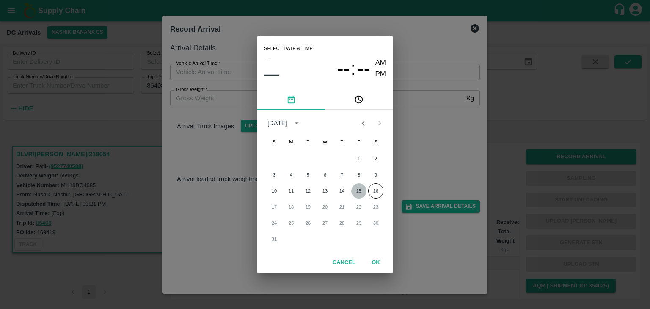
click at [355, 189] on button "15" at bounding box center [358, 190] width 15 height 15
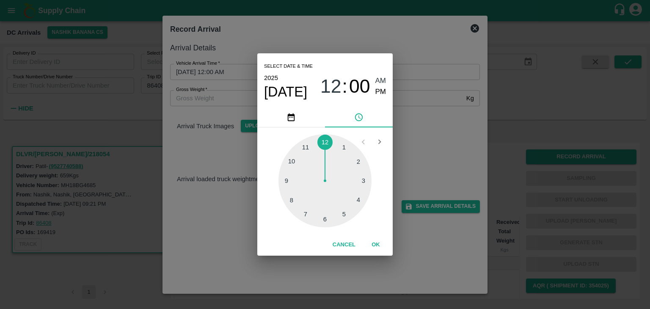
click at [289, 188] on div at bounding box center [324, 180] width 93 height 93
type input "[DATE] 09:43 AM"
click at [376, 245] on button "OK" at bounding box center [375, 244] width 27 height 15
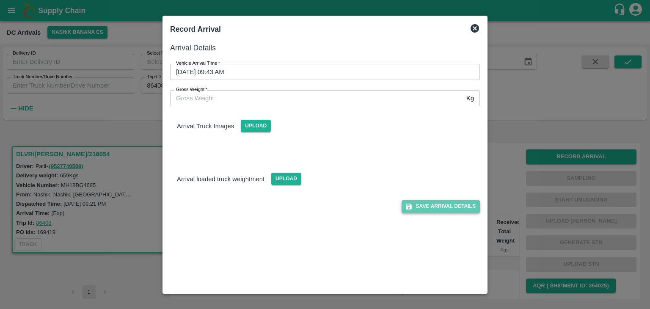
click at [438, 203] on button "Save Arrival Details" at bounding box center [440, 206] width 78 height 12
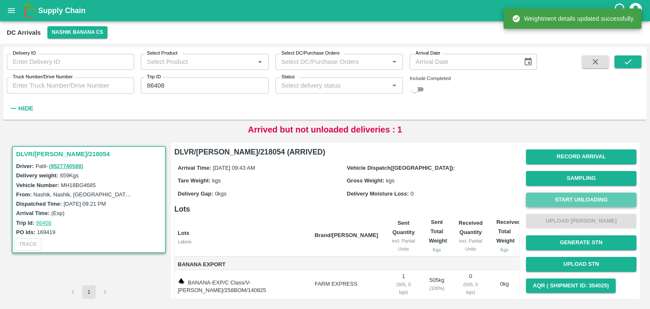
click at [546, 206] on button "Start Unloading" at bounding box center [581, 199] width 110 height 15
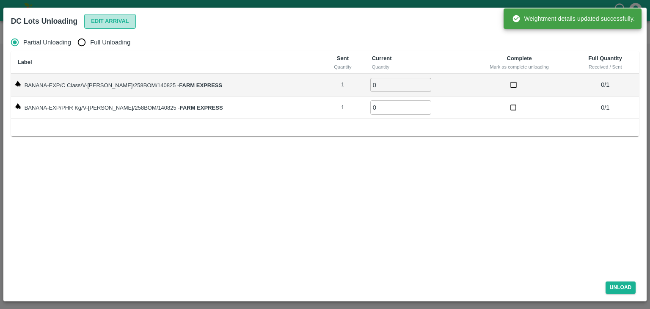
click at [108, 16] on button "Edit Arrival" at bounding box center [110, 21] width 52 height 15
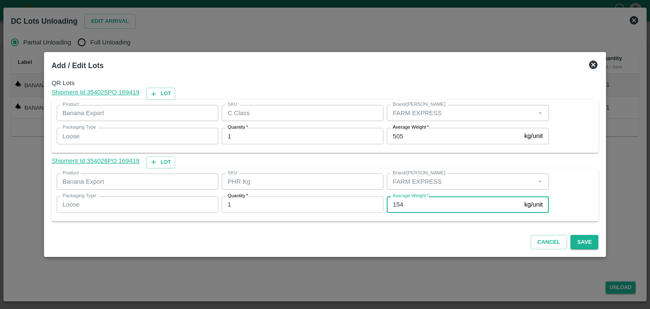
click at [421, 205] on input "154" at bounding box center [454, 204] width 134 height 16
type input "1"
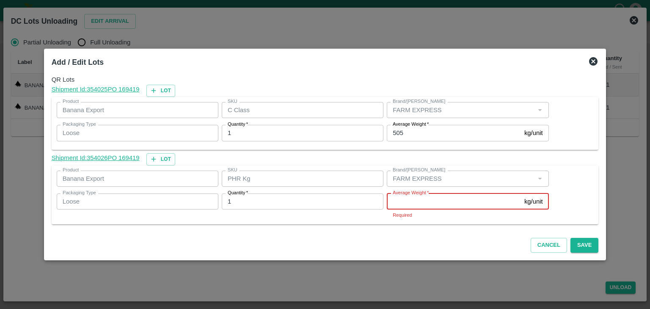
click at [423, 202] on input "Average Weight   *" at bounding box center [454, 201] width 134 height 16
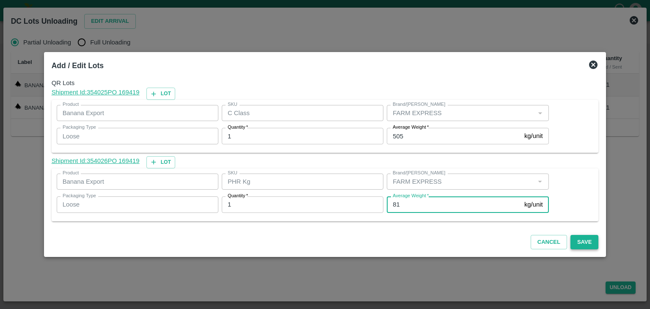
type input "81"
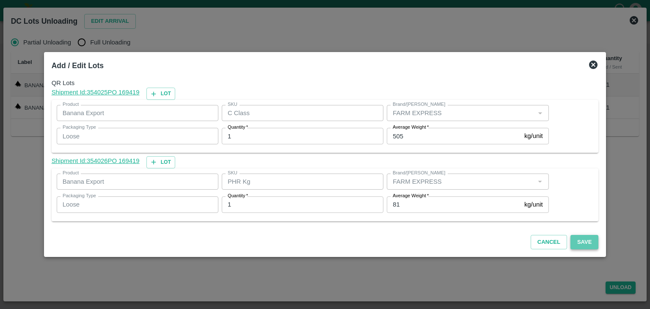
click at [578, 242] on button "Save" at bounding box center [584, 242] width 28 height 15
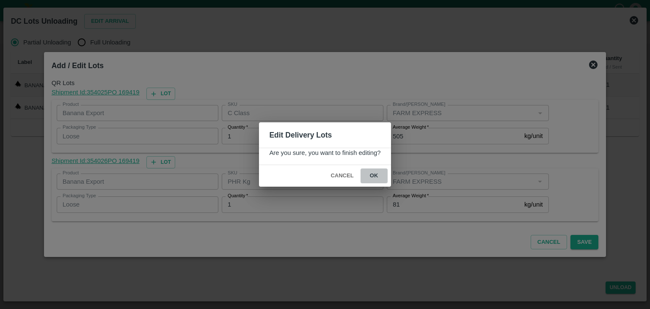
click at [369, 177] on button "ok" at bounding box center [373, 175] width 27 height 15
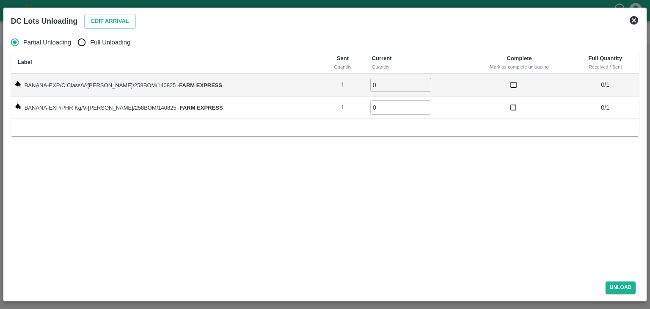
click at [121, 43] on span "Full Unloading" at bounding box center [110, 42] width 40 height 9
click at [90, 43] on input "Full Unloading" at bounding box center [81, 42] width 17 height 17
radio input "true"
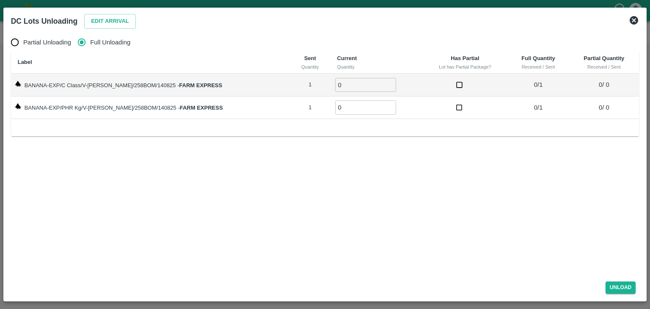
click at [339, 78] on input "0" at bounding box center [365, 85] width 61 height 14
type input "01"
click at [336, 105] on input "0" at bounding box center [365, 107] width 61 height 14
type input "01"
click at [483, 200] on div "Partial Unloading Full Unloading Label Sent Quantity Current Quantity Has Parti…" at bounding box center [325, 152] width 635 height 244
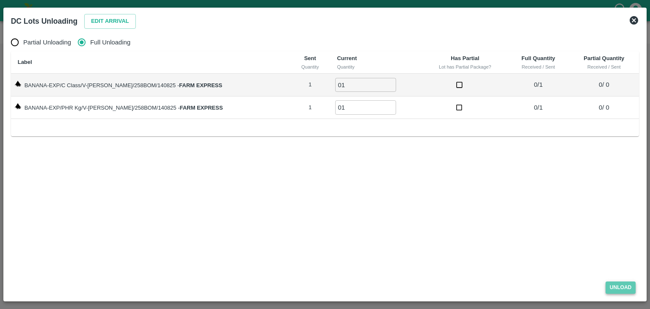
click at [619, 283] on button "Unload" at bounding box center [620, 287] width 30 height 12
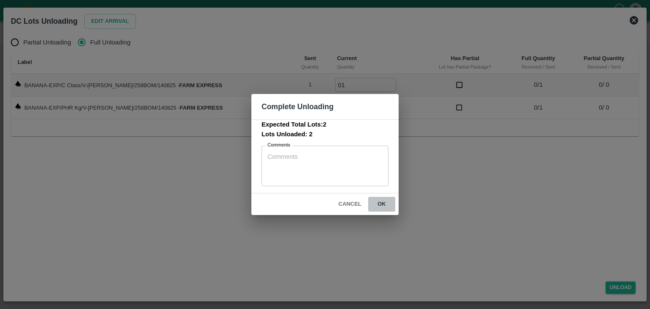
click at [387, 208] on button "ok" at bounding box center [381, 204] width 27 height 15
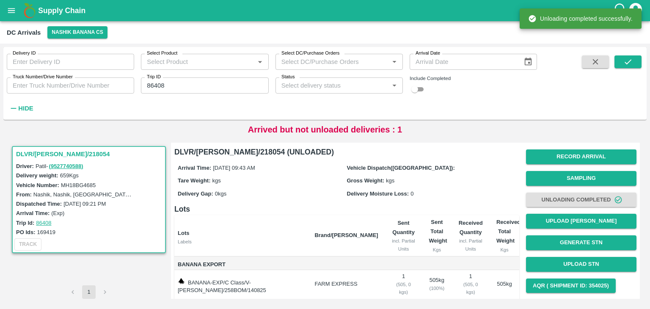
scroll to position [52, 0]
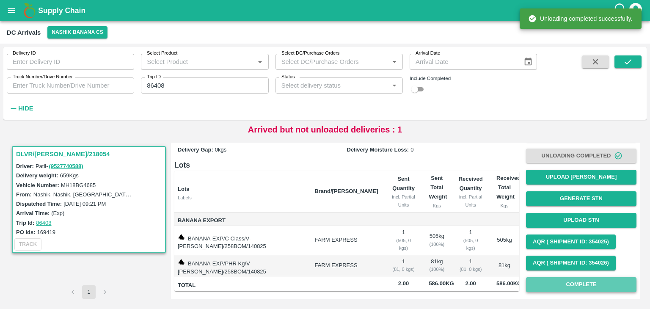
click at [606, 277] on button "Complete" at bounding box center [581, 284] width 110 height 15
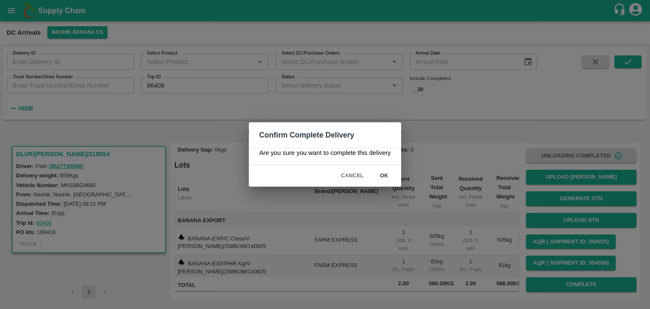
click at [383, 176] on button "ok" at bounding box center [383, 175] width 27 height 15
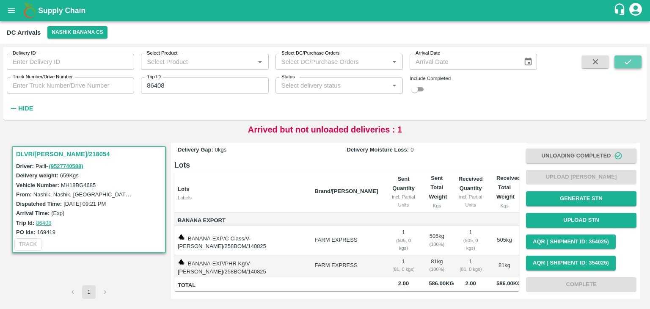
click at [628, 62] on icon "submit" at bounding box center [627, 61] width 9 height 9
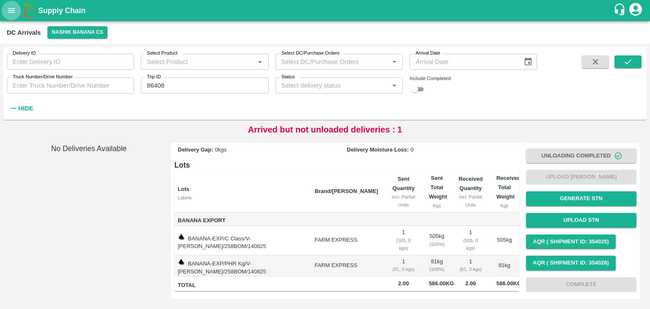
click at [7, 12] on icon "open drawer" at bounding box center [11, 10] width 9 height 9
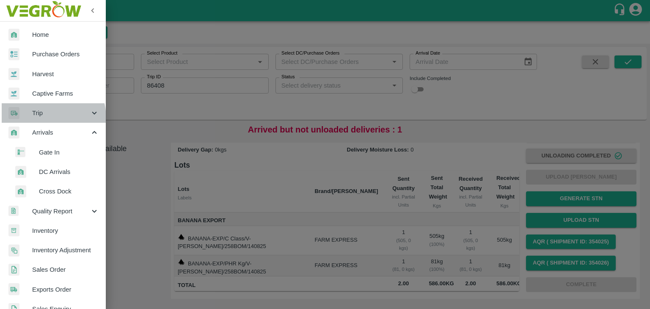
click at [39, 118] on div "Trip" at bounding box center [53, 112] width 106 height 19
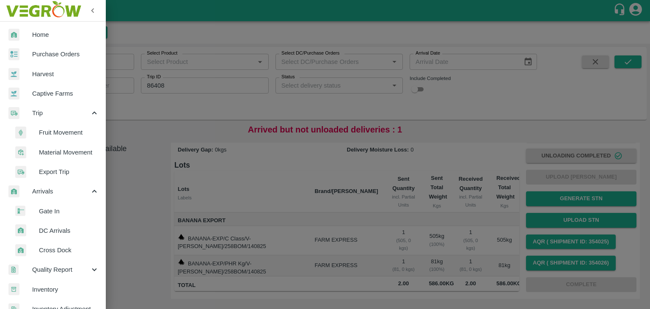
click at [62, 132] on span "Fruit Movement" at bounding box center [69, 132] width 60 height 9
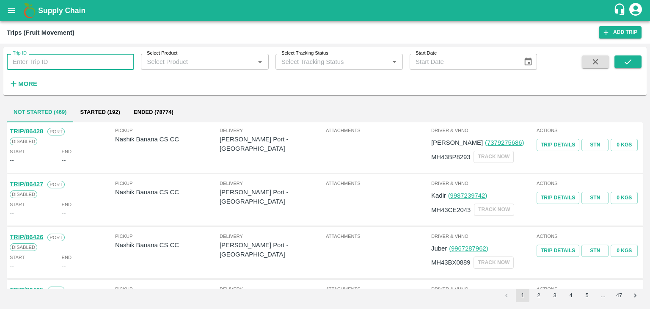
click at [60, 68] on input "Trip ID" at bounding box center [70, 62] width 127 height 16
type input "86408"
click at [629, 63] on icon "submit" at bounding box center [627, 61] width 9 height 9
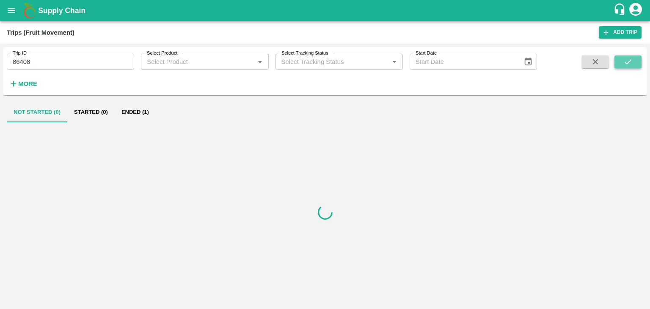
click at [629, 63] on icon "submit" at bounding box center [627, 61] width 9 height 9
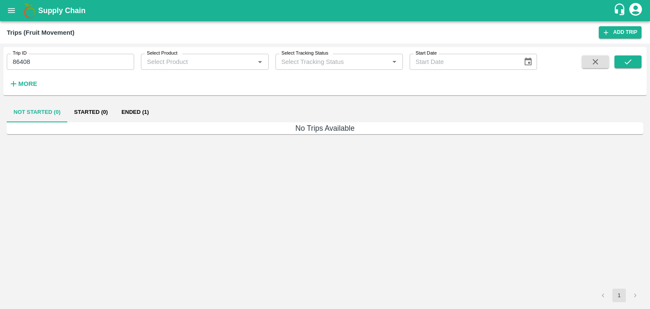
click at [127, 116] on button "Ended (1)" at bounding box center [135, 112] width 41 height 20
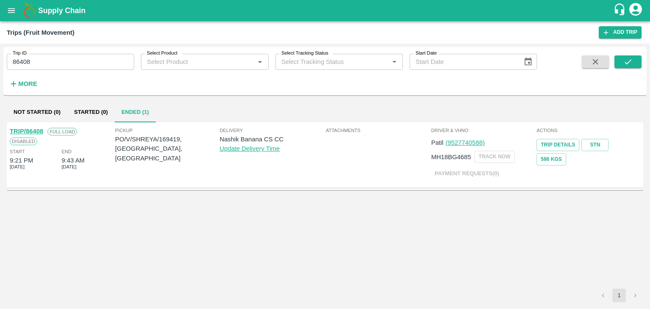
click at [33, 130] on link "TRIP/86408" at bounding box center [26, 131] width 33 height 7
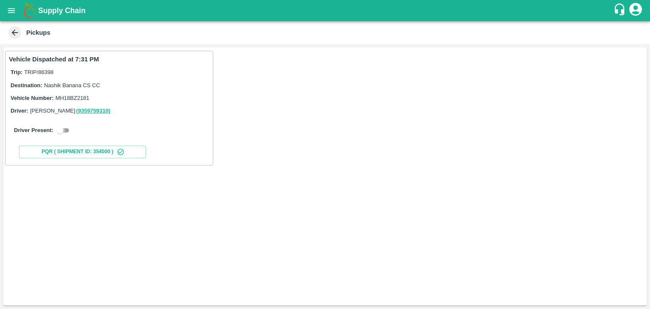
click at [66, 130] on input "checkbox" at bounding box center [60, 130] width 30 height 10
checkbox input "true"
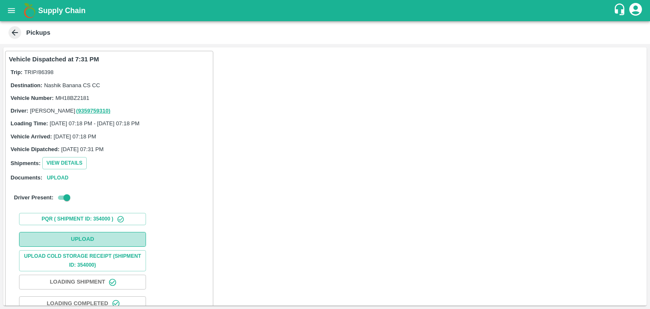
click at [110, 240] on button "Upload" at bounding box center [82, 239] width 127 height 15
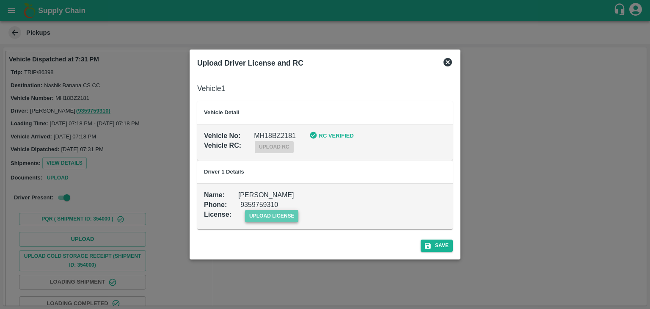
click at [272, 214] on span "upload license" at bounding box center [272, 216] width 54 height 12
click at [0, 0] on input "upload license" at bounding box center [0, 0] width 0 height 0
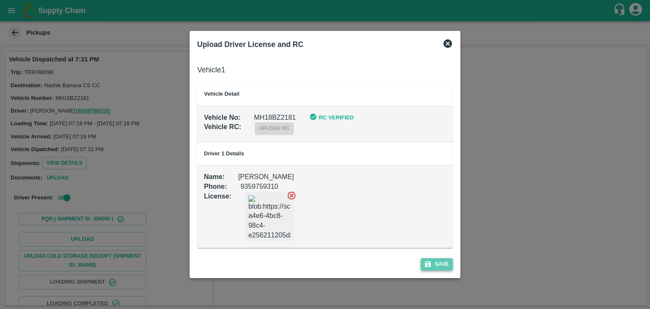
click at [435, 259] on button "Save" at bounding box center [436, 264] width 32 height 12
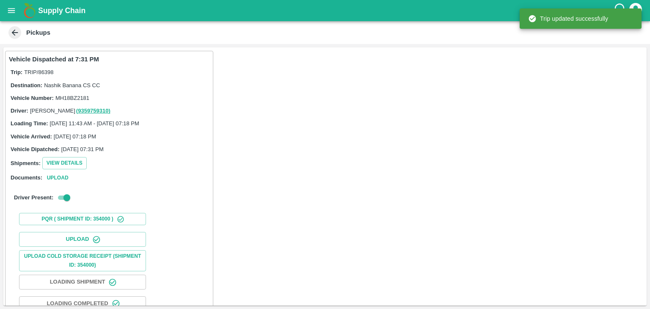
scroll to position [88, 0]
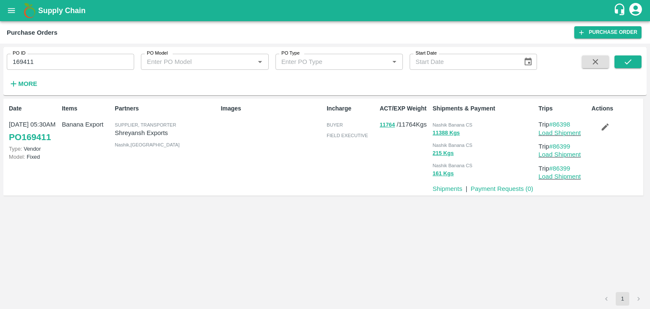
click at [608, 127] on icon "button" at bounding box center [604, 126] width 9 height 9
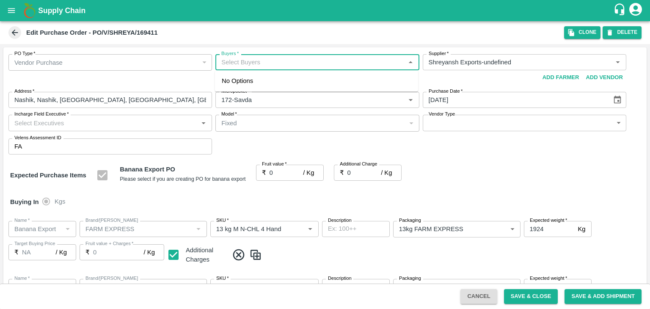
click at [315, 63] on input "Buyers   *" at bounding box center [310, 62] width 184 height 11
type input "Ajit"
click at [277, 85] on div "[PERSON_NAME]" at bounding box center [316, 85] width 203 height 22
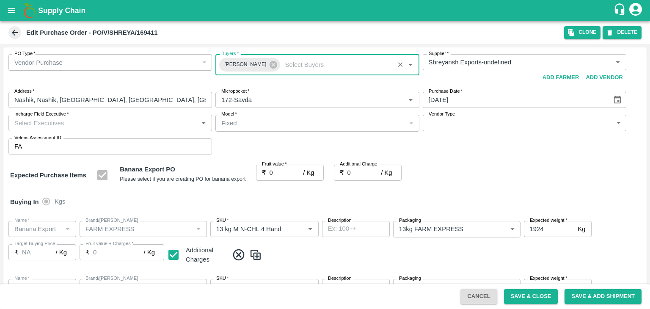
click at [135, 125] on input "Incharge Field Executive   *" at bounding box center [103, 122] width 184 height 11
type input "Jay"
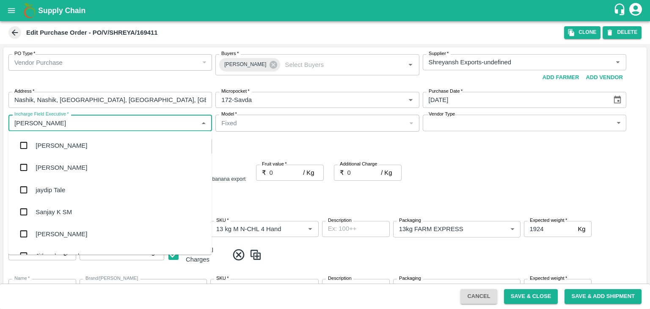
click at [79, 190] on div "jaydip Tale" at bounding box center [109, 189] width 203 height 22
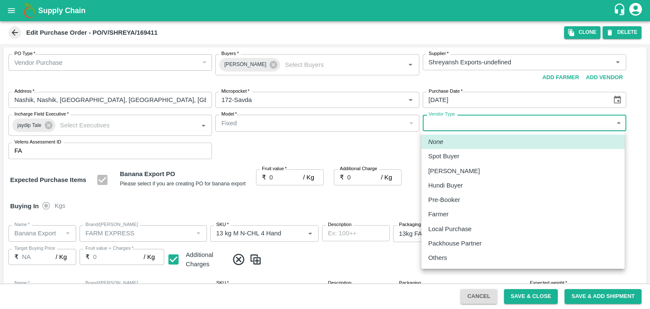
click at [439, 121] on body "Supply Chain Edit Purchase Order - PO/V/SHREYA/169411 Clone DELETE PO Type   * …" at bounding box center [325, 154] width 650 height 309
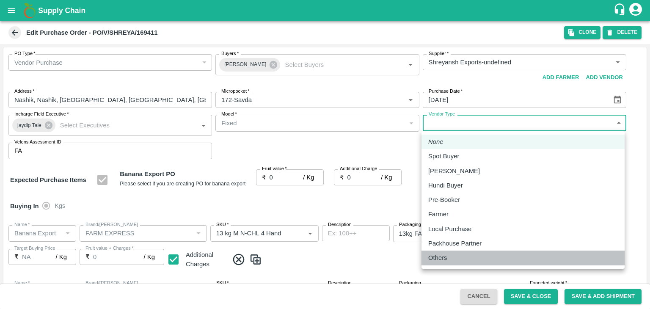
click at [448, 258] on div "Others" at bounding box center [439, 257] width 23 height 9
type input "OTHER"
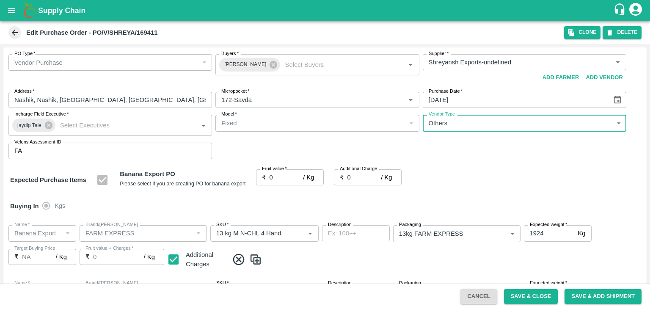
click at [277, 174] on input "0" at bounding box center [286, 177] width 34 height 16
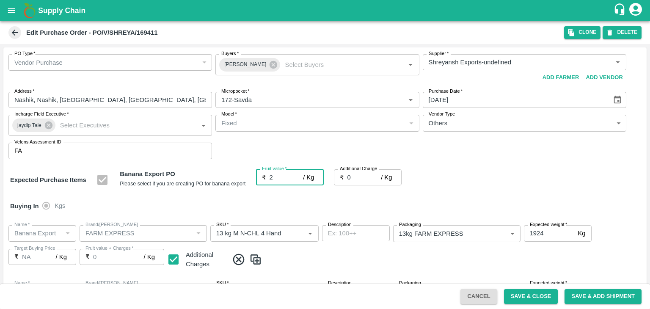
type input "20"
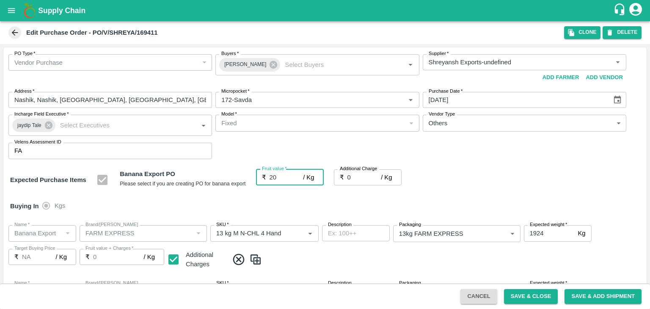
type input "20"
type input "2"
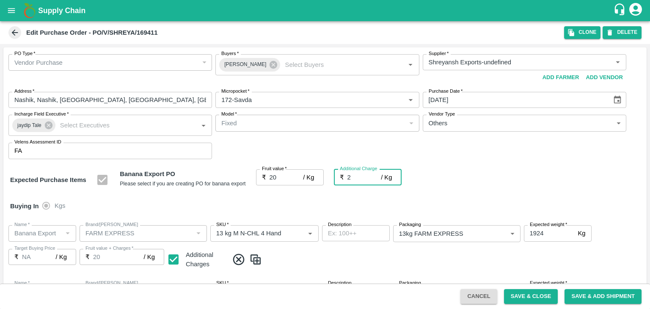
type input "22"
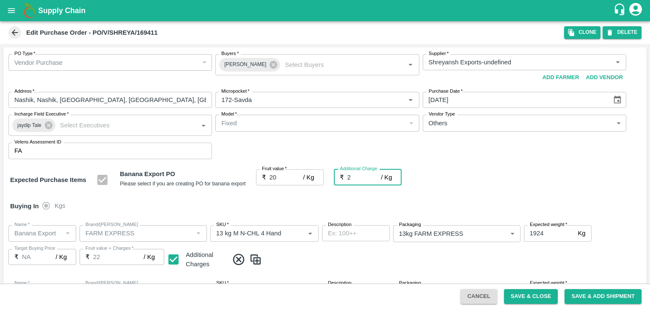
type input "2.7"
type input "22.7"
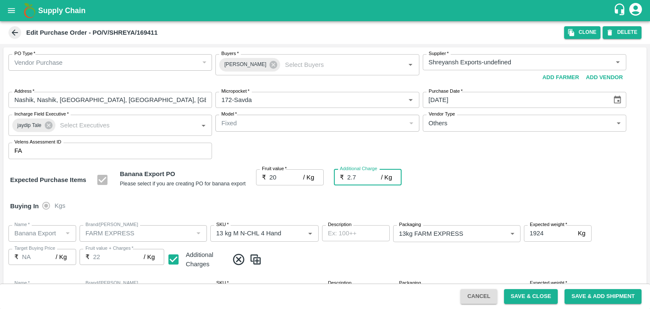
type input "22.7"
type input "2.75"
type input "22.75"
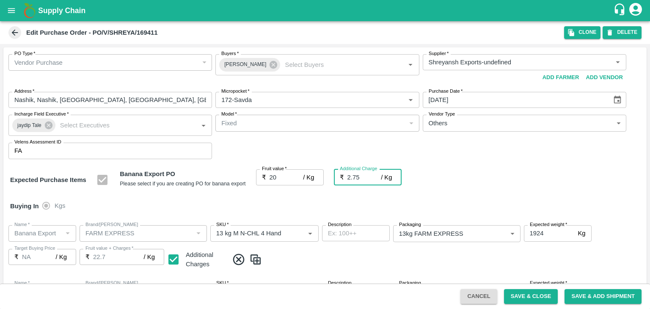
type input "22.75"
type input "2.75"
click at [299, 198] on div "Buying In Kgs" at bounding box center [324, 206] width 643 height 25
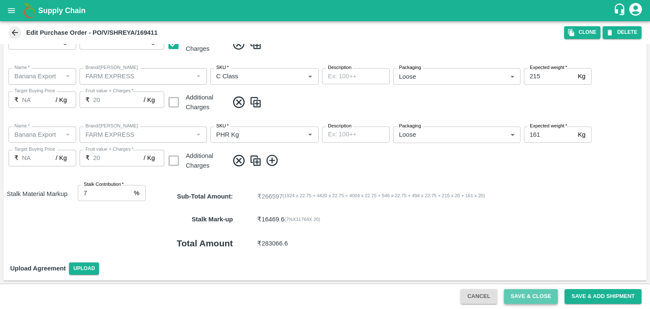
click at [540, 293] on button "Save & Close" at bounding box center [531, 296] width 54 height 15
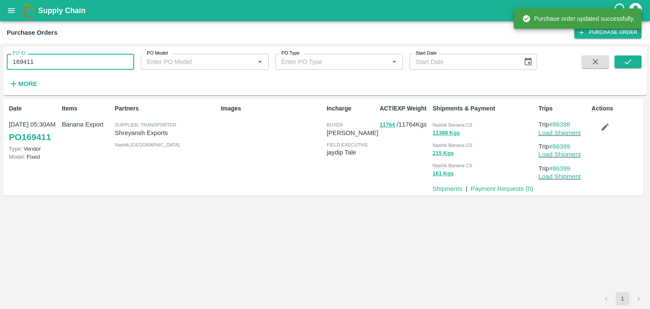
click at [66, 63] on input "169411" at bounding box center [70, 62] width 127 height 16
paste input "text"
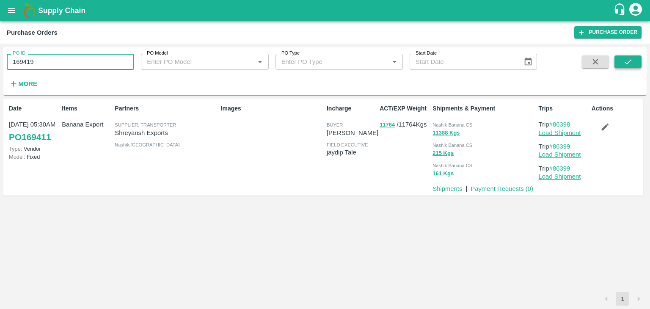
type input "169419"
click at [623, 67] on button "submit" at bounding box center [627, 61] width 27 height 13
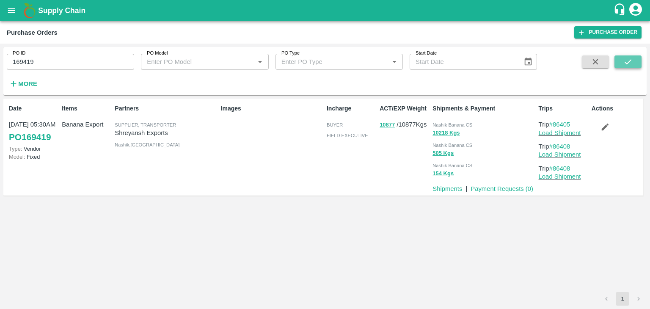
click at [630, 60] on icon "submit" at bounding box center [627, 61] width 9 height 9
click at [563, 134] on link "Load Shipment" at bounding box center [559, 132] width 42 height 7
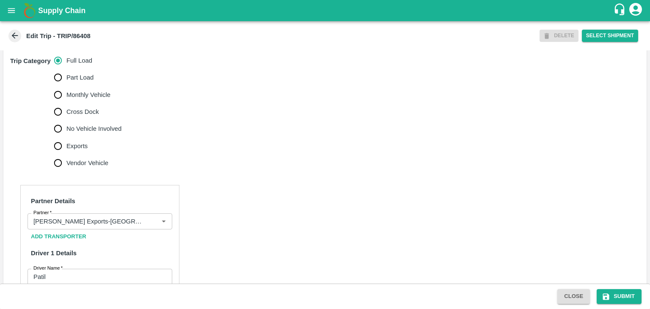
click at [83, 133] on span "No Vehicle Involved" at bounding box center [93, 128] width 55 height 9
click at [66, 137] on input "No Vehicle Involved" at bounding box center [57, 128] width 17 height 17
radio input "true"
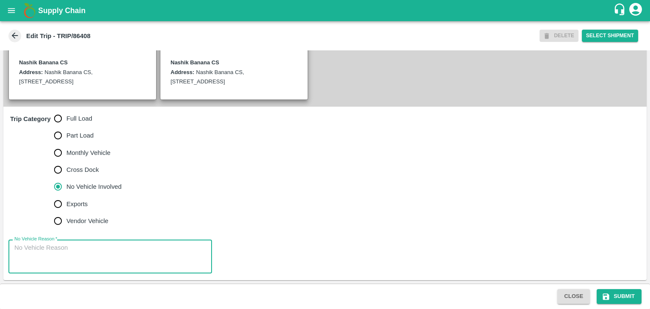
click at [82, 260] on textarea "No Vehicle Reason   *" at bounding box center [110, 256] width 192 height 27
type textarea "Field Dump"
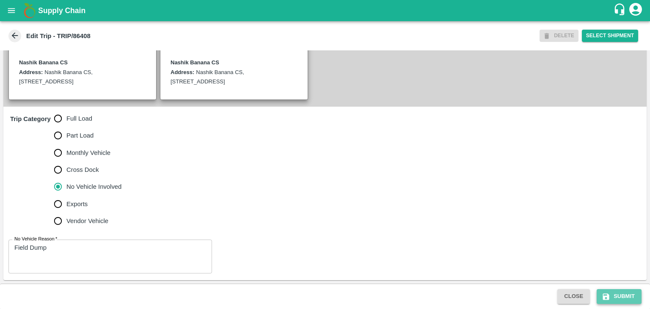
click at [633, 300] on button "Submit" at bounding box center [618, 296] width 45 height 15
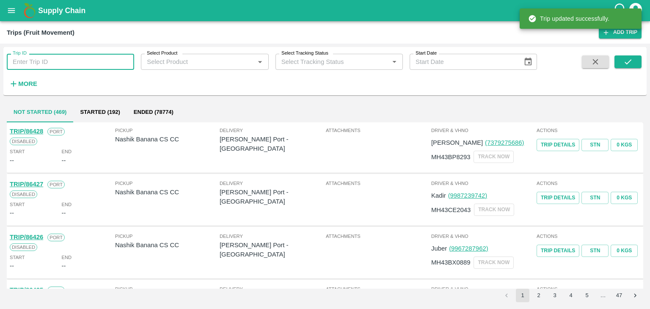
click at [59, 65] on input "Trip ID" at bounding box center [70, 62] width 127 height 16
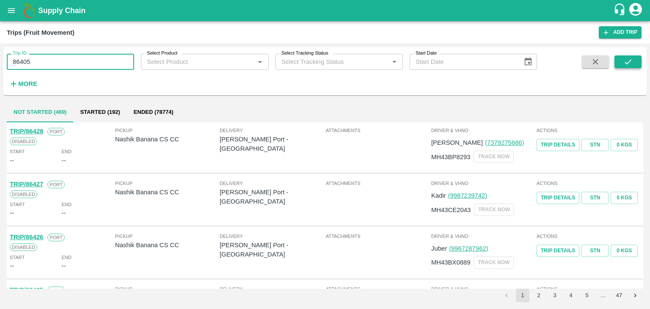
type input "86405"
click at [630, 62] on icon "submit" at bounding box center [627, 61] width 9 height 9
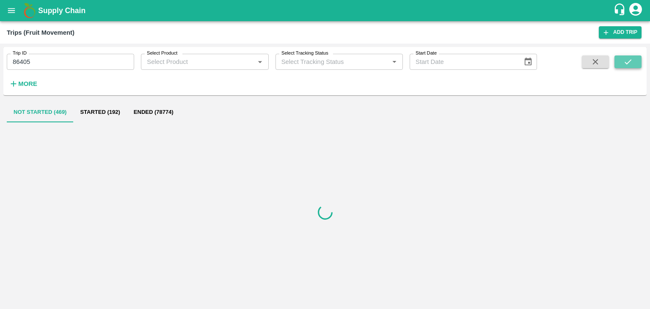
click at [630, 62] on icon "submit" at bounding box center [627, 61] width 9 height 9
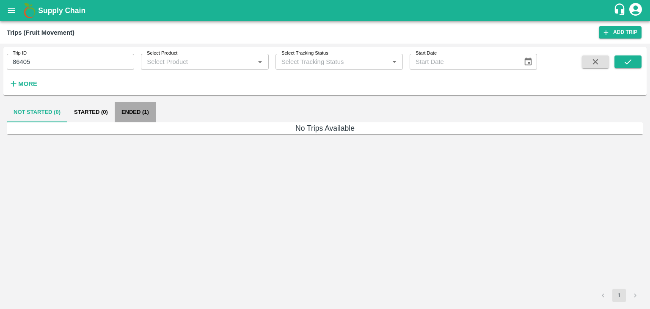
click at [138, 110] on button "Ended (1)" at bounding box center [135, 112] width 41 height 20
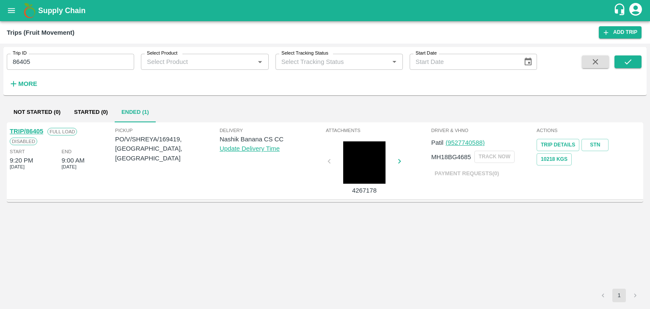
click at [31, 131] on link "TRIP/86405" at bounding box center [26, 131] width 33 height 7
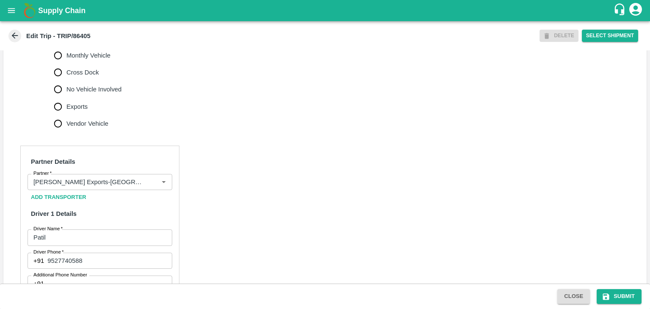
scroll to position [297, 0]
click at [151, 185] on icon "Clear" at bounding box center [153, 181] width 8 height 8
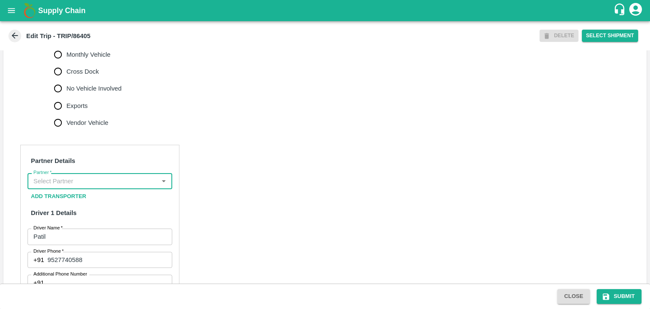
scroll to position [0, 0]
click at [113, 187] on input "Partner   *" at bounding box center [93, 181] width 126 height 11
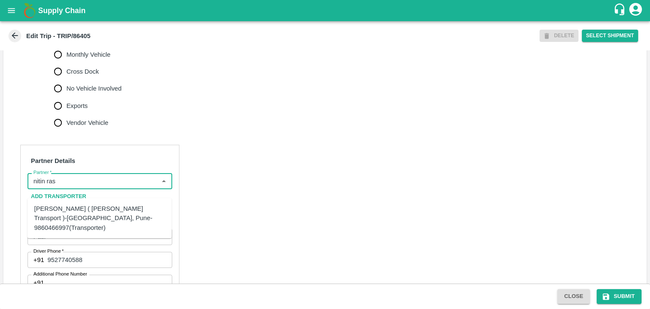
click at [107, 203] on div "[PERSON_NAME] ( [PERSON_NAME] Transport )-[GEOGRAPHIC_DATA], Pune-9860466997(Tr…" at bounding box center [99, 217] width 144 height 33
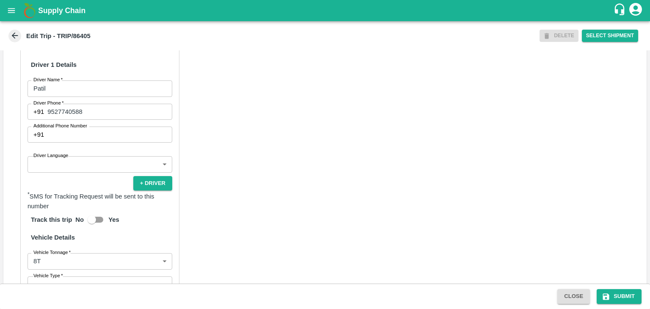
scroll to position [451, 0]
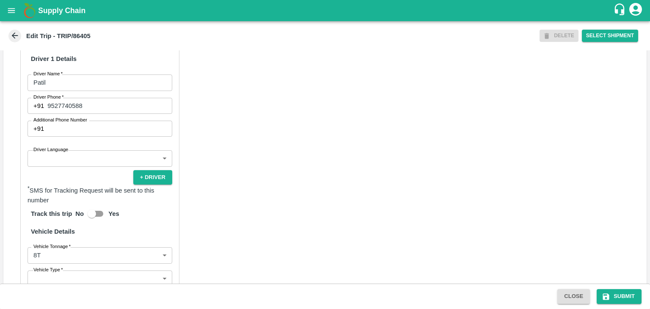
type input "[PERSON_NAME] ( [PERSON_NAME] Transport )-[GEOGRAPHIC_DATA], Pune-9860466997(Tr…"
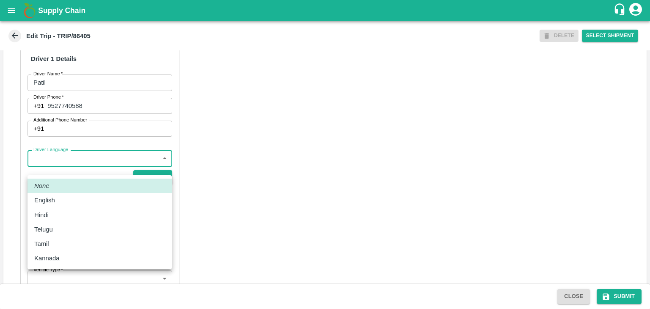
click at [69, 165] on body "Supply Chain Edit Trip - TRIP/86405 DELETE Select Shipment Trip Details Trip Ty…" at bounding box center [325, 154] width 650 height 309
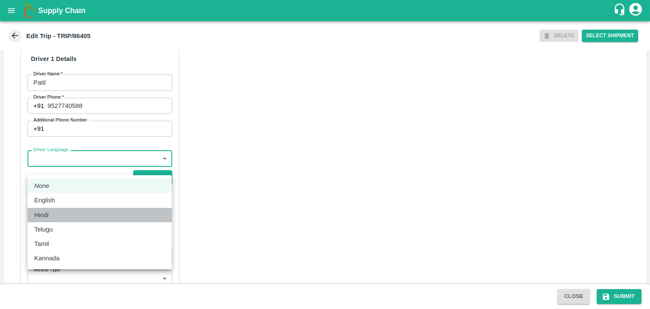
click at [64, 210] on div "Hindi" at bounding box center [99, 214] width 131 height 9
type input "hi"
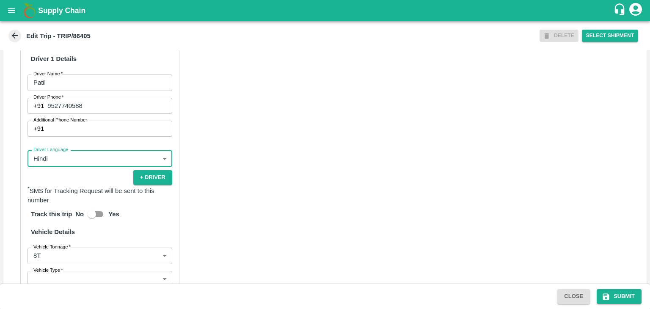
scroll to position [542, 0]
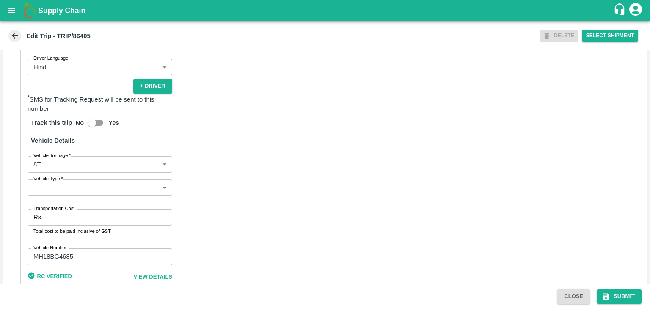
drag, startPoint x: 68, startPoint y: 205, endPoint x: 58, endPoint y: 200, distance: 11.3
click at [58, 200] on div "Partner Details Partner   * Partner Add Transporter Driver 1 Details Driver Nam…" at bounding box center [99, 100] width 159 height 403
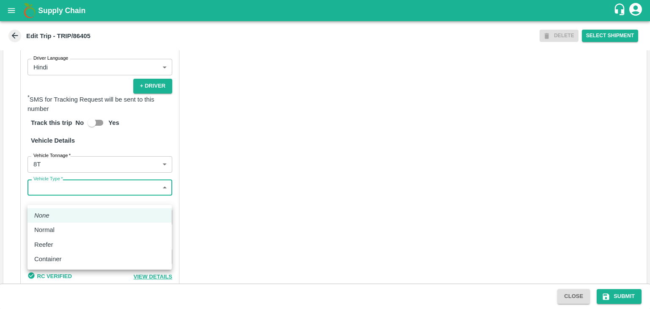
click at [58, 200] on body "Supply Chain Edit Trip - TRIP/86405 DELETE Select Shipment Trip Details Trip Ty…" at bounding box center [325, 154] width 650 height 309
click at [62, 226] on div "Normal" at bounding box center [99, 229] width 131 height 9
type input "Normal"
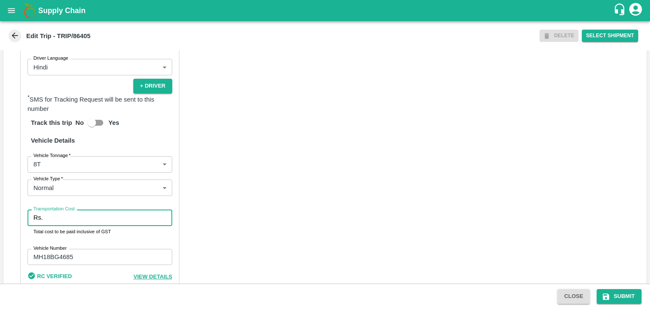
click at [66, 225] on input "Transportation Cost" at bounding box center [109, 217] width 126 height 16
type input "10000"
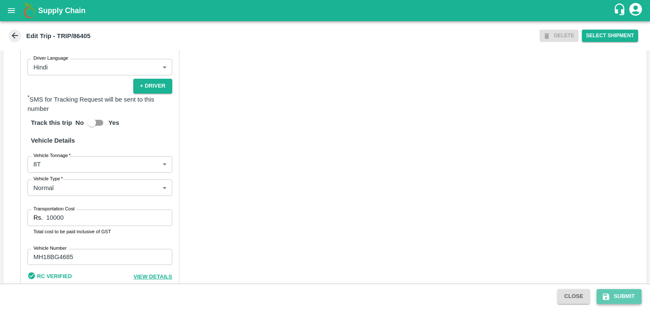
click at [621, 296] on button "Submit" at bounding box center [618, 296] width 45 height 15
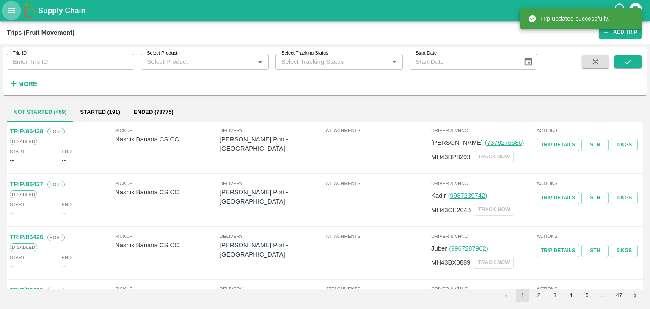
click at [14, 14] on icon "open drawer" at bounding box center [11, 10] width 9 height 9
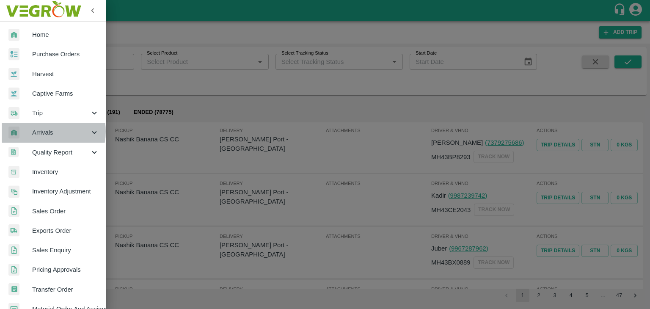
click at [44, 131] on span "Arrivals" at bounding box center [61, 132] width 58 height 9
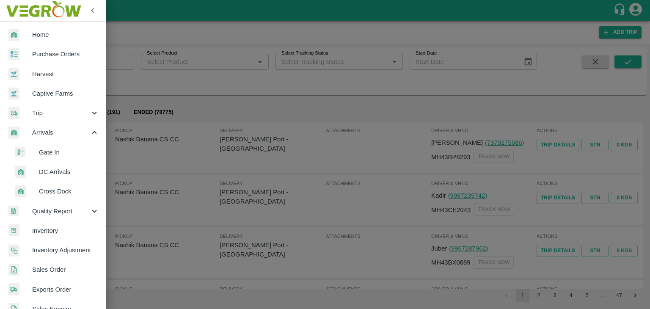
click at [56, 171] on span "DC Arrivals" at bounding box center [69, 171] width 60 height 9
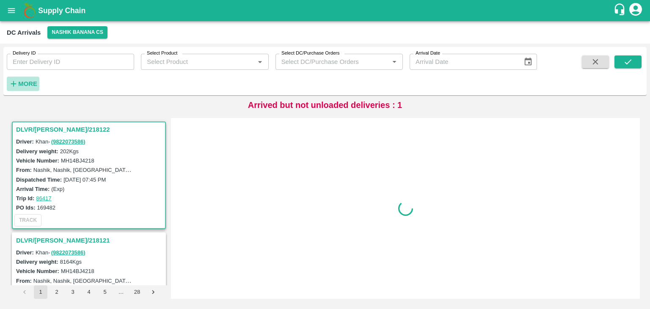
click at [25, 84] on strong "More" at bounding box center [27, 83] width 19 height 7
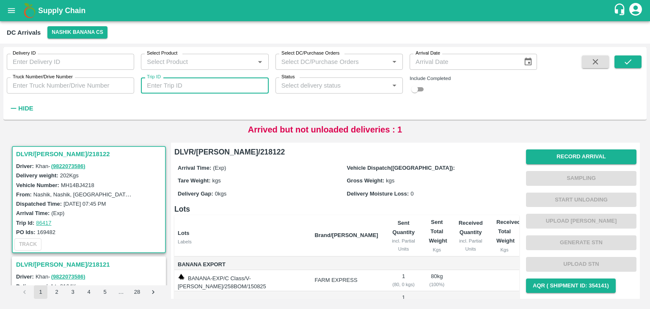
click at [171, 82] on input "Trip ID" at bounding box center [204, 85] width 127 height 16
type input "86401"
click at [626, 66] on icon "submit" at bounding box center [627, 61] width 9 height 9
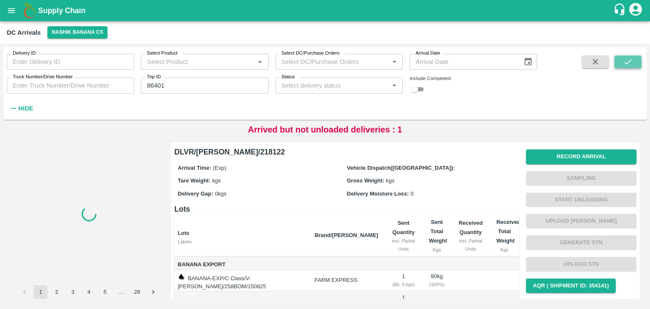
click at [626, 66] on icon "submit" at bounding box center [627, 61] width 9 height 9
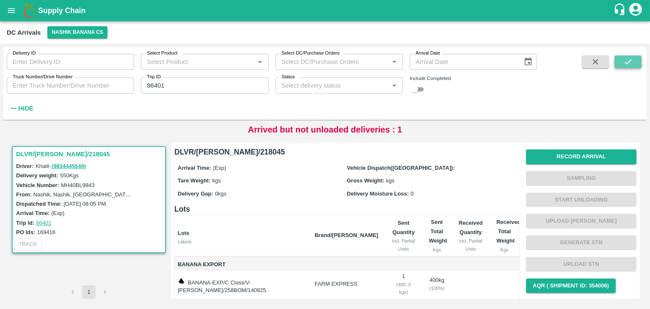
click at [626, 66] on icon "submit" at bounding box center [627, 61] width 9 height 9
click at [574, 150] on button "Record Arrival" at bounding box center [581, 156] width 110 height 15
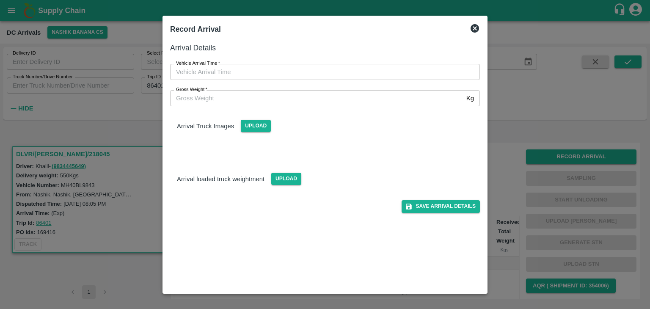
type input "DD/MM/YYYY hh:mm aa"
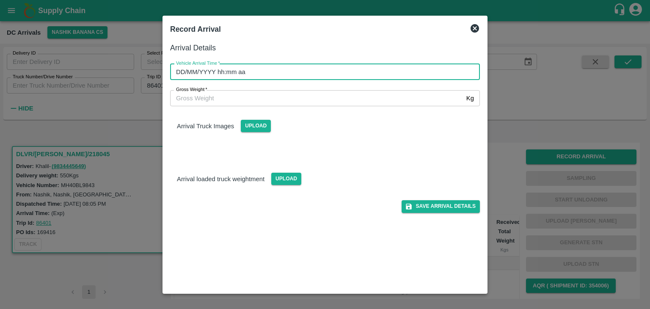
click at [279, 71] on input "DD/MM/YYYY hh:mm aa" at bounding box center [322, 72] width 304 height 16
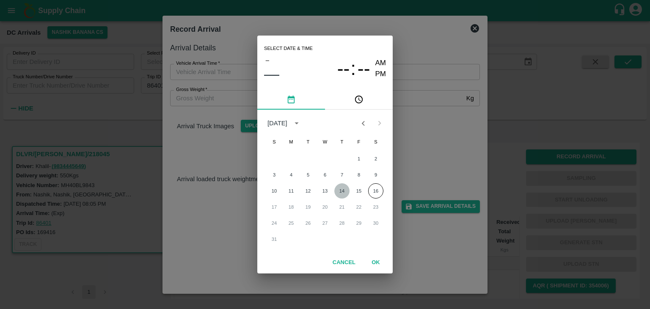
click at [342, 187] on button "14" at bounding box center [341, 190] width 15 height 15
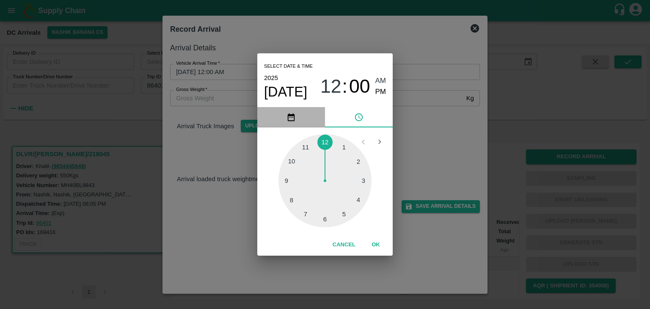
click at [292, 118] on icon "pick date" at bounding box center [290, 117] width 9 height 9
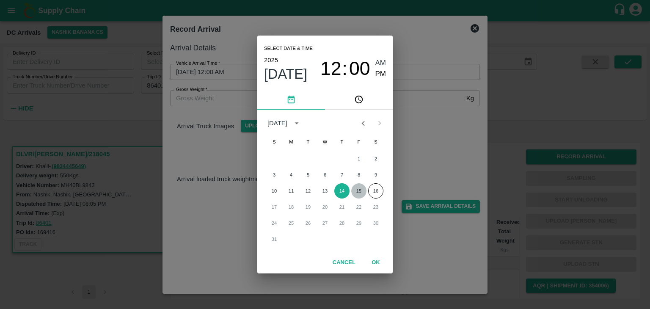
click at [362, 193] on button "15" at bounding box center [358, 190] width 15 height 15
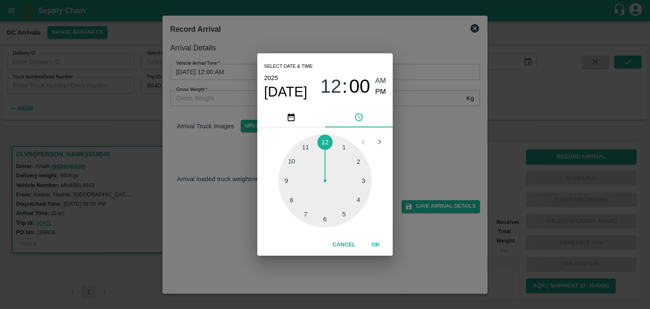
click at [293, 188] on div at bounding box center [324, 180] width 93 height 93
type input "15/08/2025 09:43 AM"
click at [367, 244] on button "OK" at bounding box center [375, 244] width 27 height 15
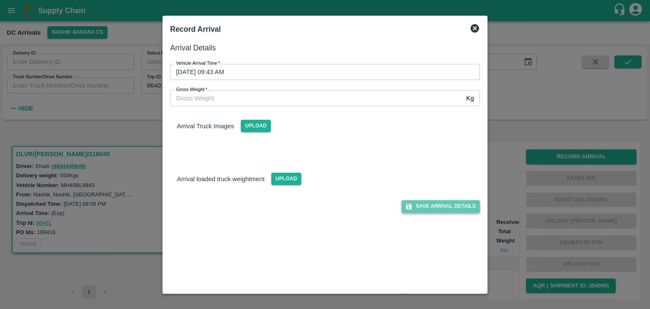
click at [455, 200] on button "Save Arrival Details" at bounding box center [440, 206] width 78 height 12
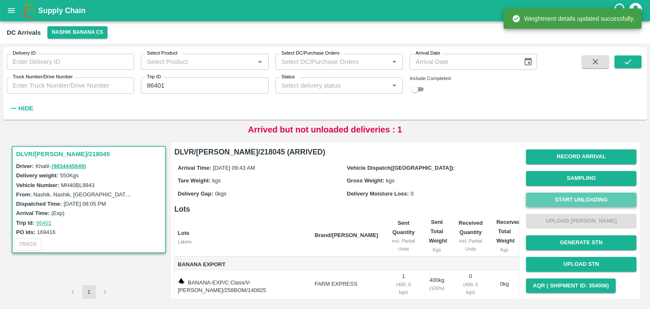
click at [553, 204] on button "Start Unloading" at bounding box center [581, 199] width 110 height 15
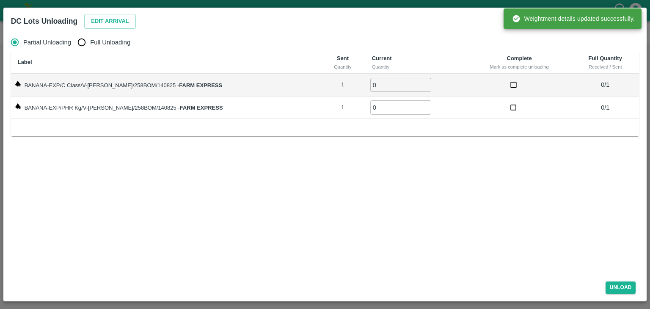
click at [117, 28] on div "Edit Arrival" at bounding box center [108, 20] width 55 height 18
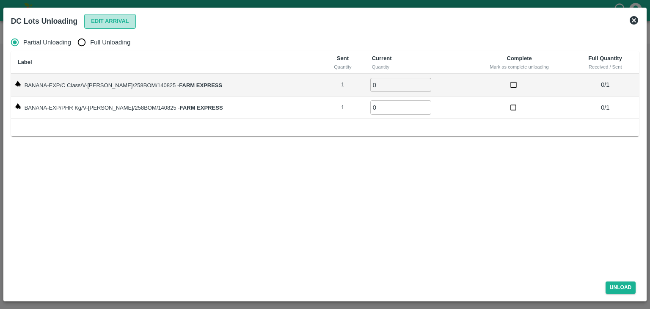
click at [118, 18] on button "Edit Arrival" at bounding box center [110, 21] width 52 height 15
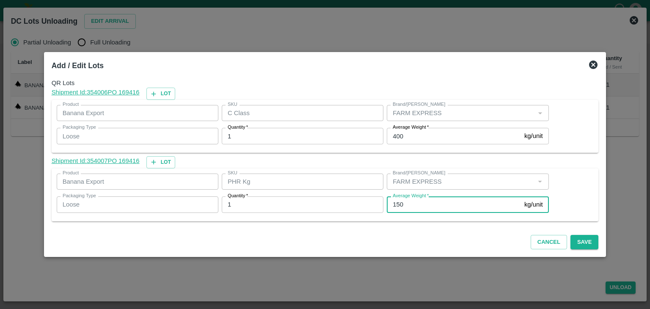
click at [441, 202] on input "150" at bounding box center [454, 204] width 134 height 16
type input "140"
click at [579, 240] on button "Save" at bounding box center [584, 242] width 28 height 15
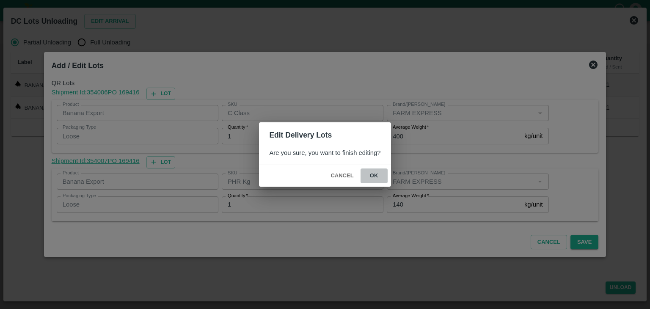
click at [367, 174] on button "ok" at bounding box center [373, 175] width 27 height 15
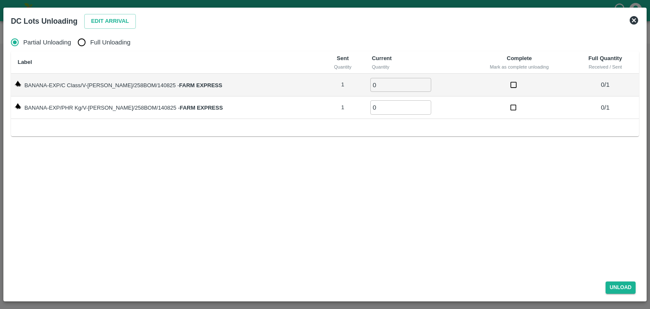
click at [100, 49] on label "Full Unloading" at bounding box center [101, 42] width 57 height 17
click at [90, 49] on input "Full Unloading" at bounding box center [81, 42] width 17 height 17
radio input "true"
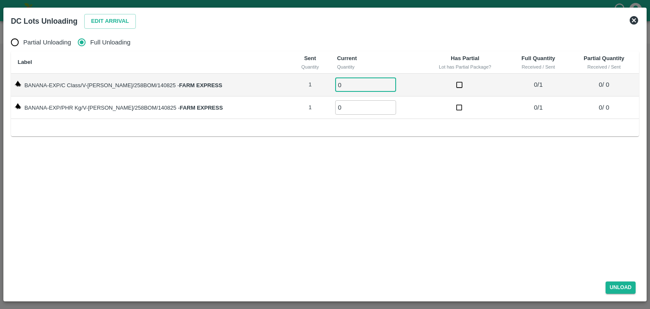
click at [347, 82] on input "0" at bounding box center [365, 85] width 61 height 14
type input "01"
click at [340, 114] on td "0 ​" at bounding box center [376, 107] width 92 height 23
click at [343, 109] on input "0" at bounding box center [365, 107] width 61 height 14
type input "01"
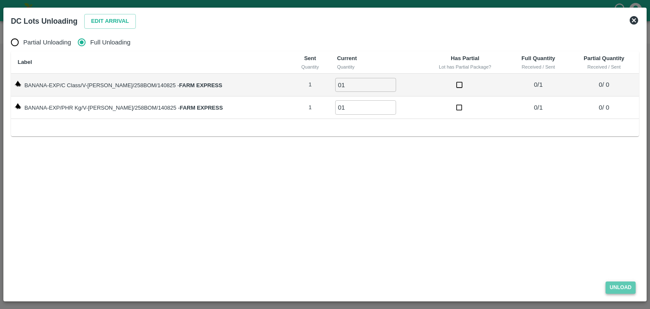
click at [621, 287] on button "Unload" at bounding box center [620, 287] width 30 height 12
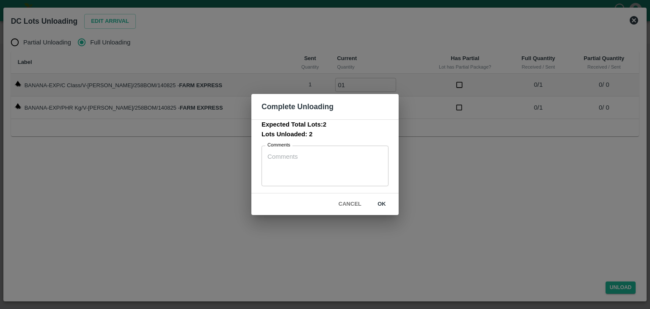
click at [381, 205] on button "ok" at bounding box center [381, 204] width 27 height 15
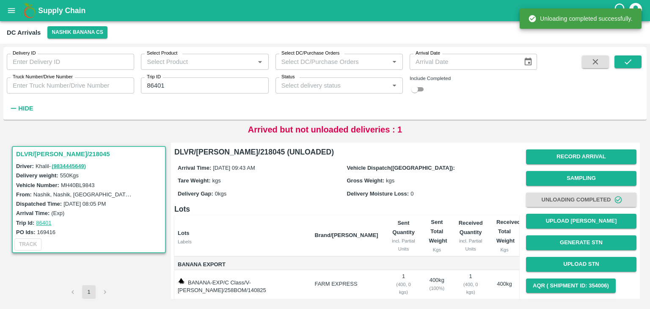
scroll to position [60, 0]
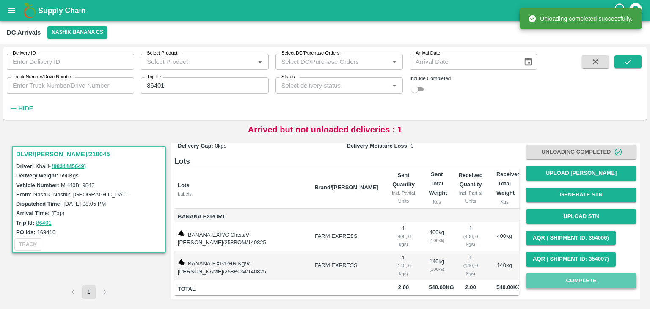
click at [581, 273] on button "Complete" at bounding box center [581, 280] width 110 height 15
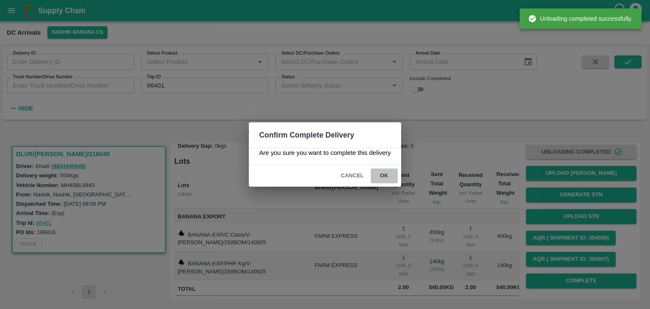
click at [379, 170] on button "ok" at bounding box center [383, 175] width 27 height 15
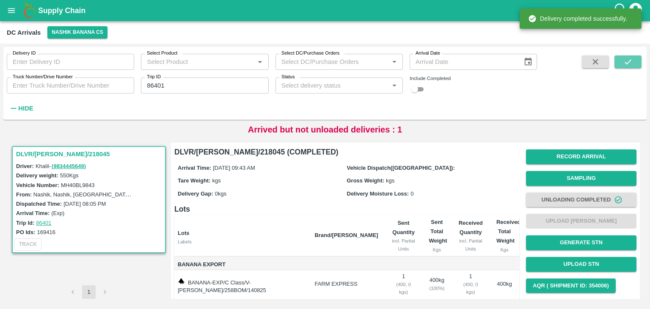
click at [627, 65] on icon "submit" at bounding box center [627, 61] width 9 height 9
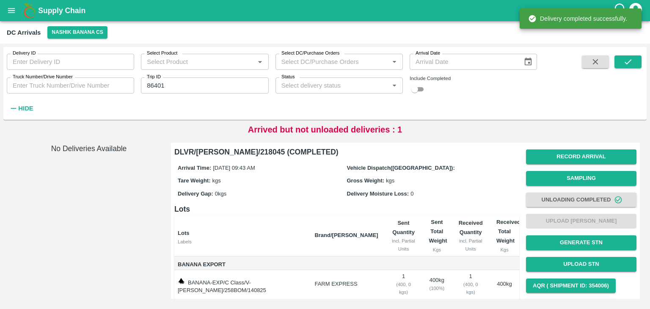
scroll to position [60, 0]
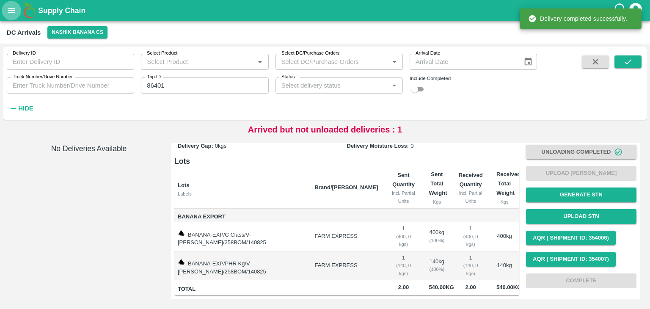
click at [18, 7] on button "open drawer" at bounding box center [11, 10] width 19 height 19
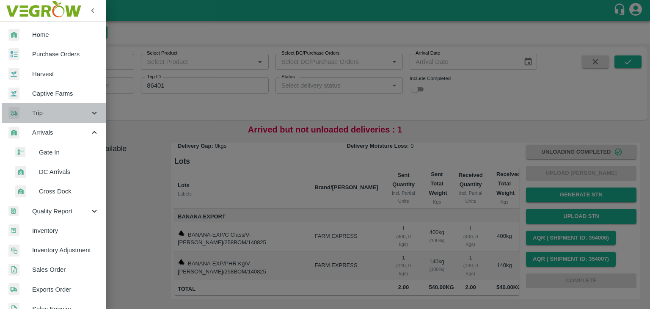
click at [55, 113] on span "Trip" at bounding box center [61, 112] width 58 height 9
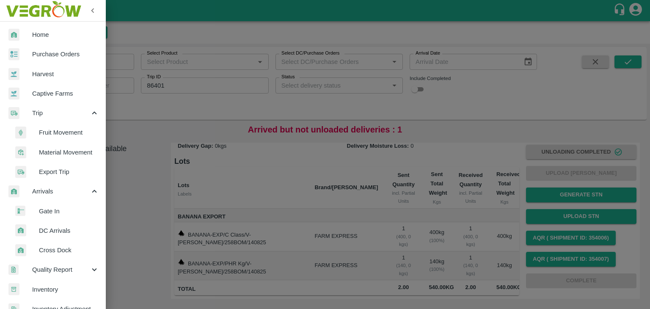
click at [58, 133] on span "Fruit Movement" at bounding box center [69, 132] width 60 height 9
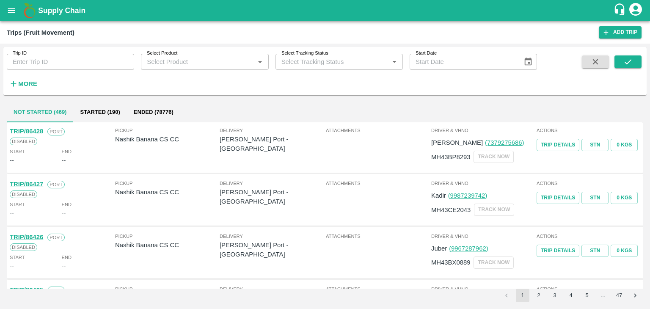
click at [64, 63] on input "Trip ID" at bounding box center [70, 62] width 127 height 16
type input "86401"
click at [619, 62] on button "submit" at bounding box center [627, 61] width 27 height 13
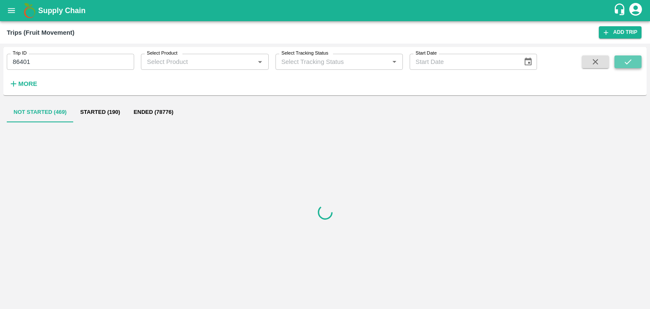
click at [619, 62] on button "submit" at bounding box center [627, 61] width 27 height 13
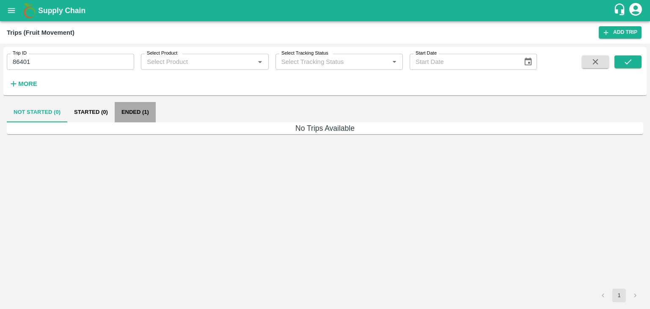
click at [145, 105] on button "Ended (1)" at bounding box center [135, 112] width 41 height 20
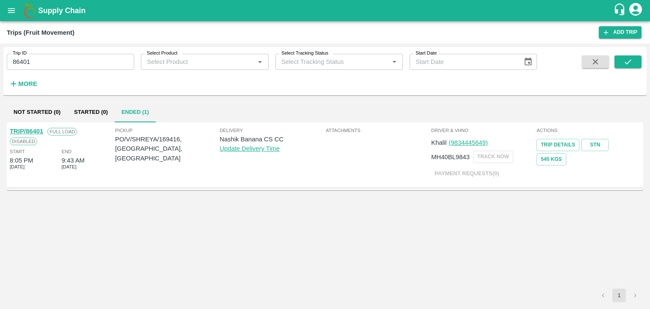
click at [24, 130] on link "TRIP/86401" at bounding box center [26, 131] width 33 height 7
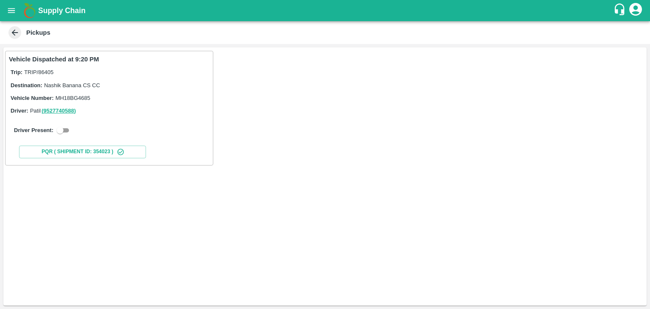
click at [57, 134] on input "checkbox" at bounding box center [60, 130] width 30 height 10
checkbox input "true"
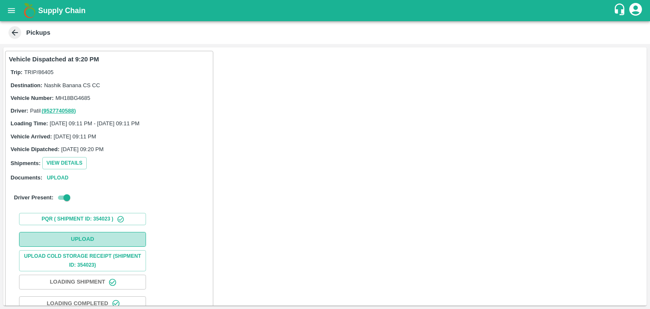
click at [91, 232] on button "Upload" at bounding box center [82, 239] width 127 height 15
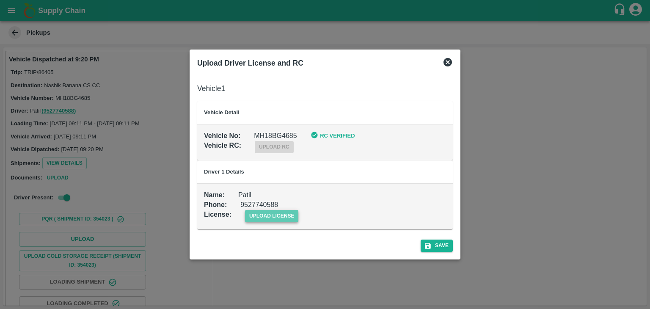
click at [266, 217] on span "upload license" at bounding box center [272, 216] width 54 height 12
click at [0, 0] on input "upload license" at bounding box center [0, 0] width 0 height 0
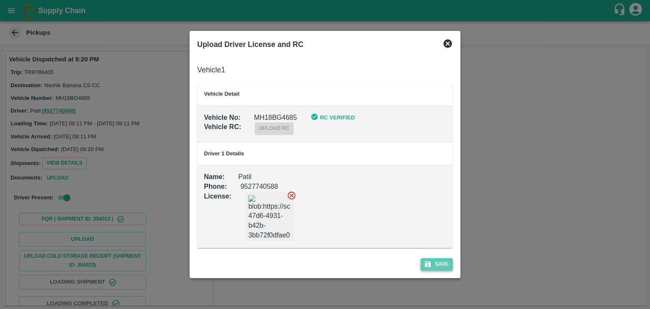
click at [431, 263] on button "Save" at bounding box center [436, 264] width 32 height 12
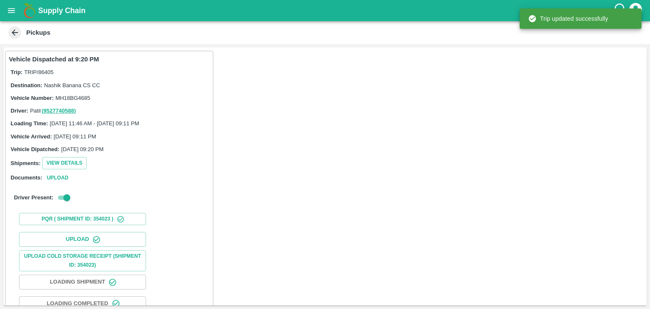
scroll to position [88, 0]
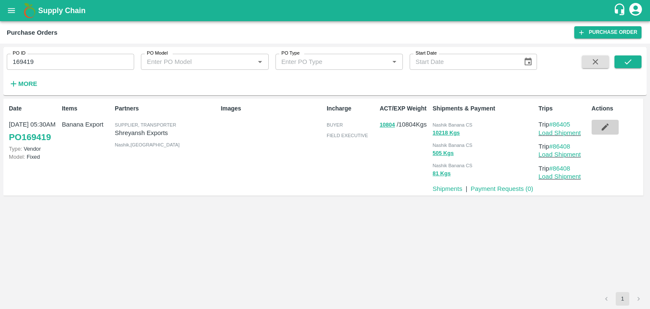
click at [606, 124] on icon "button" at bounding box center [604, 126] width 9 height 9
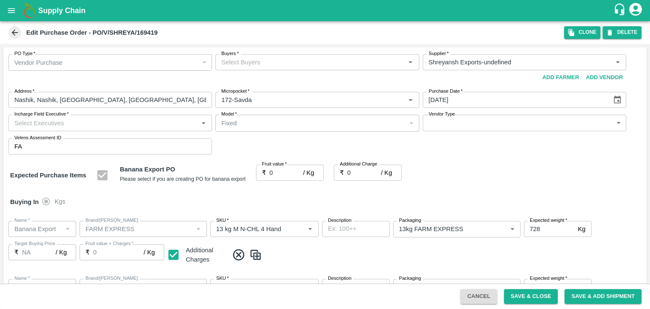
click at [286, 63] on input "Buyers   *" at bounding box center [310, 62] width 184 height 11
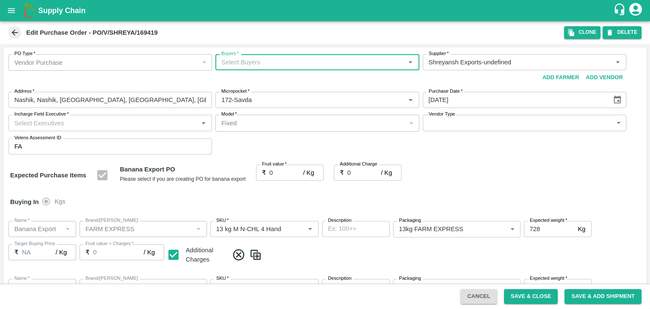
click at [286, 63] on input "Buyers   *" at bounding box center [310, 62] width 184 height 11
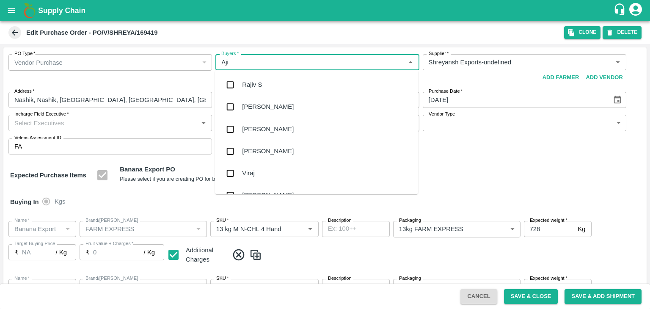
type input "Ajit"
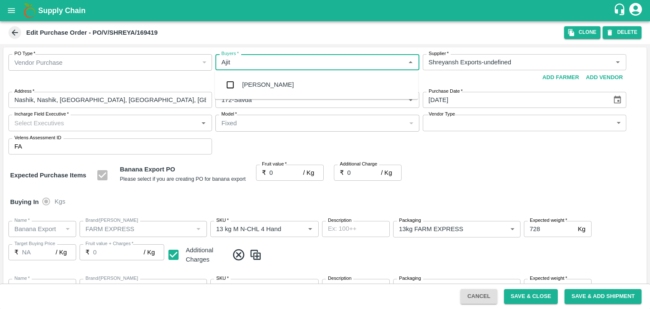
click at [272, 87] on div "Ajit Otari" at bounding box center [316, 85] width 203 height 22
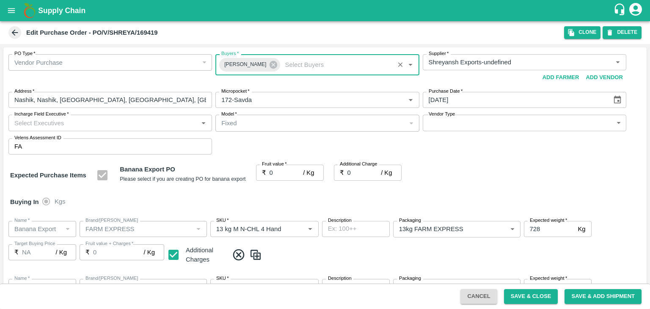
click at [131, 120] on input "Incharge Field Executive   *" at bounding box center [103, 122] width 184 height 11
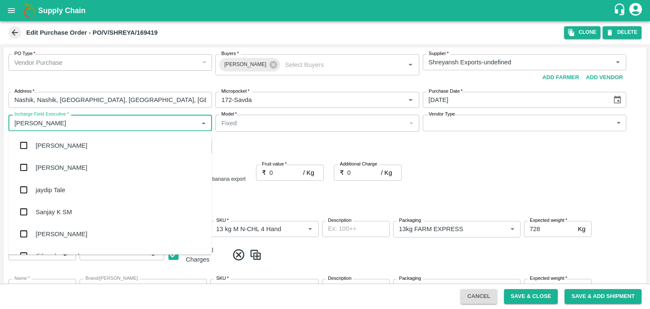
type input "Jay"
click at [71, 198] on div "jaydip Tale" at bounding box center [109, 189] width 203 height 22
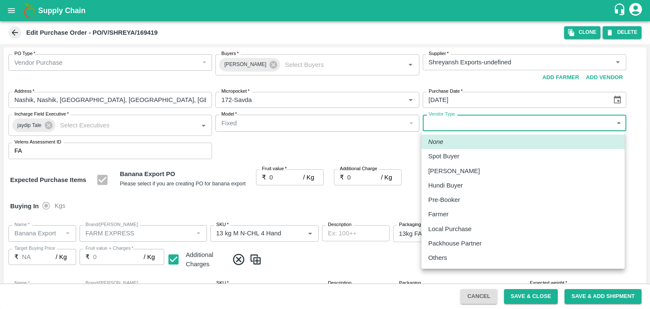
click at [440, 127] on body "Supply Chain Edit Purchase Order - PO/V/SHREYA/169419 Clone DELETE PO Type   * …" at bounding box center [325, 154] width 650 height 309
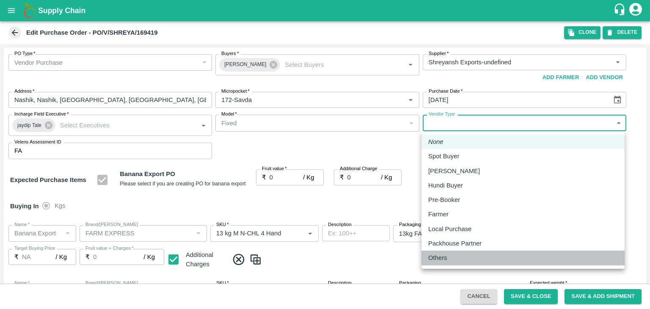
click at [443, 258] on p "Others" at bounding box center [437, 257] width 19 height 9
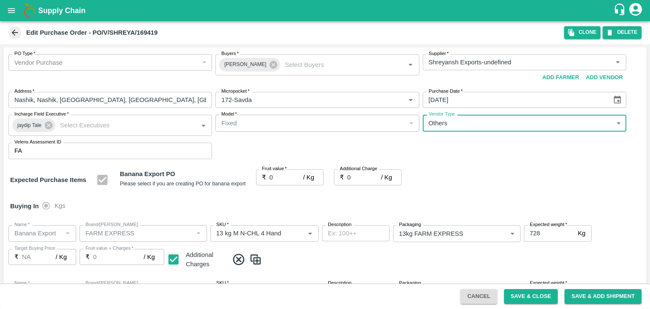
type input "OTHER"
click at [277, 176] on input "0" at bounding box center [286, 177] width 34 height 16
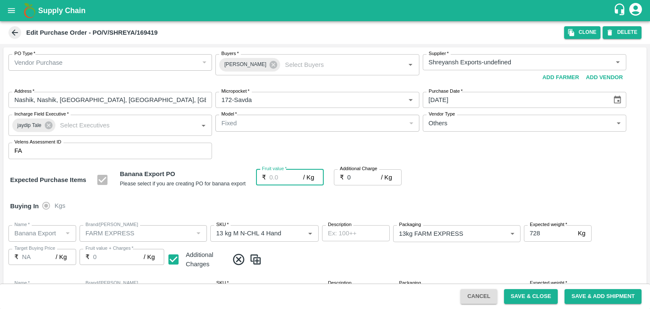
type input "2"
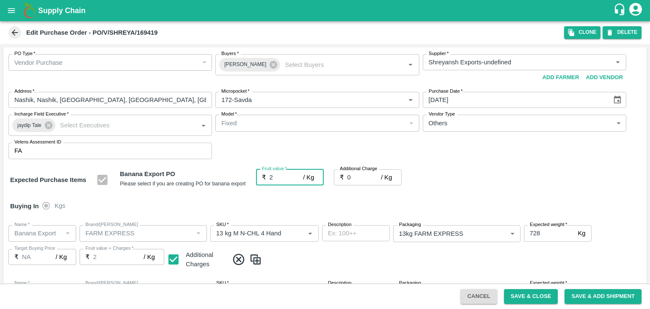
type input "2"
type input "20"
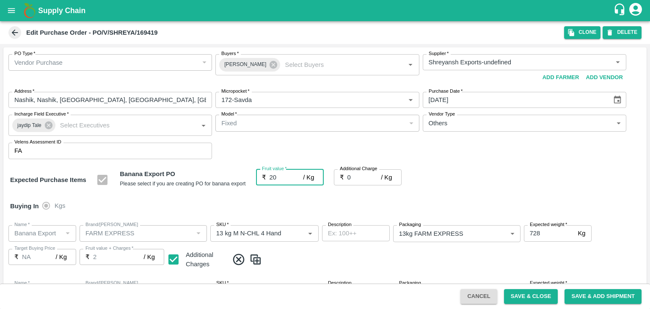
type input "20"
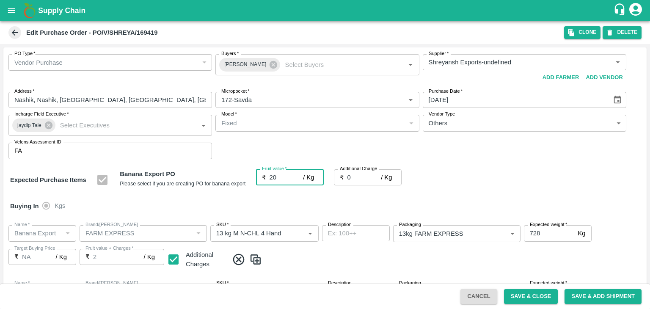
type input "20"
type input "2"
type input "22"
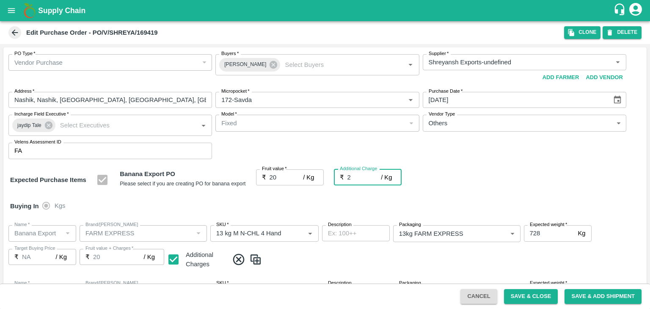
type input "22"
type input "2.7"
type input "22.7"
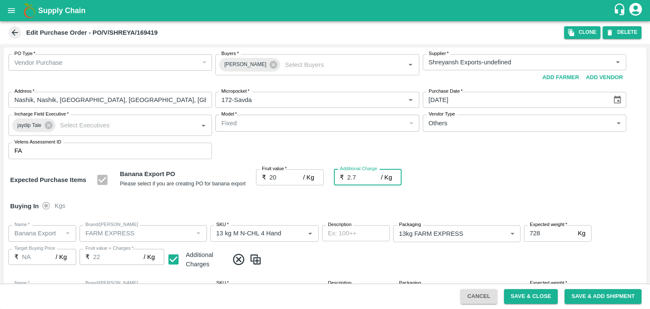
type input "22.7"
type input "2.75"
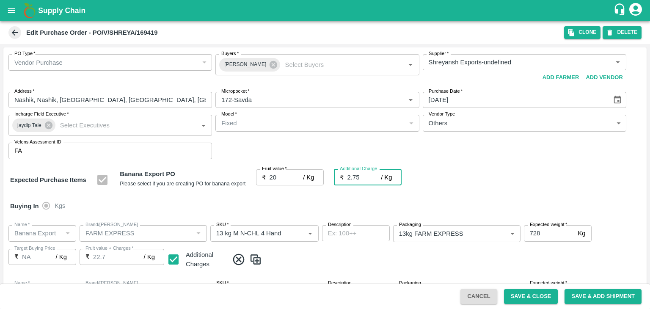
type input "22.75"
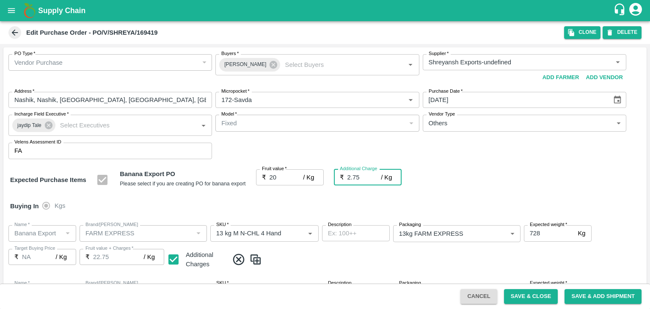
type input "2.75"
click at [306, 206] on div "Buying In Kgs" at bounding box center [324, 206] width 643 height 25
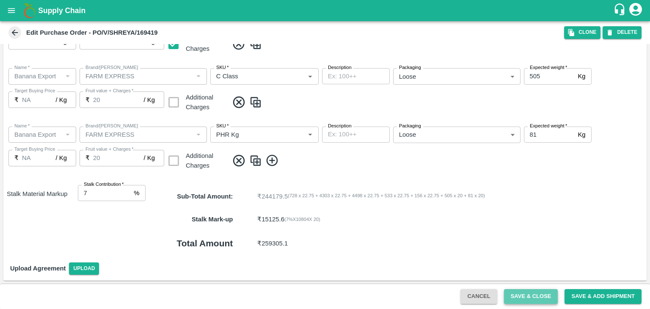
click at [538, 296] on button "Save & Close" at bounding box center [531, 296] width 54 height 15
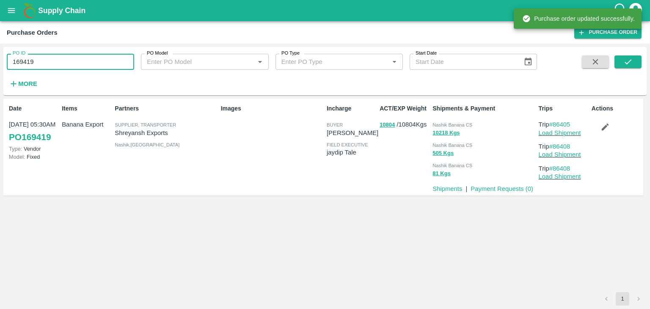
click at [43, 68] on input "169419" at bounding box center [70, 62] width 127 height 16
paste input "text"
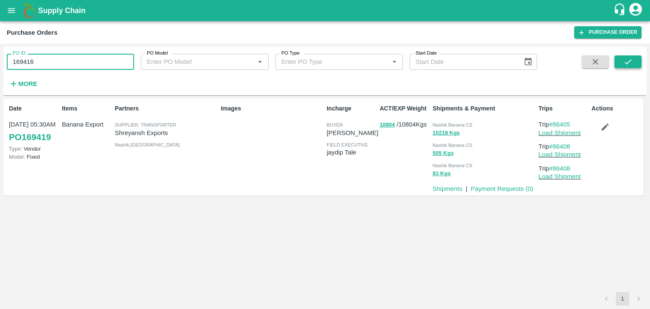
type input "169416"
click at [620, 58] on button "submit" at bounding box center [627, 61] width 27 height 13
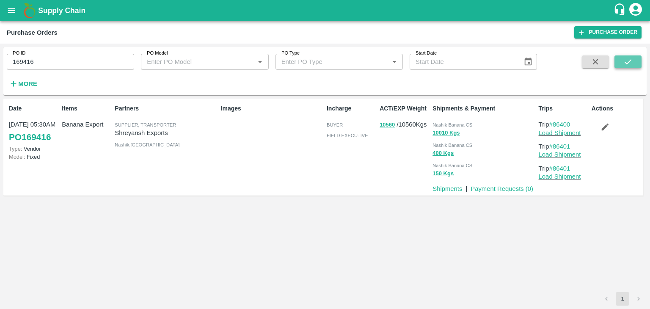
click at [622, 66] on button "submit" at bounding box center [627, 61] width 27 height 13
click at [574, 134] on link "Load Shipment" at bounding box center [559, 132] width 42 height 7
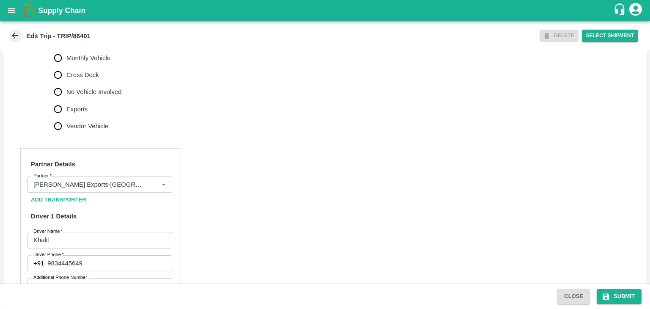
scroll to position [298, 0]
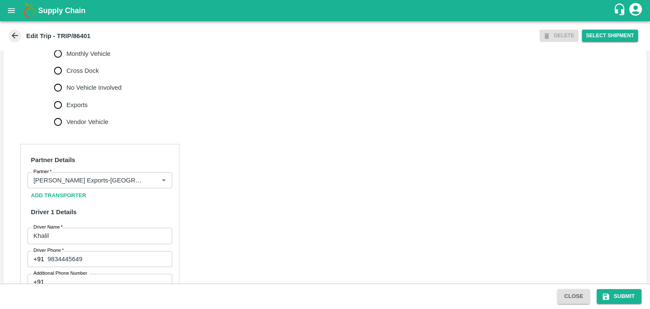
click at [82, 92] on span "No Vehicle Involved" at bounding box center [93, 87] width 55 height 9
click at [66, 96] on input "No Vehicle Involved" at bounding box center [57, 87] width 17 height 17
radio input "true"
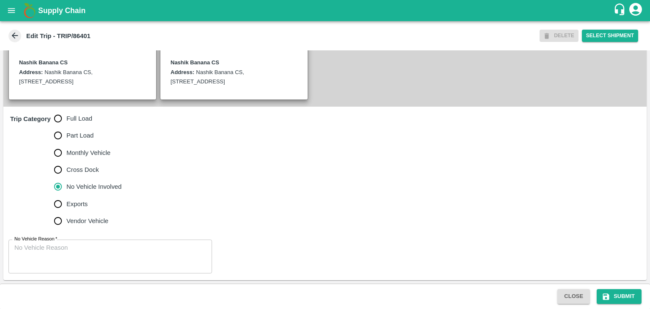
scroll to position [208, 0]
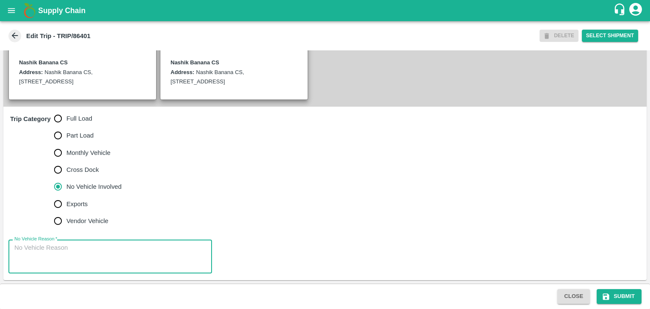
click at [76, 255] on textarea "No Vehicle Reason   *" at bounding box center [110, 256] width 192 height 27
type textarea "Field Dump"
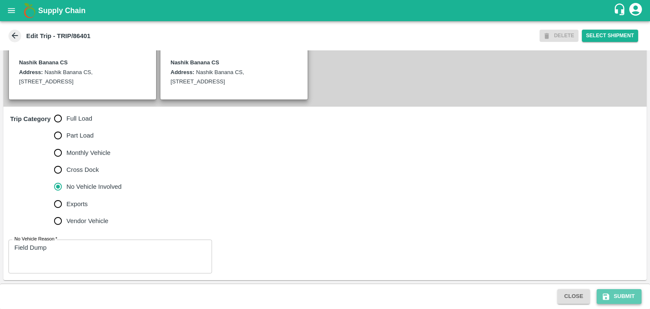
click at [626, 293] on button "Submit" at bounding box center [618, 296] width 45 height 15
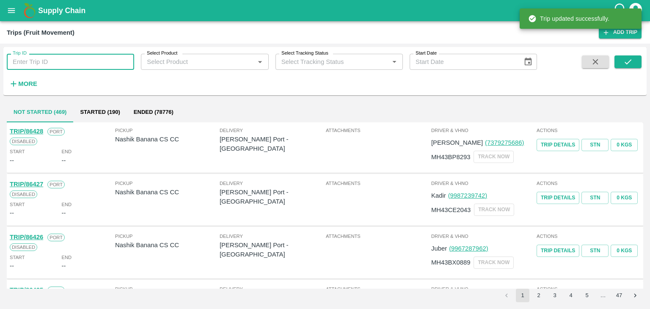
click at [88, 62] on input "Trip ID" at bounding box center [70, 62] width 127 height 16
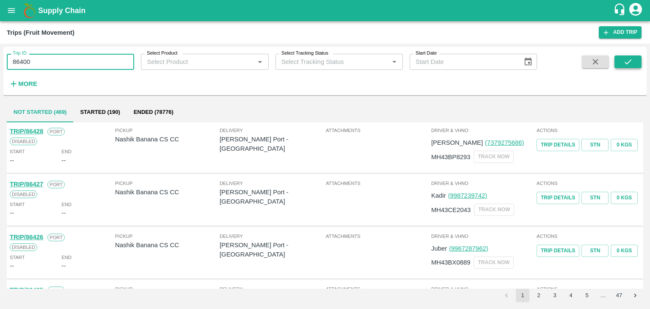
type input "86400"
click at [620, 60] on button "submit" at bounding box center [627, 61] width 27 height 13
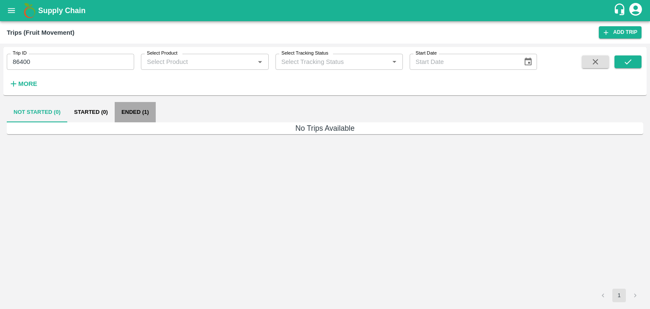
click at [132, 112] on button "Ended (1)" at bounding box center [135, 112] width 41 height 20
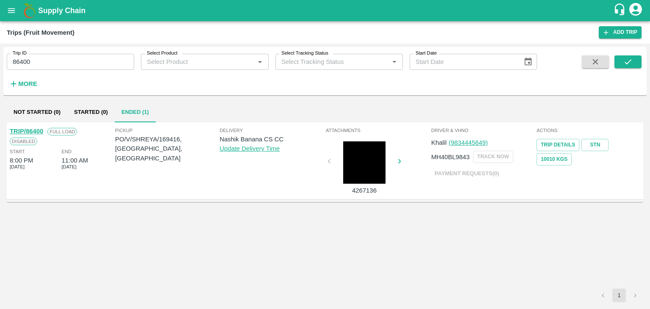
click at [29, 129] on link "TRIP/86400" at bounding box center [26, 131] width 33 height 7
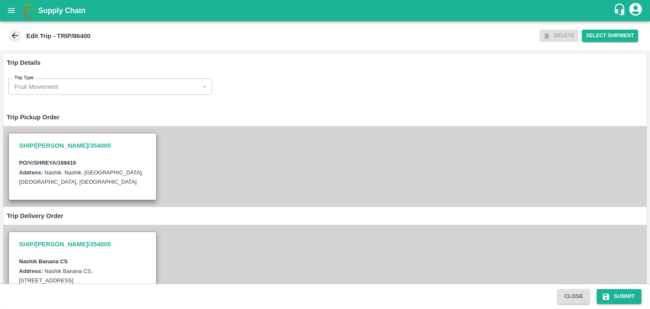
type input "[PERSON_NAME] Exports-[GEOGRAPHIC_DATA], Nashik-91584 65669(Supplier, Transport…"
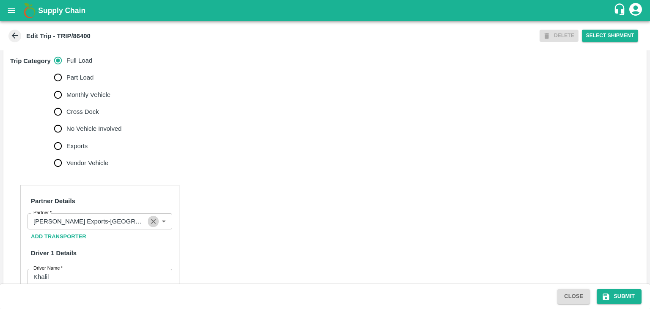
click at [148, 227] on button "Clear" at bounding box center [153, 221] width 11 height 11
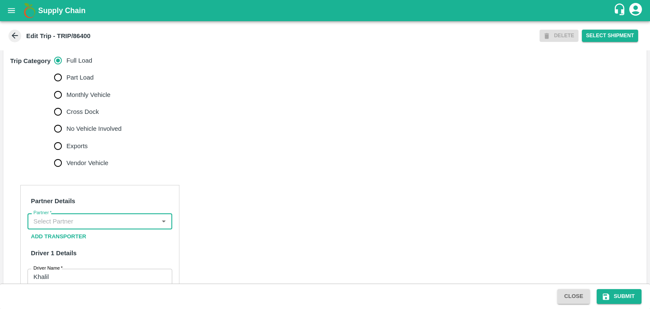
scroll to position [0, 0]
click at [126, 227] on input "Partner   *" at bounding box center [93, 221] width 126 height 11
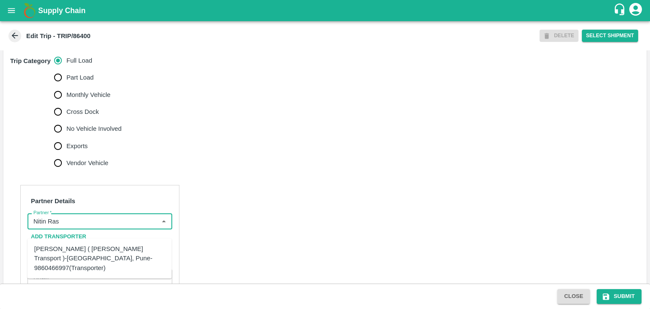
click at [102, 247] on div "[PERSON_NAME] ( [PERSON_NAME] Transport )-[GEOGRAPHIC_DATA], Pune-9860466997(Tr…" at bounding box center [99, 258] width 131 height 28
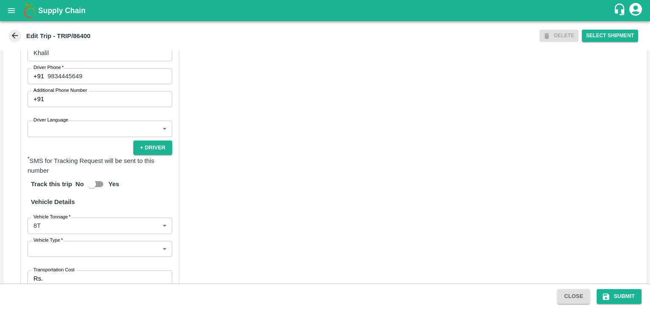
scroll to position [482, 0]
type input "[PERSON_NAME] ( [PERSON_NAME] Transport )-[GEOGRAPHIC_DATA], Pune-9860466997(Tr…"
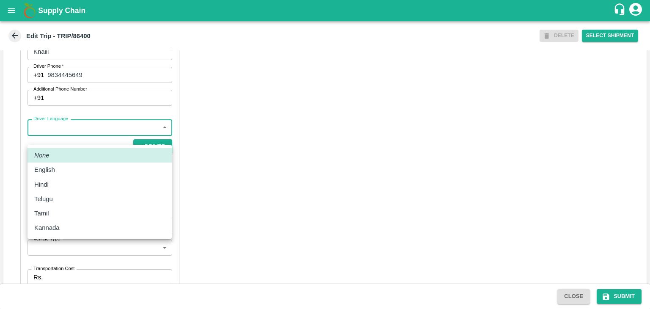
drag, startPoint x: 52, startPoint y: 140, endPoint x: 54, endPoint y: 184, distance: 44.0
click at [54, 184] on body "Supply Chain Edit Trip - TRIP/86400 DELETE Select Shipment Trip Details Trip Ty…" at bounding box center [325, 154] width 650 height 309
click at [54, 184] on div "Hindi" at bounding box center [99, 184] width 131 height 9
type input "hi"
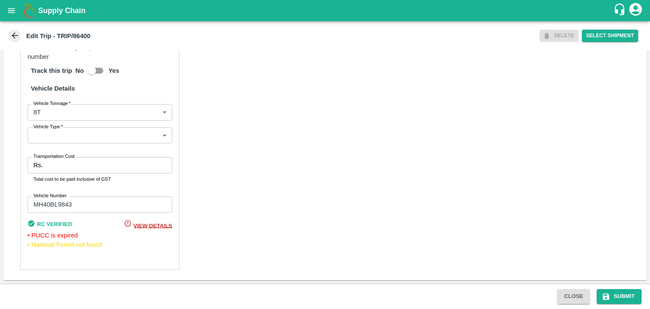
scroll to position [603, 0]
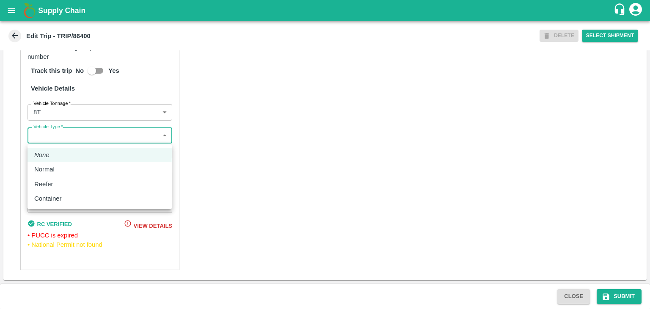
drag, startPoint x: 55, startPoint y: 139, endPoint x: 65, endPoint y: 177, distance: 39.4
click at [65, 177] on body "Supply Chain Edit Trip - TRIP/86400 DELETE Select Shipment Trip Details Trip Ty…" at bounding box center [325, 154] width 650 height 309
drag, startPoint x: 65, startPoint y: 177, endPoint x: 78, endPoint y: 161, distance: 20.8
click at [78, 161] on ul "None Normal Reefer Container" at bounding box center [99, 176] width 144 height 65
drag, startPoint x: 78, startPoint y: 161, endPoint x: 78, endPoint y: 168, distance: 7.6
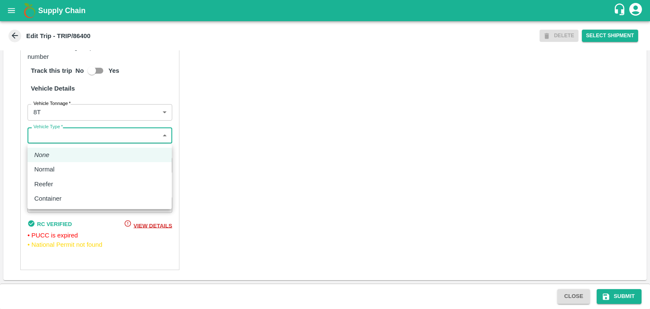
click at [78, 168] on ul "None Normal Reefer Container" at bounding box center [99, 176] width 144 height 65
click at [78, 168] on div "Normal" at bounding box center [99, 169] width 131 height 9
type input "Normal"
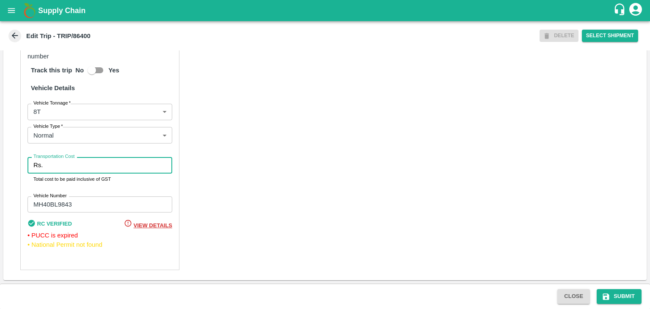
click at [95, 168] on input "Transportation Cost" at bounding box center [109, 165] width 126 height 16
type input "10000"
click at [619, 301] on button "Submit" at bounding box center [618, 296] width 45 height 15
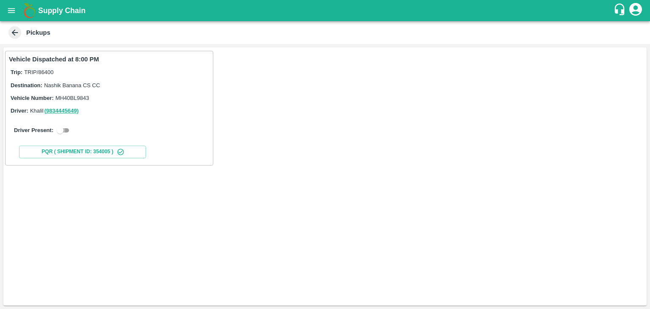
click at [68, 132] on input "checkbox" at bounding box center [60, 130] width 30 height 10
checkbox input "true"
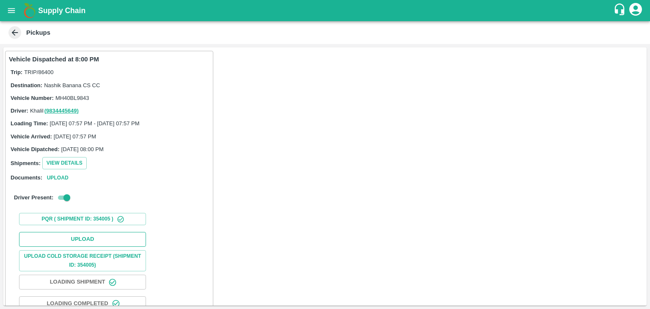
click at [99, 240] on button "Upload" at bounding box center [82, 239] width 127 height 15
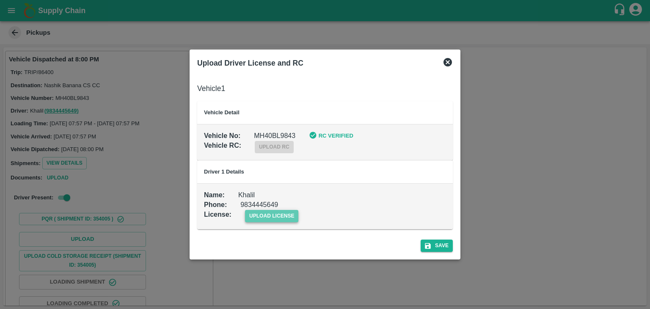
click at [266, 216] on span "upload license" at bounding box center [272, 216] width 54 height 12
click at [0, 0] on input "upload license" at bounding box center [0, 0] width 0 height 0
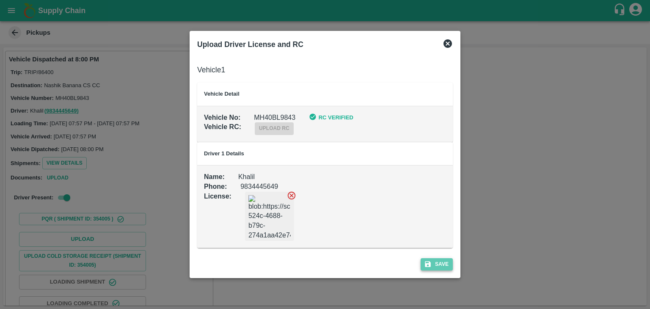
click at [439, 268] on button "Save" at bounding box center [436, 264] width 32 height 12
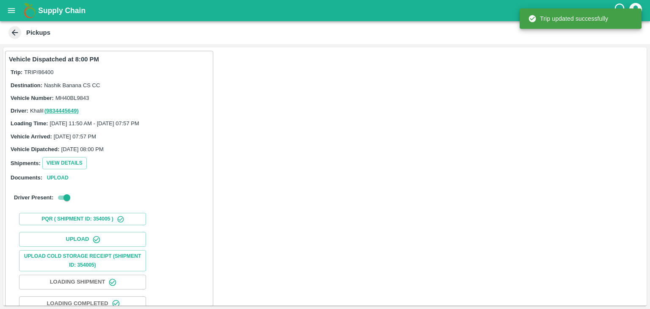
scroll to position [88, 0]
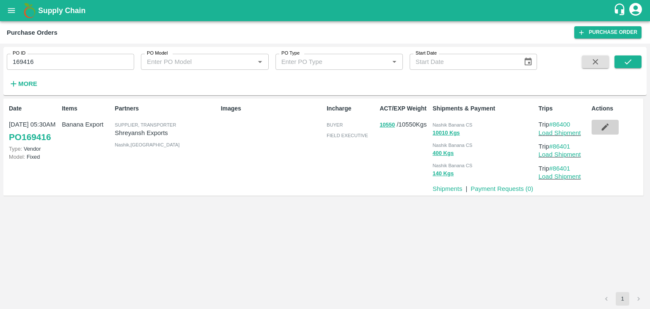
click at [604, 127] on icon "button" at bounding box center [604, 126] width 7 height 7
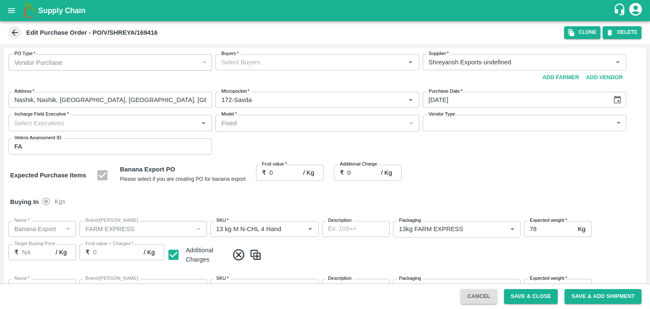
click at [299, 63] on input "Buyers   *" at bounding box center [310, 62] width 184 height 11
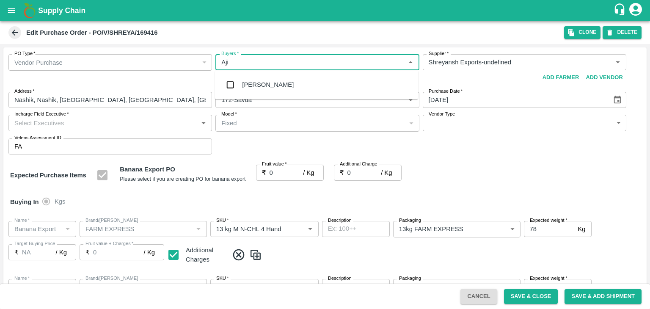
type input "Ajit"
click at [268, 86] on div "[PERSON_NAME]" at bounding box center [316, 85] width 203 height 22
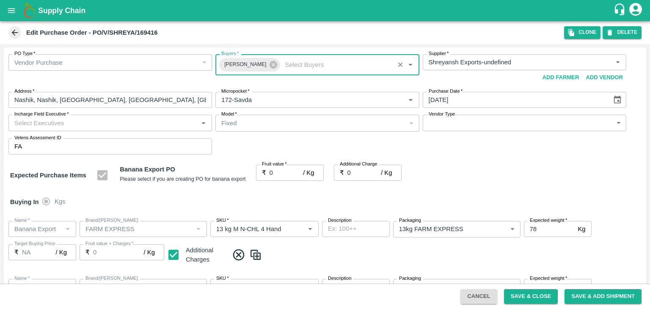
click at [85, 129] on div "Incharge Field Executive   *" at bounding box center [109, 123] width 203 height 16
type input "[PERSON_NAME]"
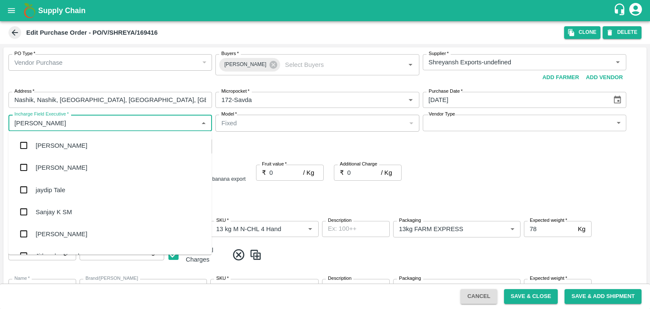
click at [65, 193] on div "jaydip Tale" at bounding box center [51, 189] width 30 height 9
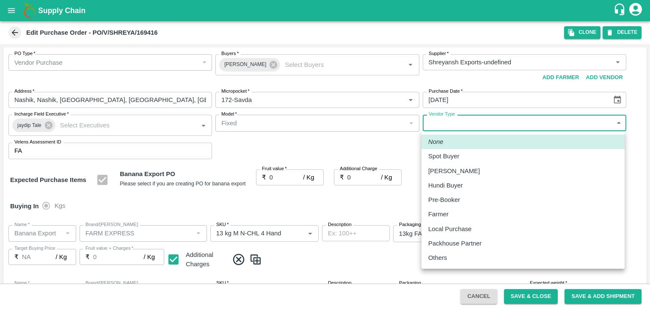
click at [480, 124] on body "Supply Chain Edit Purchase Order - PO/V/SHREYA/169416 Clone DELETE PO Type   * …" at bounding box center [325, 154] width 650 height 309
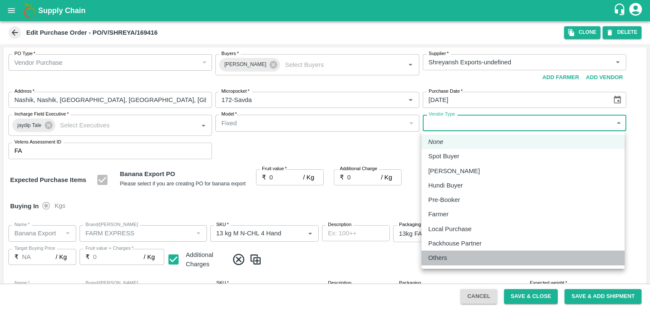
click at [449, 256] on div "Others" at bounding box center [439, 257] width 23 height 9
type input "OTHER"
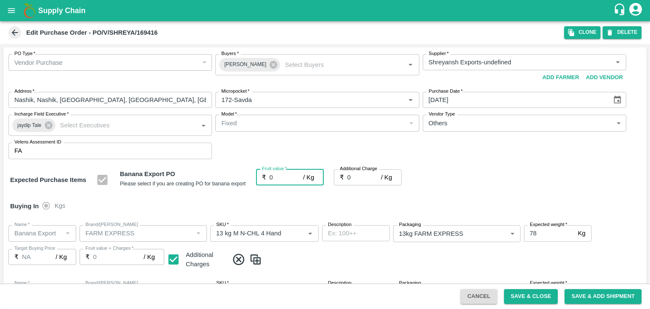
click at [284, 178] on input "0" at bounding box center [286, 177] width 34 height 16
type input "20"
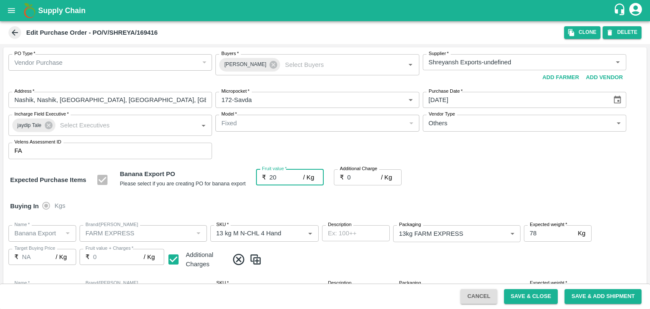
type input "20"
type input "1"
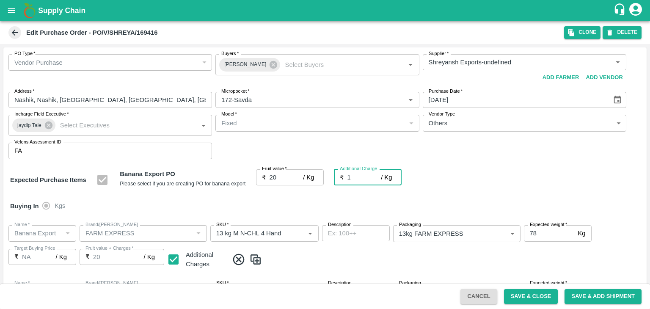
type input "21"
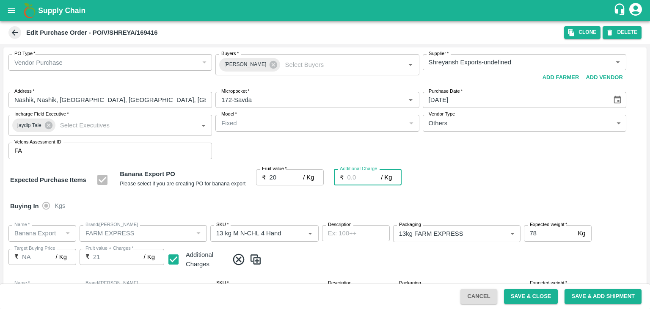
type input "20"
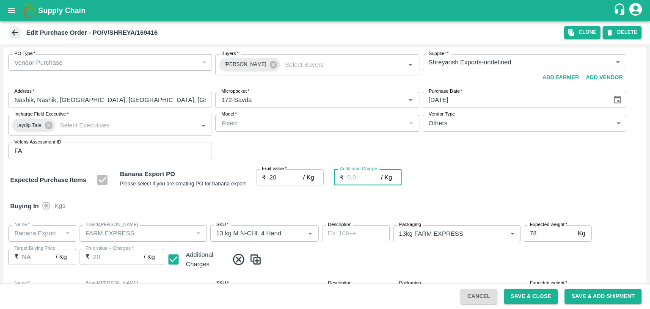
type input "2"
type input "22"
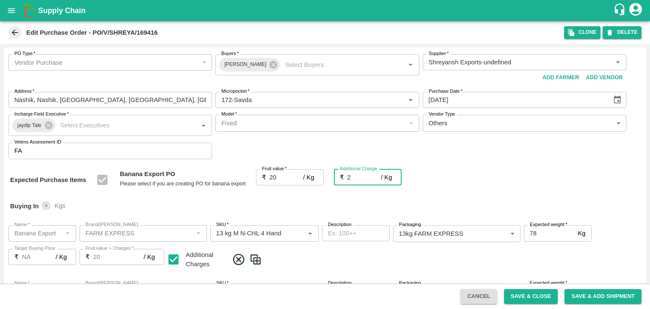
type input "22"
type input "2.7"
type input "22.7"
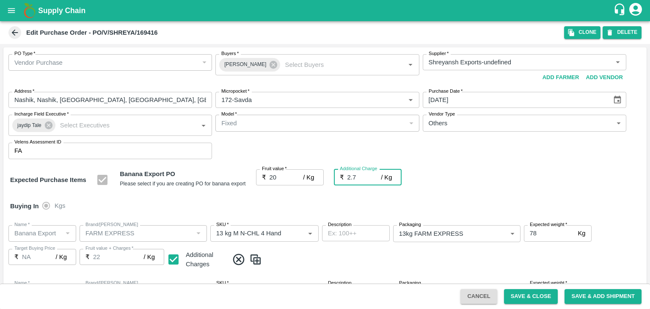
type input "22.7"
type input "2.75"
type input "22.75"
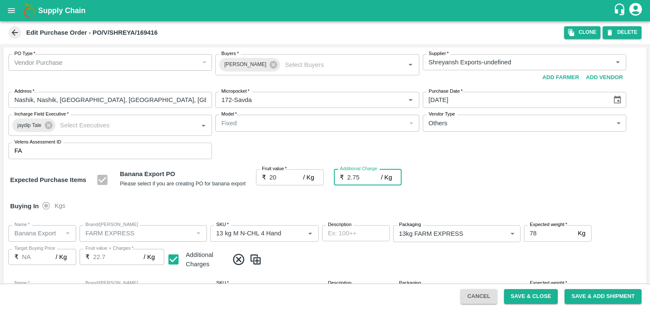
type input "22.75"
type input "2.75"
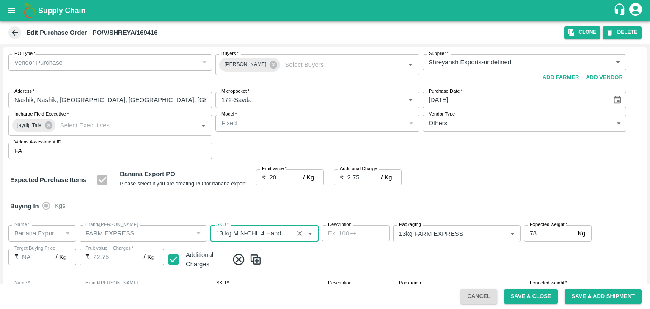
click at [290, 200] on div "Buying In Kgs" at bounding box center [324, 206] width 643 height 25
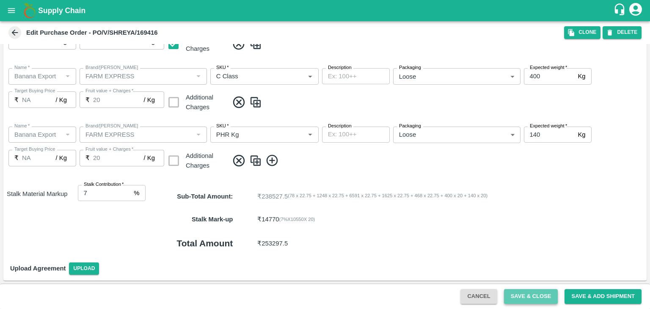
click at [518, 289] on button "Save & Close" at bounding box center [531, 296] width 54 height 15
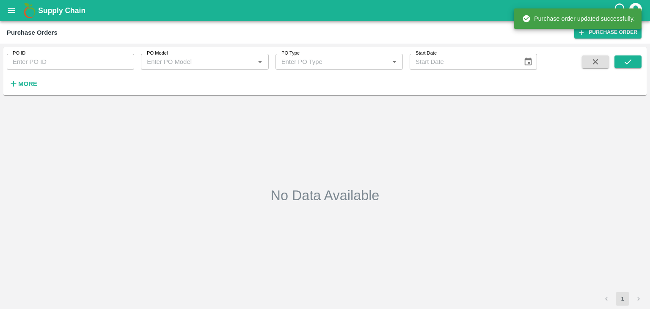
type input "169416"
